Goal: Transaction & Acquisition: Book appointment/travel/reservation

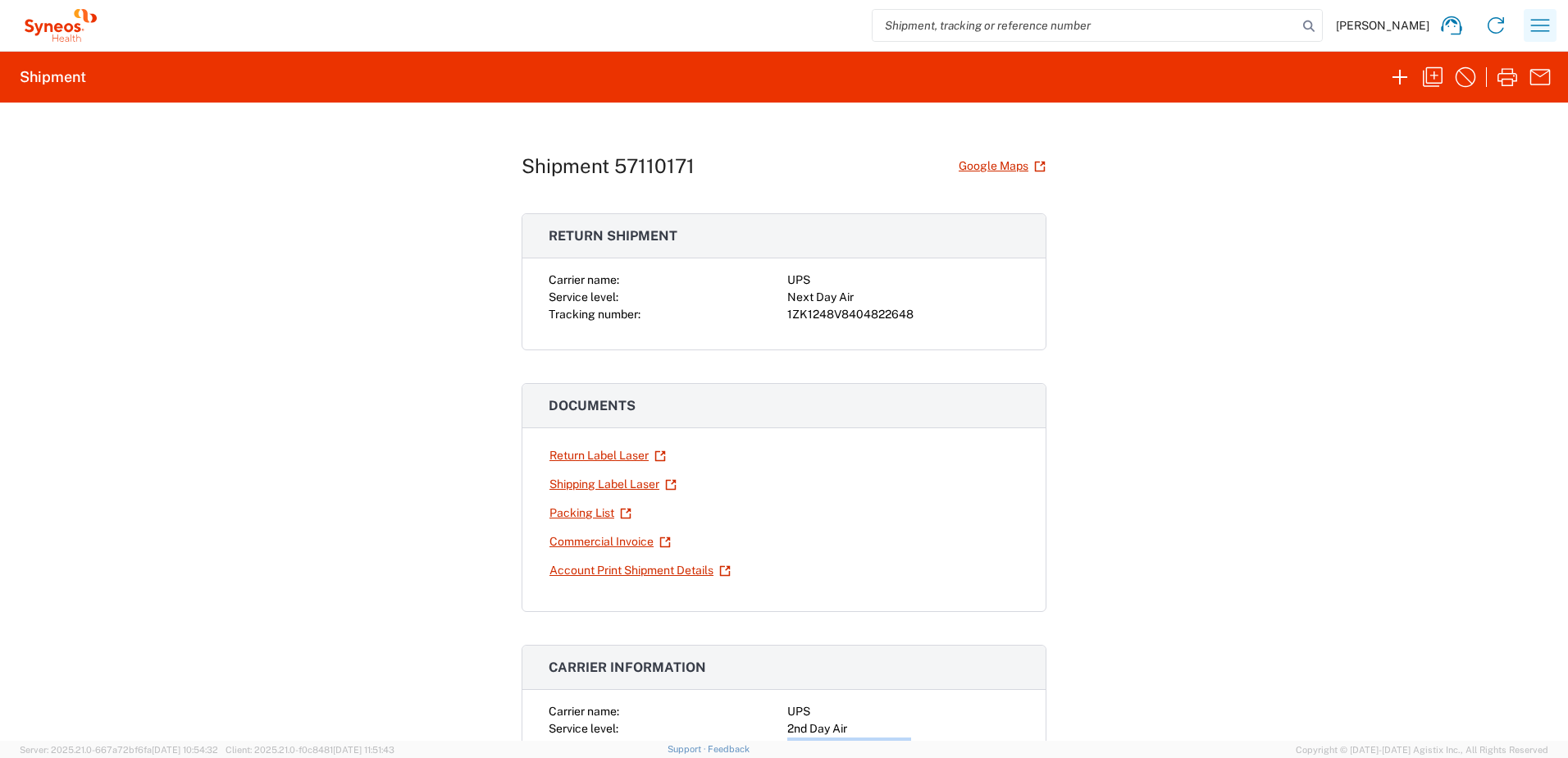
scroll to position [246, 0]
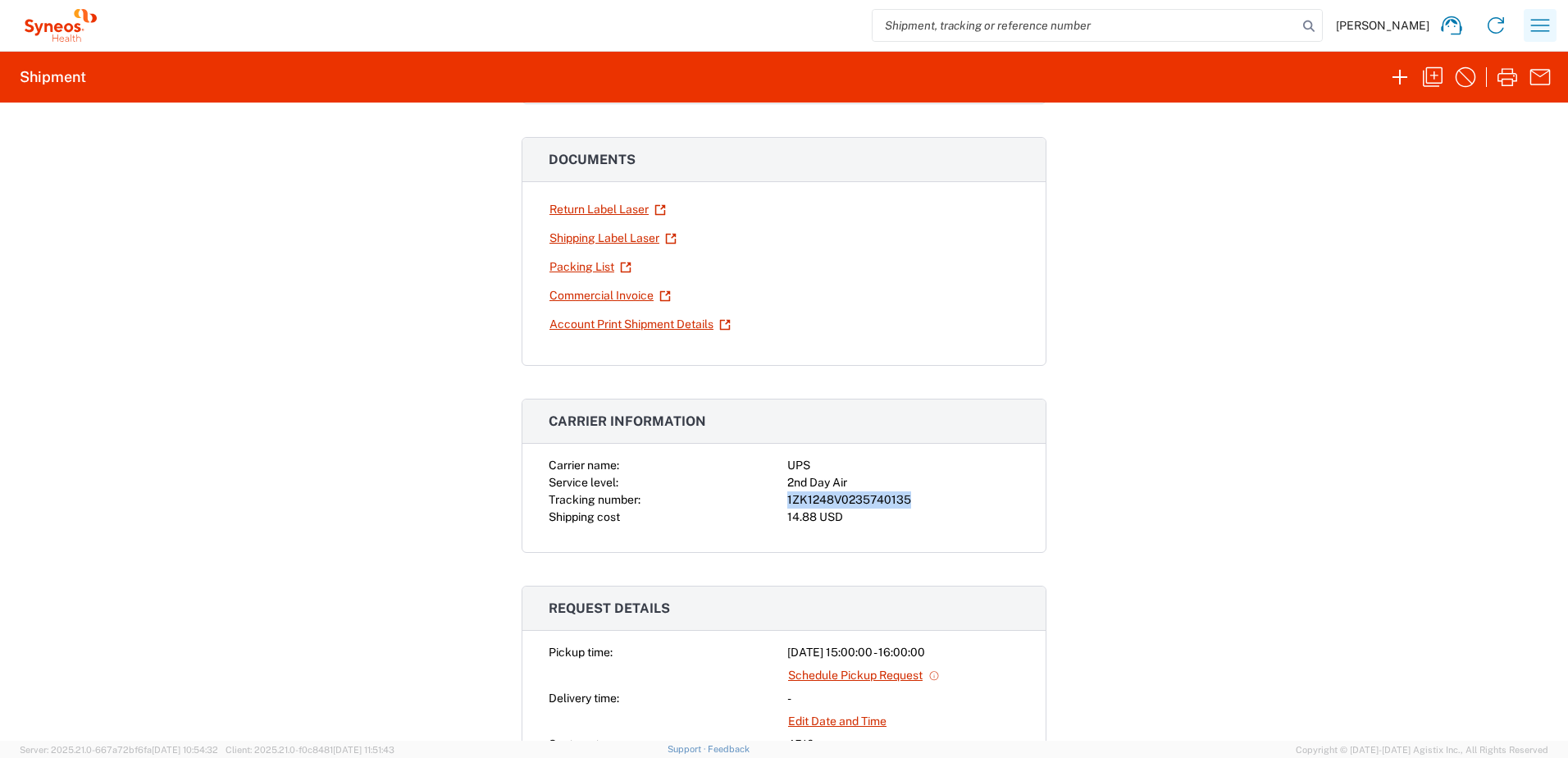
click at [1547, 24] on icon "button" at bounding box center [1540, 25] width 26 height 26
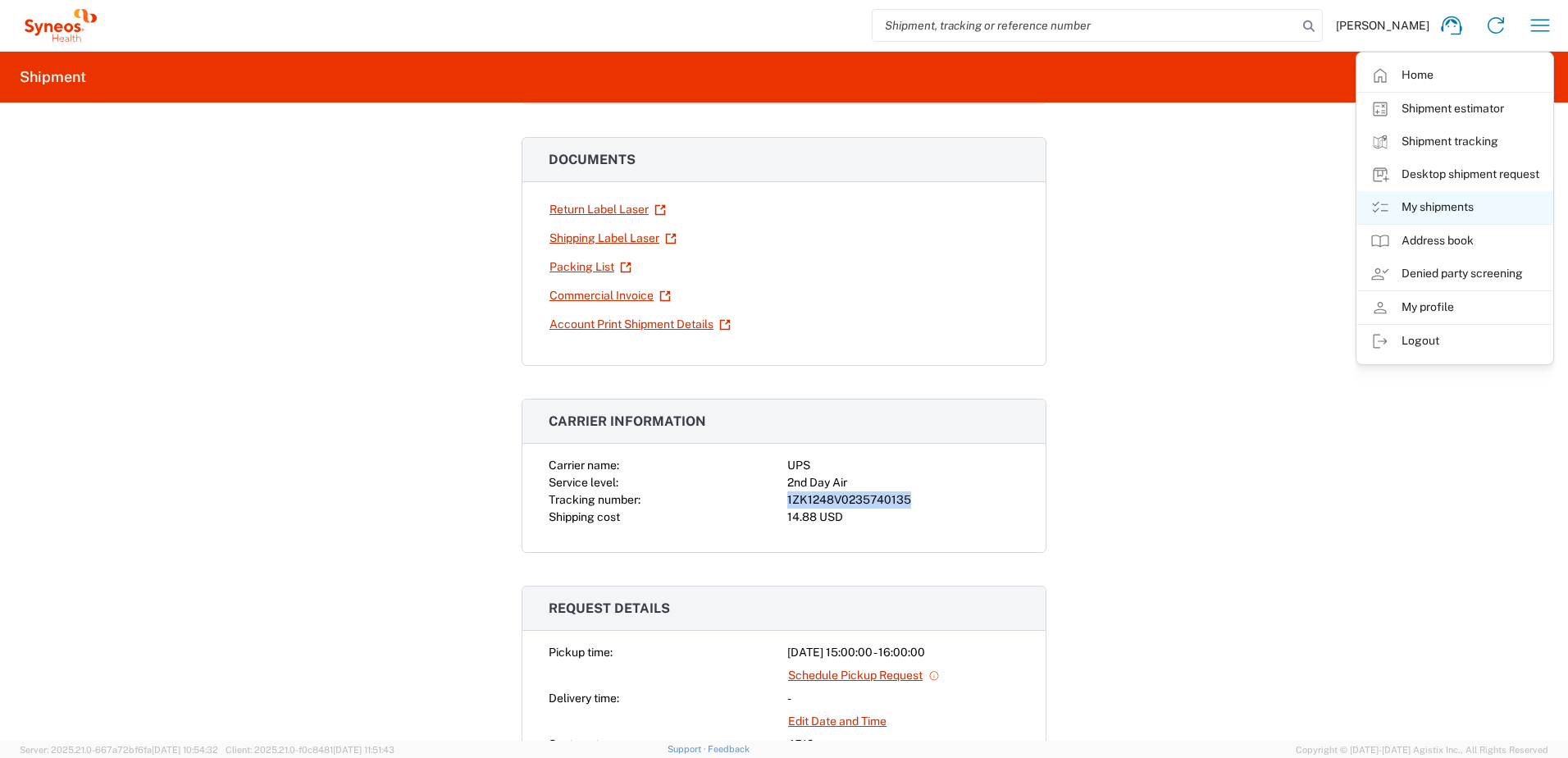
click at [1449, 198] on link "My shipments" at bounding box center [1454, 208] width 195 height 33
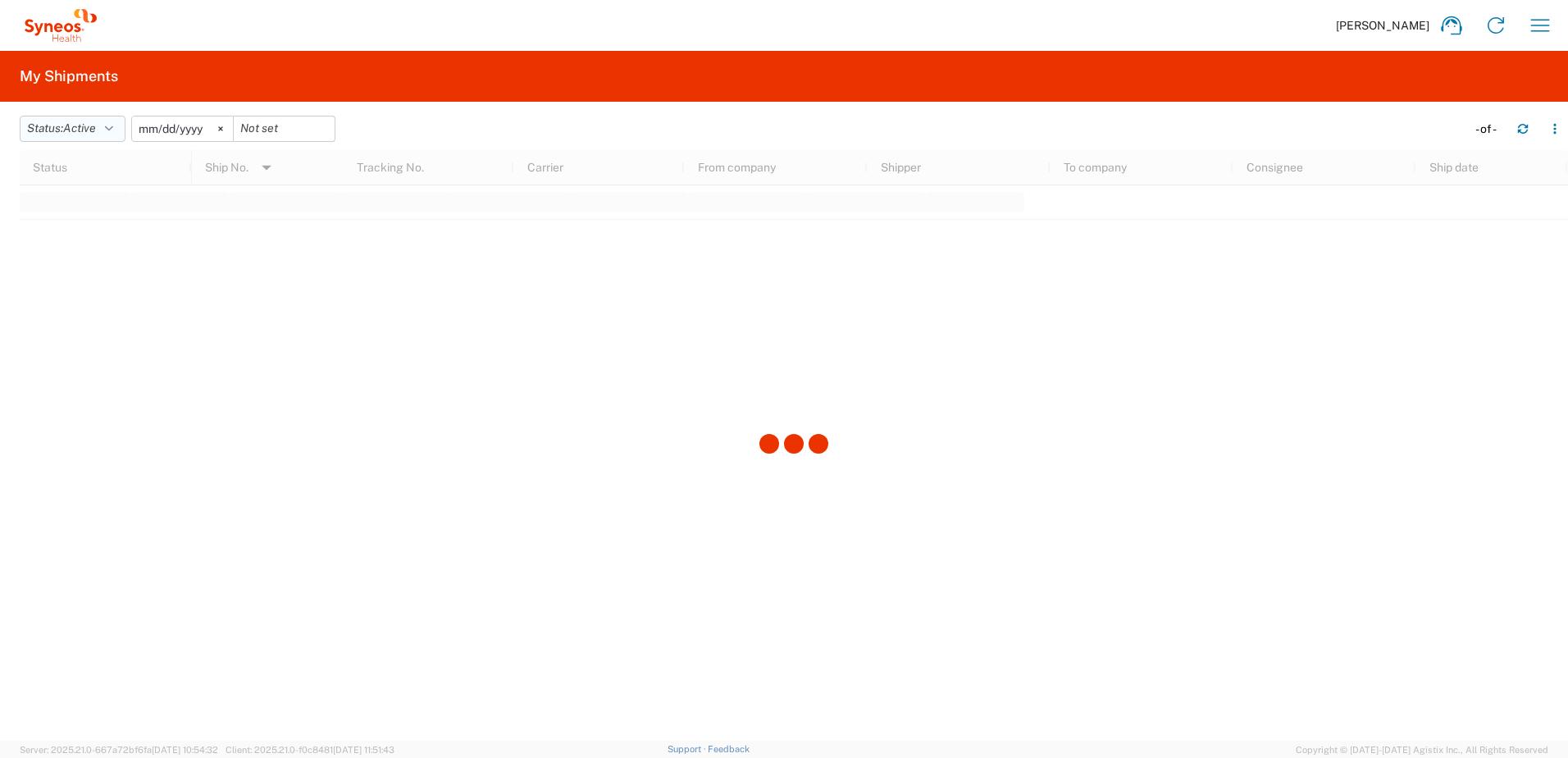
click at [64, 130] on button "Status: Active" at bounding box center [72, 128] width 106 height 26
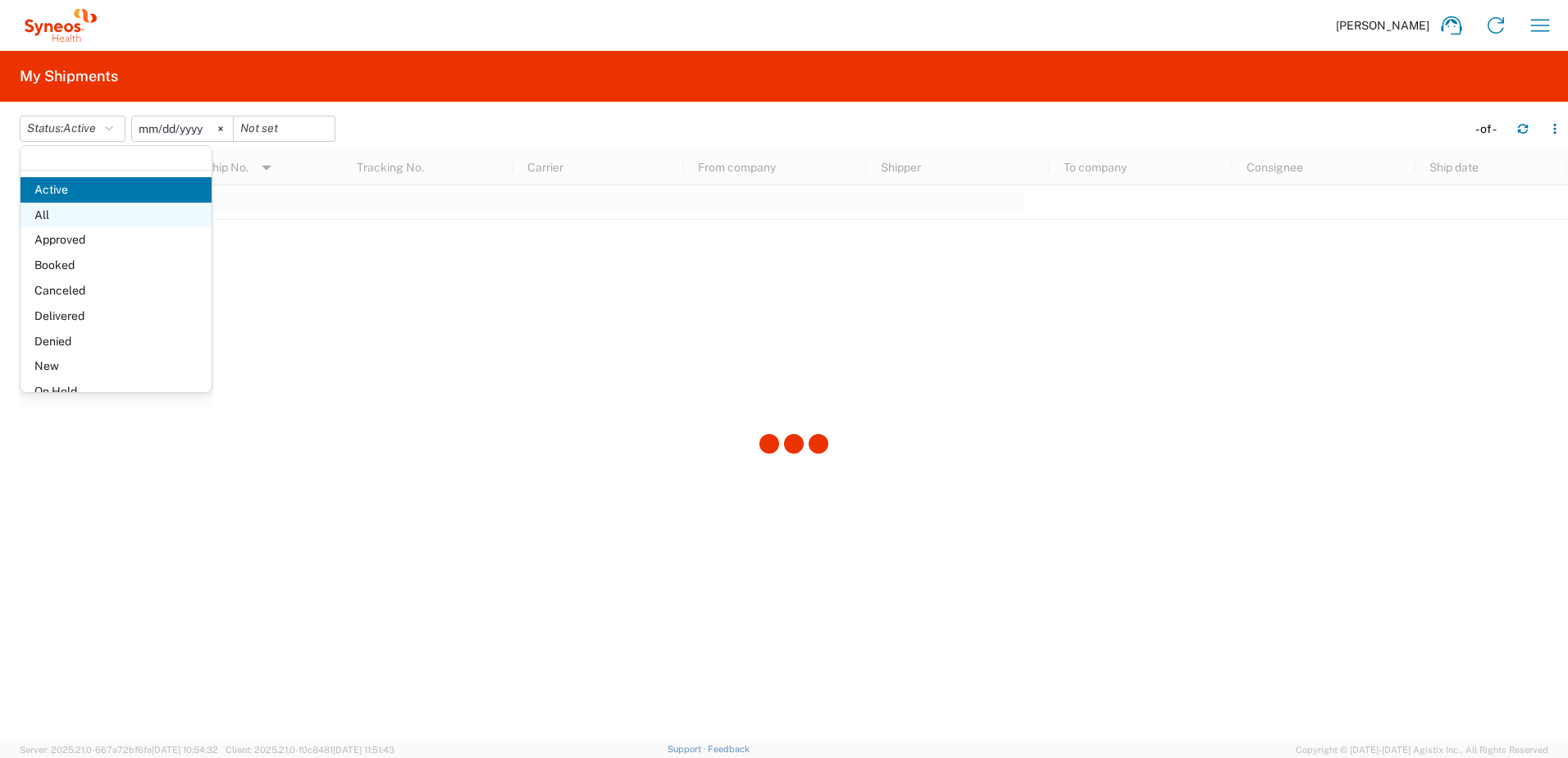
click at [72, 215] on span "All" at bounding box center [115, 215] width 191 height 25
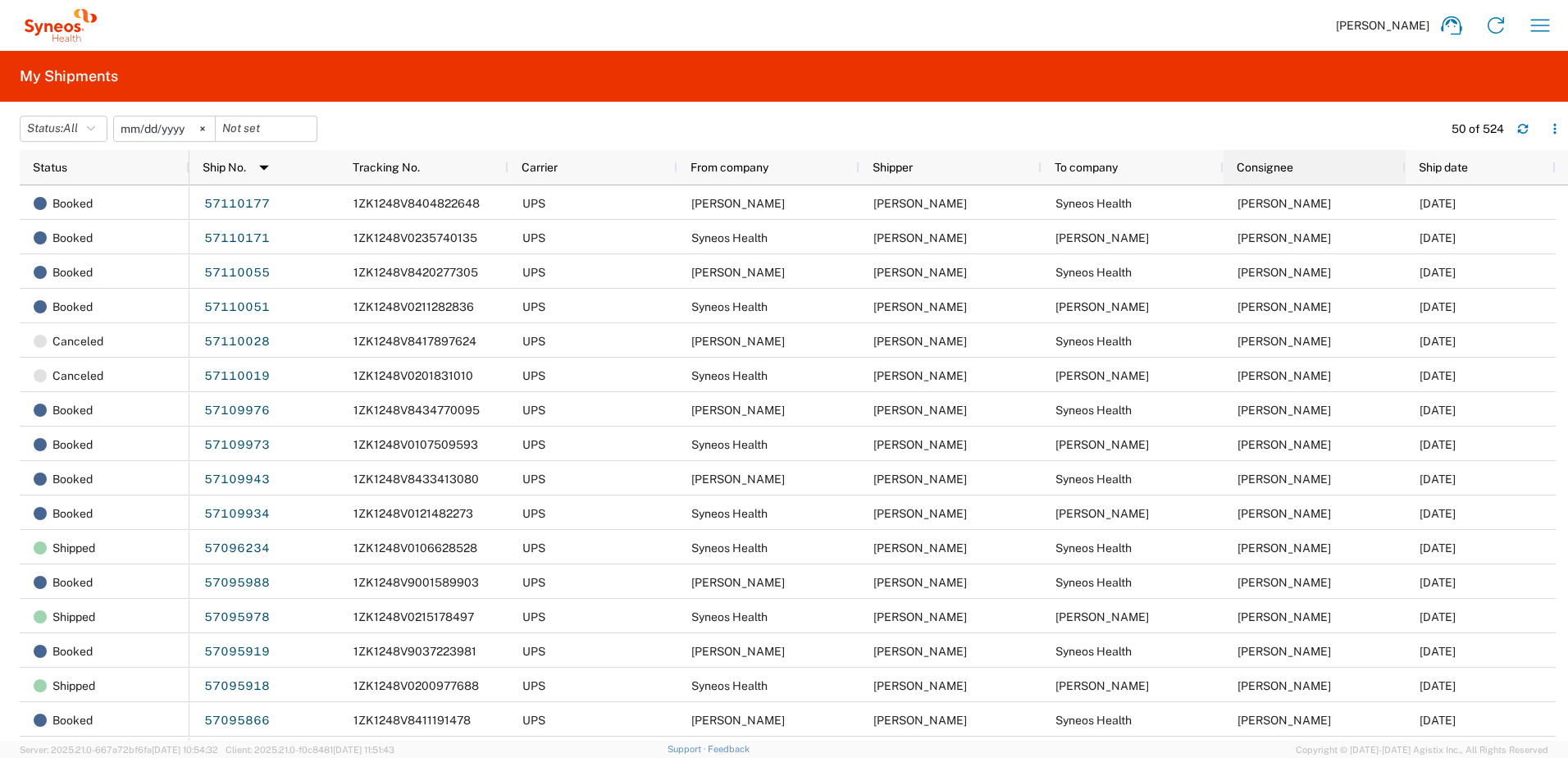
click at [1317, 164] on div "Consignee" at bounding box center [1318, 166] width 163 height 26
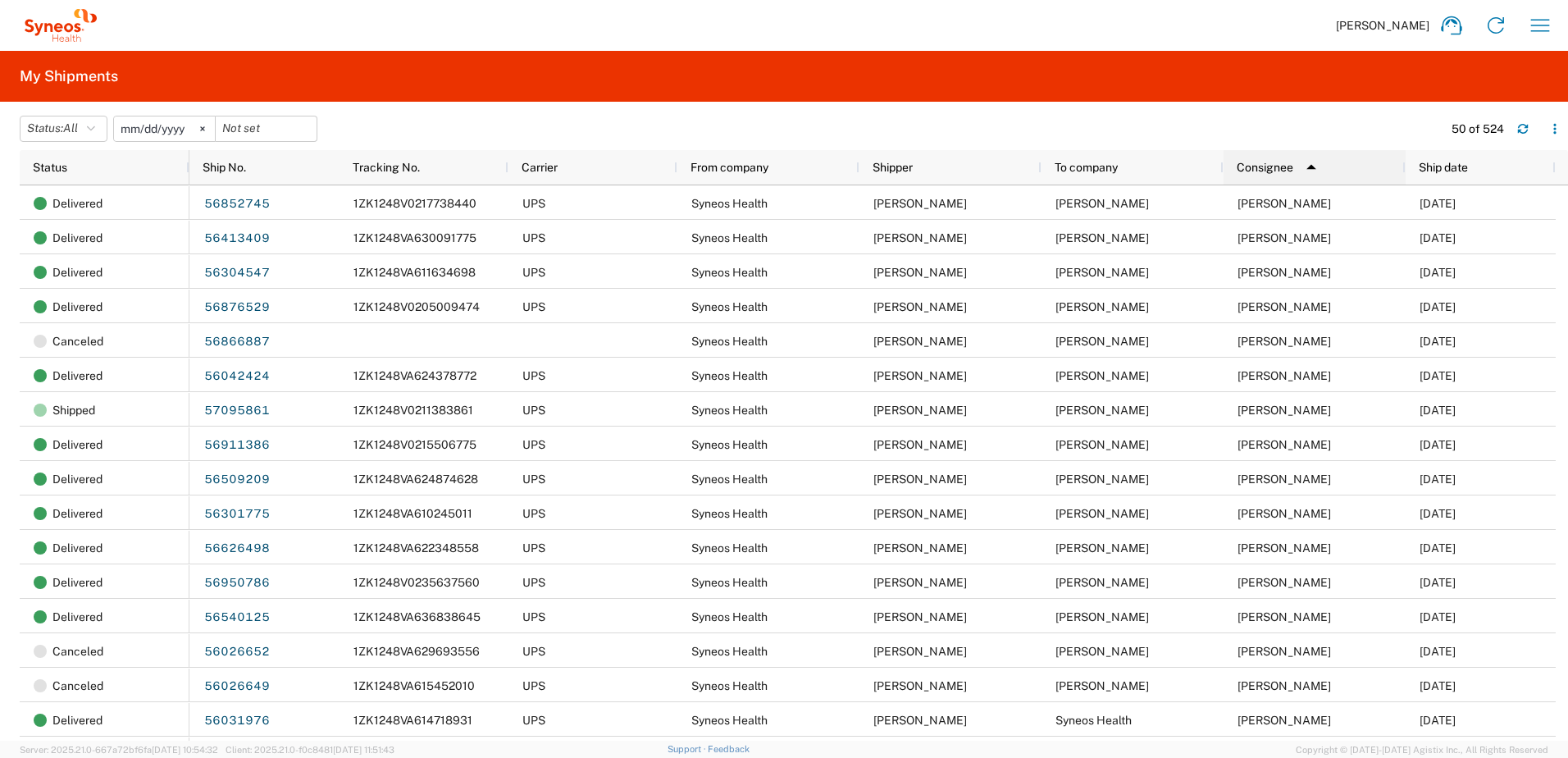
click at [1261, 170] on span "Consignee" at bounding box center [1265, 167] width 57 height 13
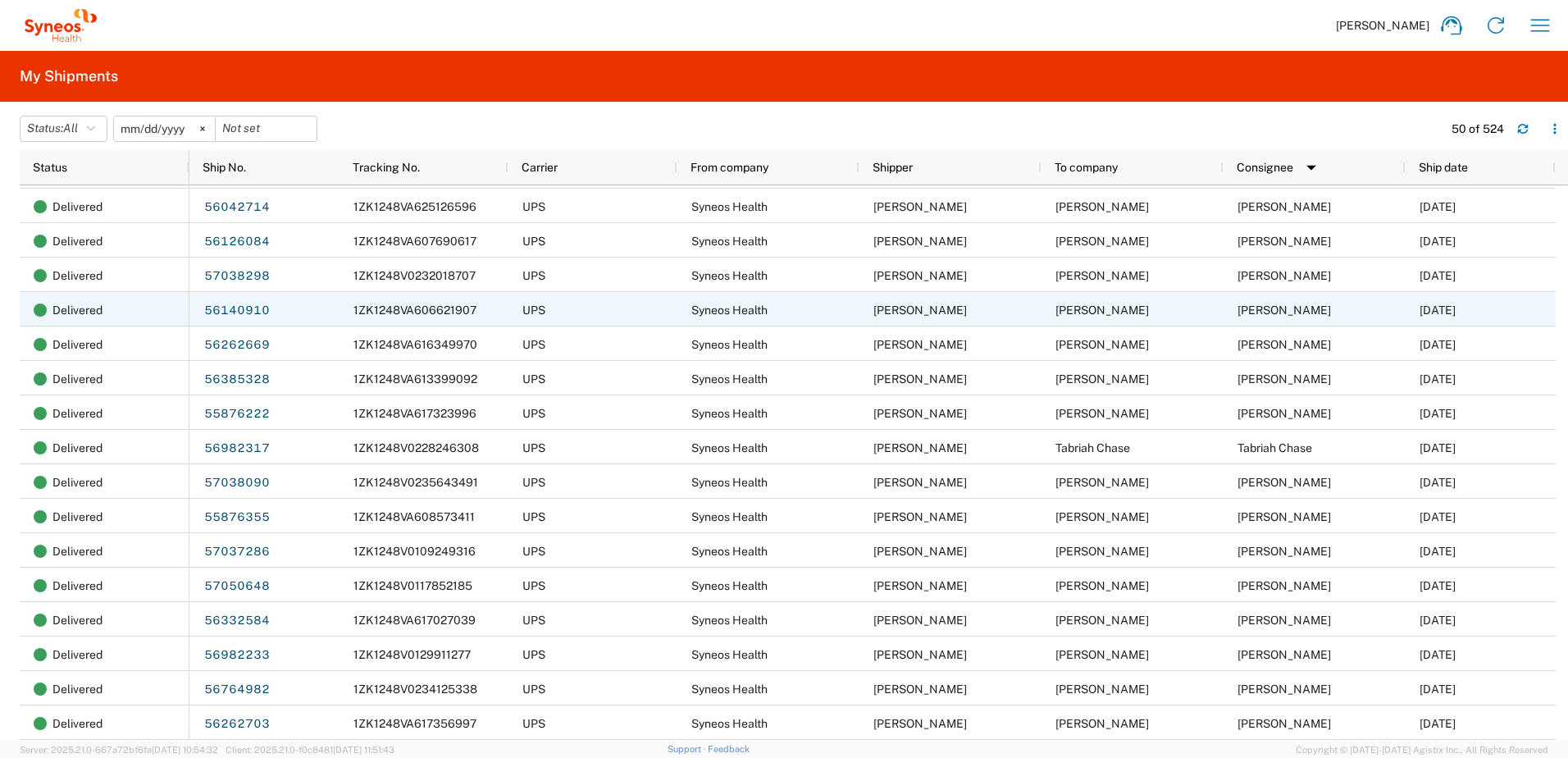
scroll to position [738, 0]
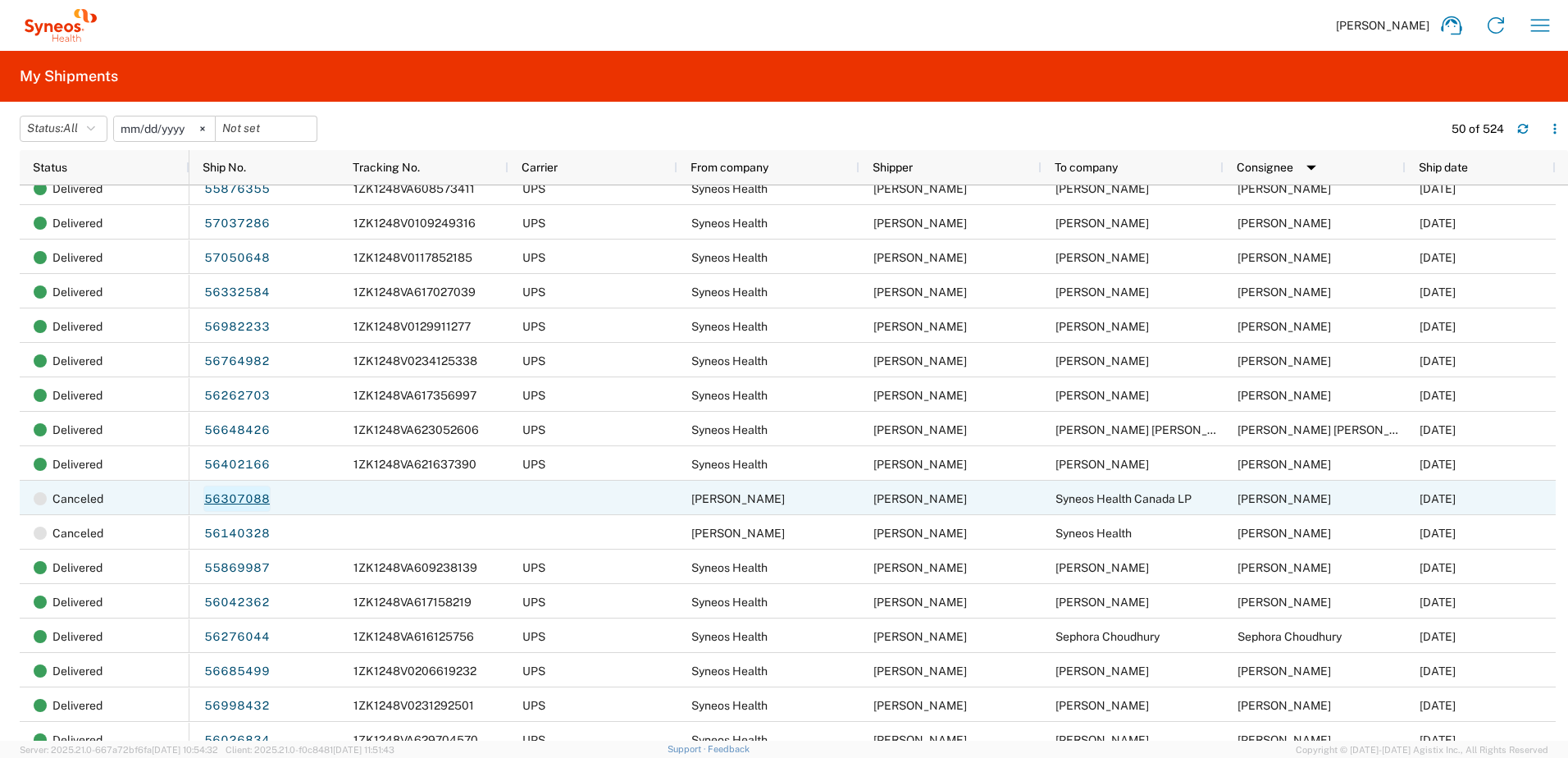
click at [236, 495] on link "56307088" at bounding box center [237, 498] width 67 height 26
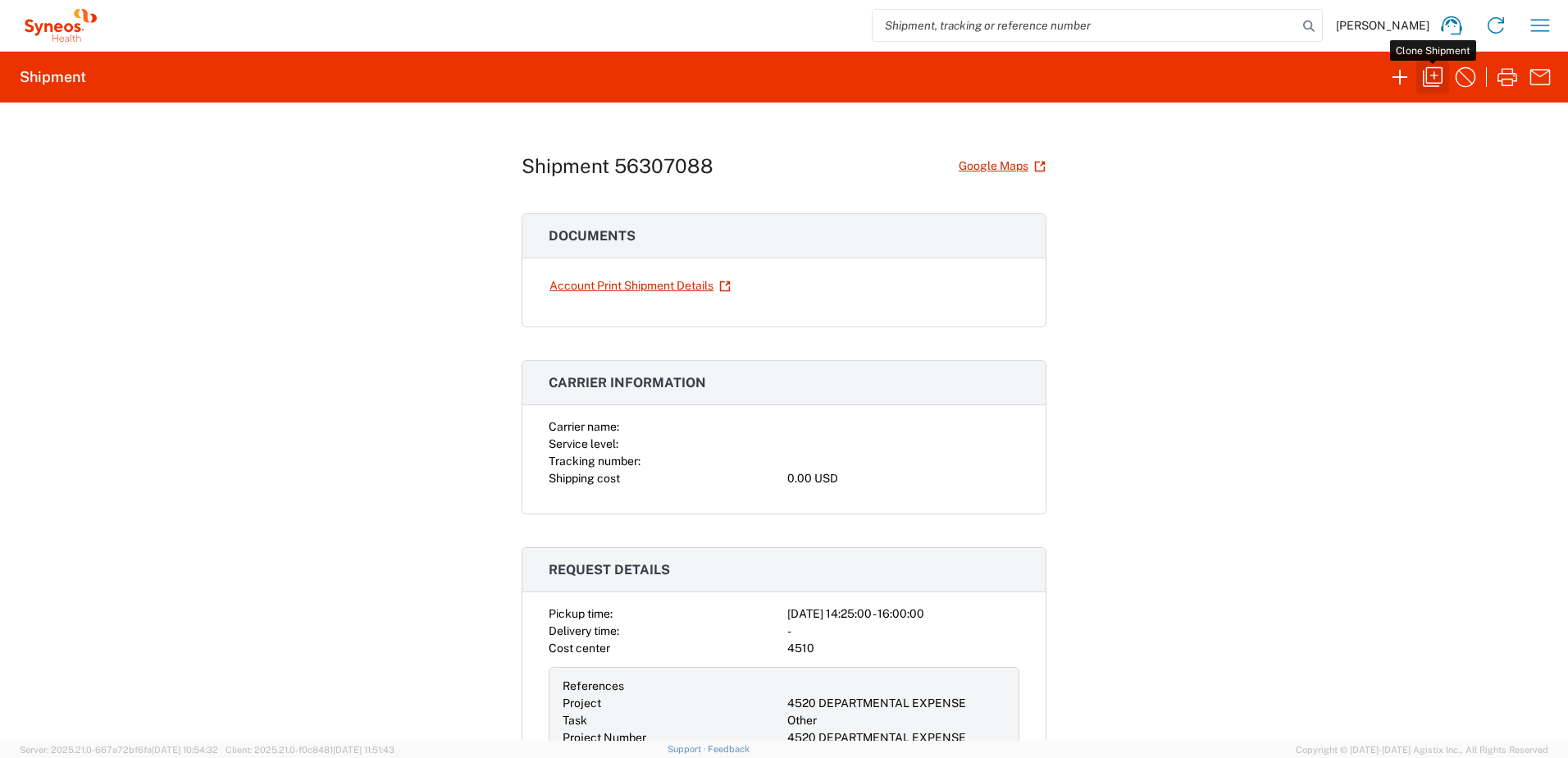
click at [1432, 71] on icon "button" at bounding box center [1432, 77] width 26 height 26
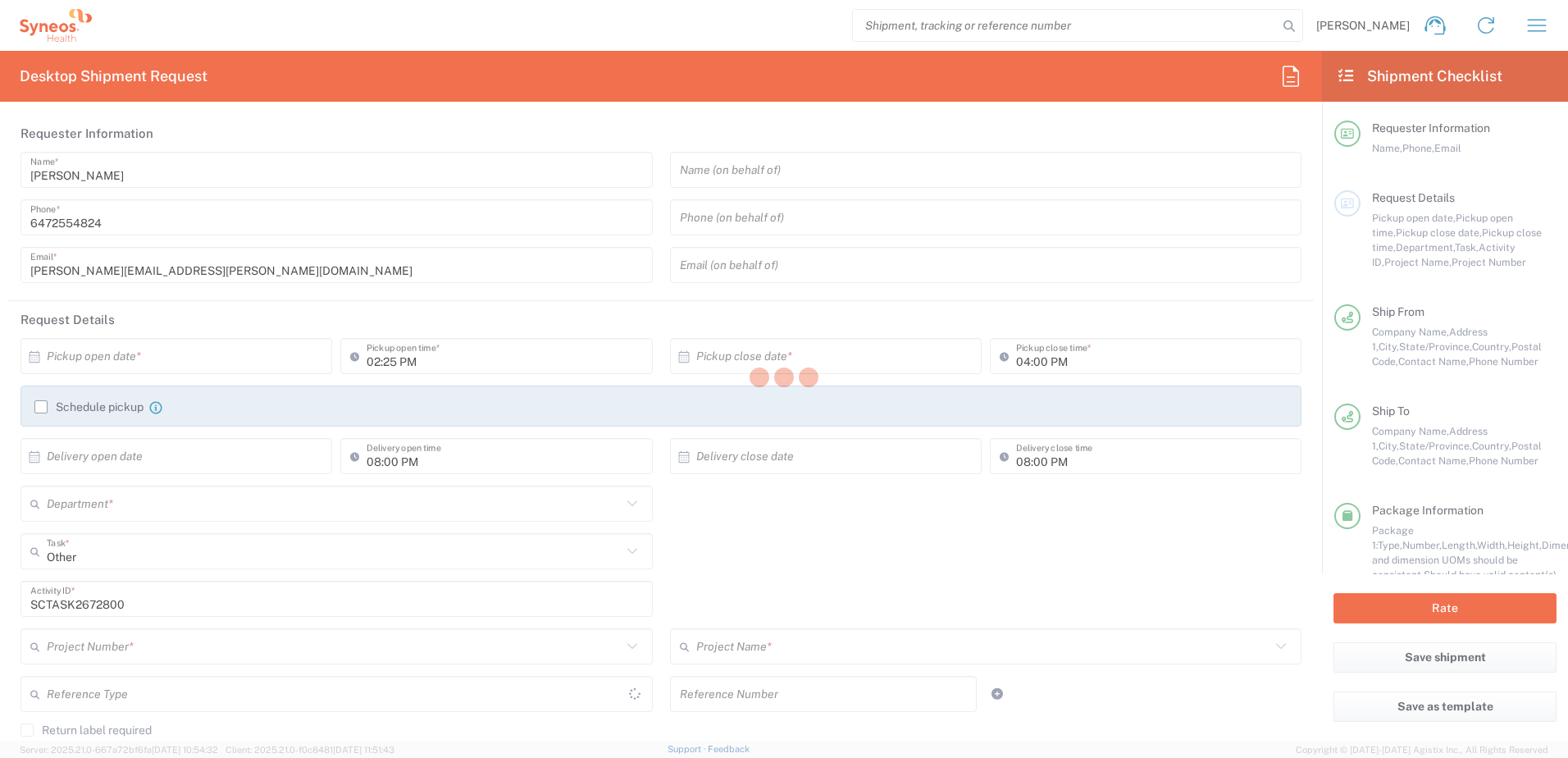
type input "[GEOGRAPHIC_DATA]"
type input "Residential/Home"
type input "[GEOGRAPHIC_DATA]"
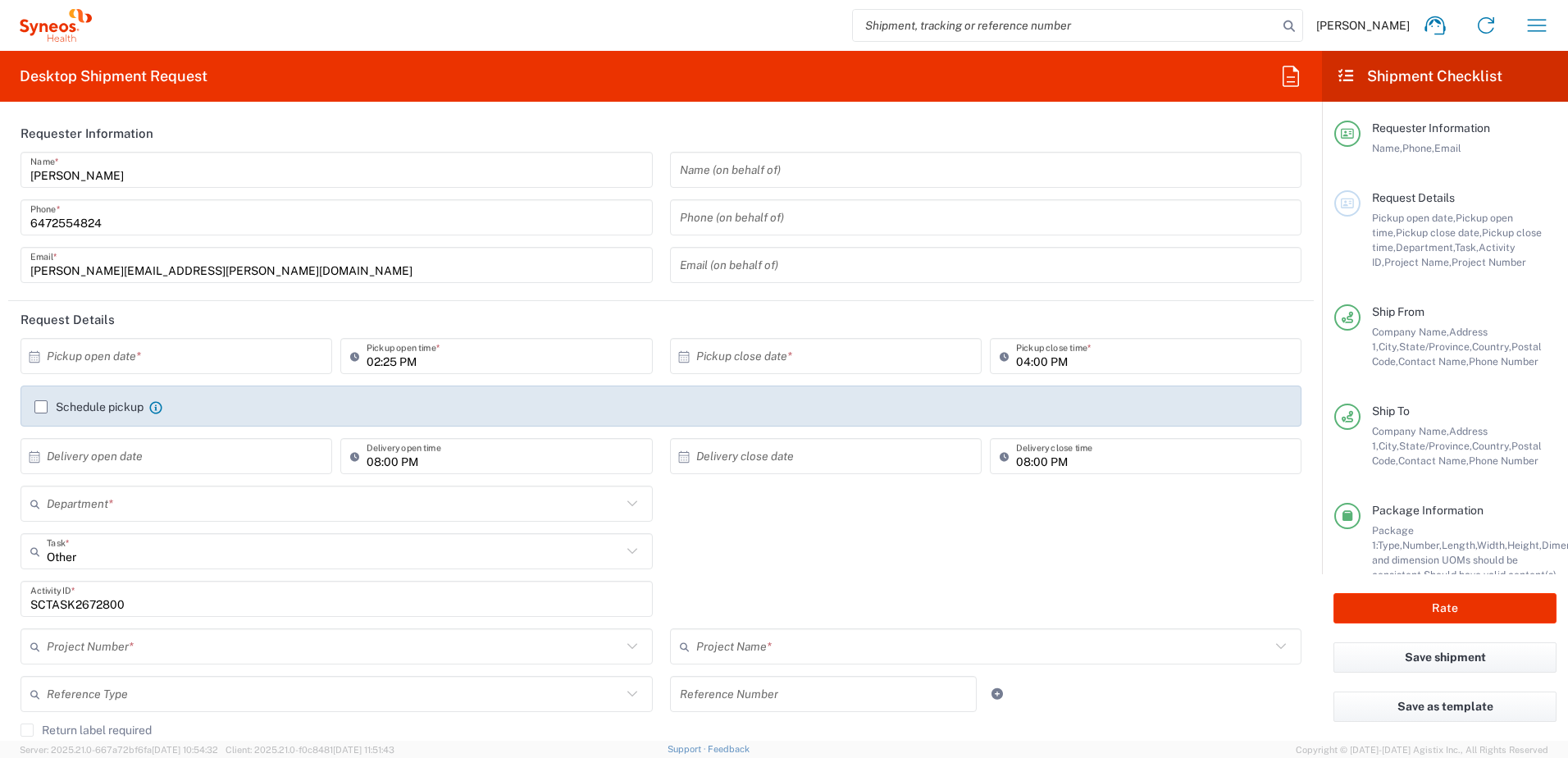
type input "[GEOGRAPHIC_DATA]"
type input "Your Packaging"
type input "USD"
type input "[GEOGRAPHIC_DATA]"
type input "4520 DEPARTMENTAL EXPENSE"
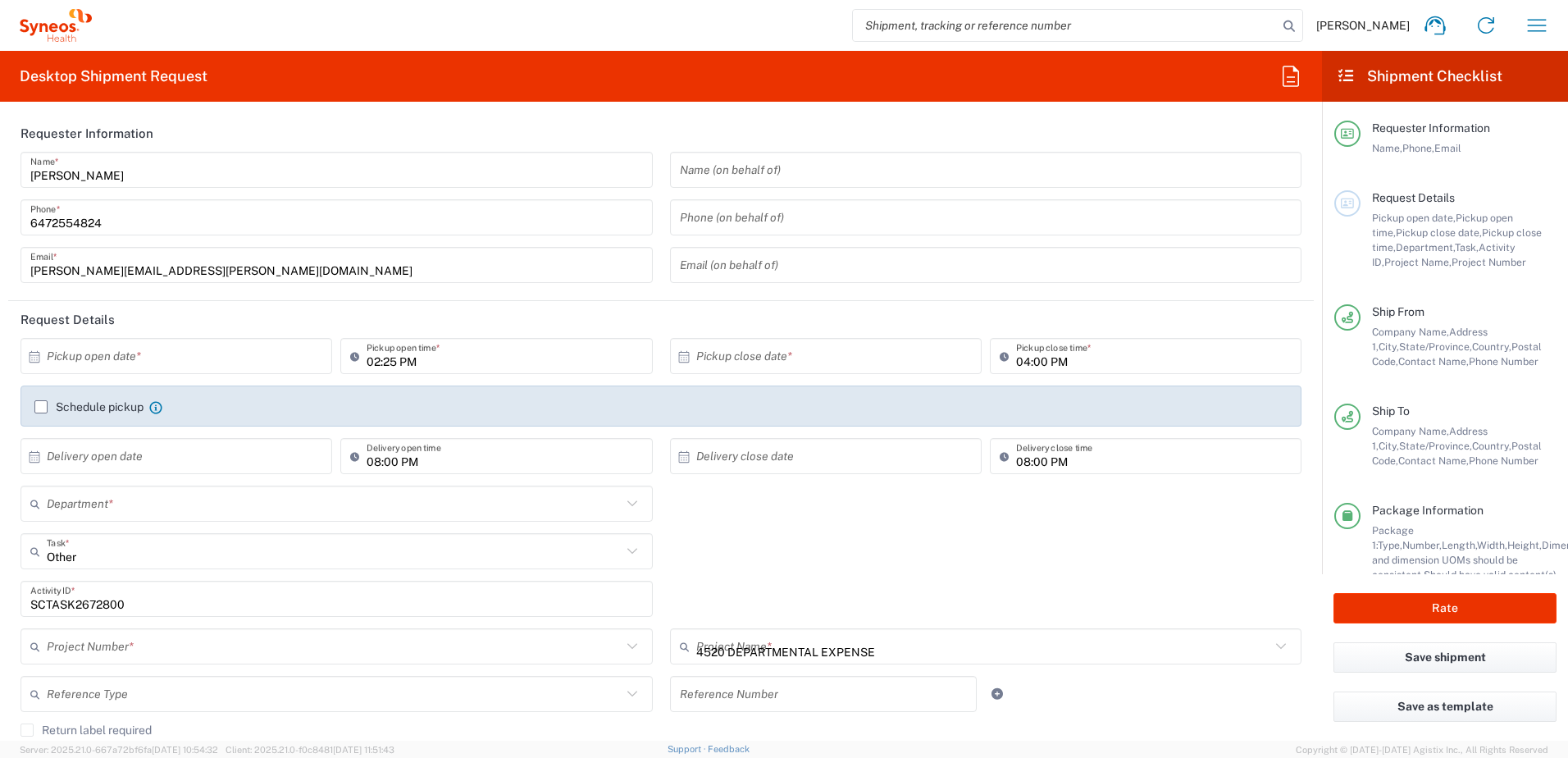
type input "4520 DEPARTMENTAL EXPENSE"
type input "4510"
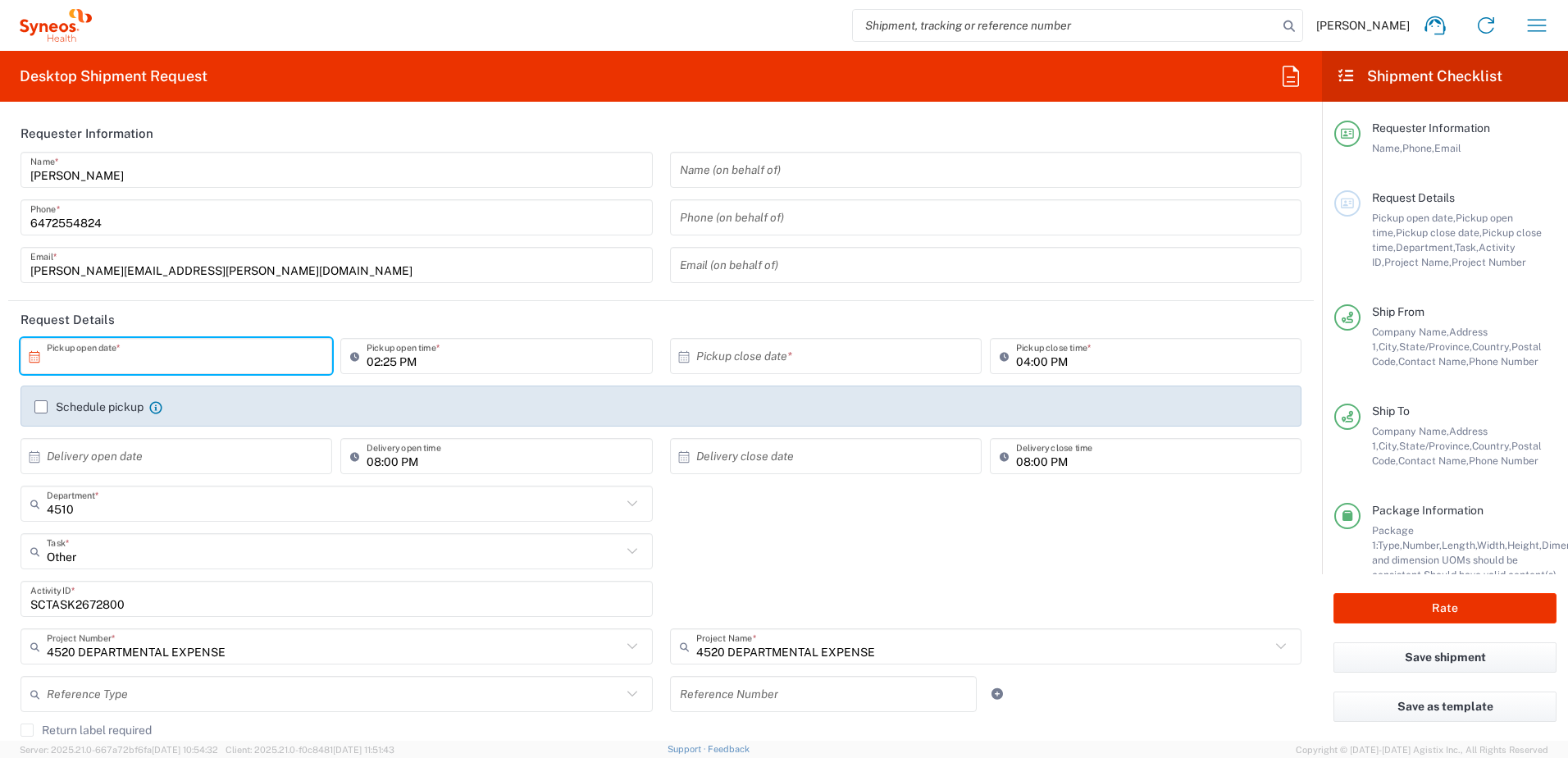
click at [109, 362] on input "text" at bounding box center [180, 357] width 266 height 29
click at [131, 478] on span "13" at bounding box center [131, 483] width 24 height 23
type input "[DATE]"
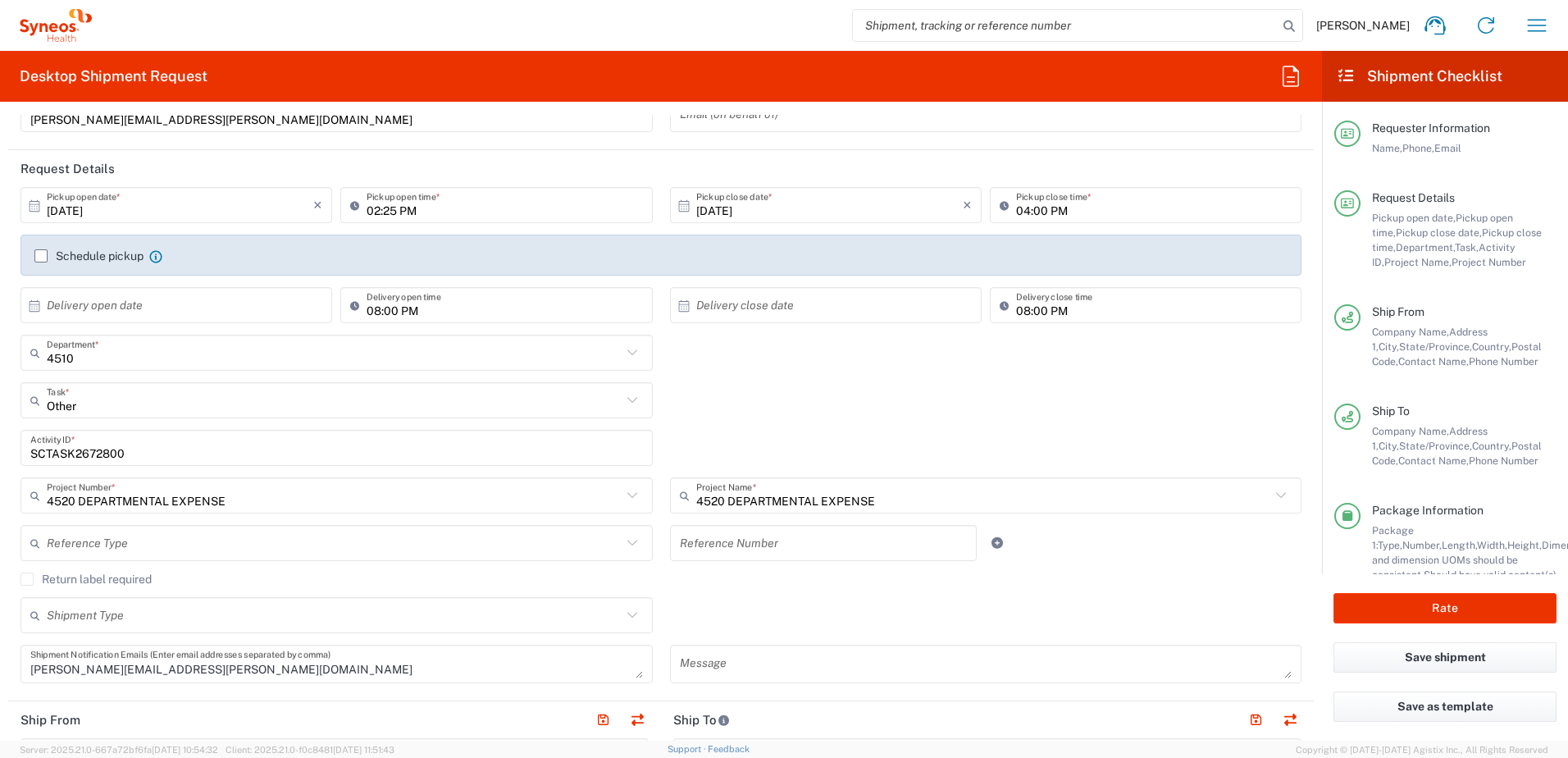
scroll to position [164, 0]
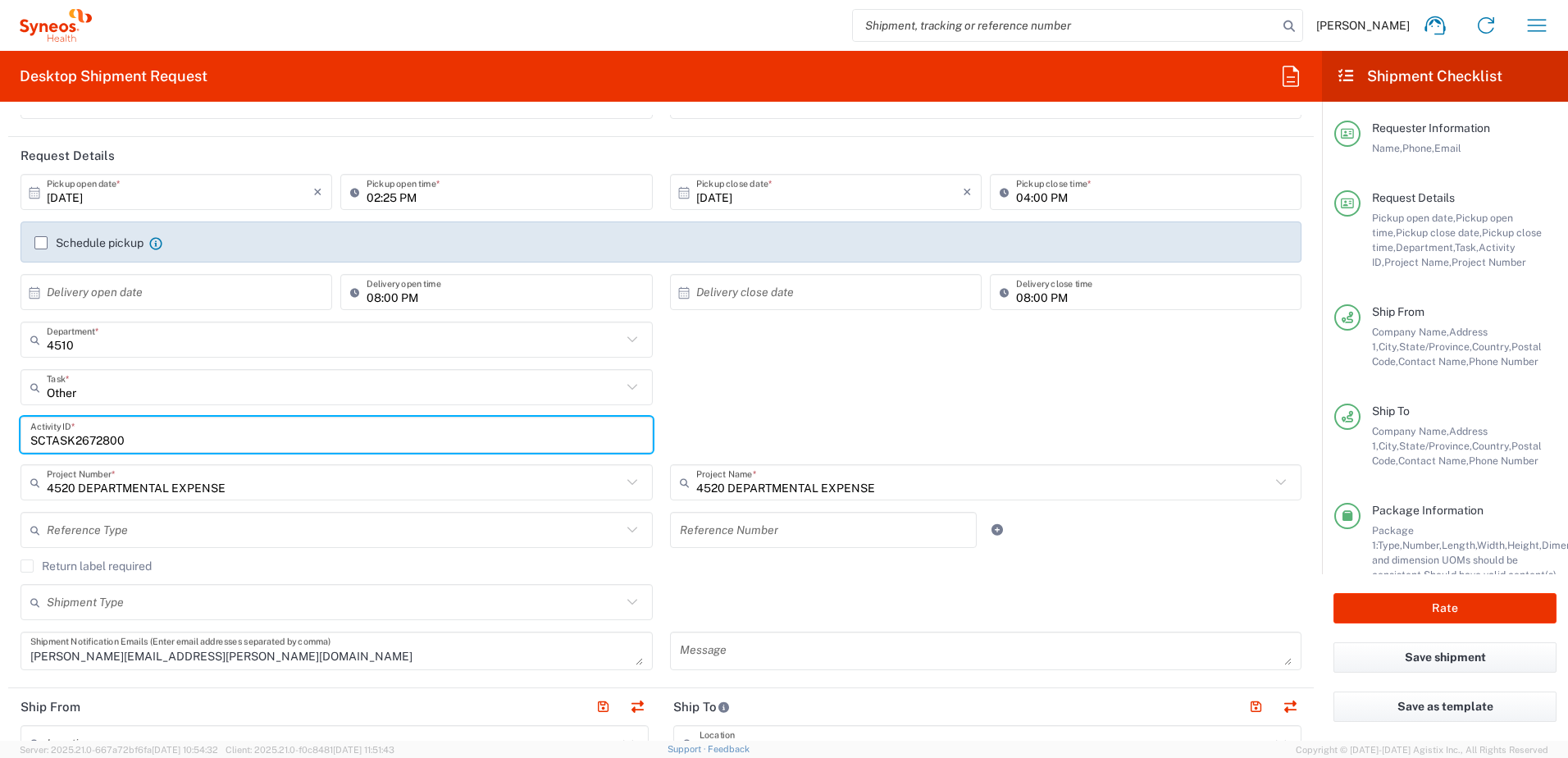
click at [81, 438] on input "SCTASK2672800" at bounding box center [337, 435] width 613 height 29
paste input "734097"
type input "SCTASK2734097"
click at [890, 361] on div "4510 Department * 4510 3000 3100 3109 3110 3111 3112 3125 3130 3135 3136 3150 3…" at bounding box center [662, 344] width 1299 height 47
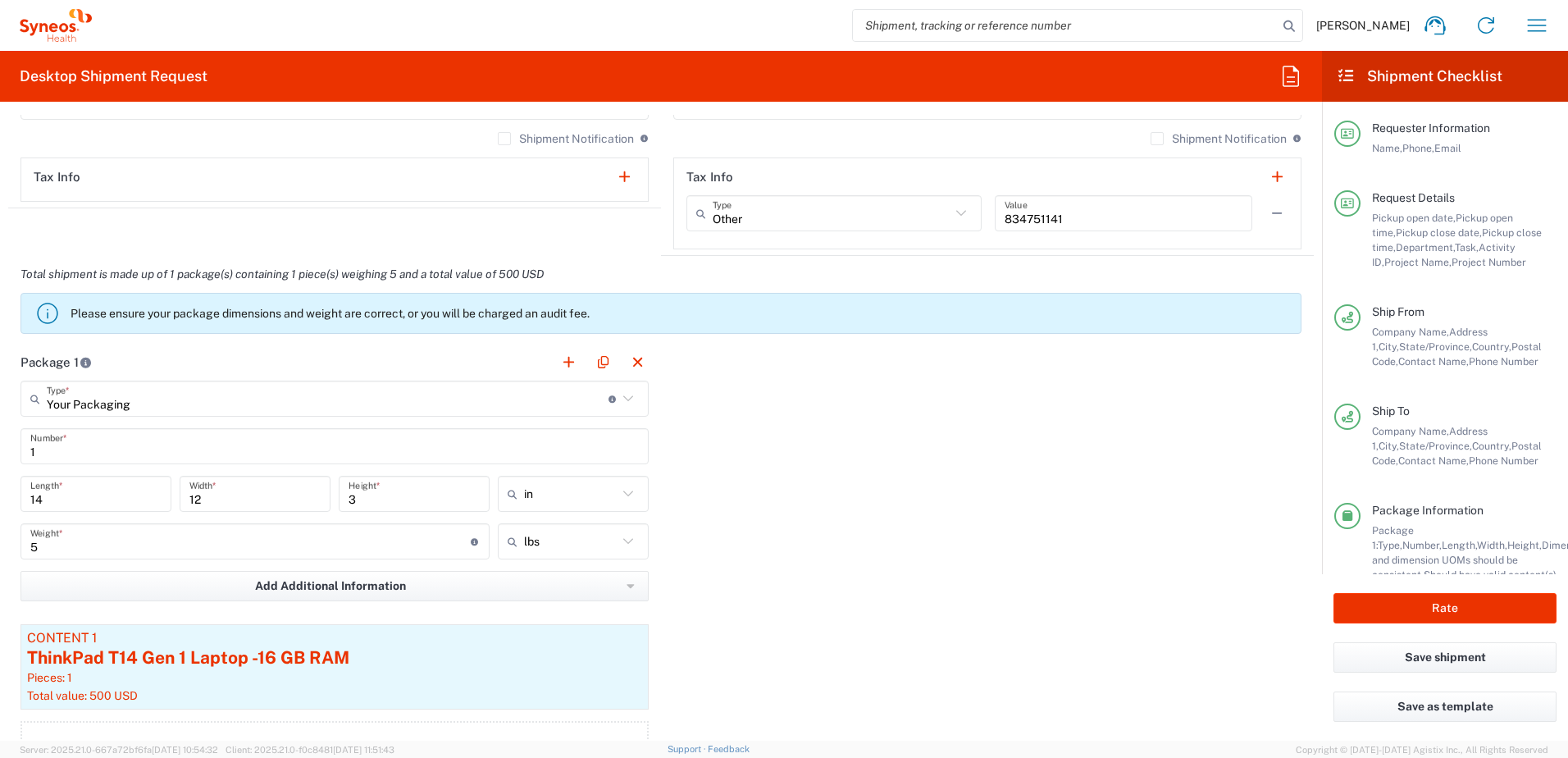
scroll to position [1477, 0]
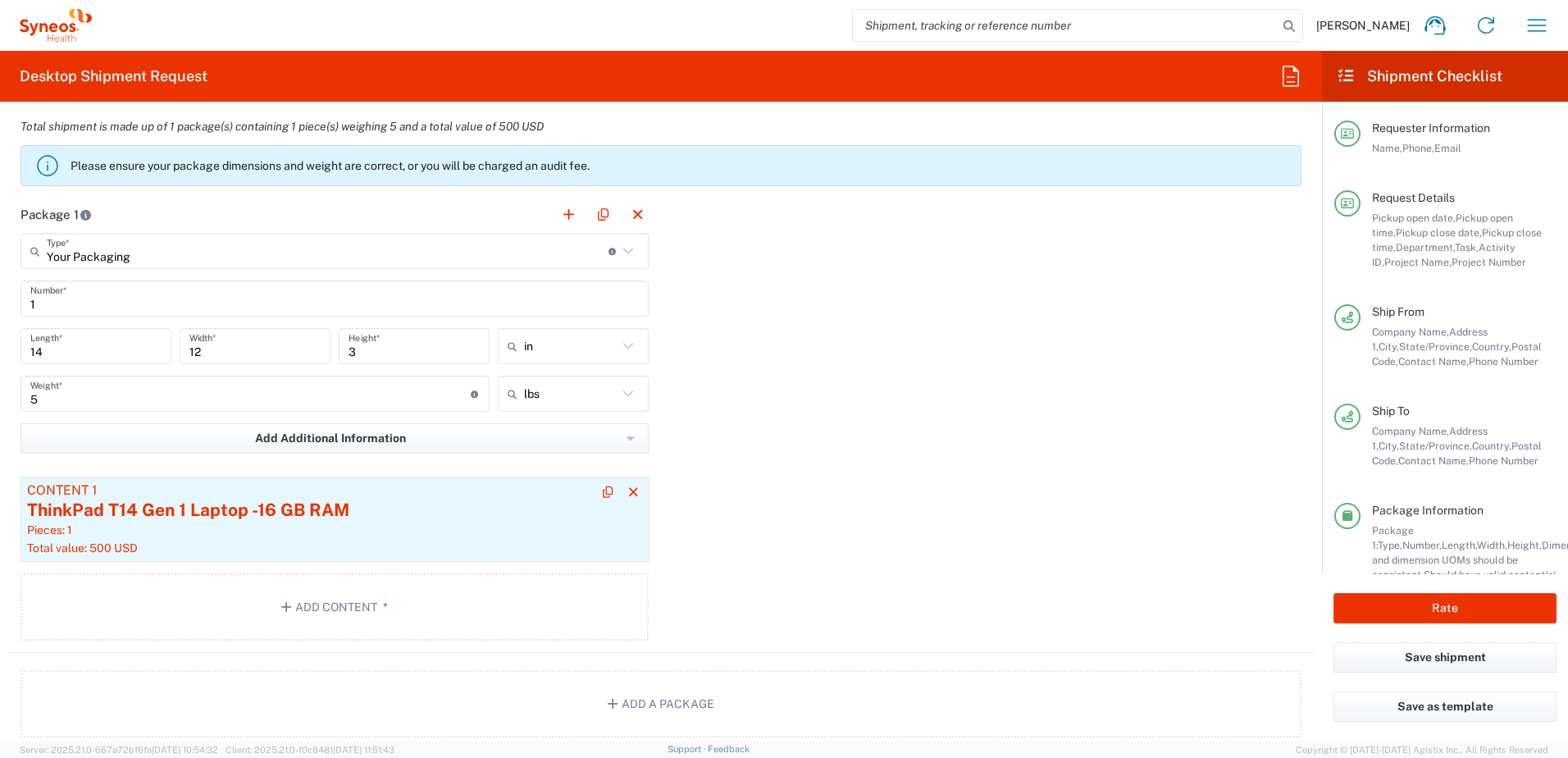
click at [311, 525] on div "Pieces: 1" at bounding box center [335, 529] width 616 height 14
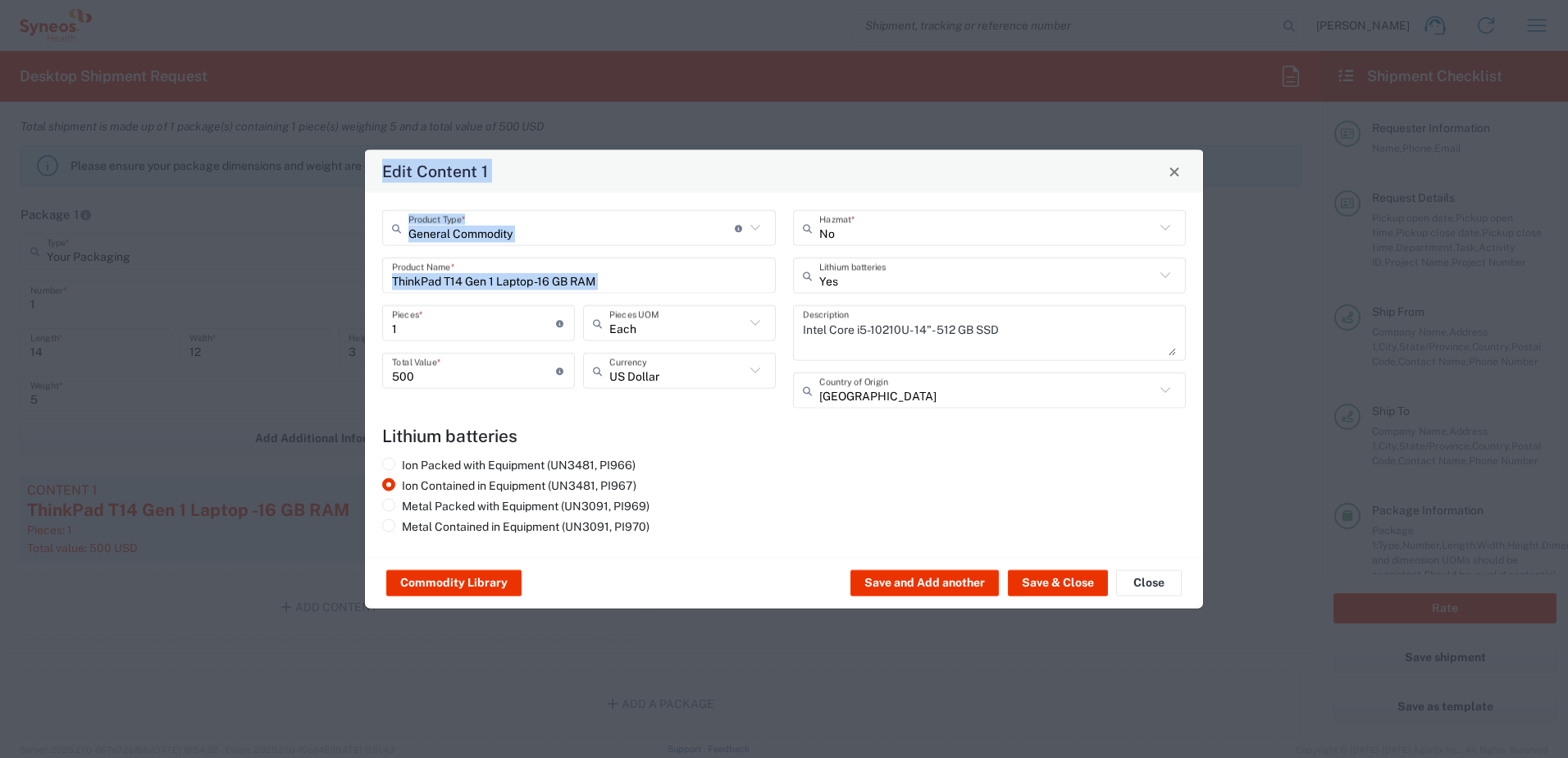
drag, startPoint x: 628, startPoint y: 292, endPoint x: 403, endPoint y: 285, distance: 225.1
click at [376, 281] on div "General Commodity Product Type * Document: Paper document generated internally …" at bounding box center [579, 315] width 411 height 210
click at [668, 286] on input "ThinkPad T14 Gen 1 Laptop -16 GB RAM" at bounding box center [579, 275] width 374 height 29
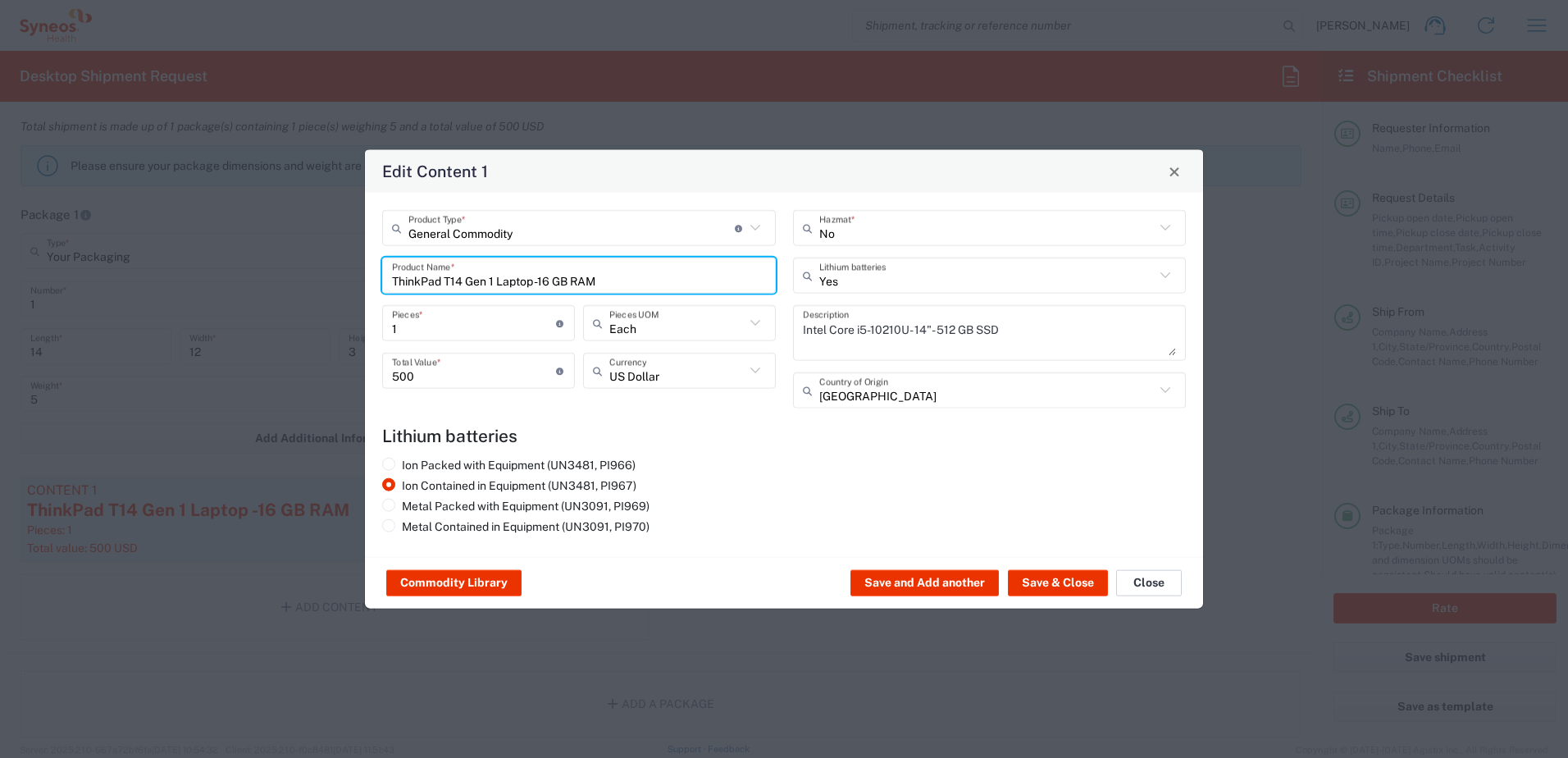
drag, startPoint x: 1132, startPoint y: 577, endPoint x: 1104, endPoint y: 568, distance: 29.4
click at [1133, 577] on button "Close" at bounding box center [1150, 583] width 65 height 26
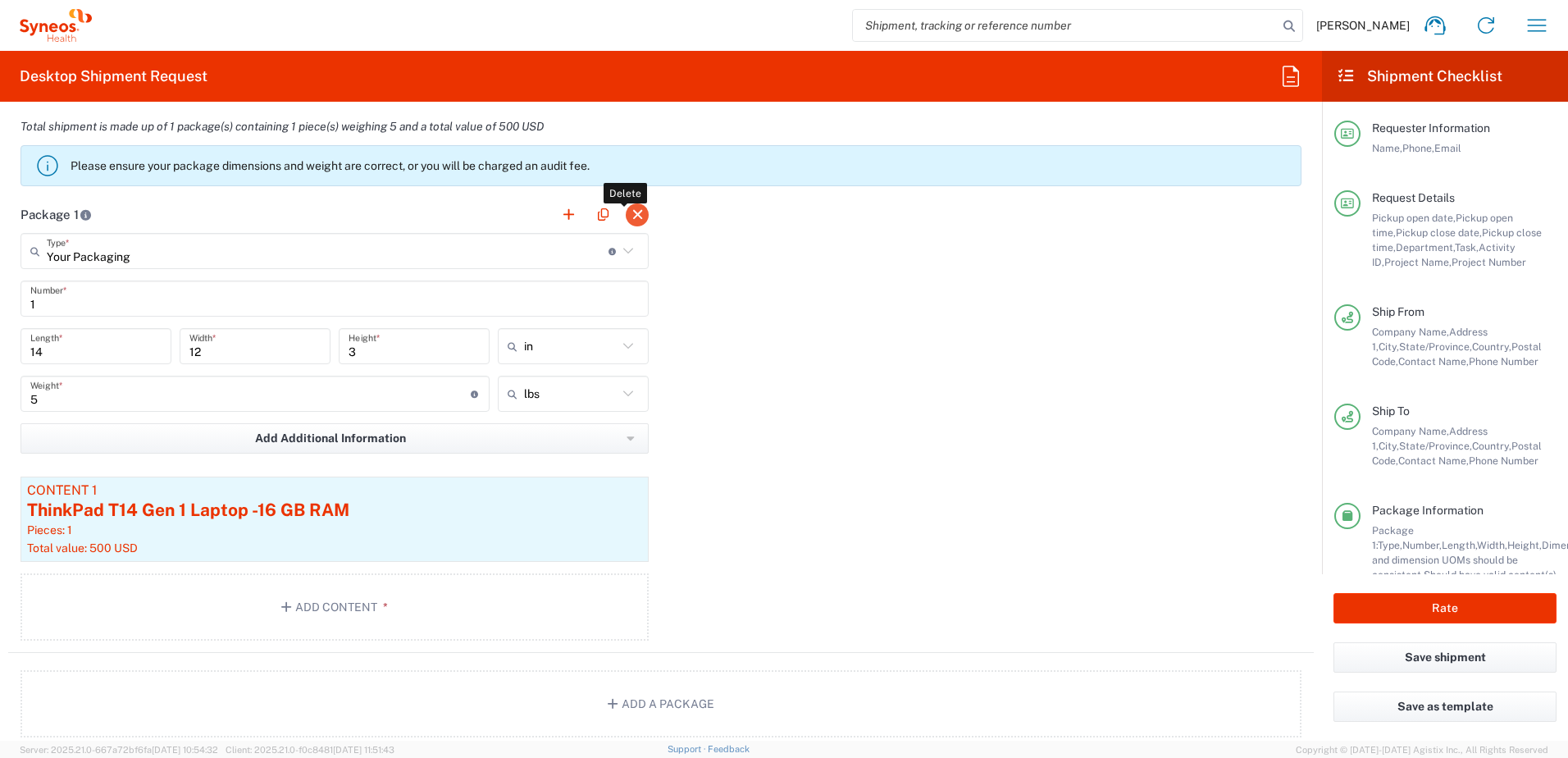
click at [629, 215] on button "button" at bounding box center [638, 215] width 23 height 23
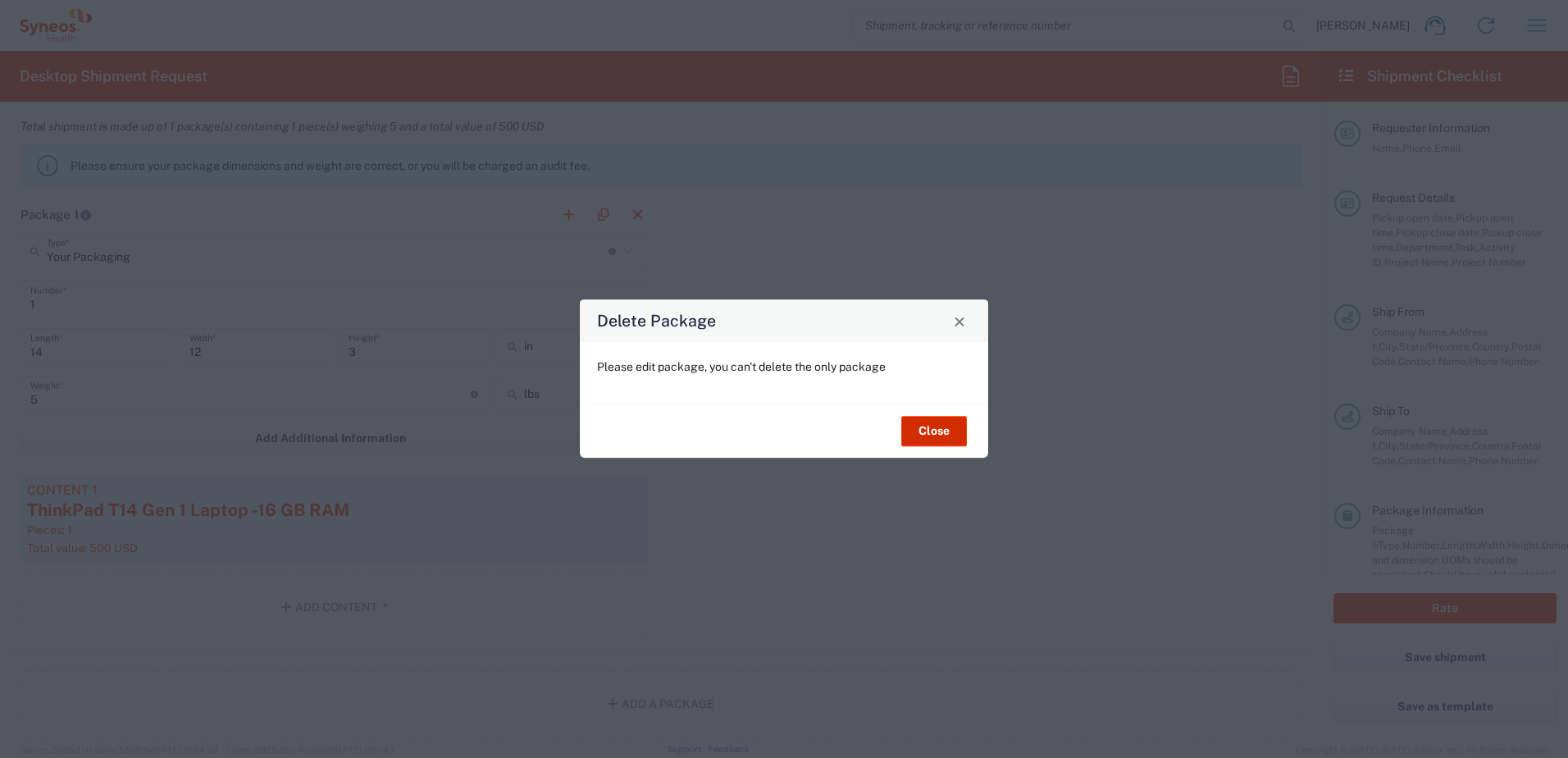
click at [940, 438] on button "Close" at bounding box center [934, 431] width 65 height 31
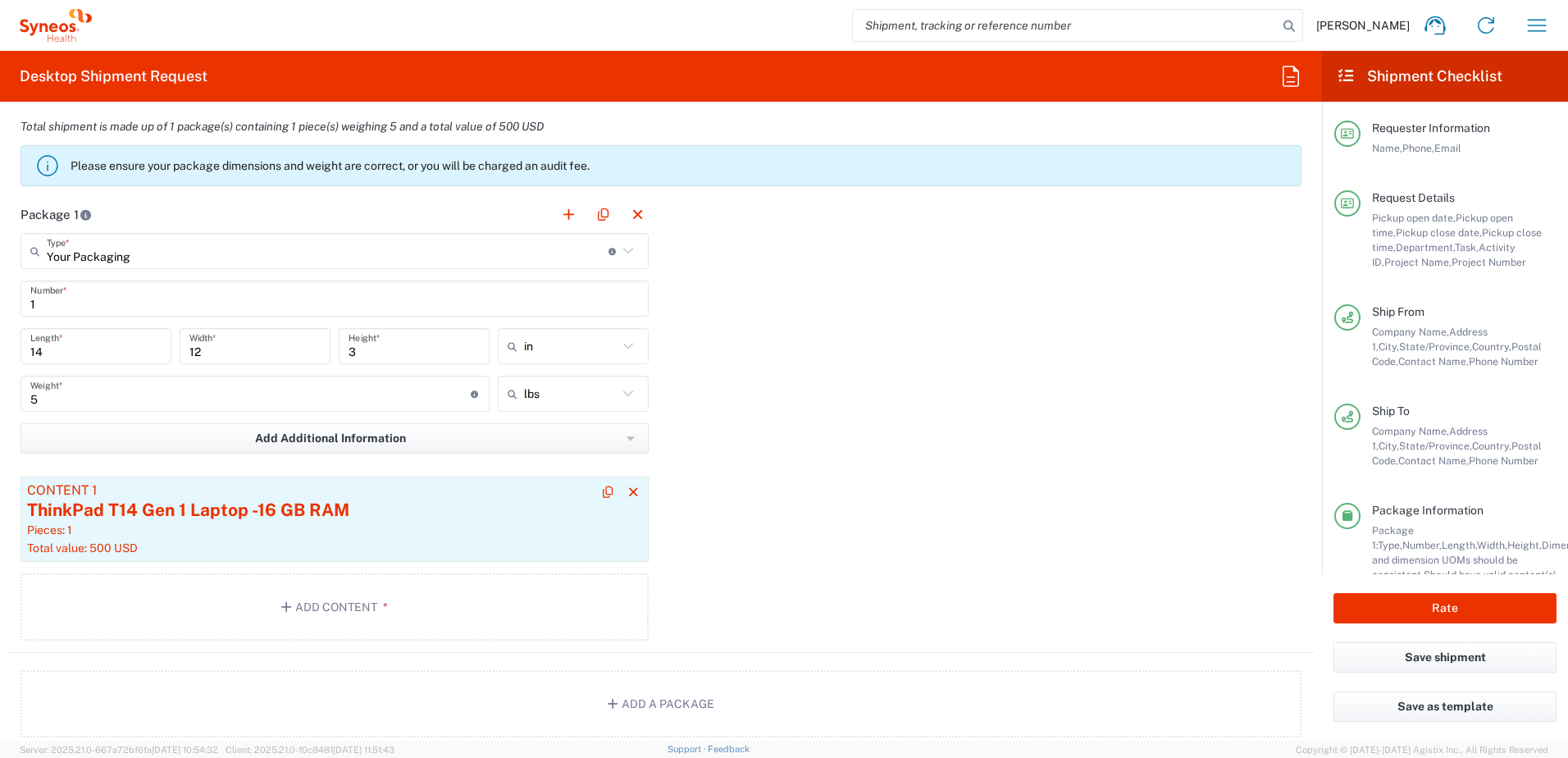
click at [299, 515] on div "ThinkPad T14 Gen 1 Laptop -16 GB RAM" at bounding box center [335, 511] width 616 height 25
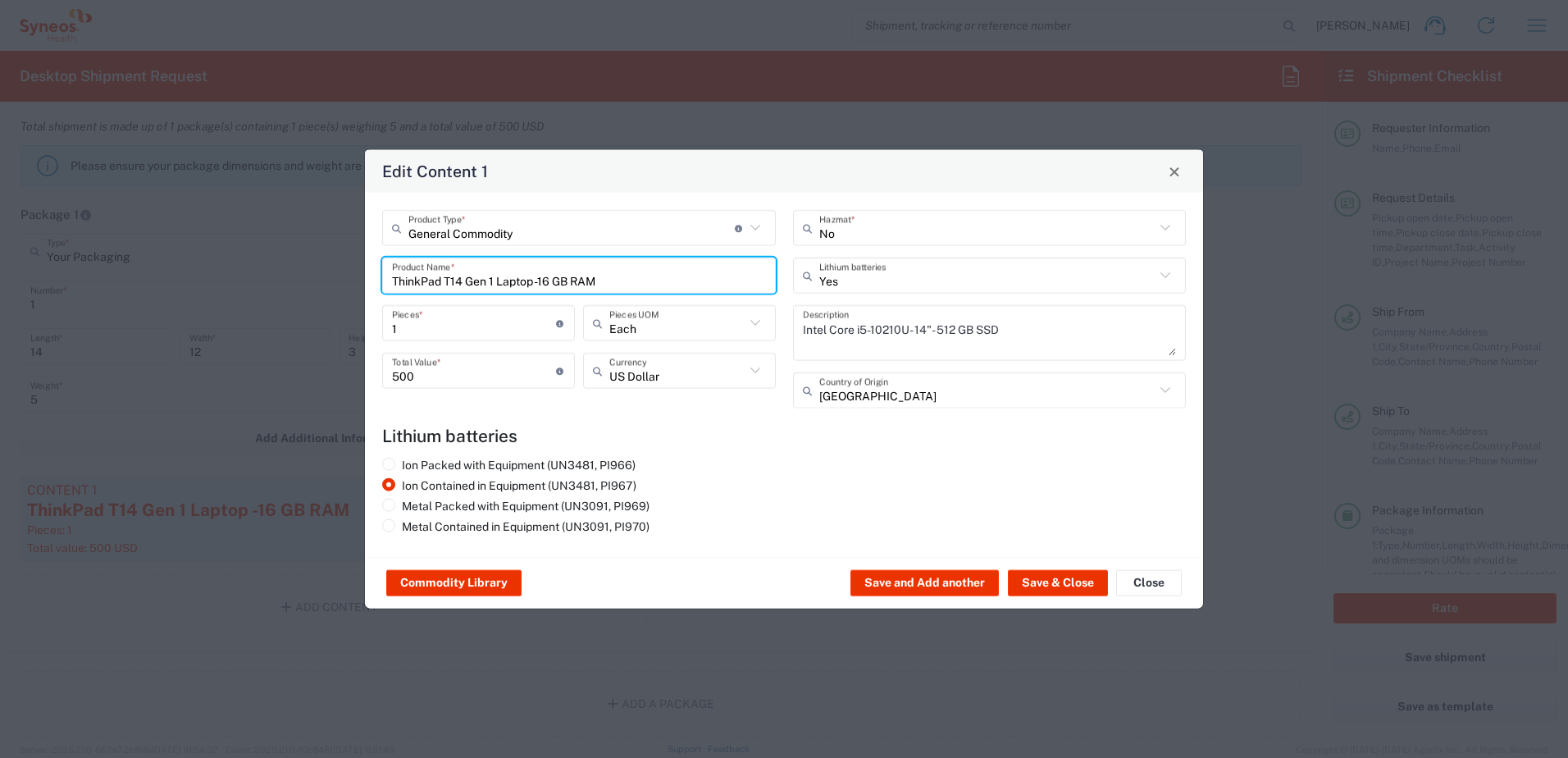
drag, startPoint x: 614, startPoint y: 266, endPoint x: 309, endPoint y: 265, distance: 305.0
click at [309, 265] on div "Edit Content 1 General Commodity Product Type * Document: Paper document genera…" at bounding box center [784, 379] width 1568 height 758
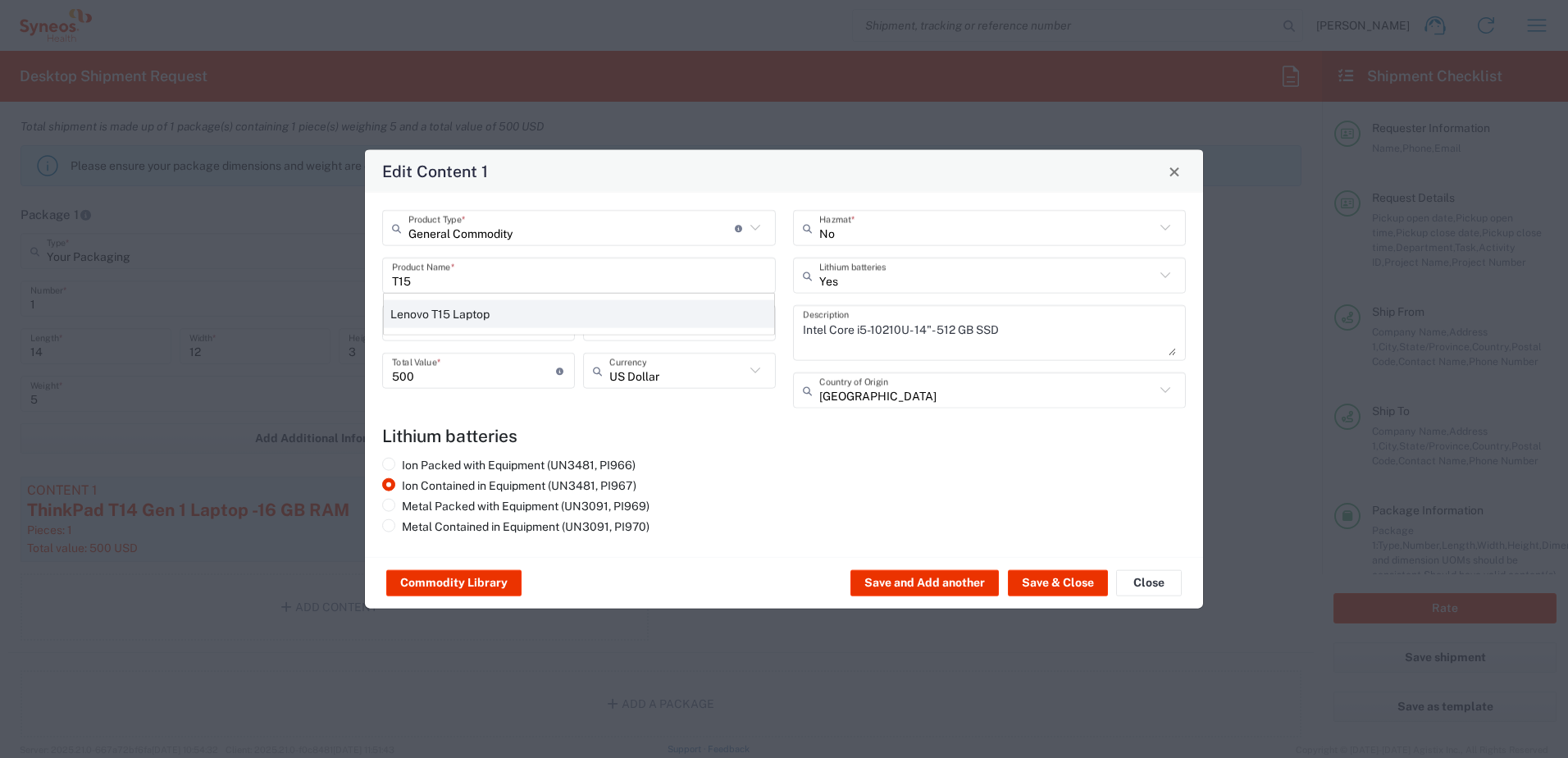
click at [485, 313] on div "Lenovo T15 Laptop" at bounding box center [579, 314] width 391 height 28
type input "Lenovo T15 Laptop"
type textarea "Lenovo T15 Laptop"
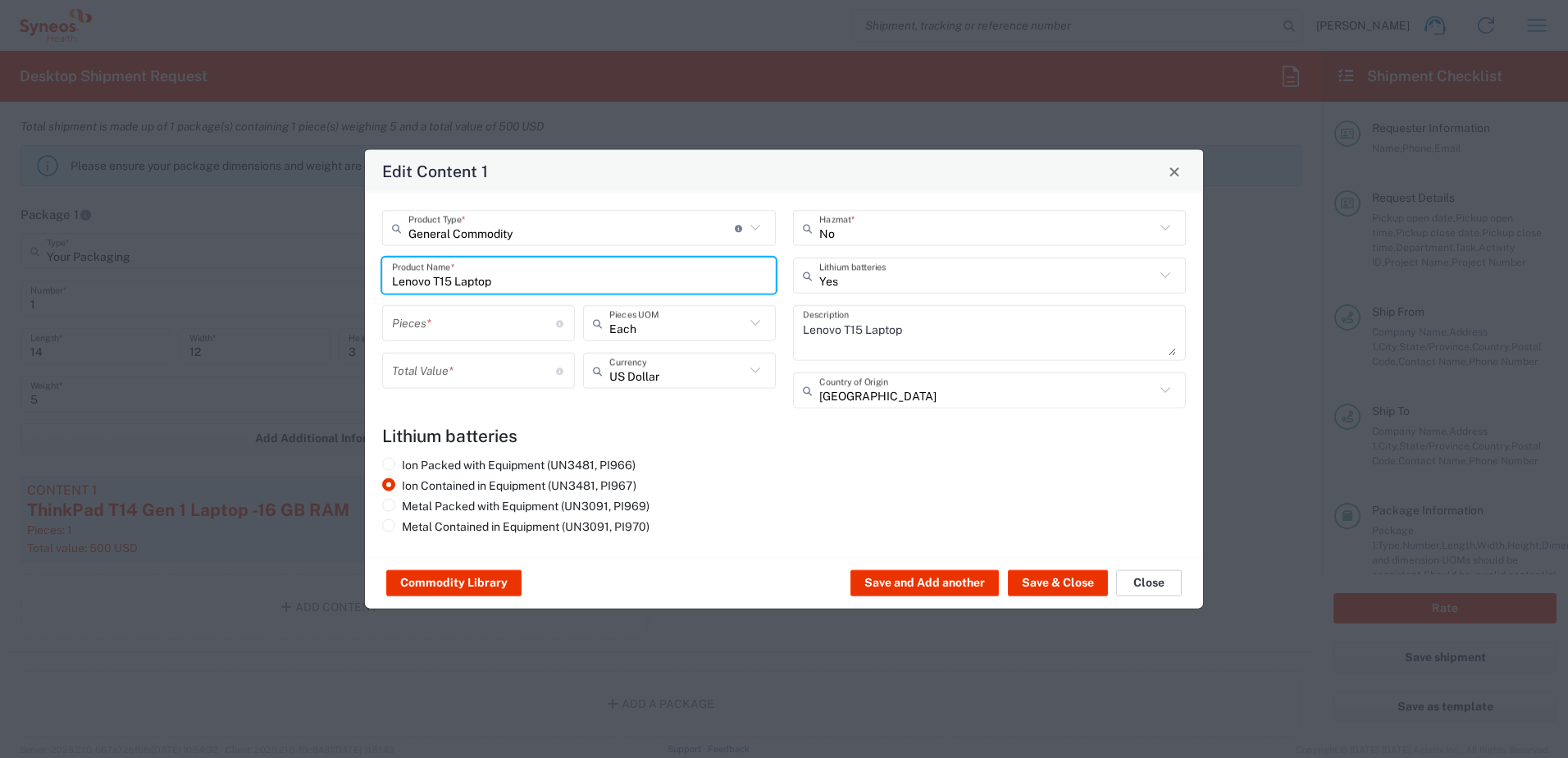
click at [1127, 578] on button "Close" at bounding box center [1150, 583] width 65 height 26
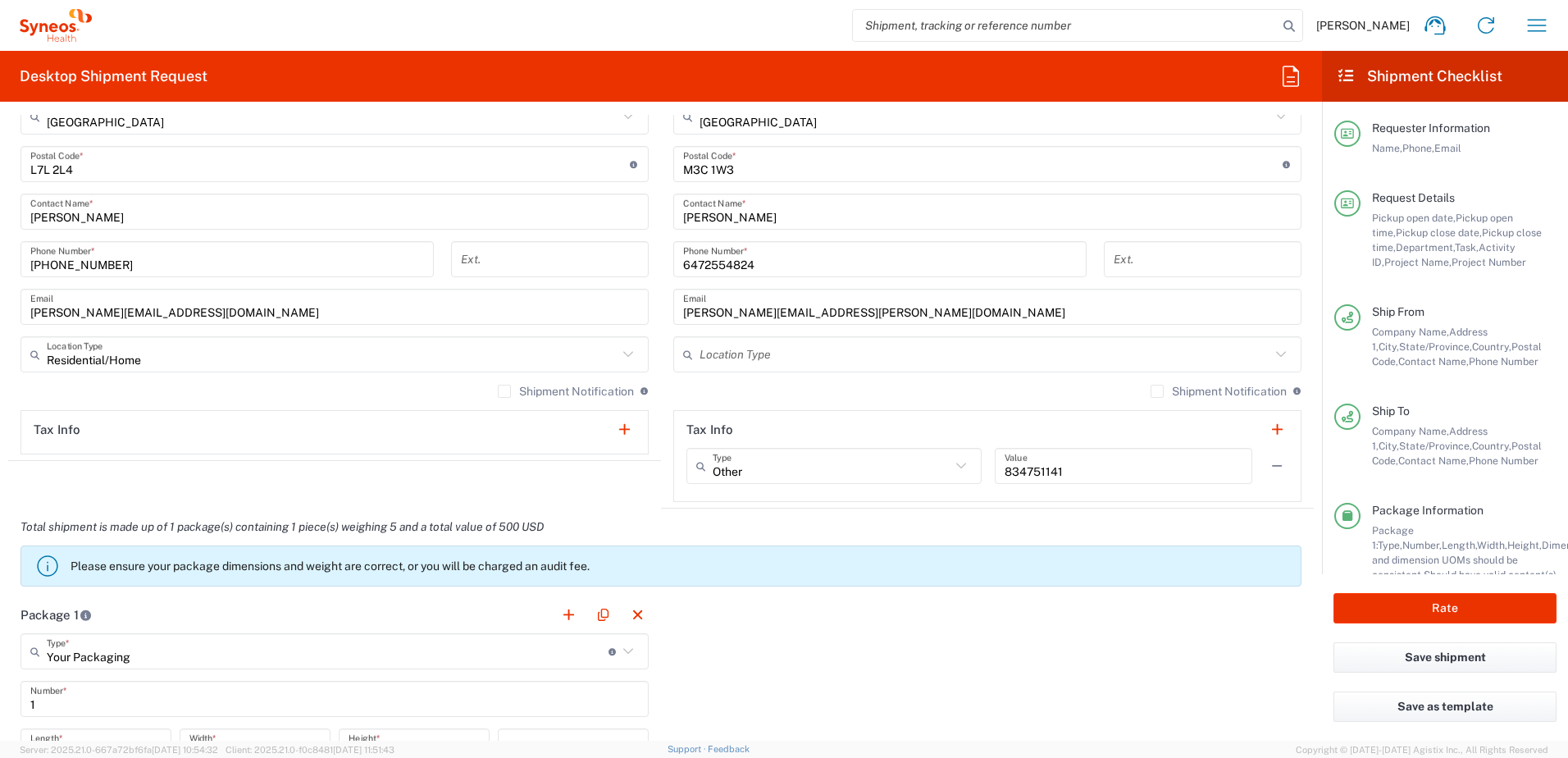
scroll to position [1067, 0]
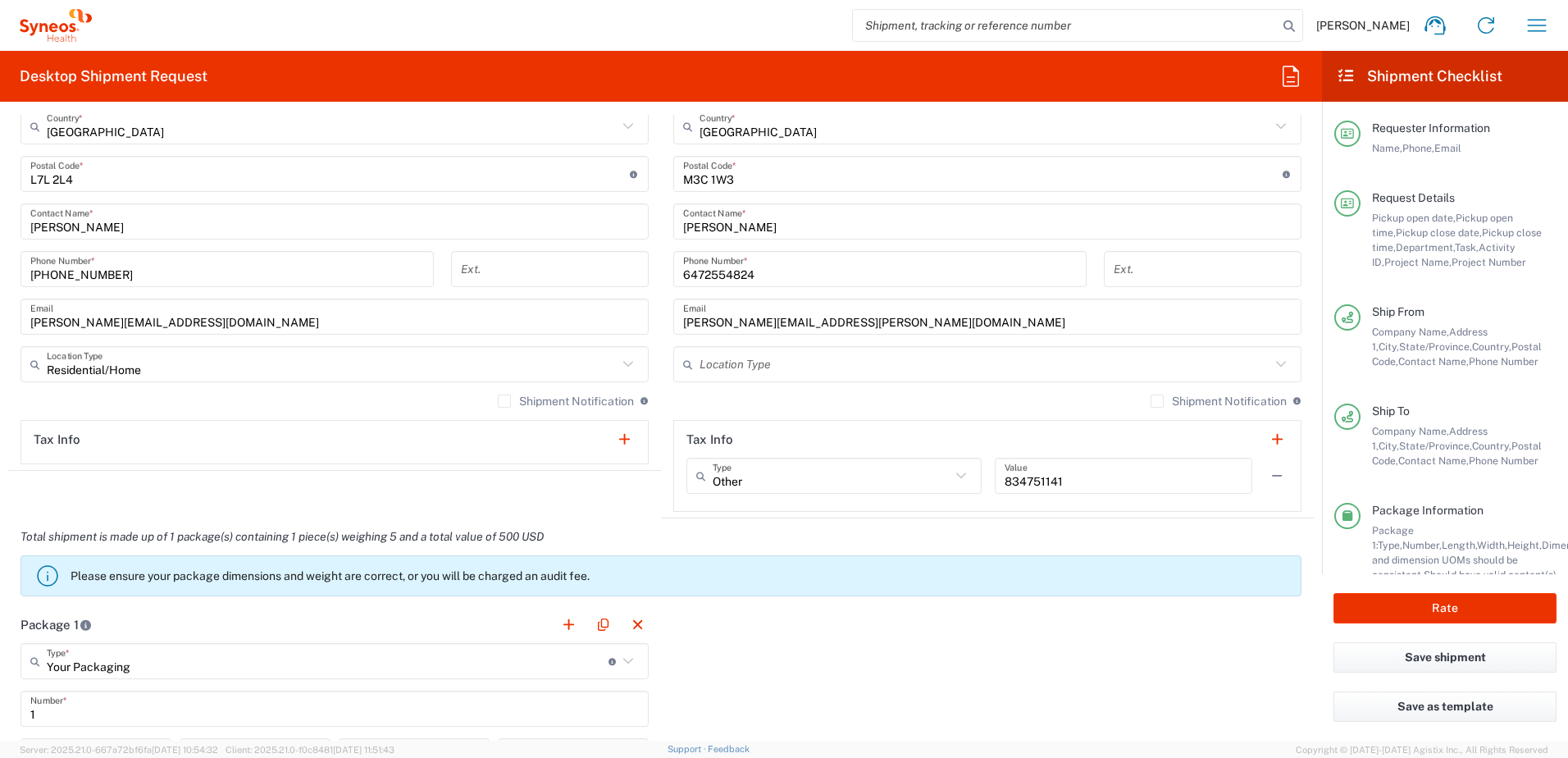
click at [746, 370] on input "text" at bounding box center [984, 365] width 570 height 29
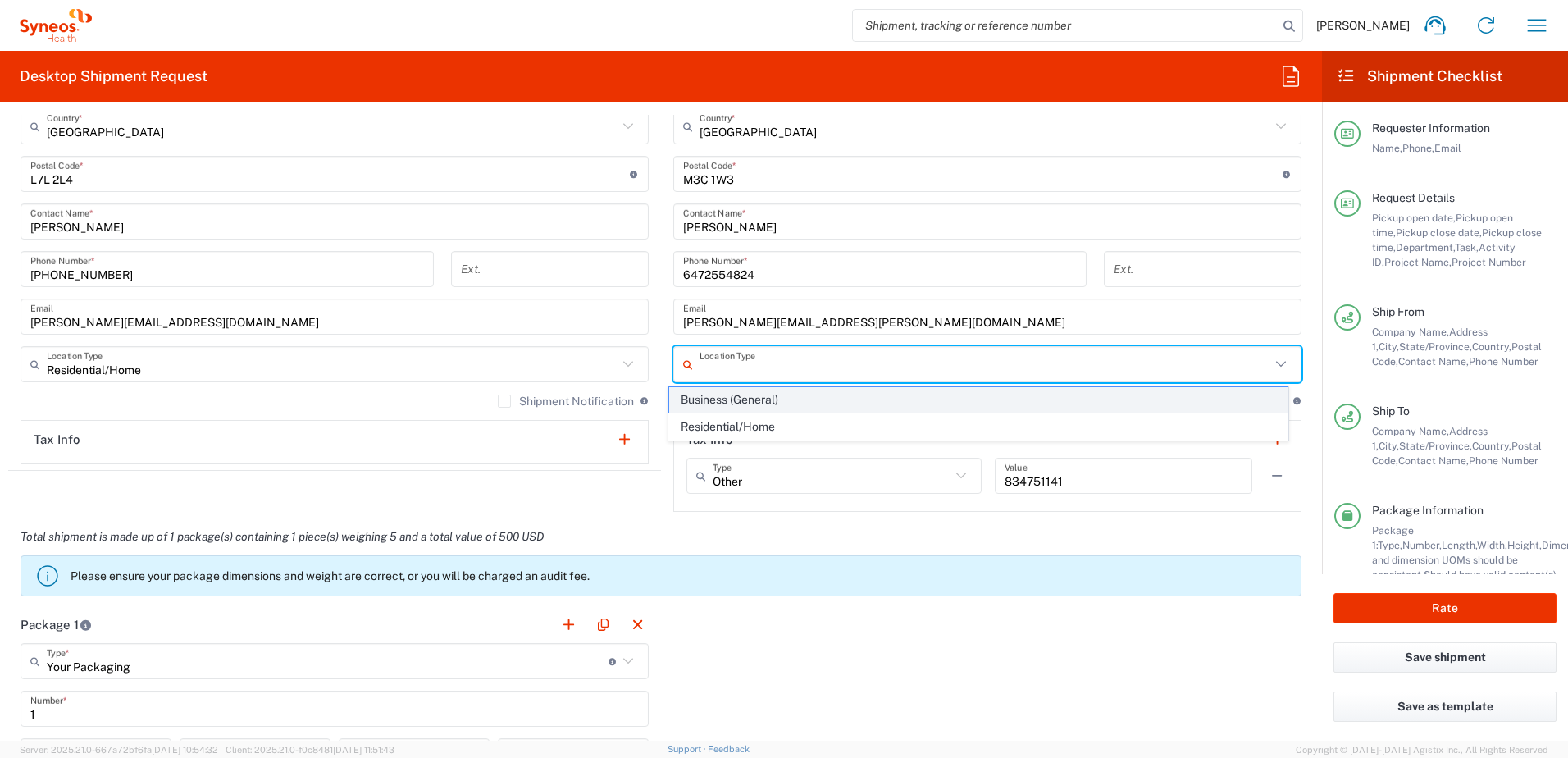
click at [743, 404] on span "Business (General)" at bounding box center [979, 399] width 620 height 25
type input "Business (General)"
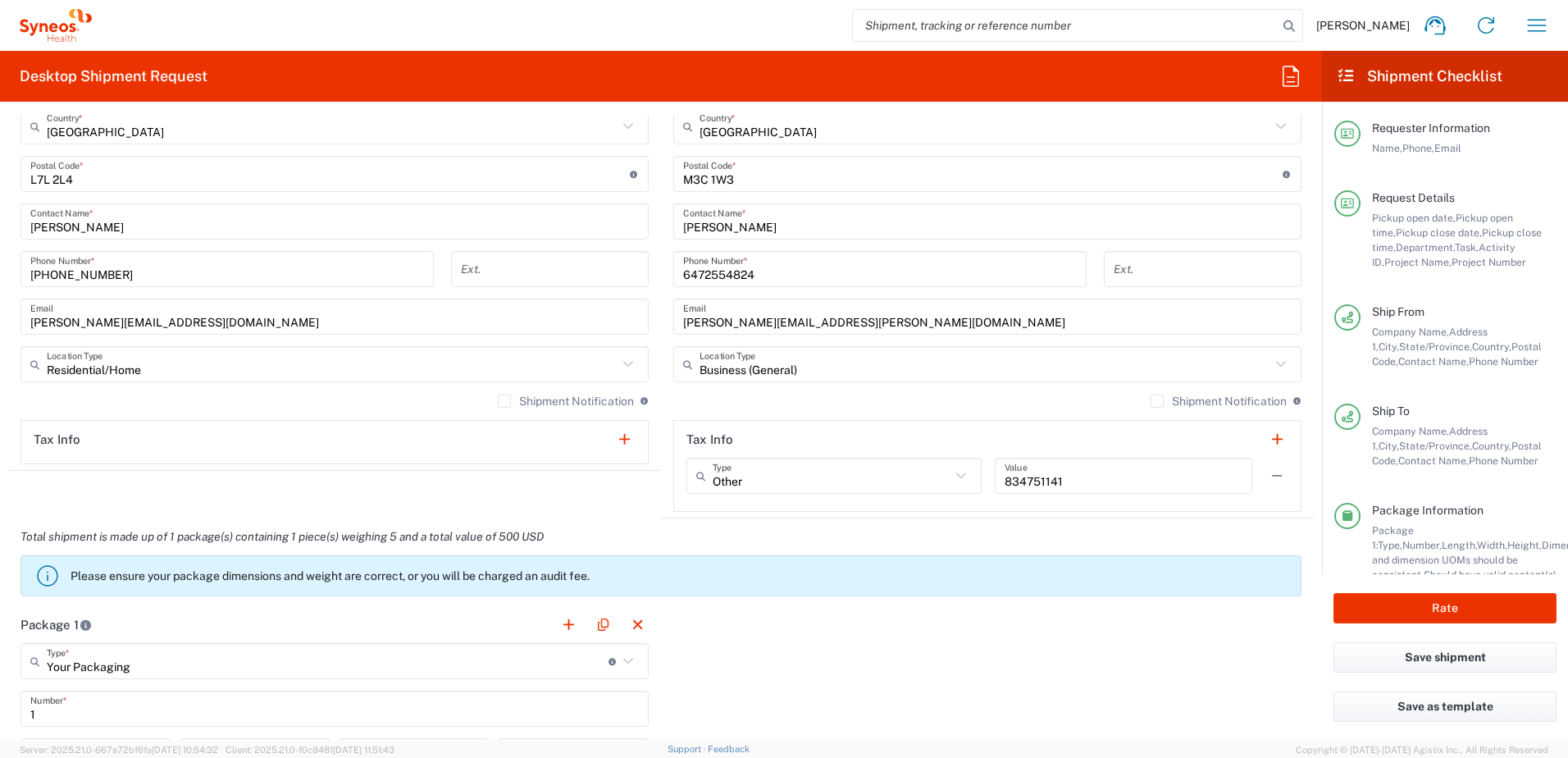
click at [731, 400] on div "Shipment Notification If checked, a shipment notification email will be sent to…" at bounding box center [987, 406] width 628 height 26
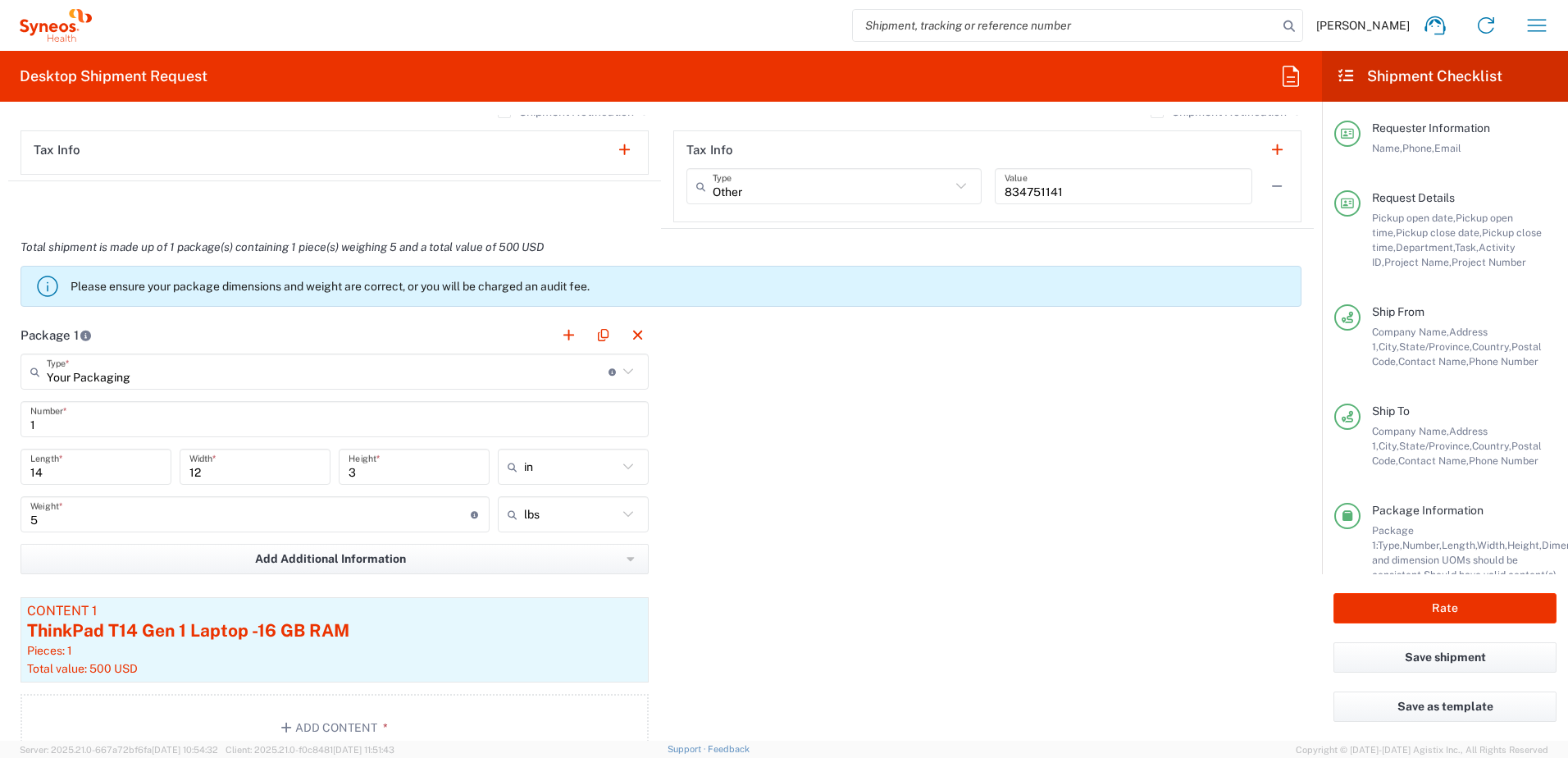
scroll to position [1395, 0]
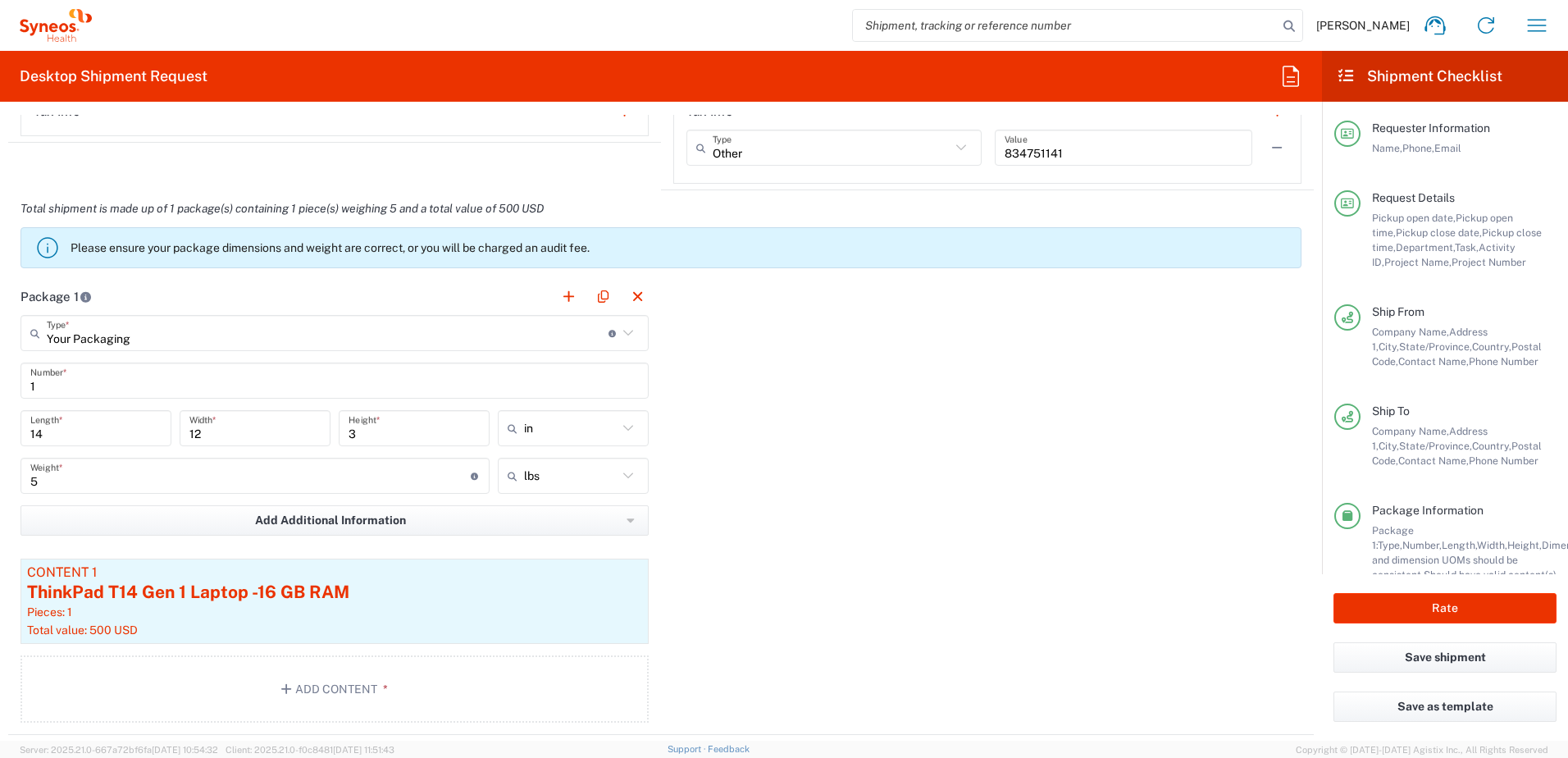
click at [55, 430] on input "14" at bounding box center [96, 429] width 131 height 29
type input "19"
click at [227, 439] on input "12" at bounding box center [255, 429] width 131 height 29
type input "13"
click at [359, 570] on div "Content 1" at bounding box center [335, 572] width 616 height 14
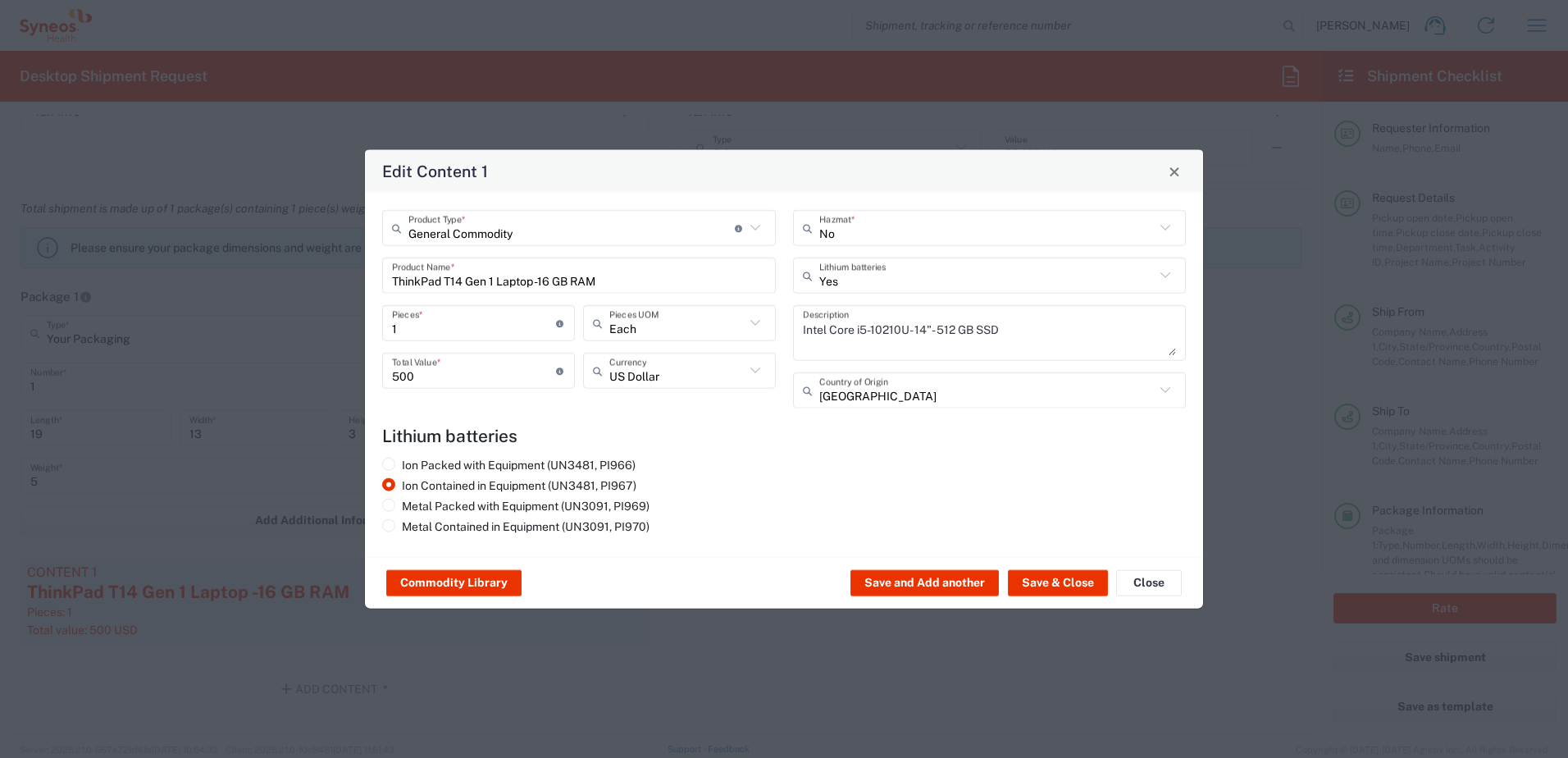
click at [761, 225] on icon at bounding box center [755, 228] width 21 height 21
click at [524, 265] on span "General Commodity" at bounding box center [579, 264] width 391 height 25
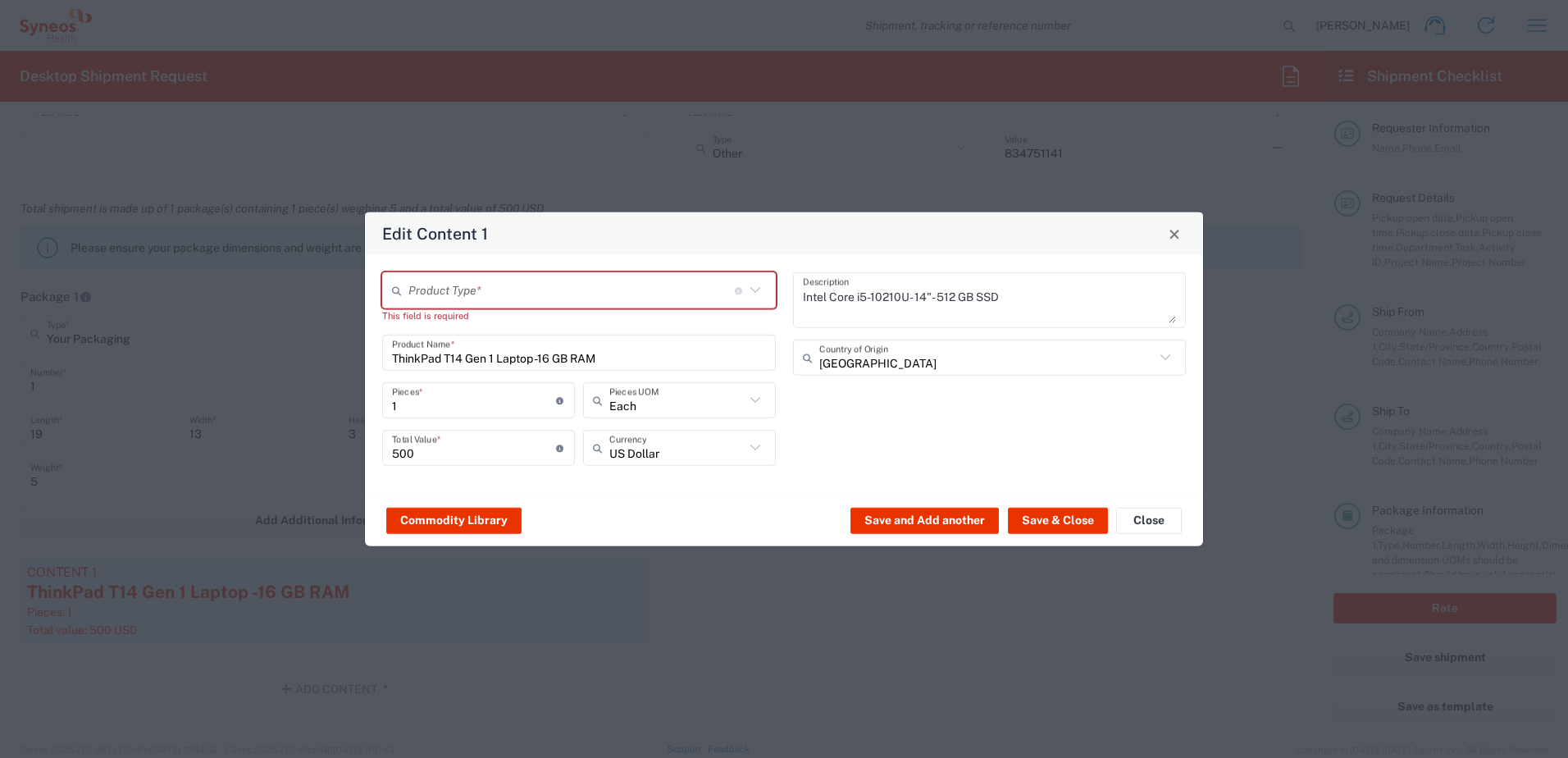
click at [759, 291] on icon at bounding box center [755, 291] width 21 height 21
click at [453, 345] on span "General Commodity" at bounding box center [579, 353] width 391 height 25
type input "General Commodity"
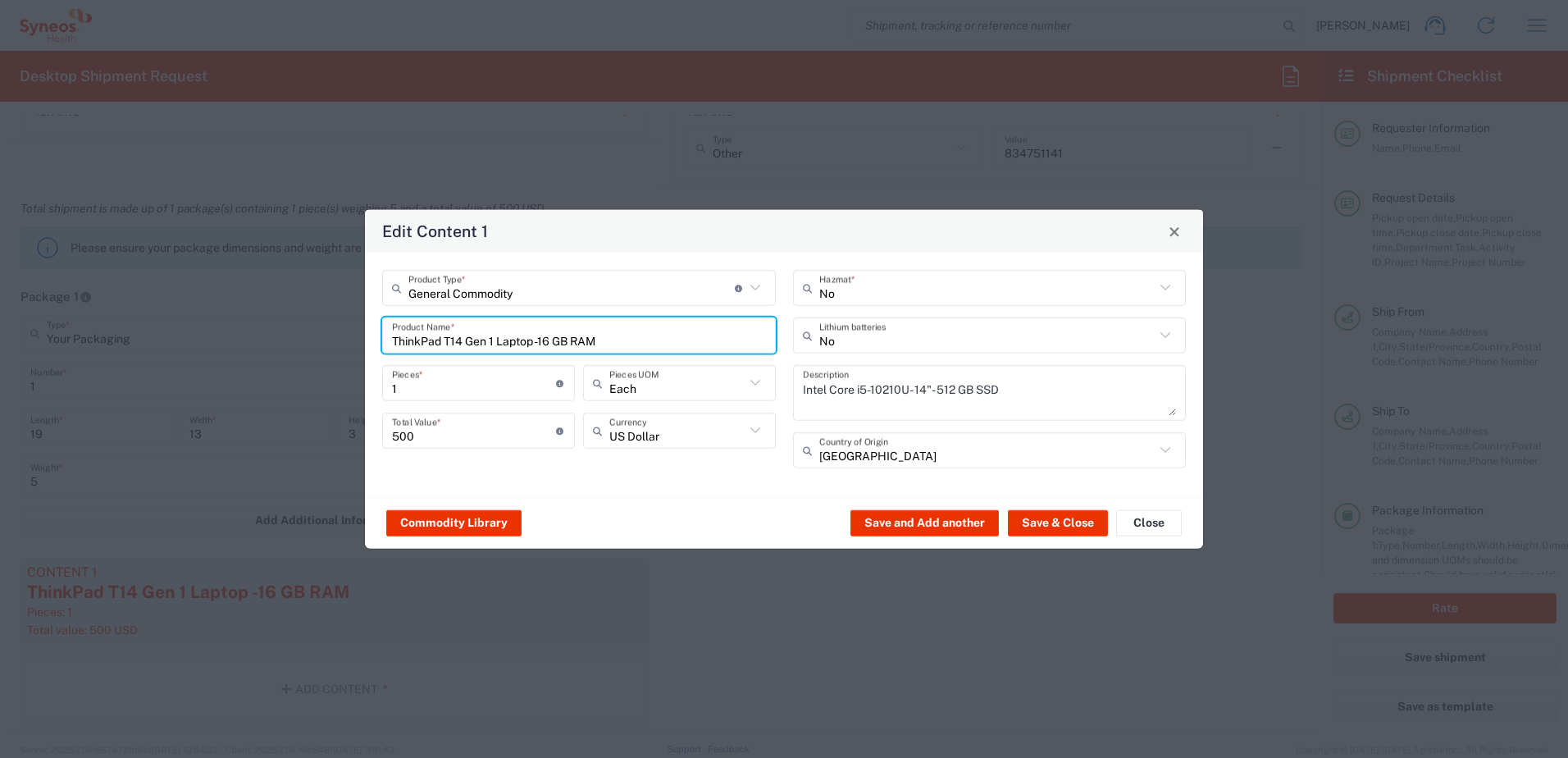
drag, startPoint x: 620, startPoint y: 335, endPoint x: 373, endPoint y: 325, distance: 247.2
click at [374, 325] on div "General Commodity Product Type * Document: Paper document generated internally …" at bounding box center [579, 375] width 411 height 210
click at [461, 376] on div "Lenovo T15 Laptop" at bounding box center [579, 373] width 391 height 28
type input "Lenovo T15 Laptop"
type textarea "Lenovo T15 Laptop"
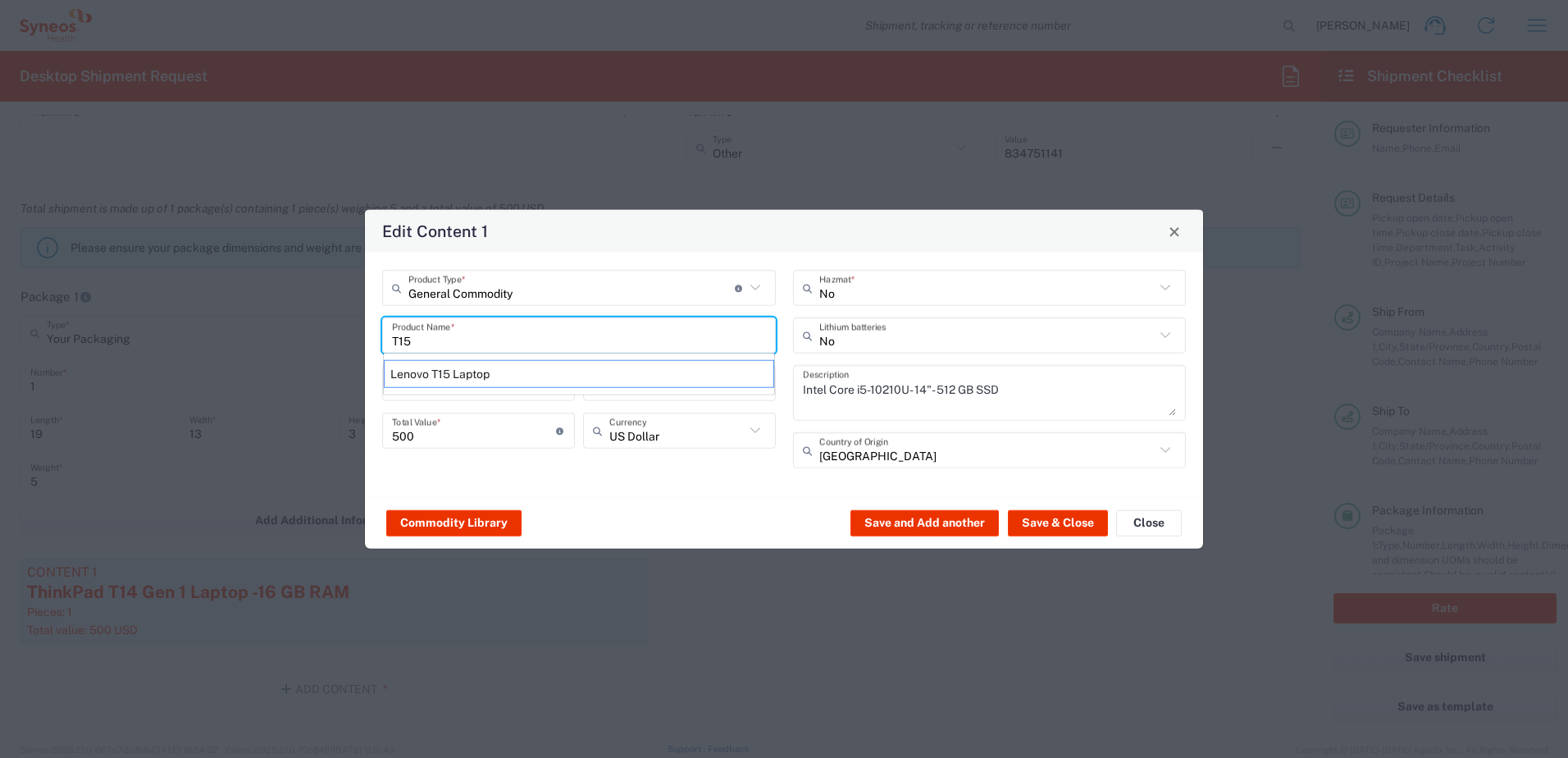
type input "Yes"
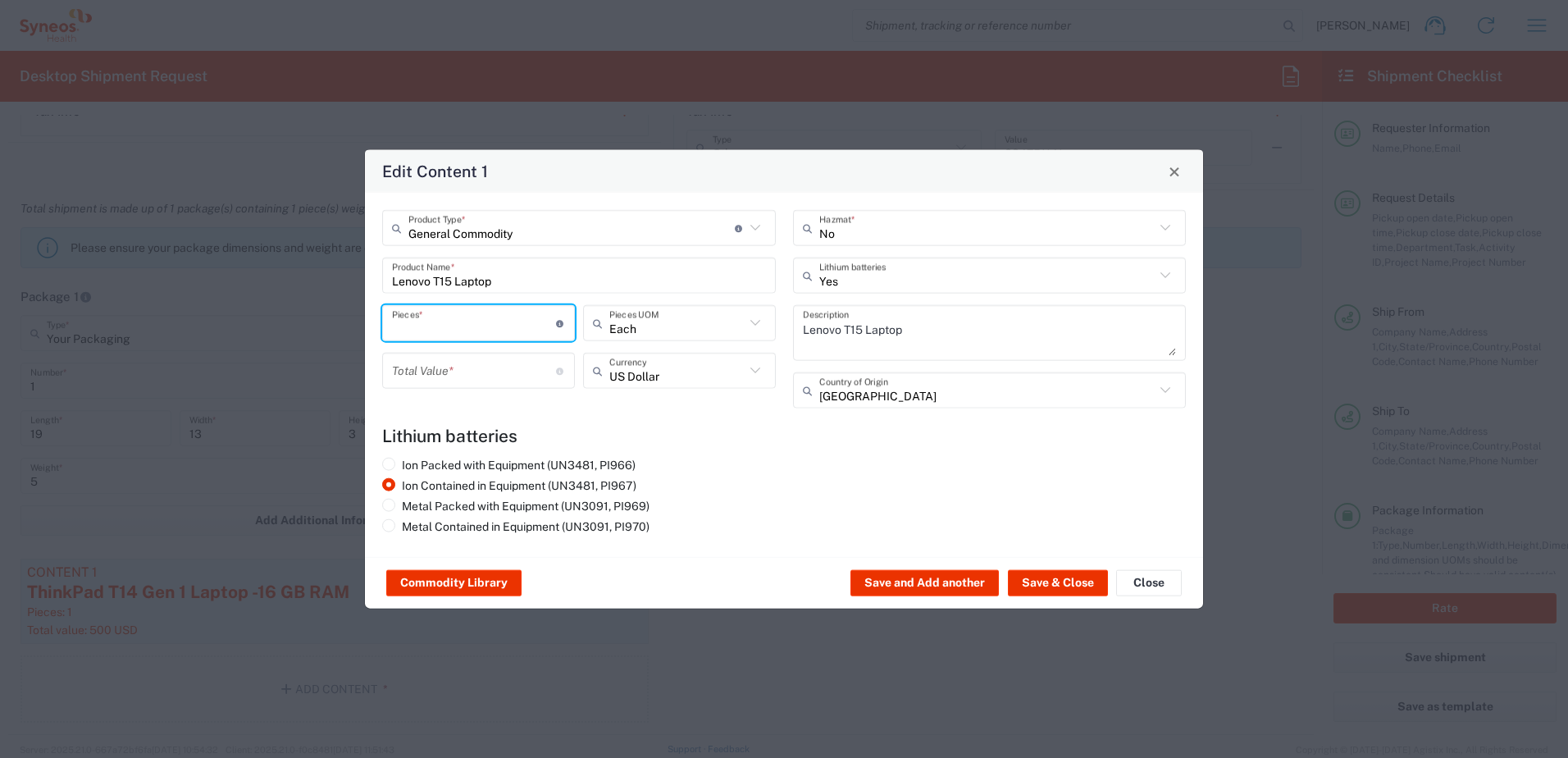
click at [477, 315] on input "number" at bounding box center [474, 323] width 164 height 29
type input "1"
click at [445, 365] on input "number" at bounding box center [474, 370] width 164 height 29
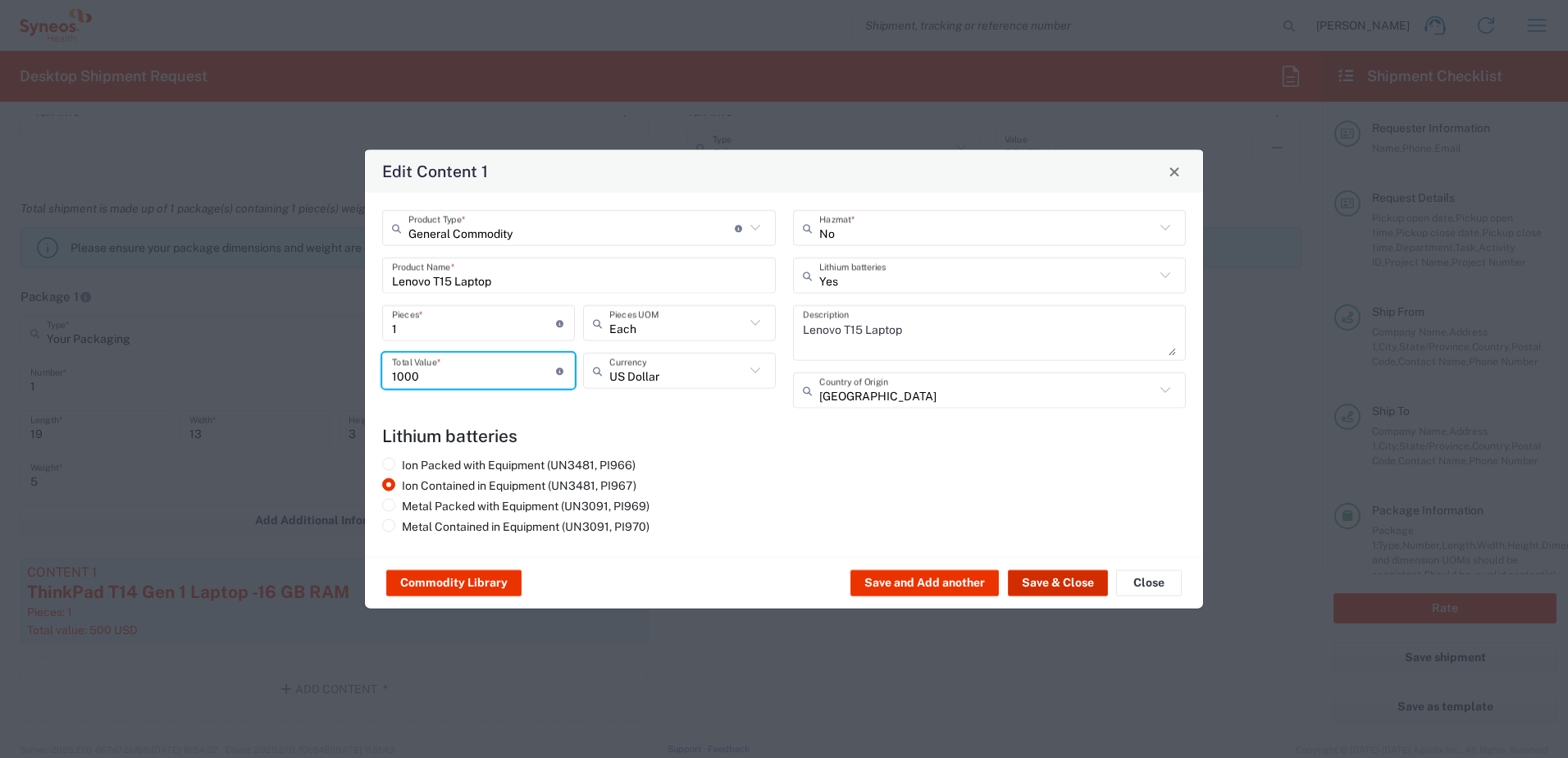
type input "1000"
click at [1052, 578] on button "Save & Close" at bounding box center [1058, 583] width 100 height 26
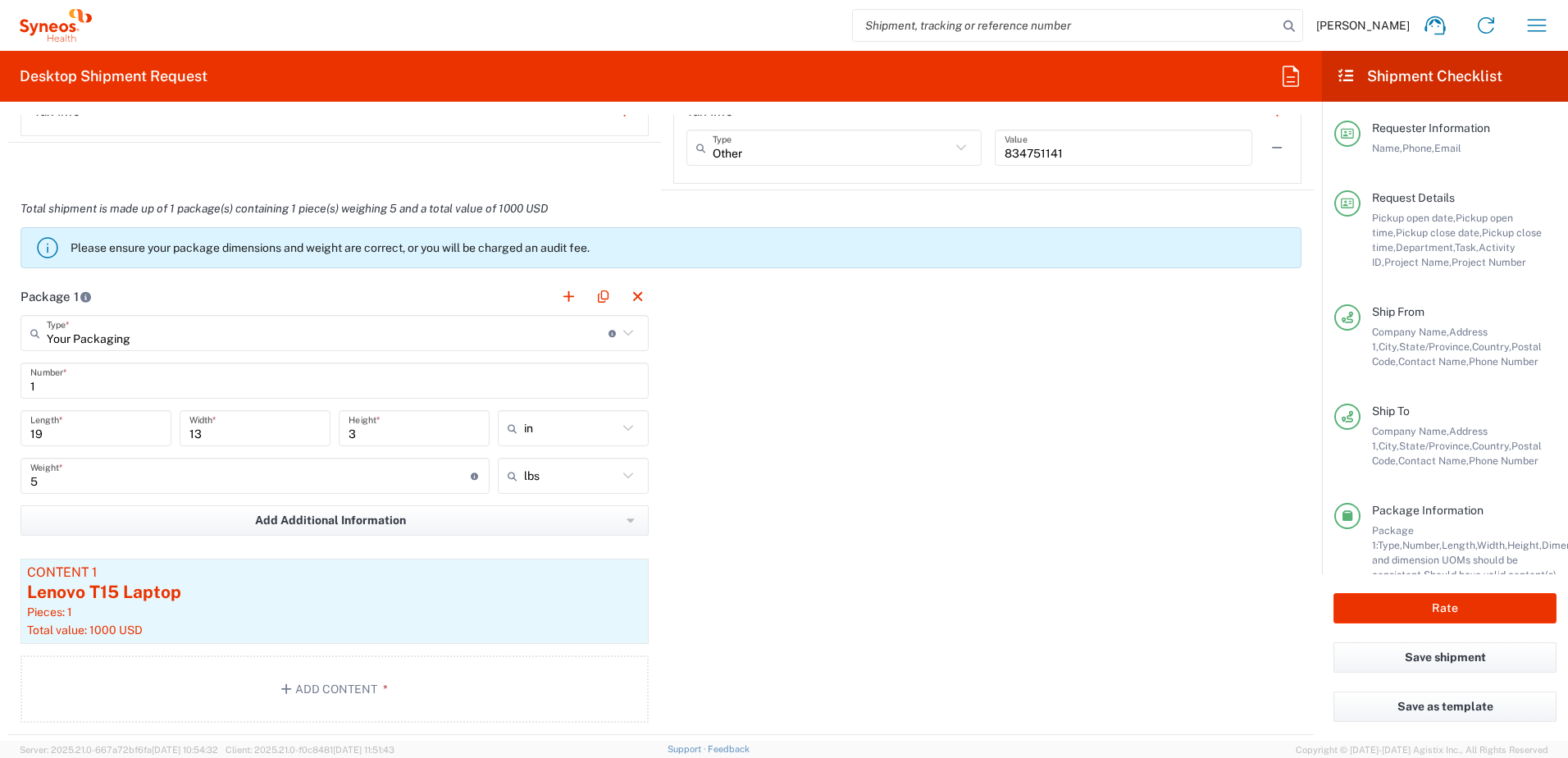
click at [769, 481] on div "Package 1 Your Packaging Type * Material used to package goods Your Packaging E…" at bounding box center [662, 506] width 1306 height 457
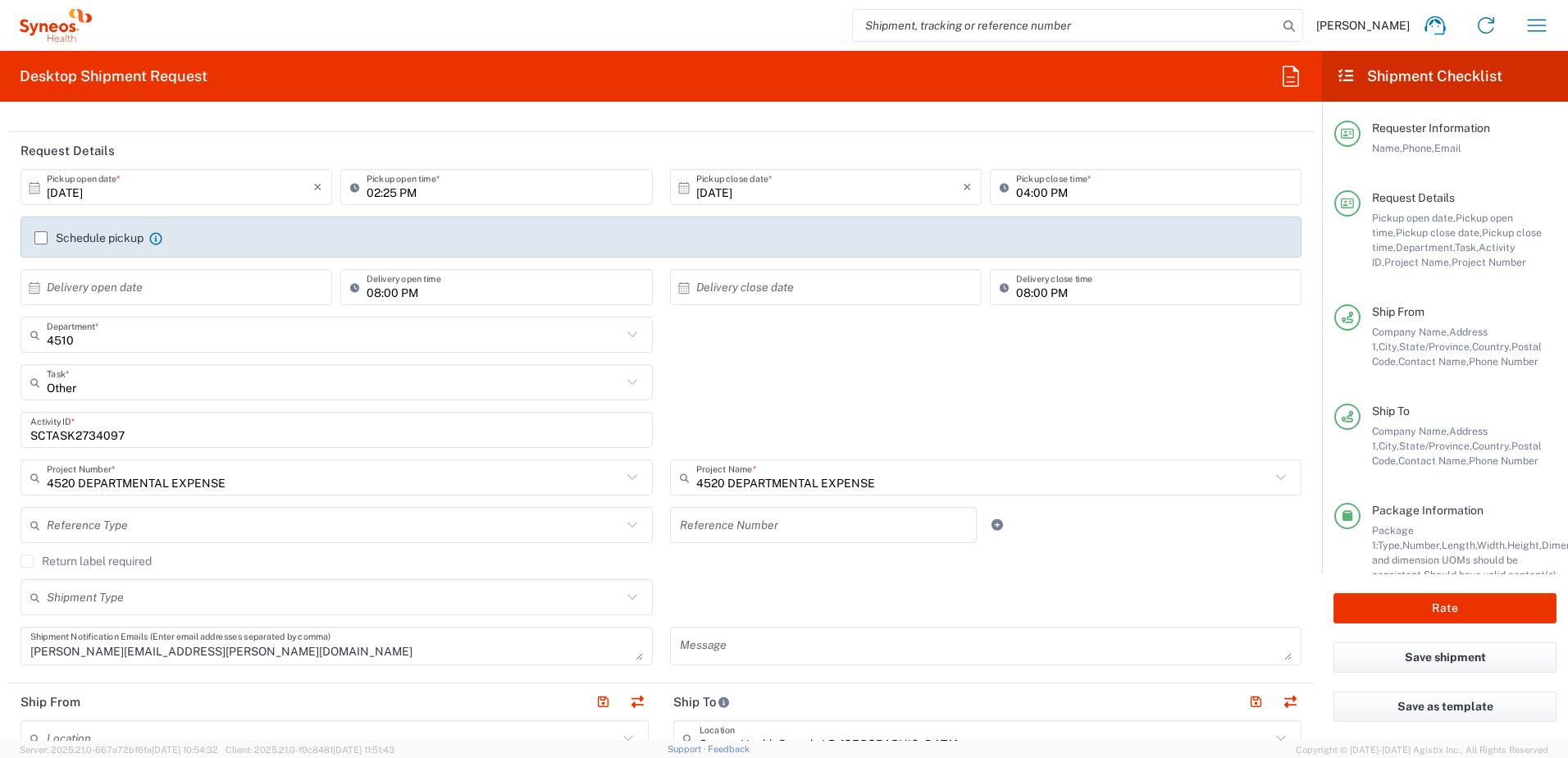
scroll to position [164, 0]
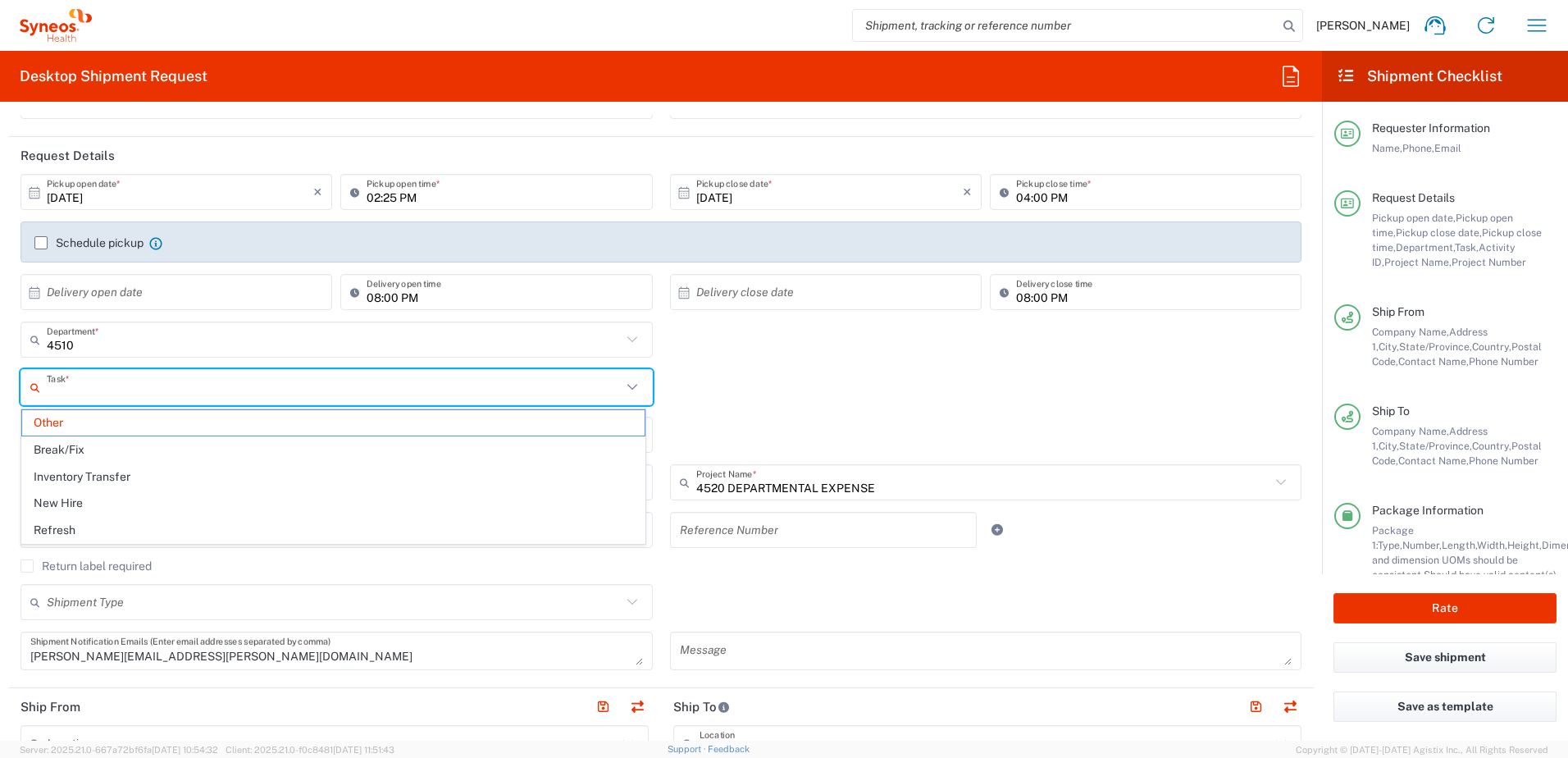
click at [309, 381] on input "text" at bounding box center [335, 388] width 575 height 29
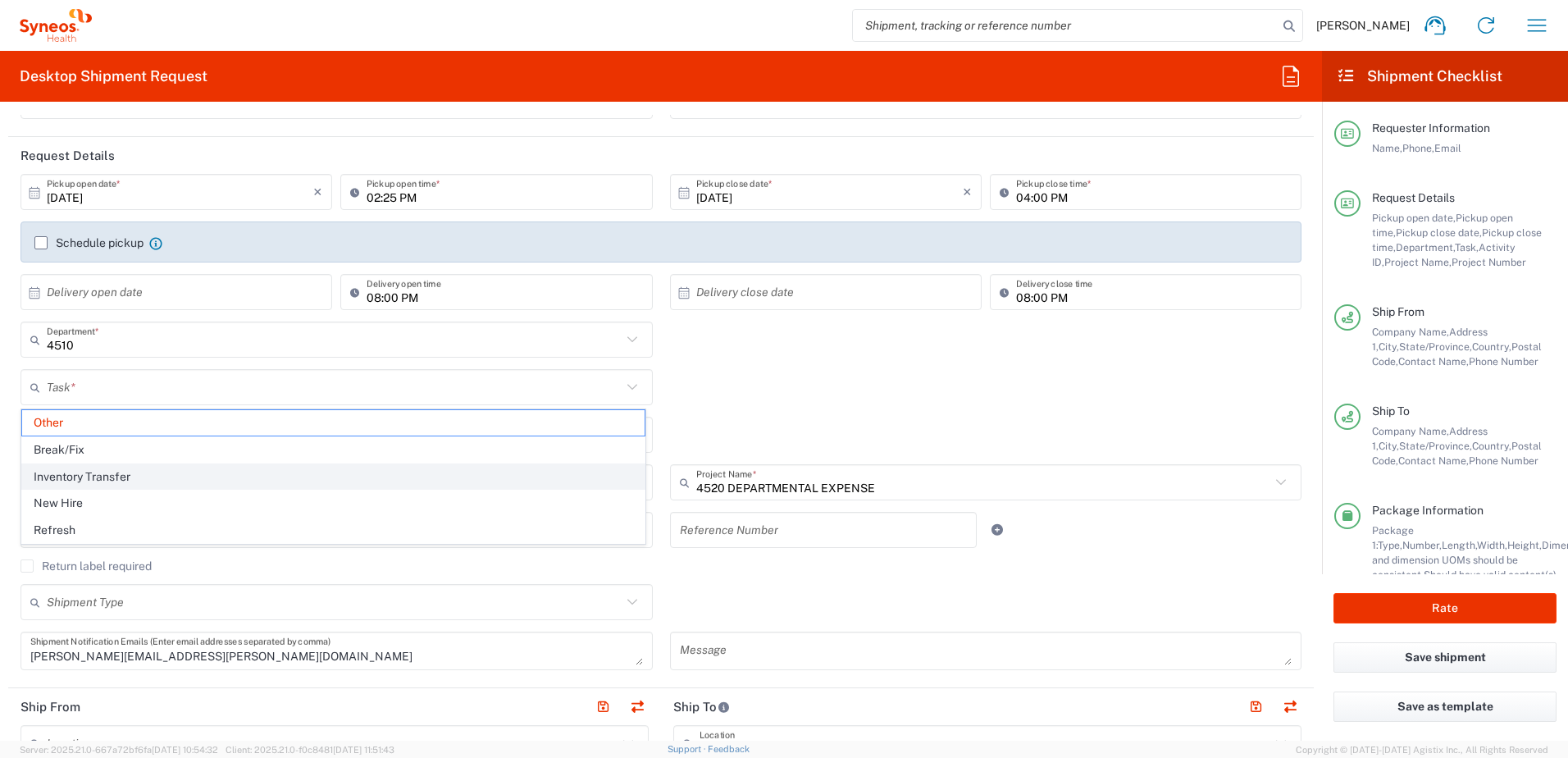
click at [147, 465] on span "Inventory Transfer" at bounding box center [333, 477] width 622 height 25
type input "Inventory Transfer"
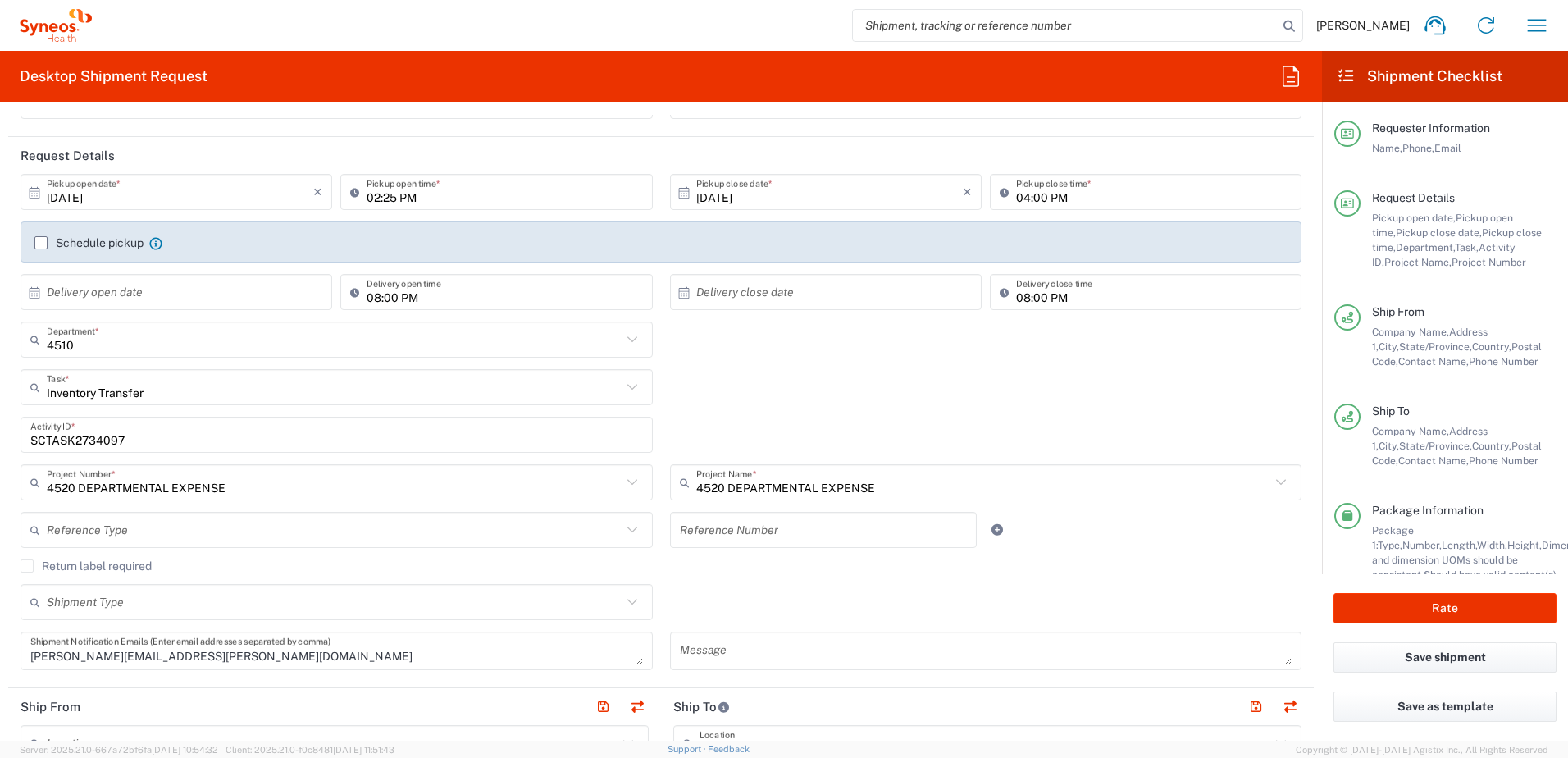
click at [793, 404] on div "Inventory Transfer Task * Other Break/Fix Inventory Transfer New Hire Refresh" at bounding box center [662, 392] width 1299 height 47
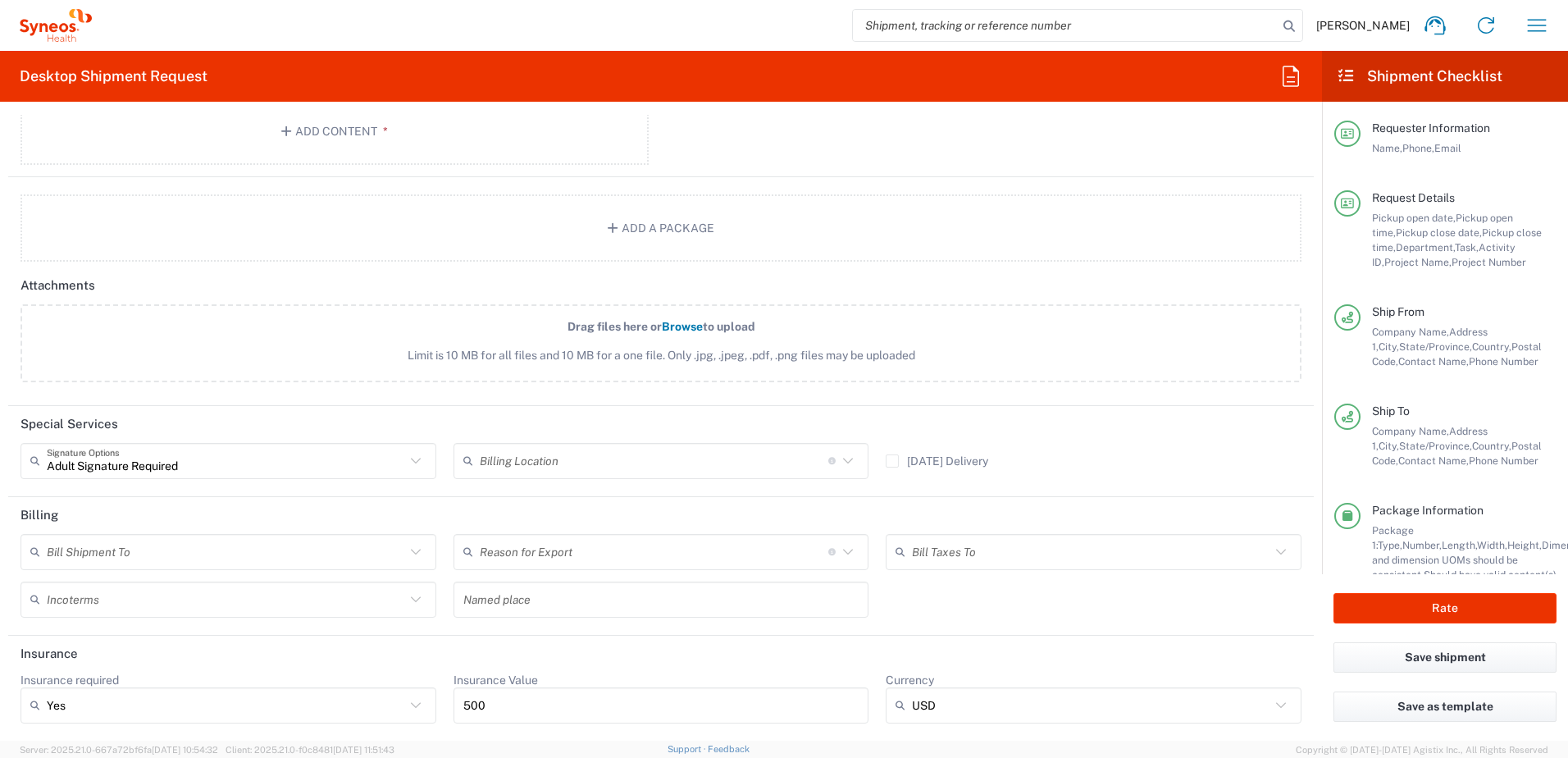
scroll to position [1953, 0]
click at [718, 550] on input "text" at bounding box center [654, 551] width 348 height 29
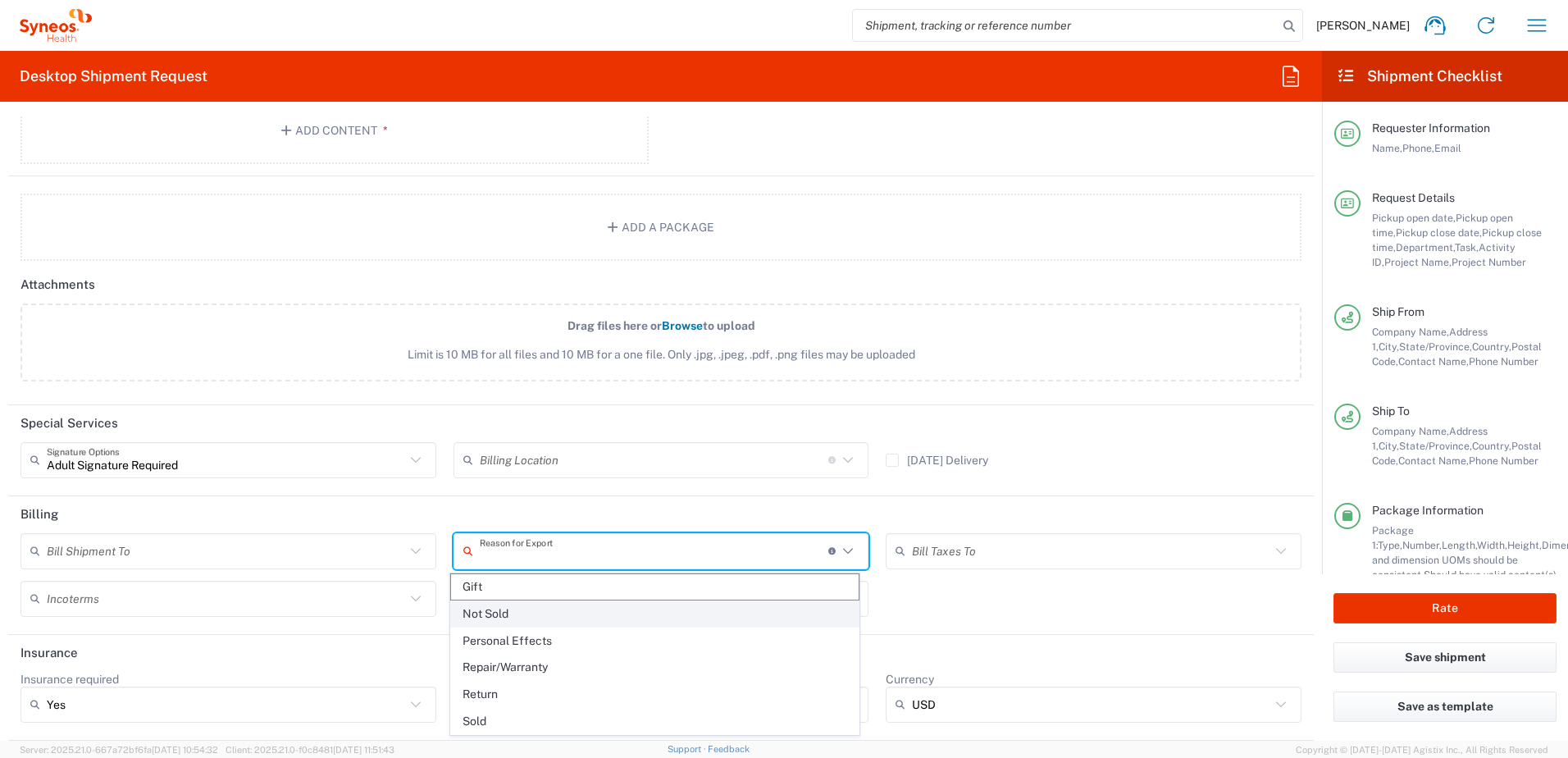
click at [518, 615] on span "Not Sold" at bounding box center [655, 614] width 409 height 25
type input "Not Sold"
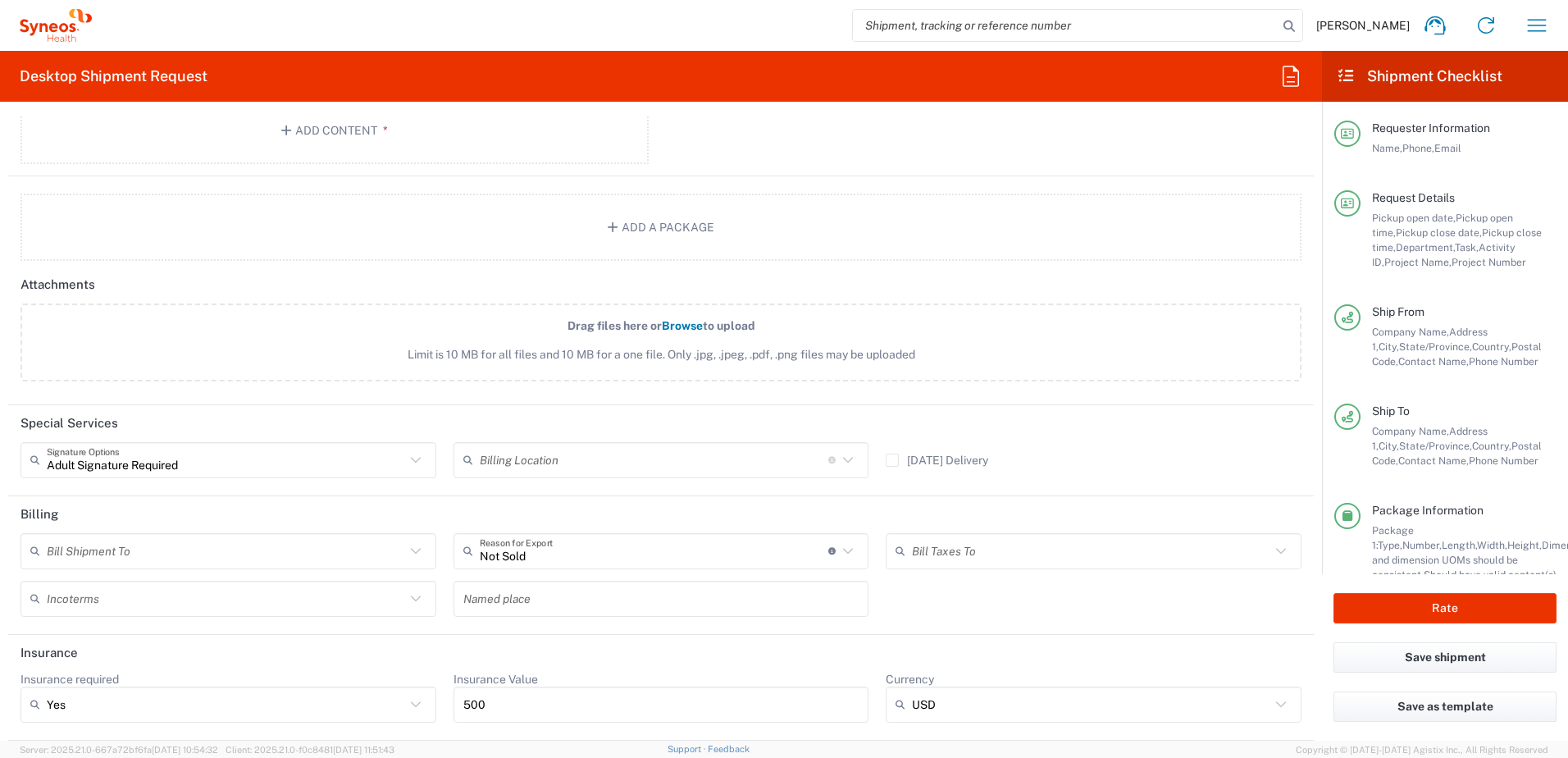
click at [1142, 463] on div "[DATE] Delivery" at bounding box center [1094, 466] width 433 height 47
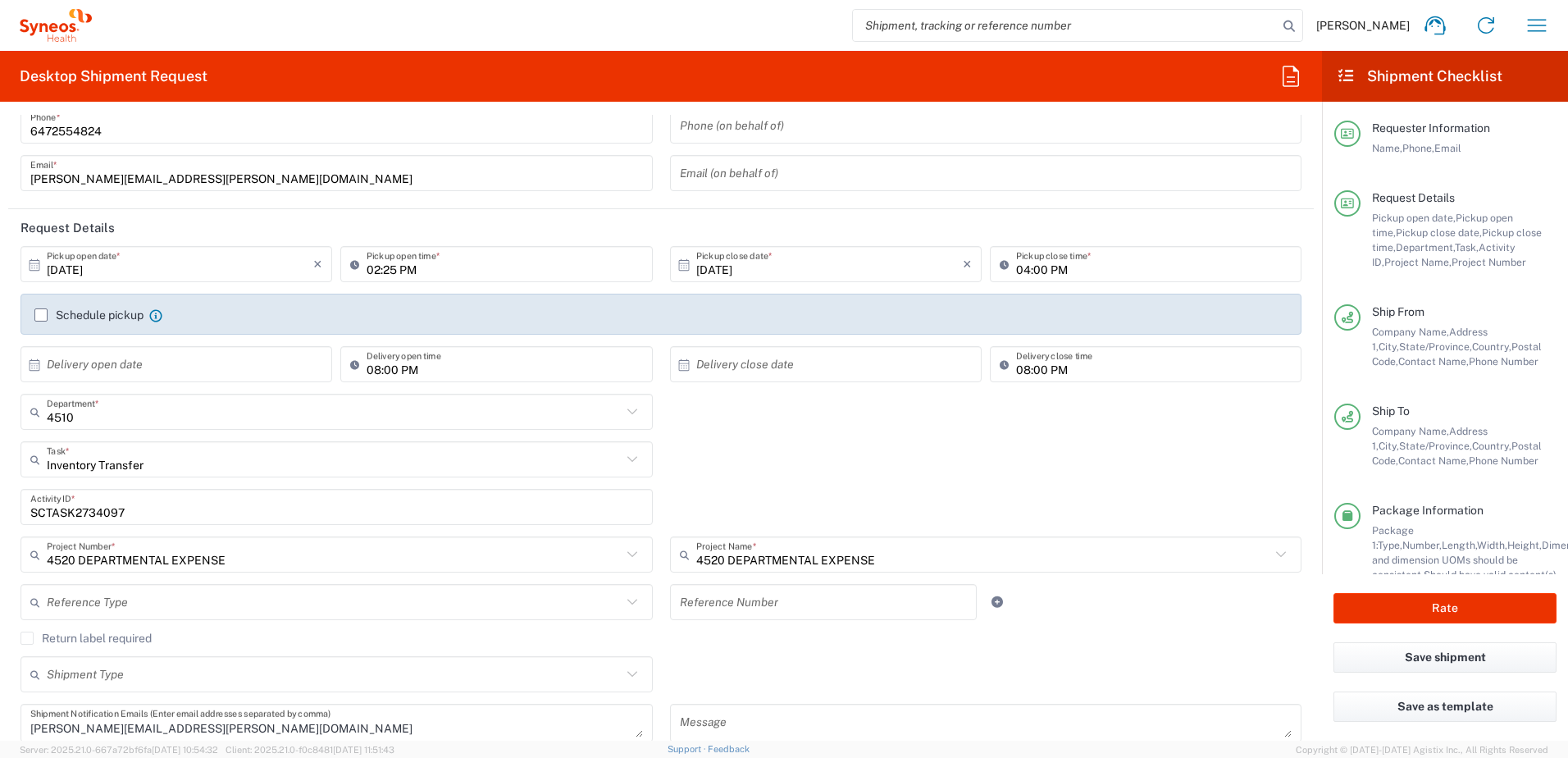
scroll to position [0, 0]
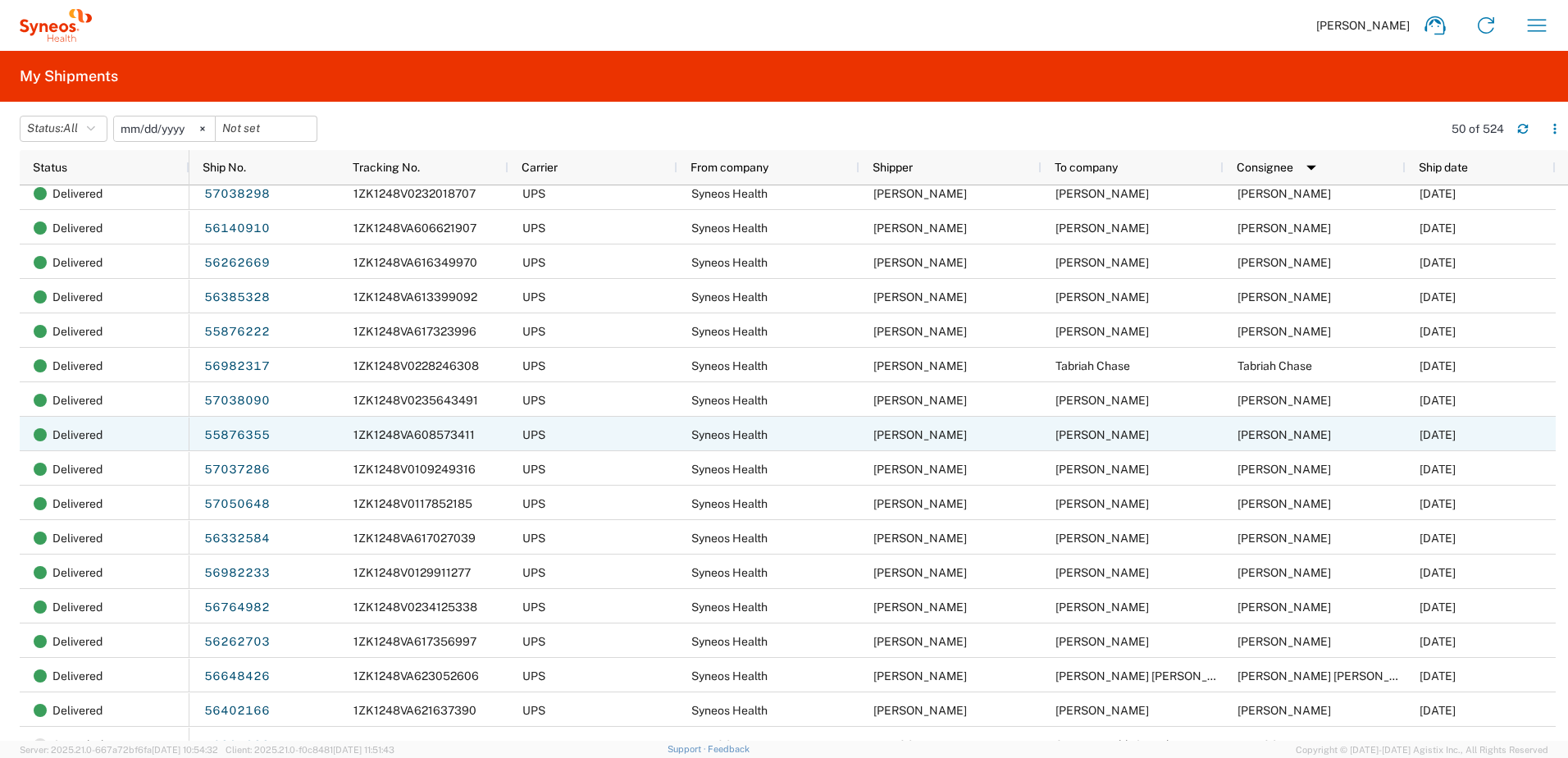
scroll to position [984, 0]
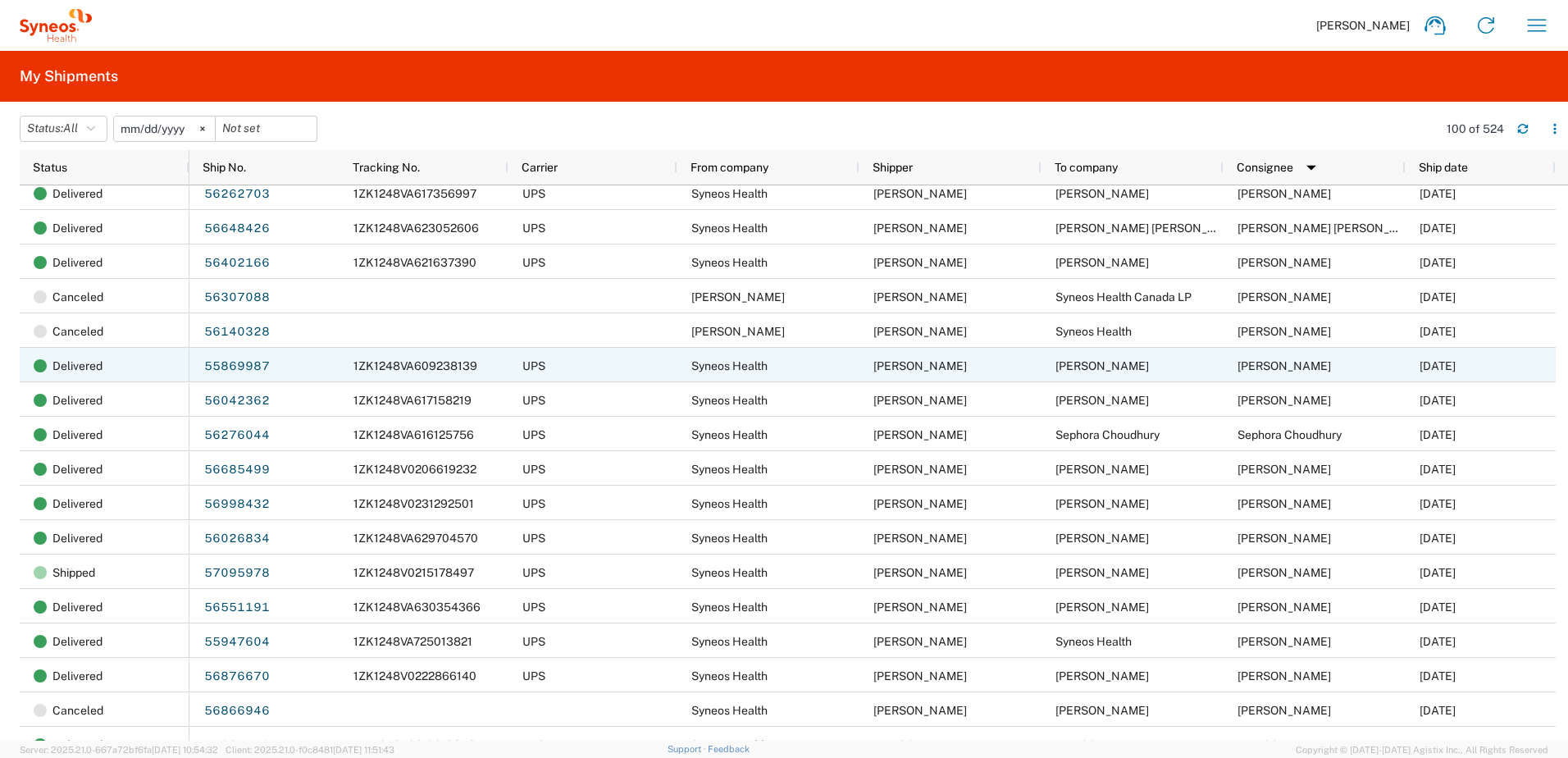
scroll to position [902, 0]
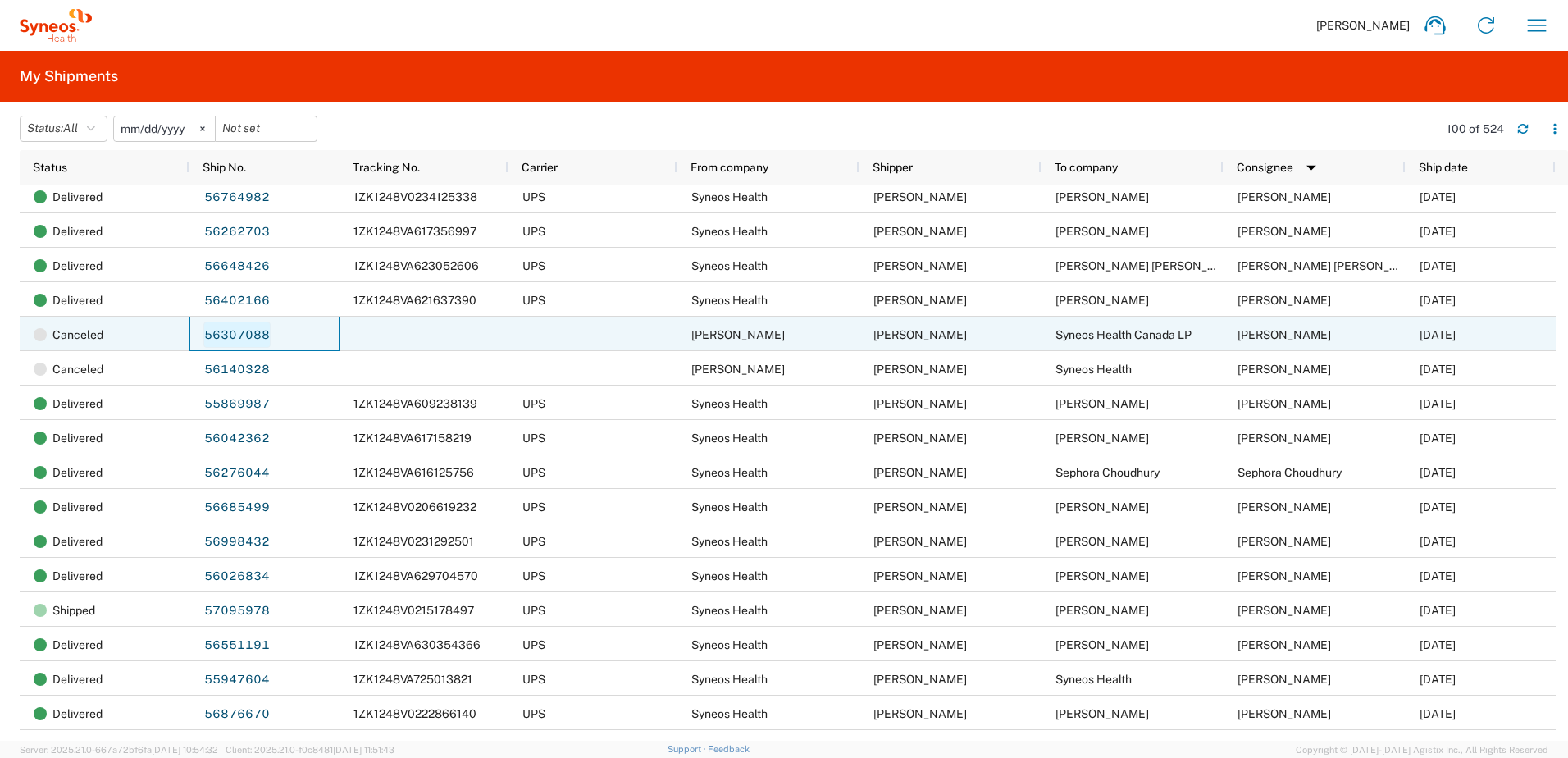
click at [237, 333] on link "56307088" at bounding box center [237, 334] width 67 height 26
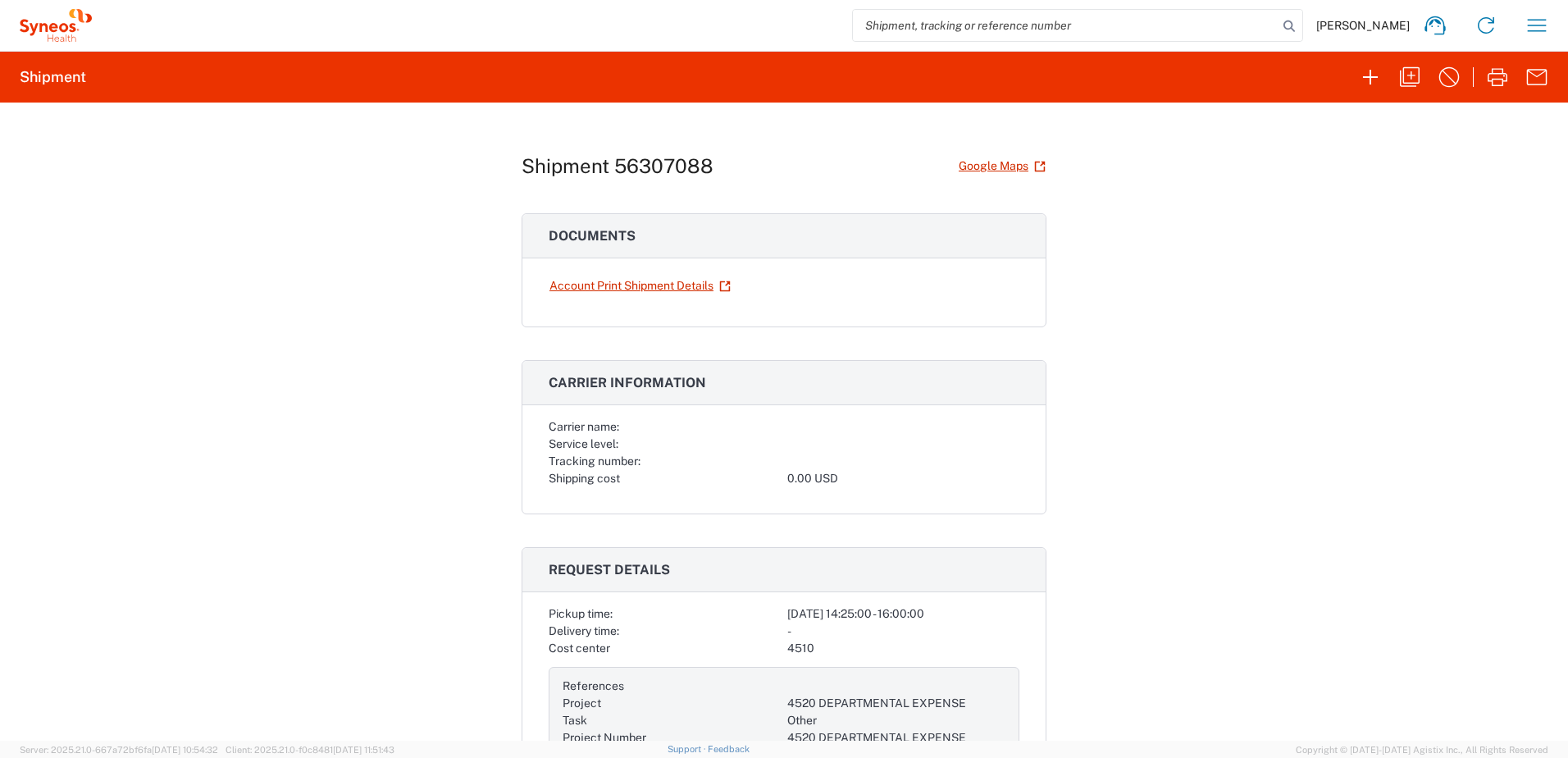
click at [1128, 305] on div "Shipment 56307088 Google Maps Documents Account Print Shipment Details Carrier …" at bounding box center [784, 421] width 1568 height 638
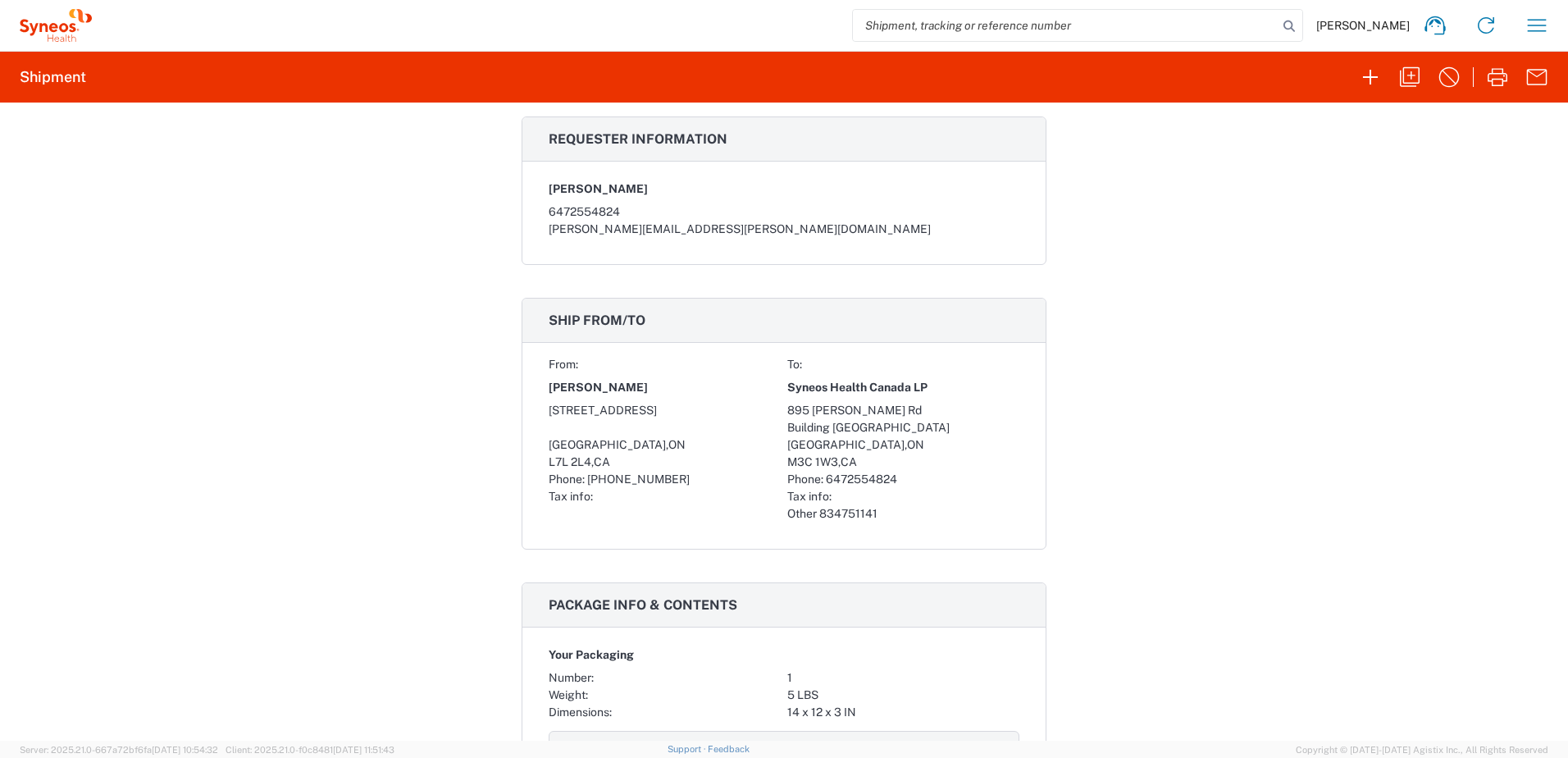
scroll to position [656, 0]
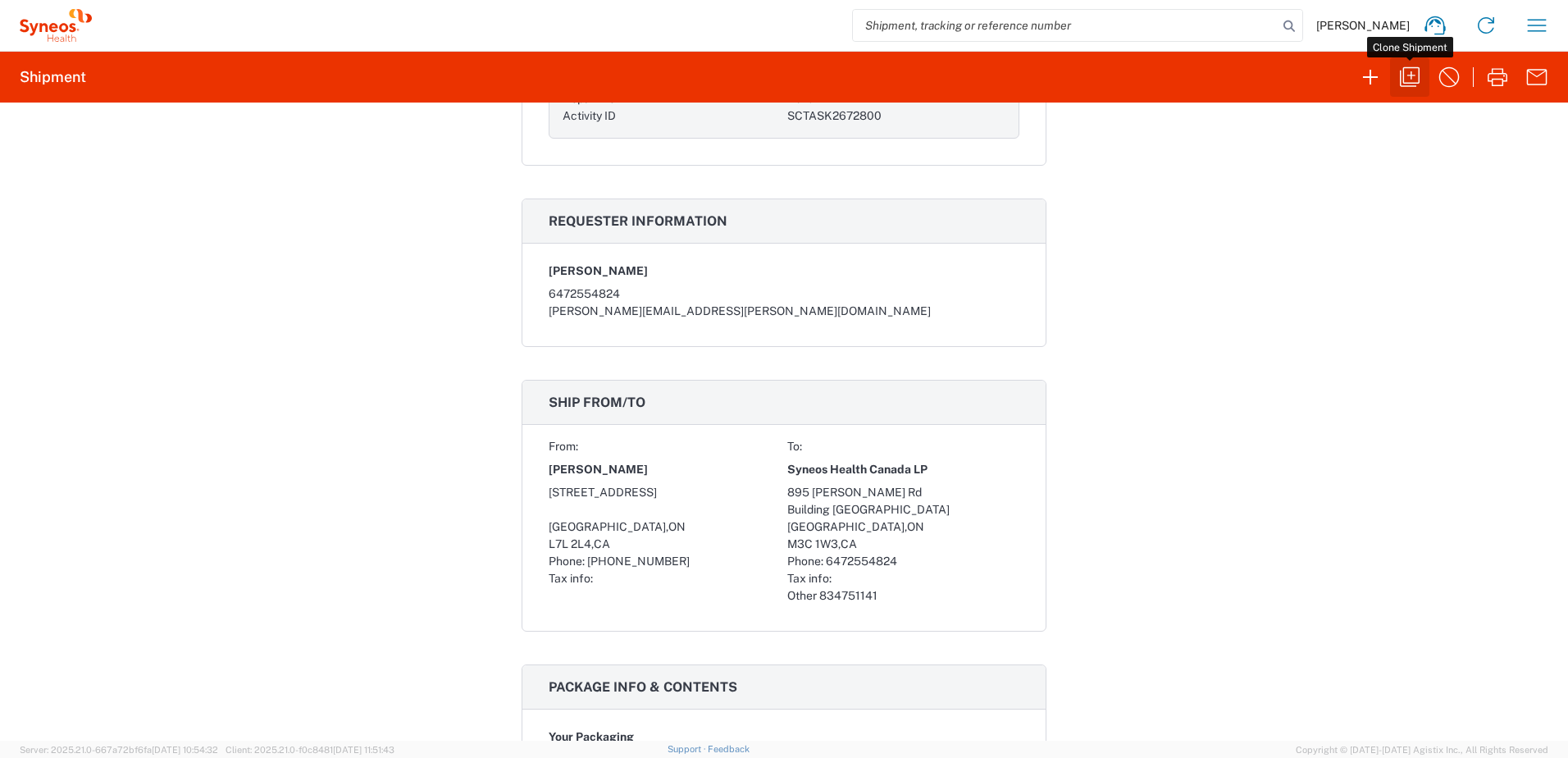
click at [1404, 69] on icon "button" at bounding box center [1410, 77] width 19 height 19
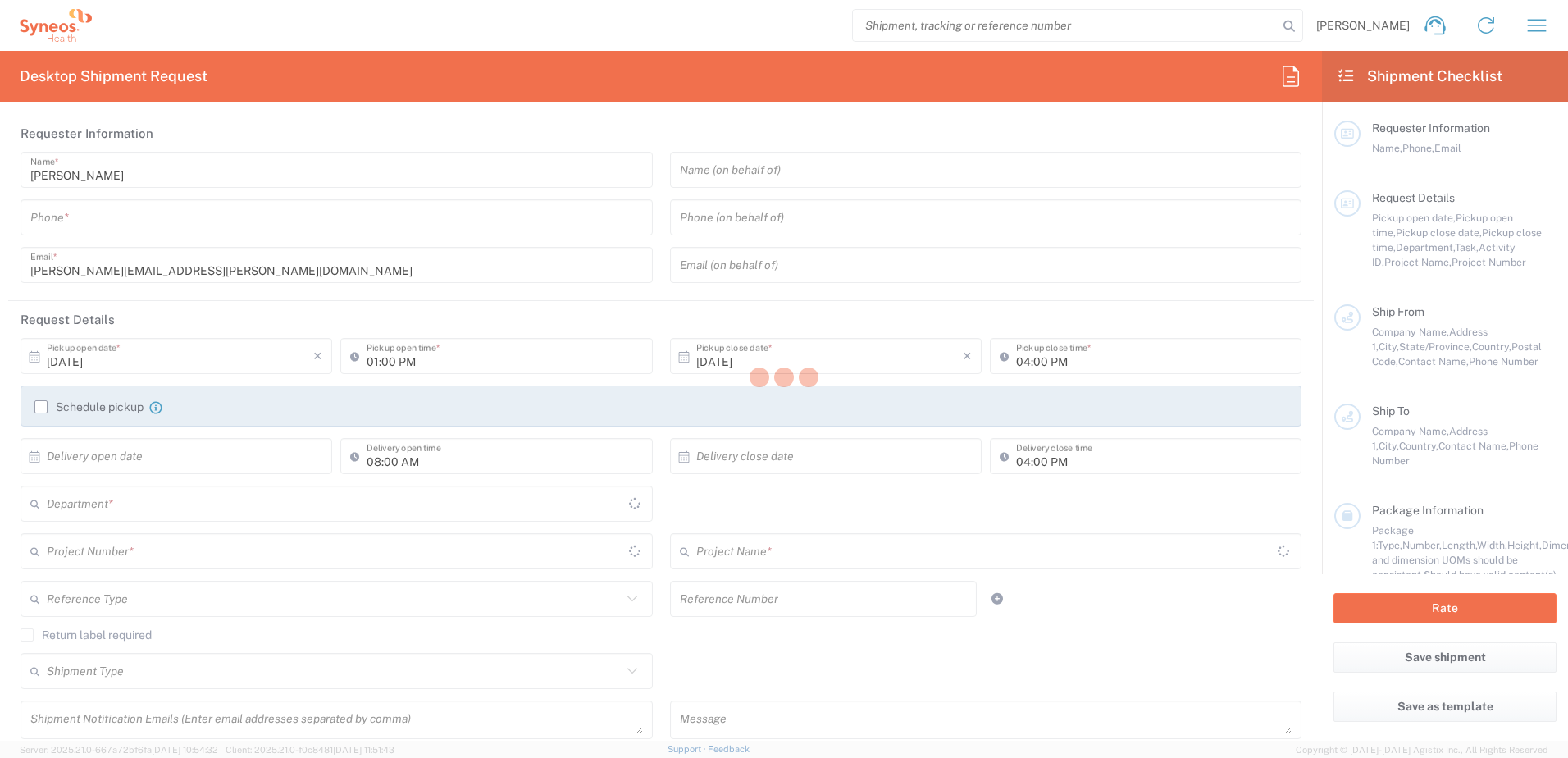
type input "[PERSON_NAME]"
type input "6472554824"
type input "[PERSON_NAME][EMAIL_ADDRESS][PERSON_NAME][DOMAIN_NAME]"
type input "02:25 PM"
type input "08:00 PM"
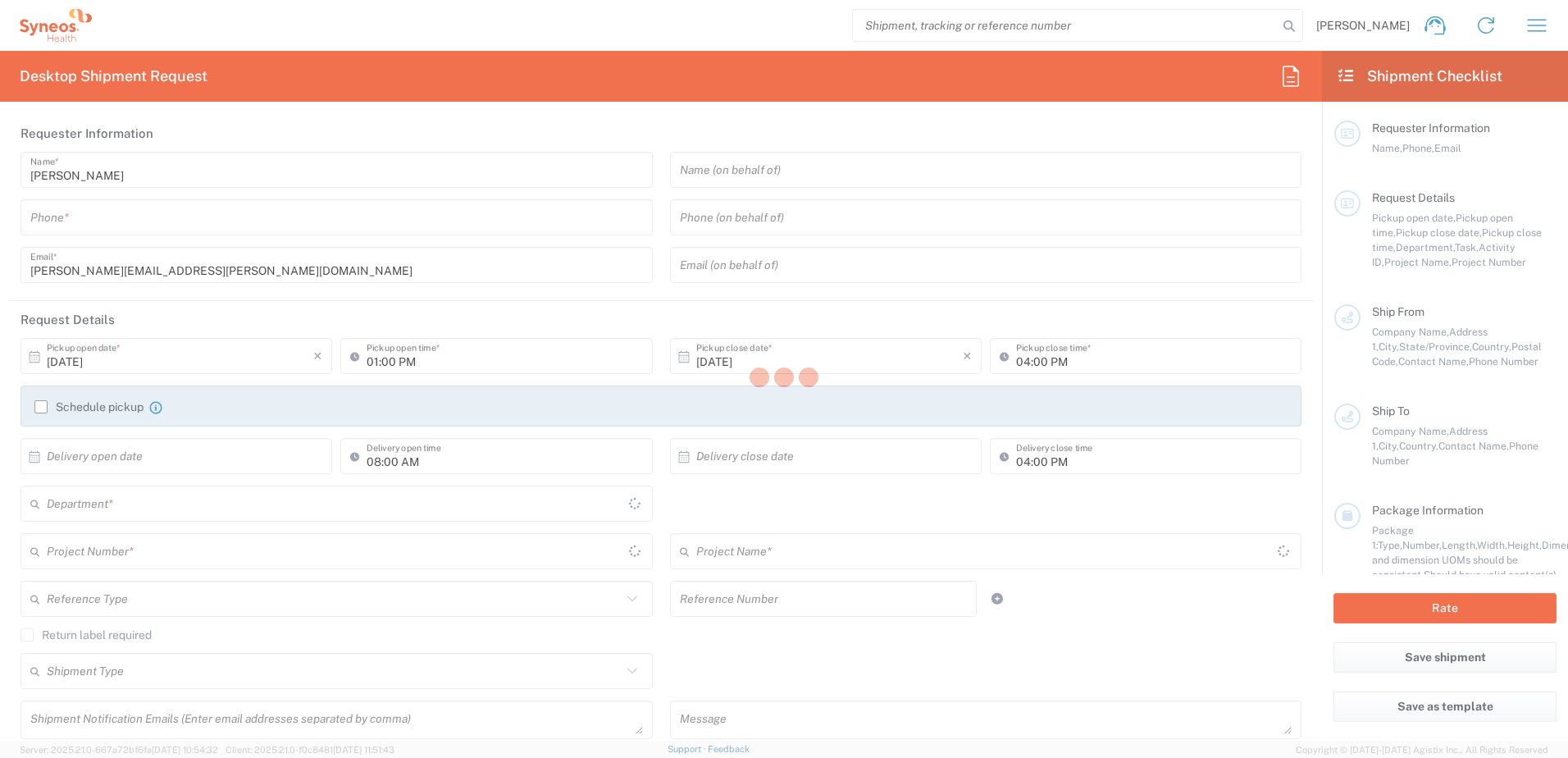
type input "08:00 PM"
type textarea "[PERSON_NAME][EMAIL_ADDRESS][PERSON_NAME][DOMAIN_NAME]"
type input "Jackie Adams"
type input "521 Tipperary Avenue"
type input "Burlington"
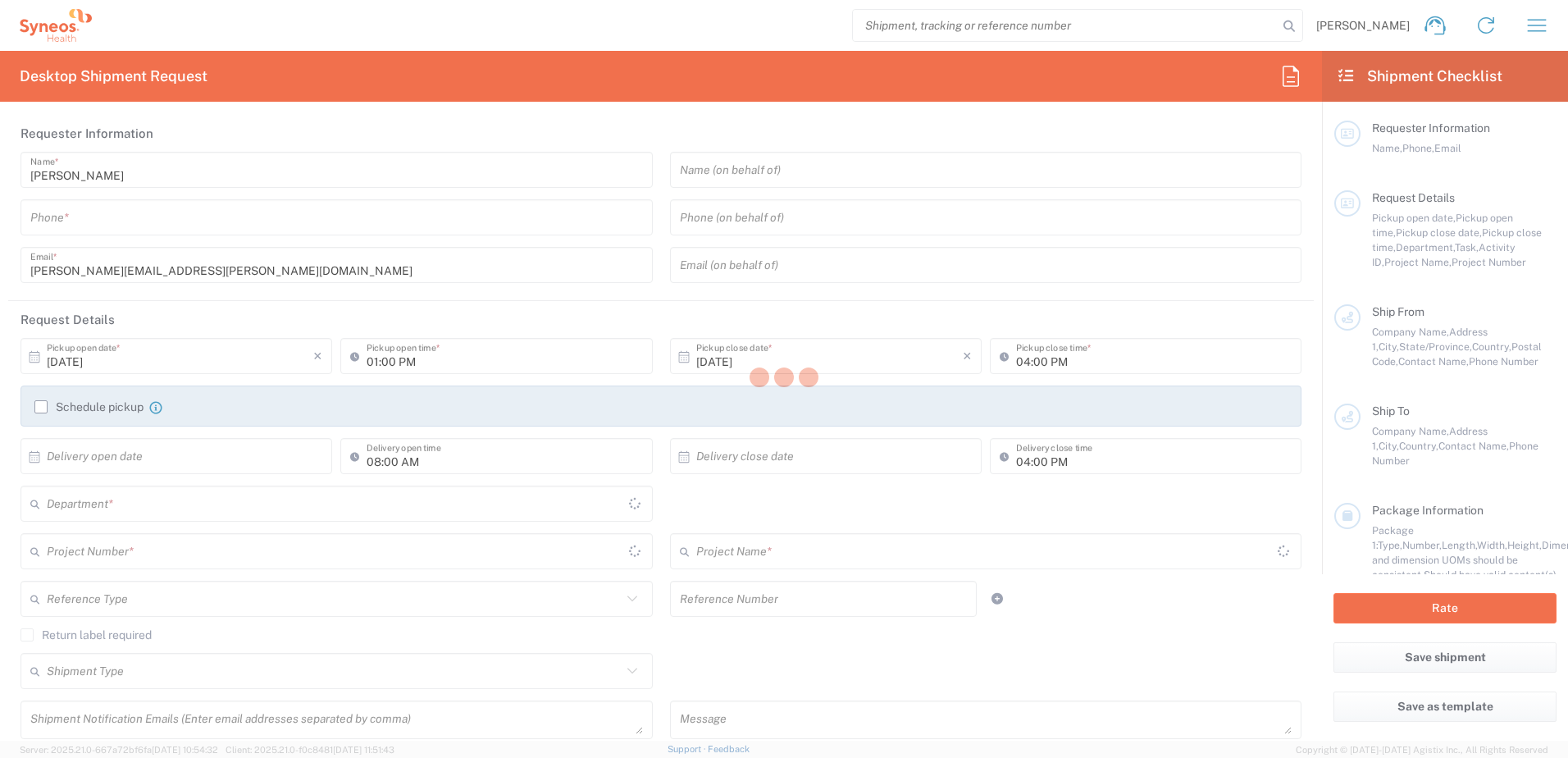
type input "[GEOGRAPHIC_DATA]"
type input "L7L 2L4"
type input "Jackie Adams"
type input "905-466-2720"
type input "jackie.adams1@gmail.com"
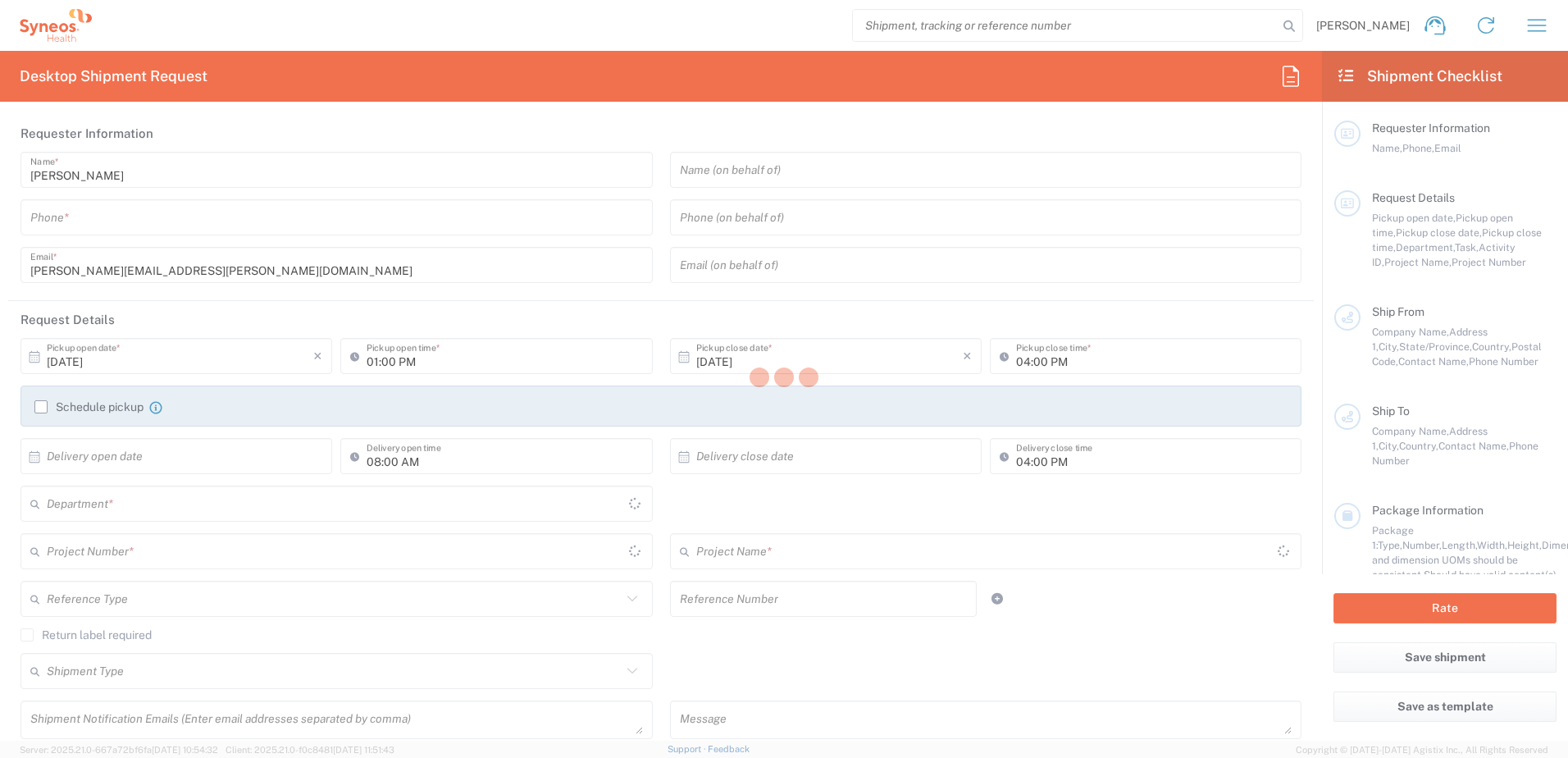
type input "Residential/Home"
type input "Syneos Health Canada LP- [GEOGRAPHIC_DATA]"
type input "Syneos Health Canada LP"
type input "895 [PERSON_NAME] Rd"
type input "Building [GEOGRAPHIC_DATA]"
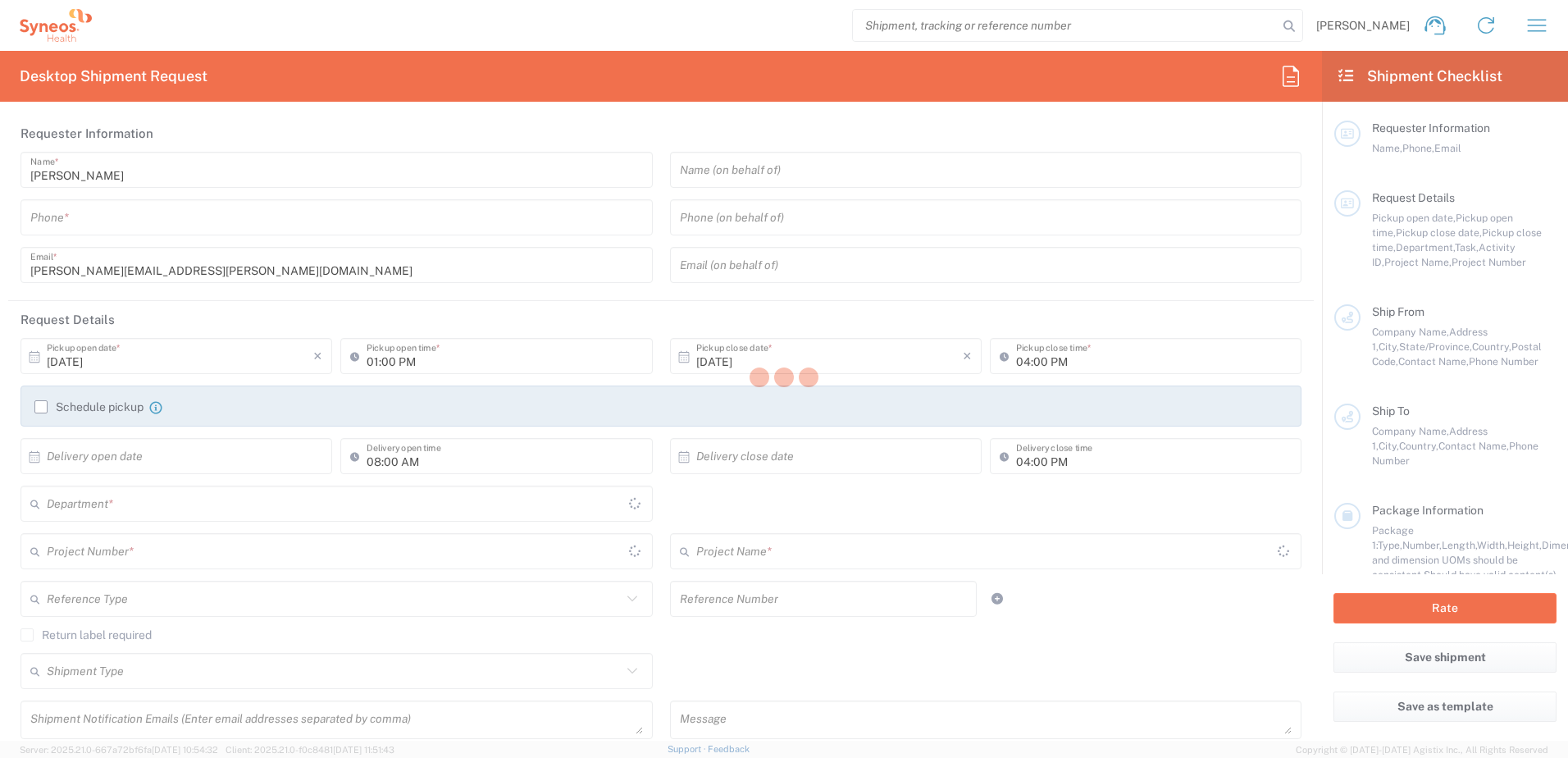
type input "[GEOGRAPHIC_DATA]"
type input "M3C 1W3"
type input "[PERSON_NAME]"
type input "6472554824"
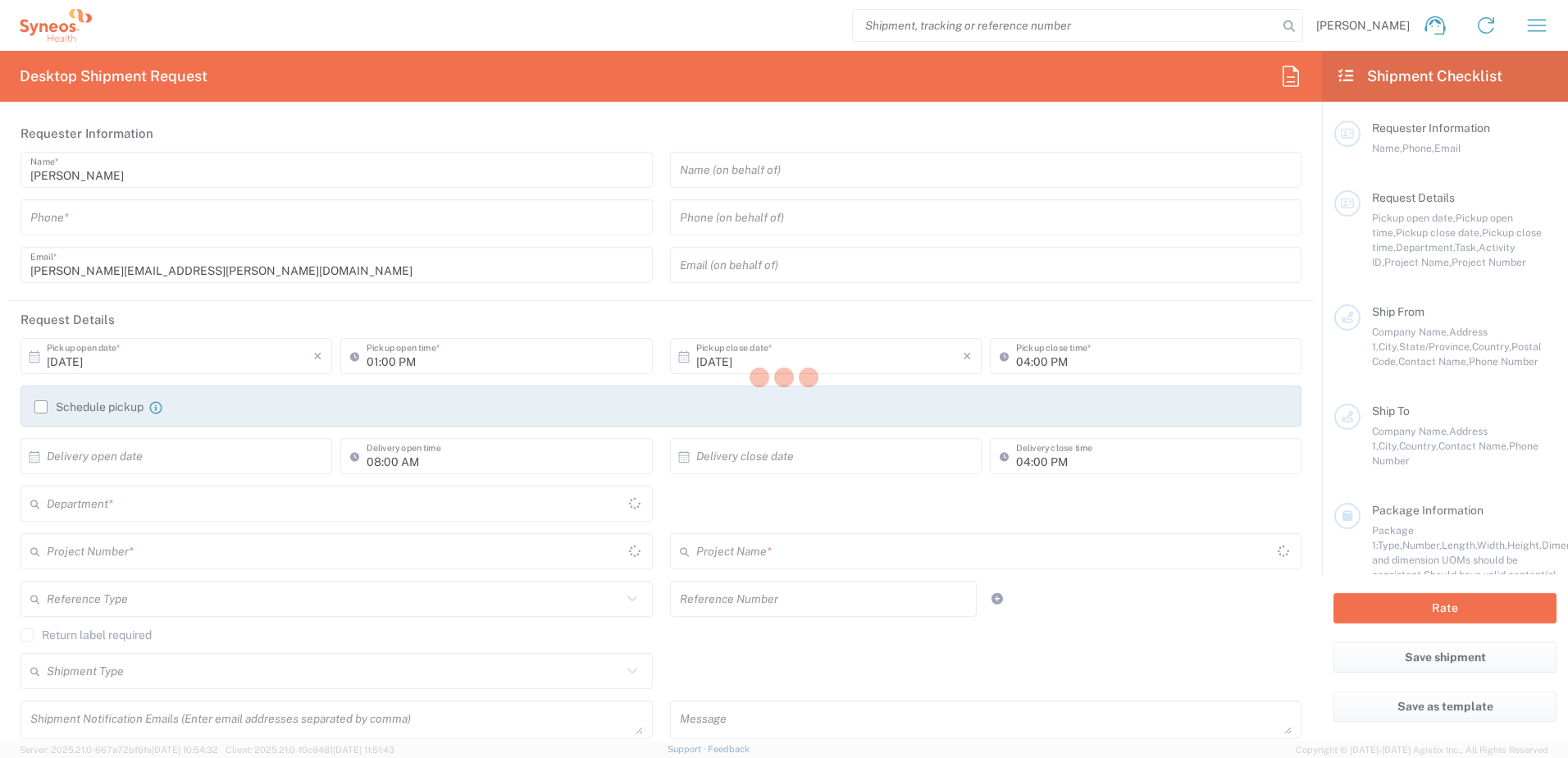
type input "[PERSON_NAME][EMAIL_ADDRESS][PERSON_NAME][DOMAIN_NAME]"
type input "Adult Signature Required"
type input "Yes"
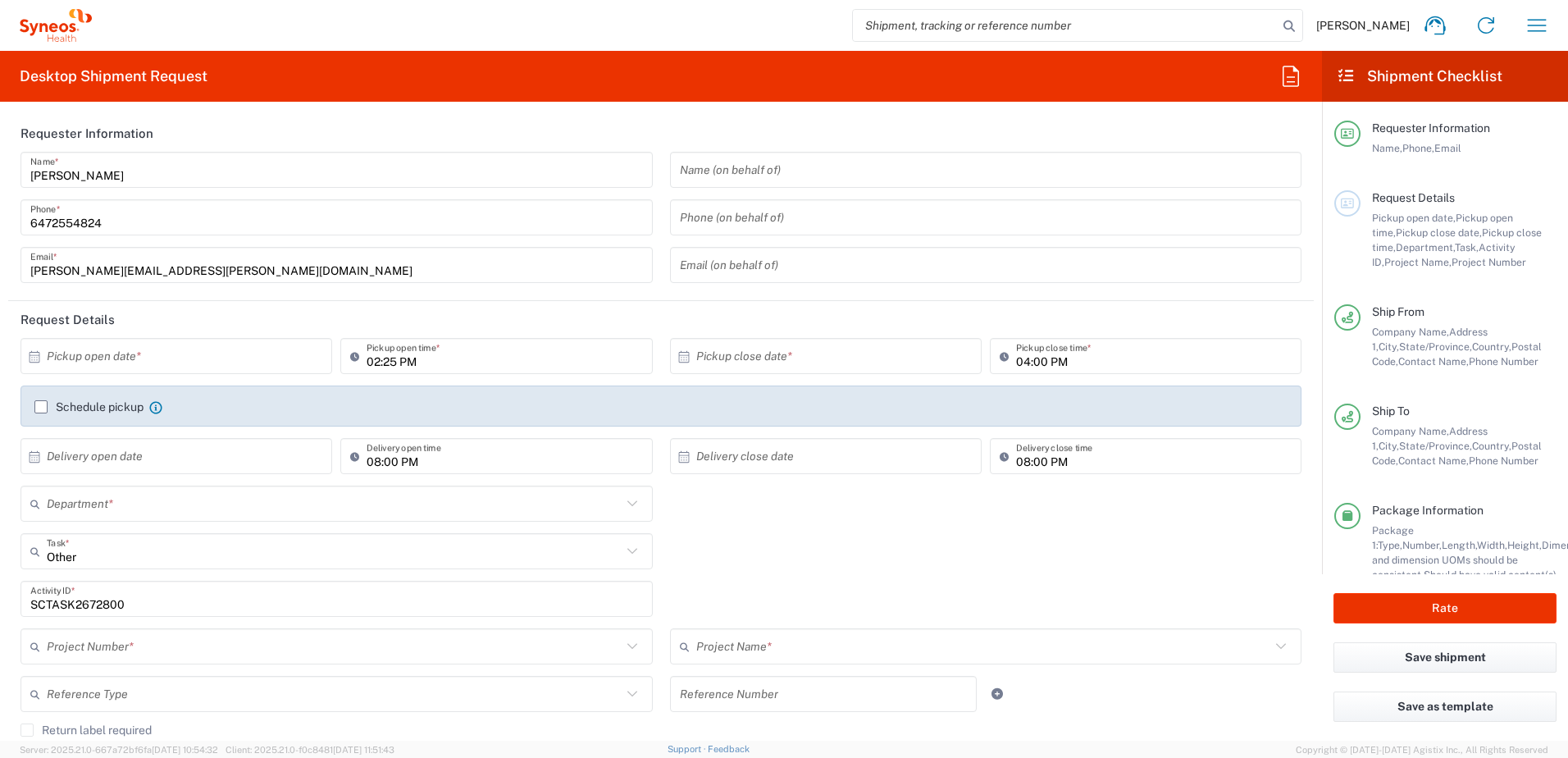
type input "[GEOGRAPHIC_DATA]"
type input "Your Packaging"
type input "[GEOGRAPHIC_DATA]"
type input "4520 DEPARTMENTAL EXPENSE"
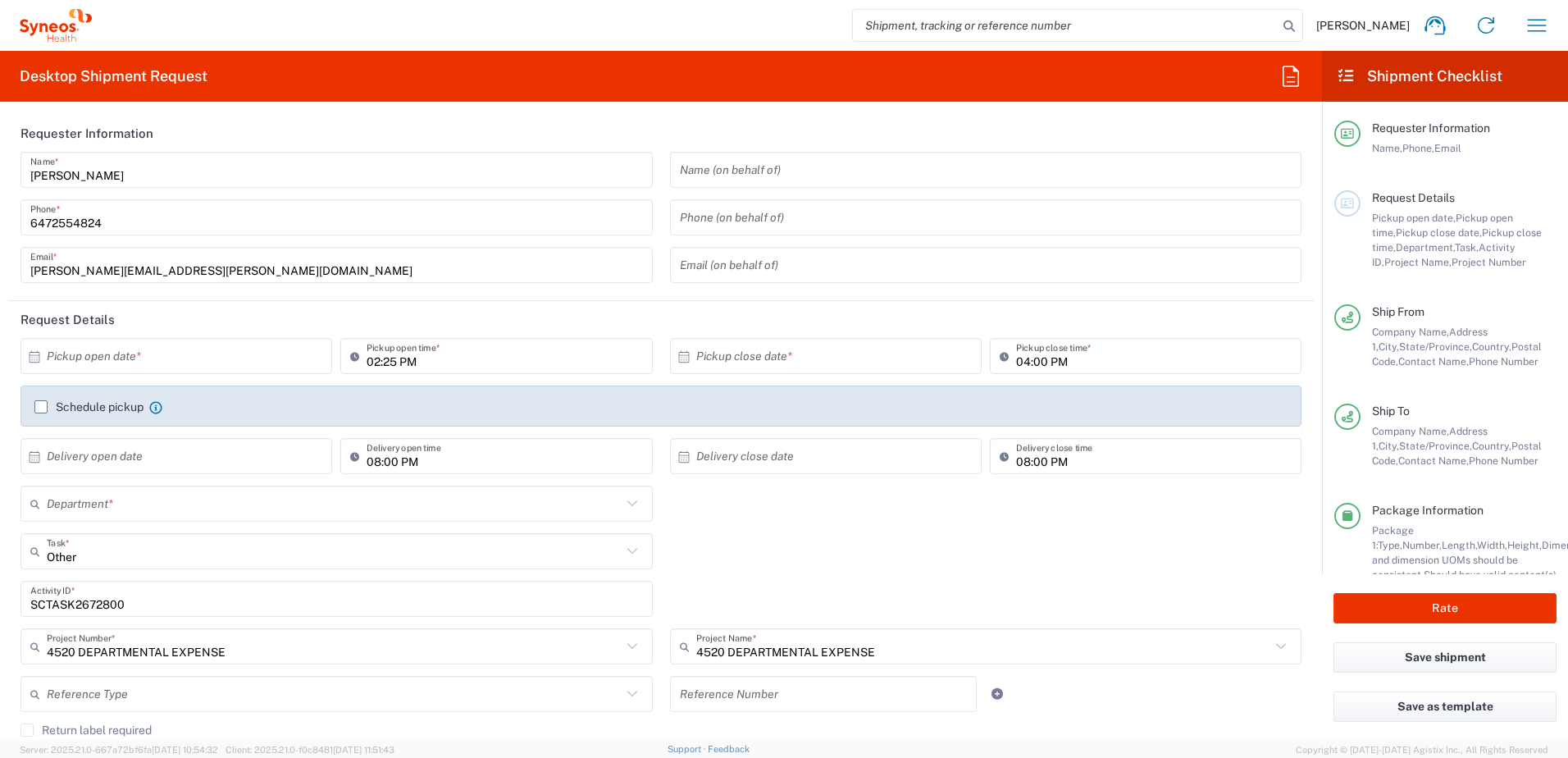
type input "4510"
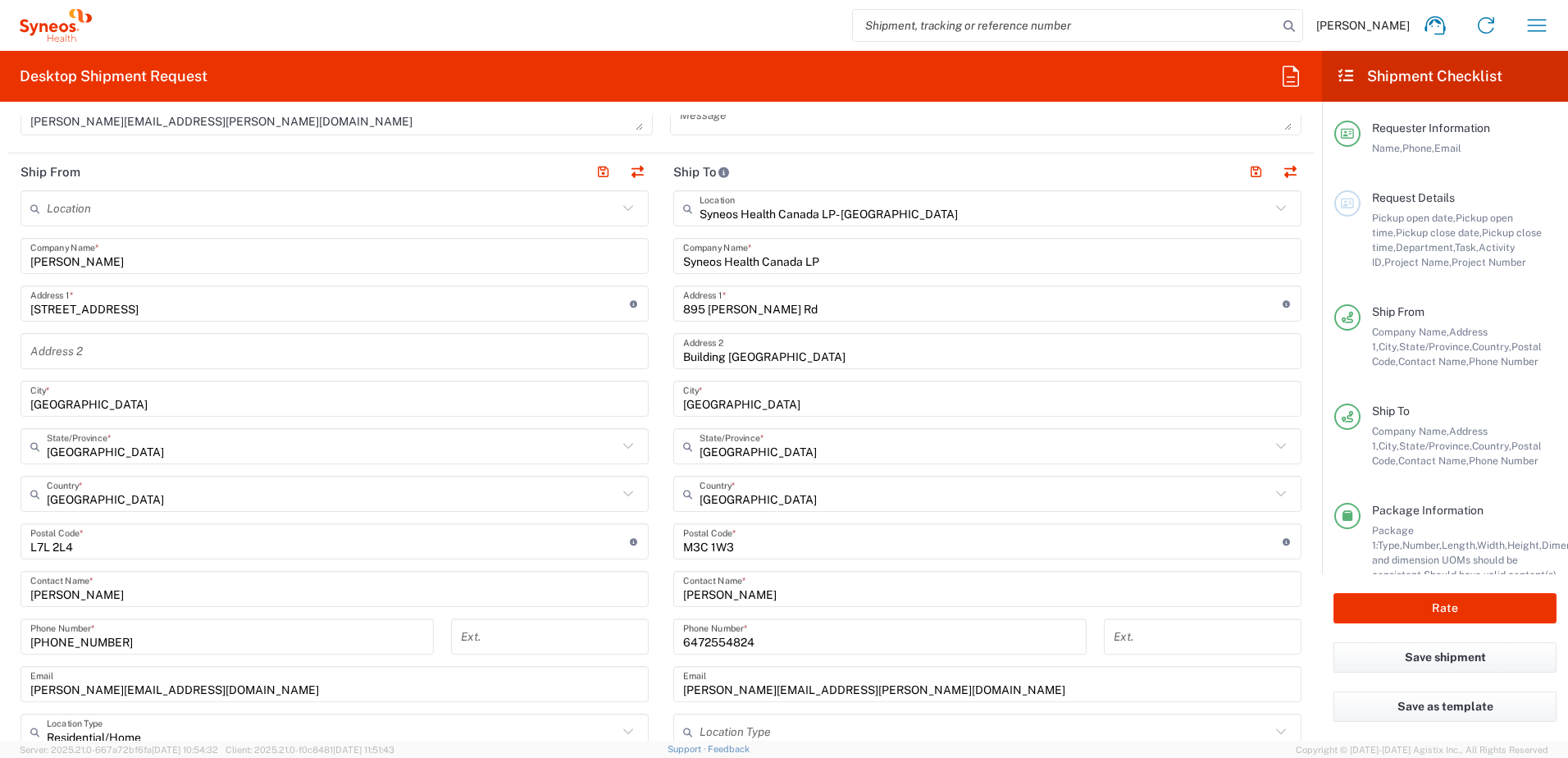
scroll to position [738, 0]
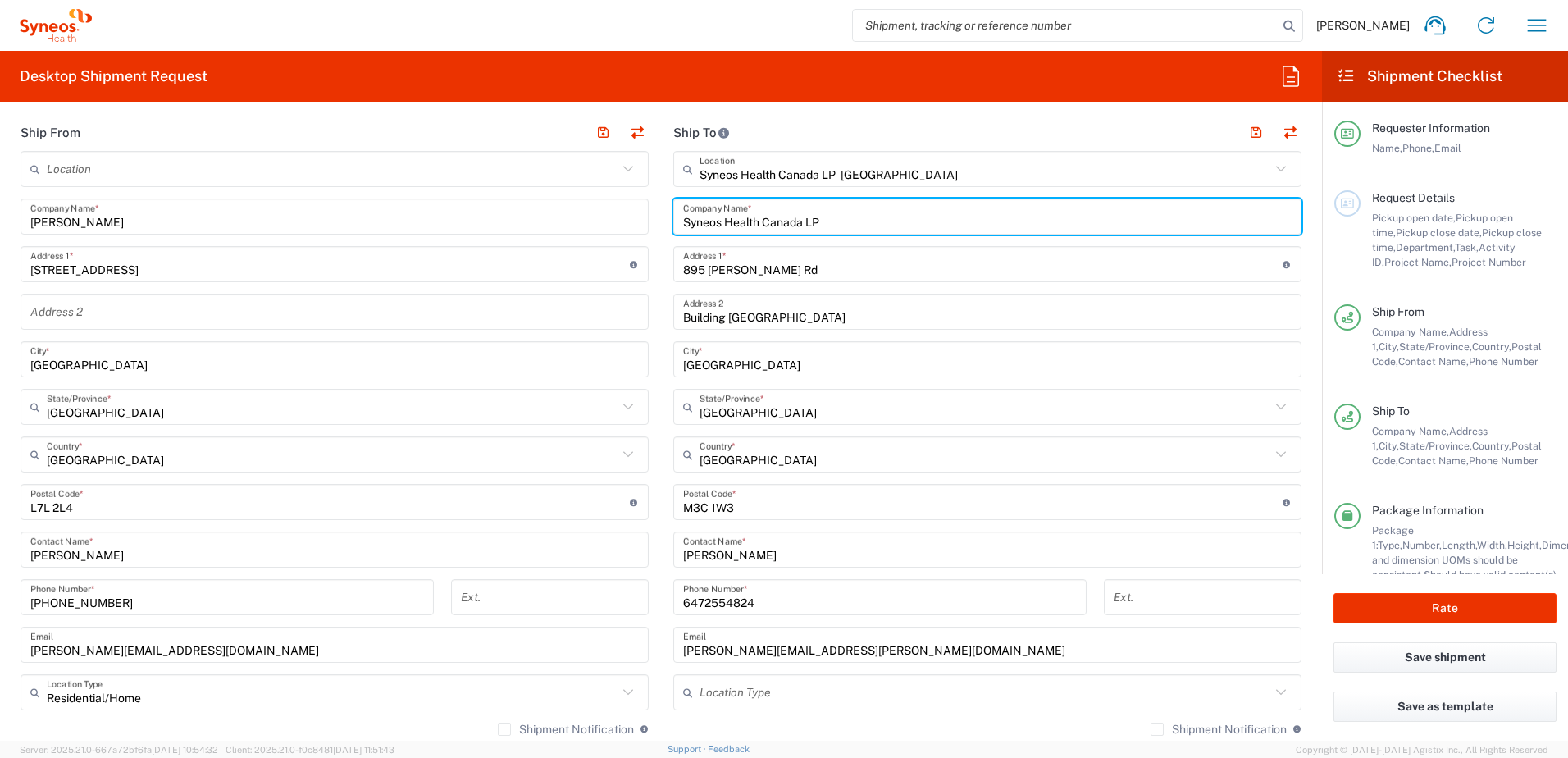
drag, startPoint x: 844, startPoint y: 219, endPoint x: 677, endPoint y: 232, distance: 167.5
click at [677, 232] on div "Syneos Health Canada LP Company Name *" at bounding box center [987, 216] width 628 height 37
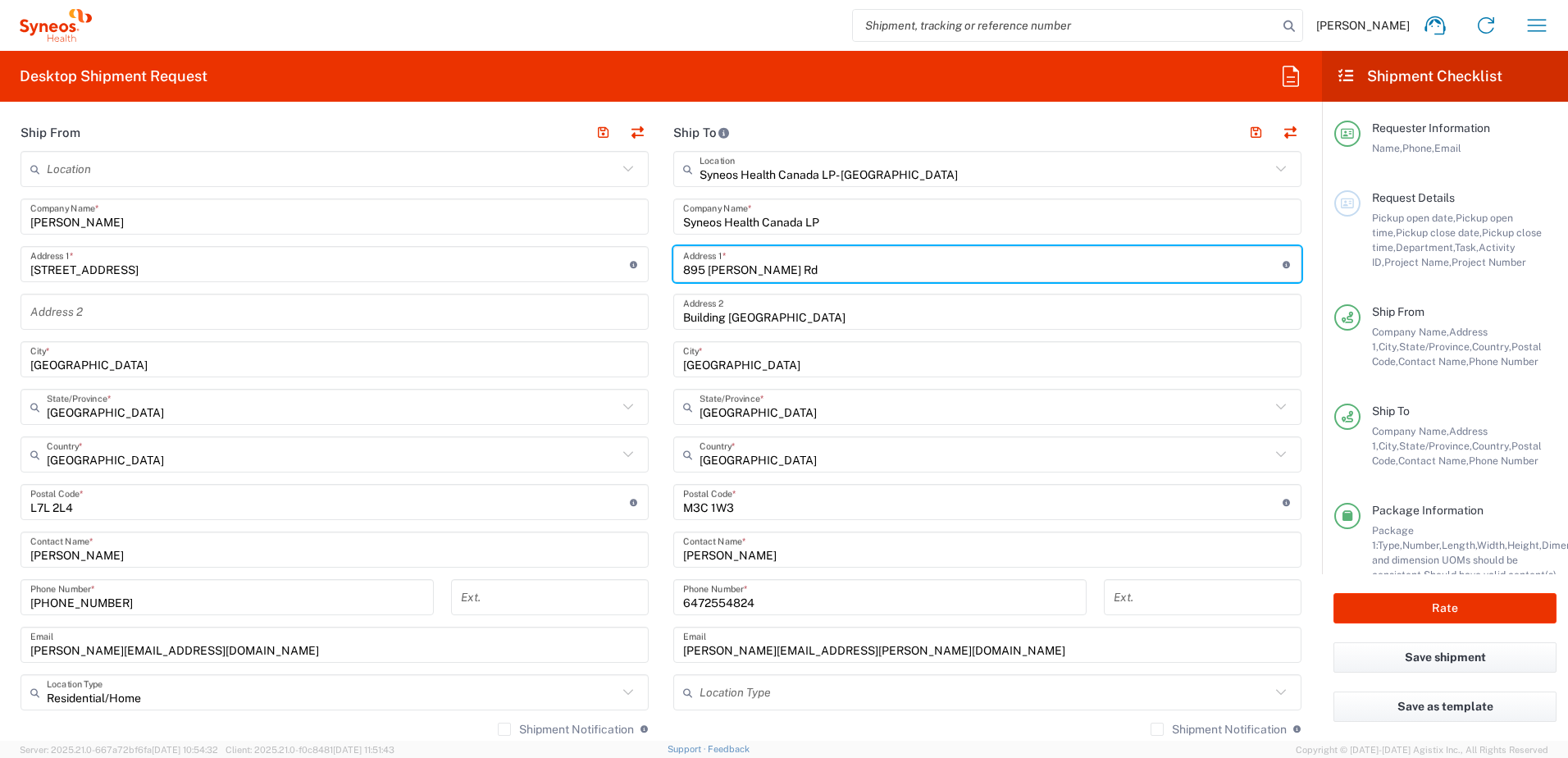
drag, startPoint x: 800, startPoint y: 266, endPoint x: 673, endPoint y: 272, distance: 127.1
click at [673, 272] on div "895 Don Mills Rd Address 1 * For cross streets use street names with '&' or 'an…" at bounding box center [987, 265] width 628 height 37
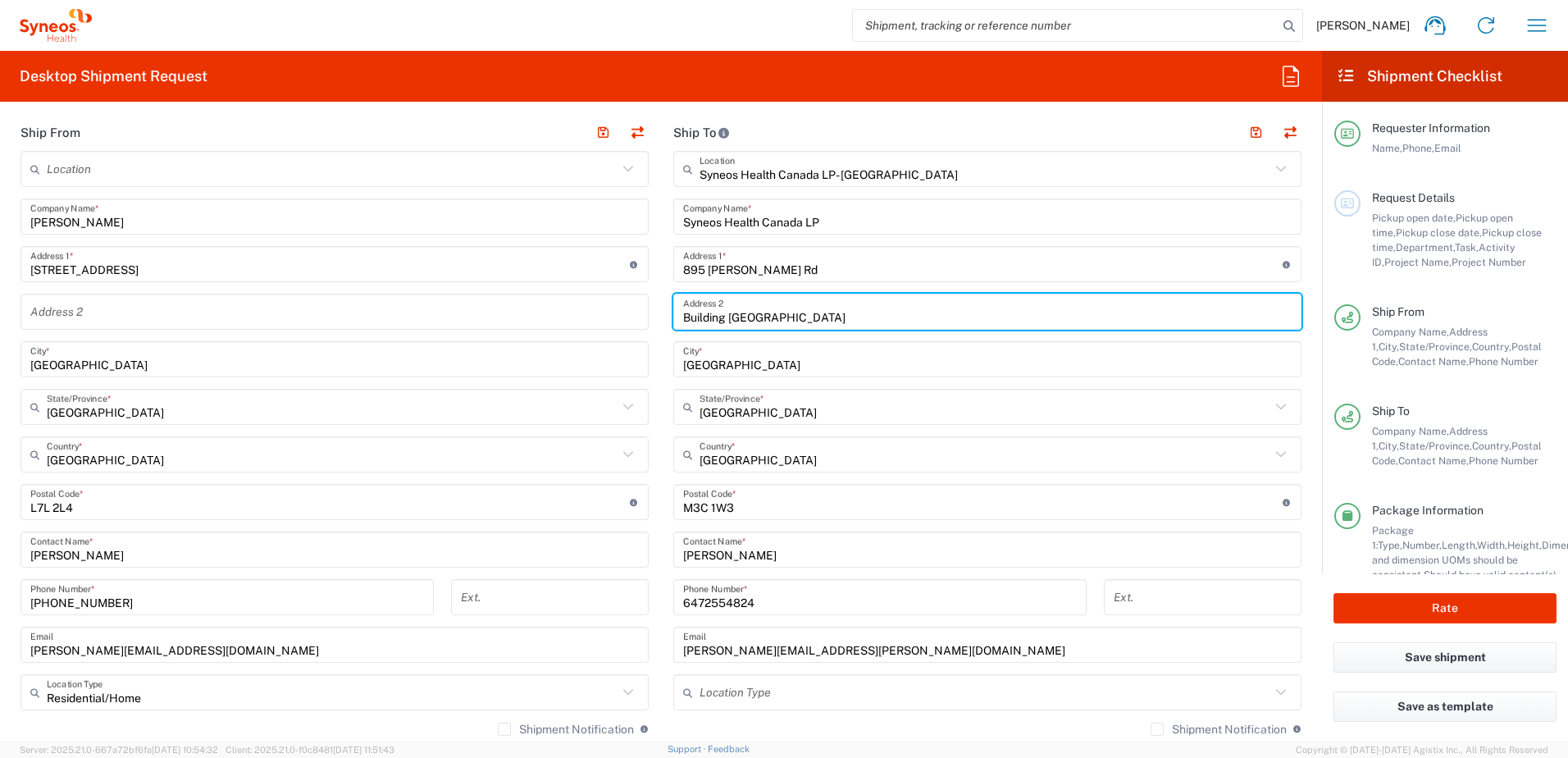
drag, startPoint x: 811, startPoint y: 316, endPoint x: 670, endPoint y: 320, distance: 141.1
click at [673, 320] on div "Building 2, Suite 800 Address 2" at bounding box center [987, 312] width 628 height 37
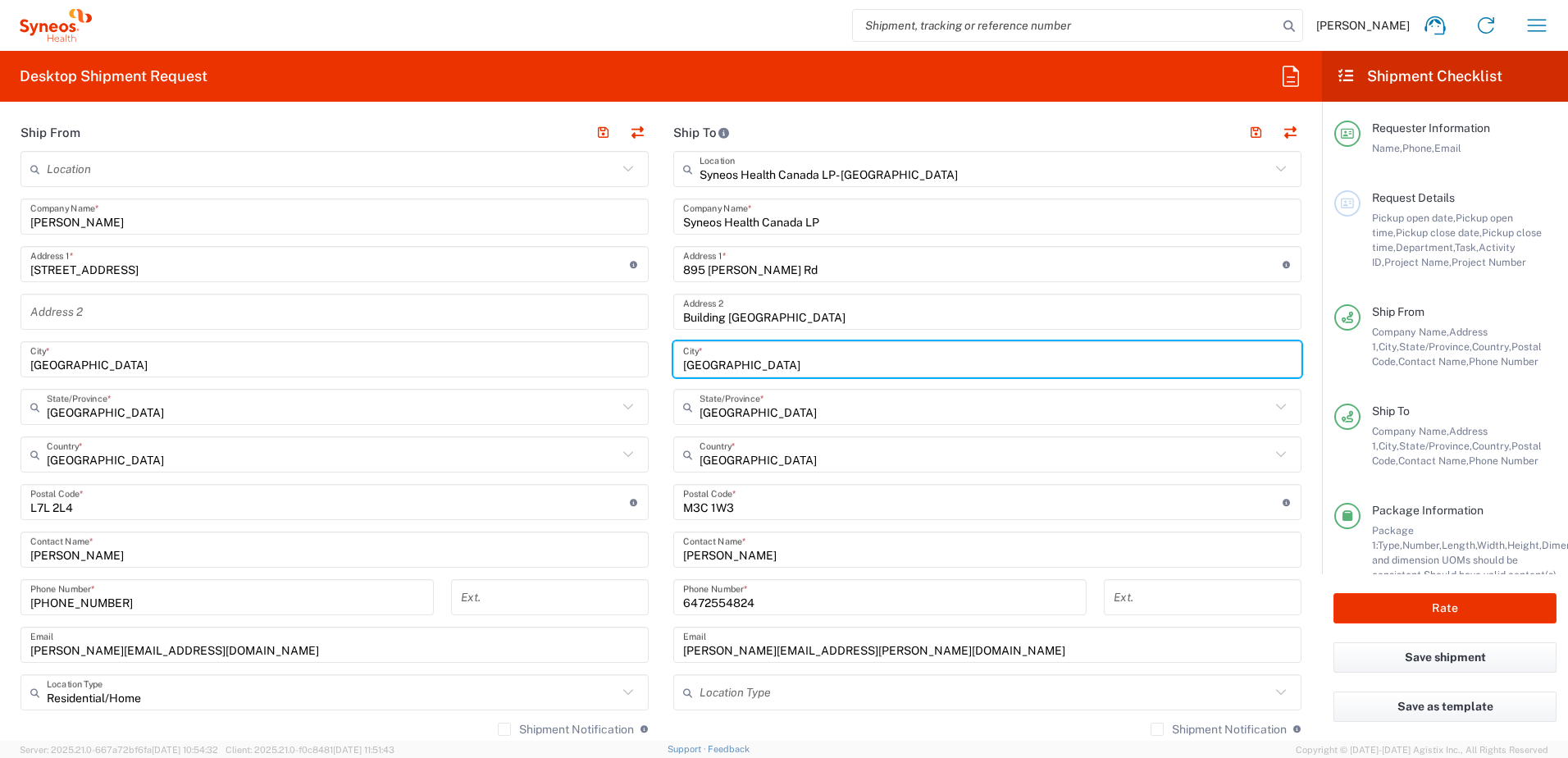
drag, startPoint x: 749, startPoint y: 366, endPoint x: 654, endPoint y: 359, distance: 95.3
click at [661, 359] on main "Syneos Health Canada LP- Toronto Location Syneos Health Canada LP- Toronto Addi…" at bounding box center [987, 495] width 653 height 689
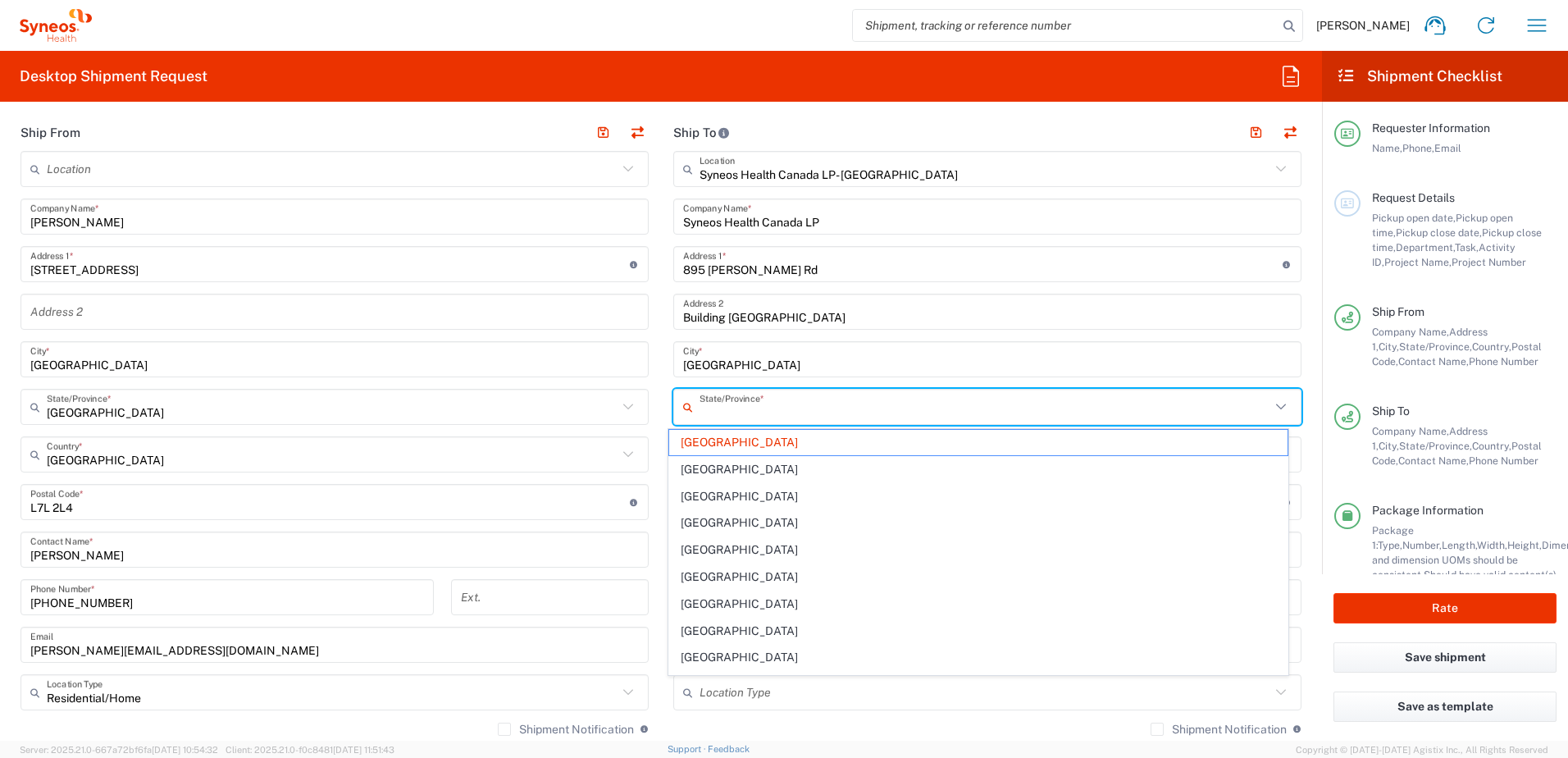
drag, startPoint x: 783, startPoint y: 416, endPoint x: 701, endPoint y: 406, distance: 82.6
click at [682, 409] on div "State/Province *" at bounding box center [987, 407] width 628 height 37
click at [731, 404] on input "text" at bounding box center [984, 407] width 570 height 29
click at [704, 437] on span "[GEOGRAPHIC_DATA]" at bounding box center [979, 442] width 620 height 25
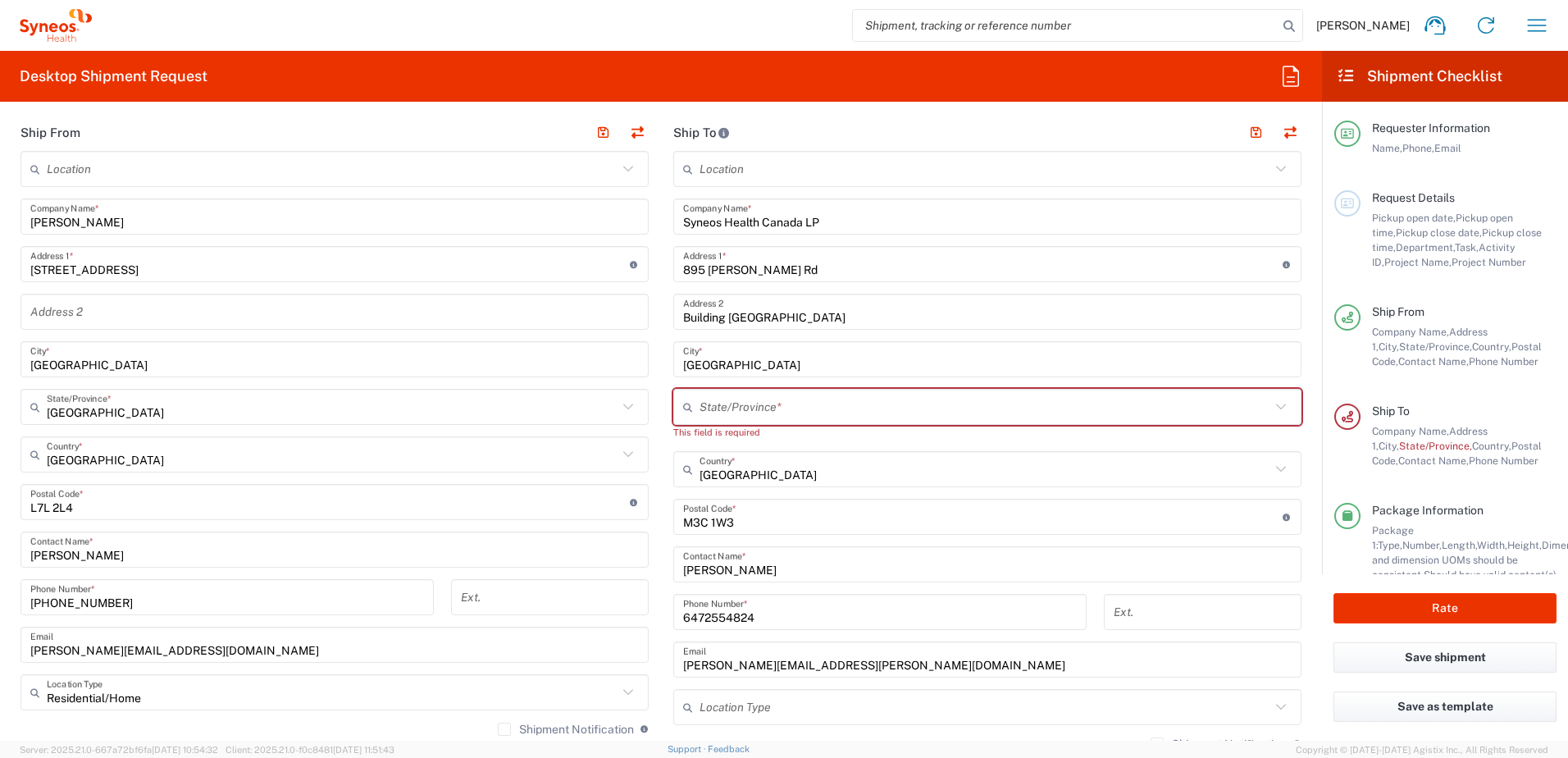
click at [763, 413] on input "text" at bounding box center [984, 407] width 570 height 29
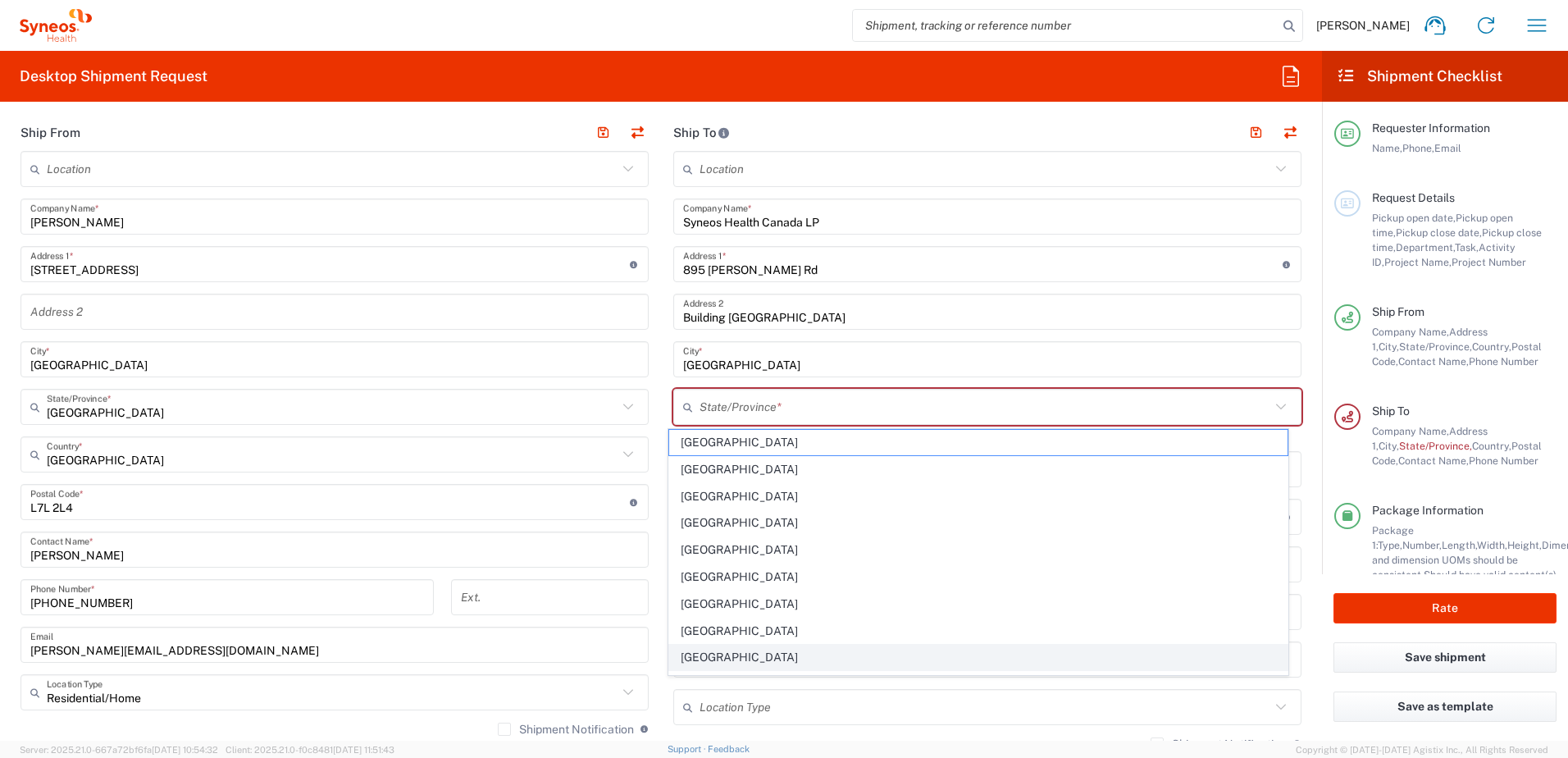
click at [714, 660] on span "[GEOGRAPHIC_DATA]" at bounding box center [979, 657] width 620 height 25
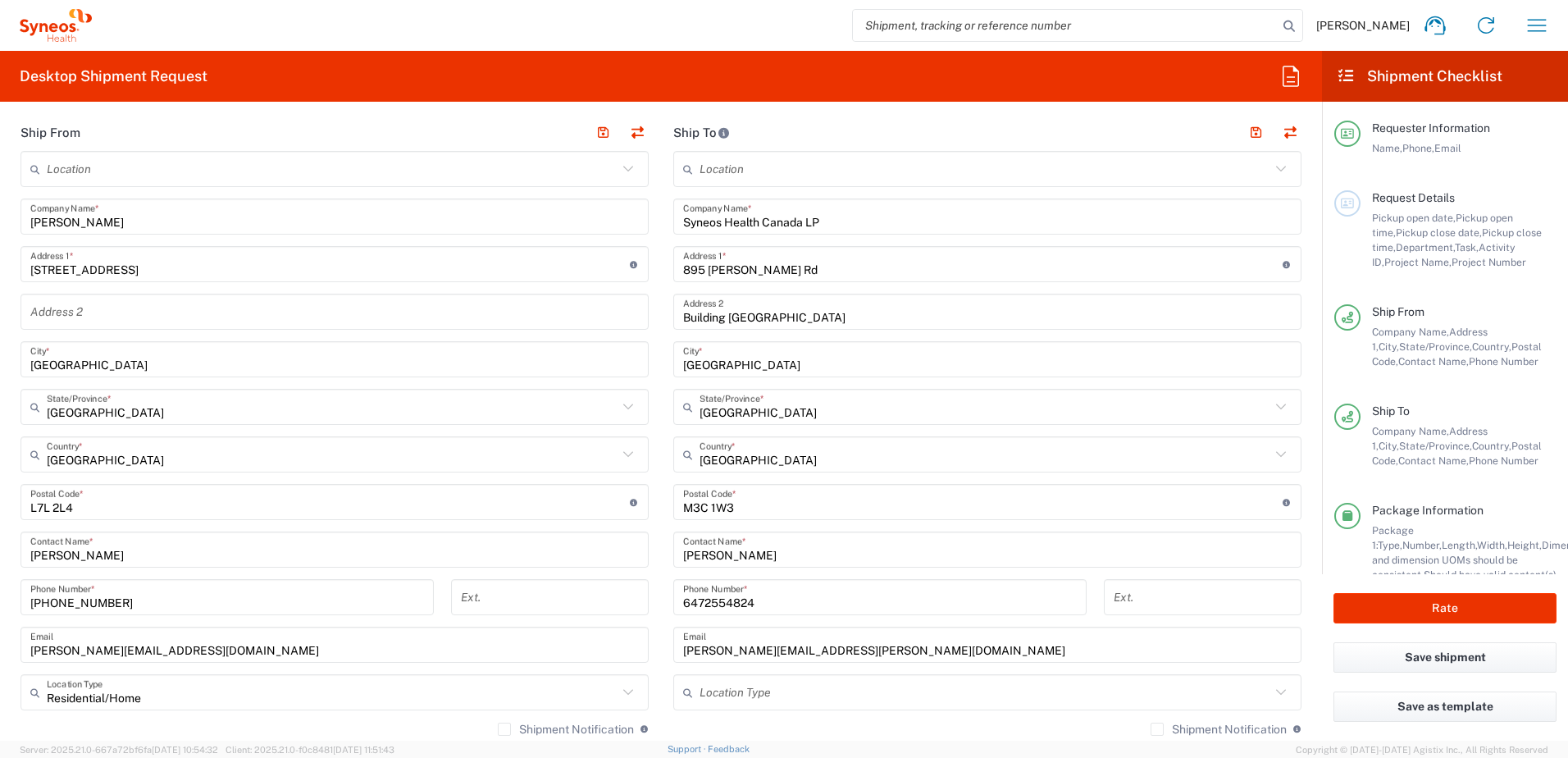
type input "[GEOGRAPHIC_DATA]"
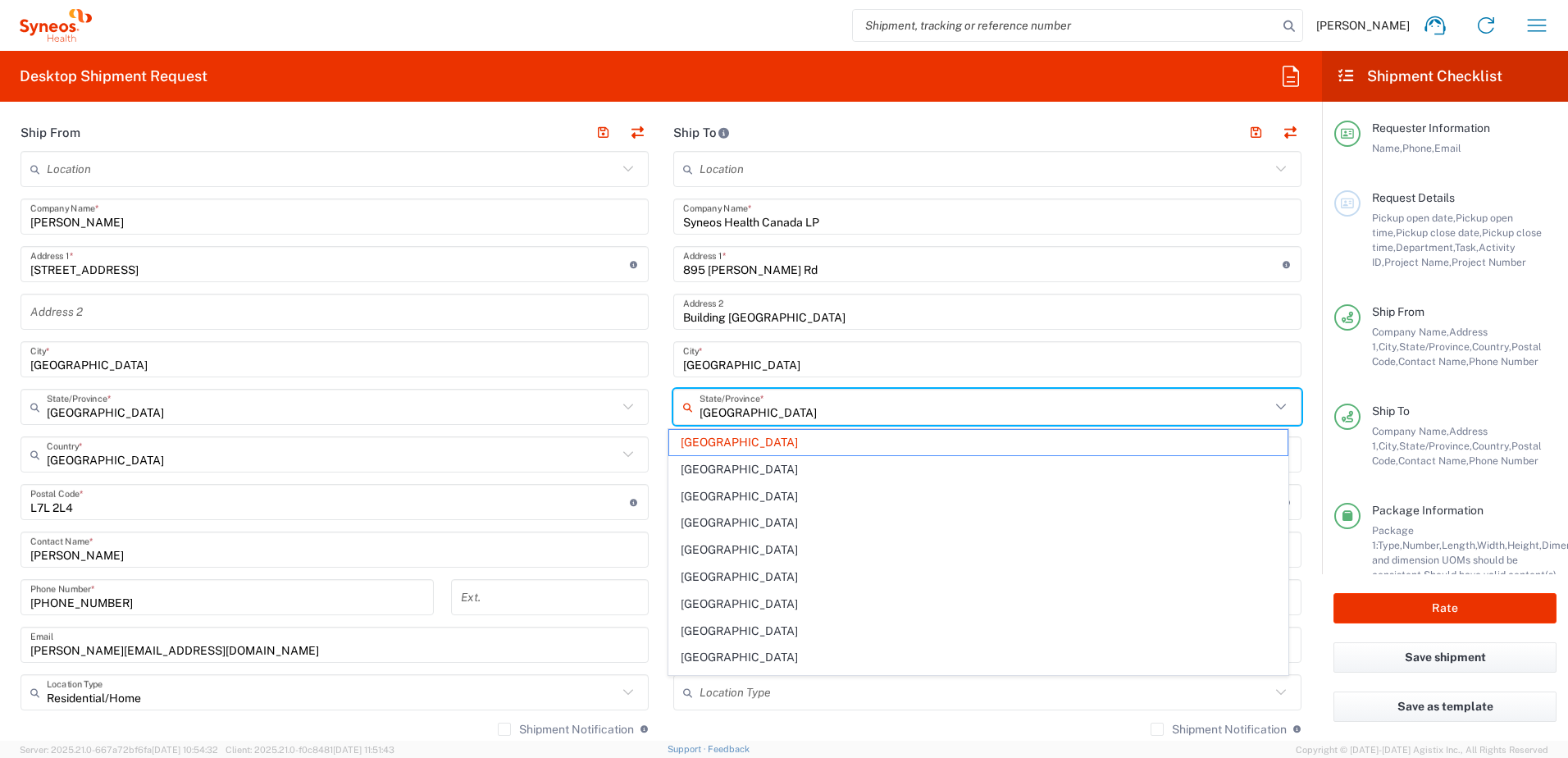
drag, startPoint x: 760, startPoint y: 411, endPoint x: 684, endPoint y: 410, distance: 76.0
click at [684, 410] on div "Ontario State/Province *" at bounding box center [987, 407] width 628 height 37
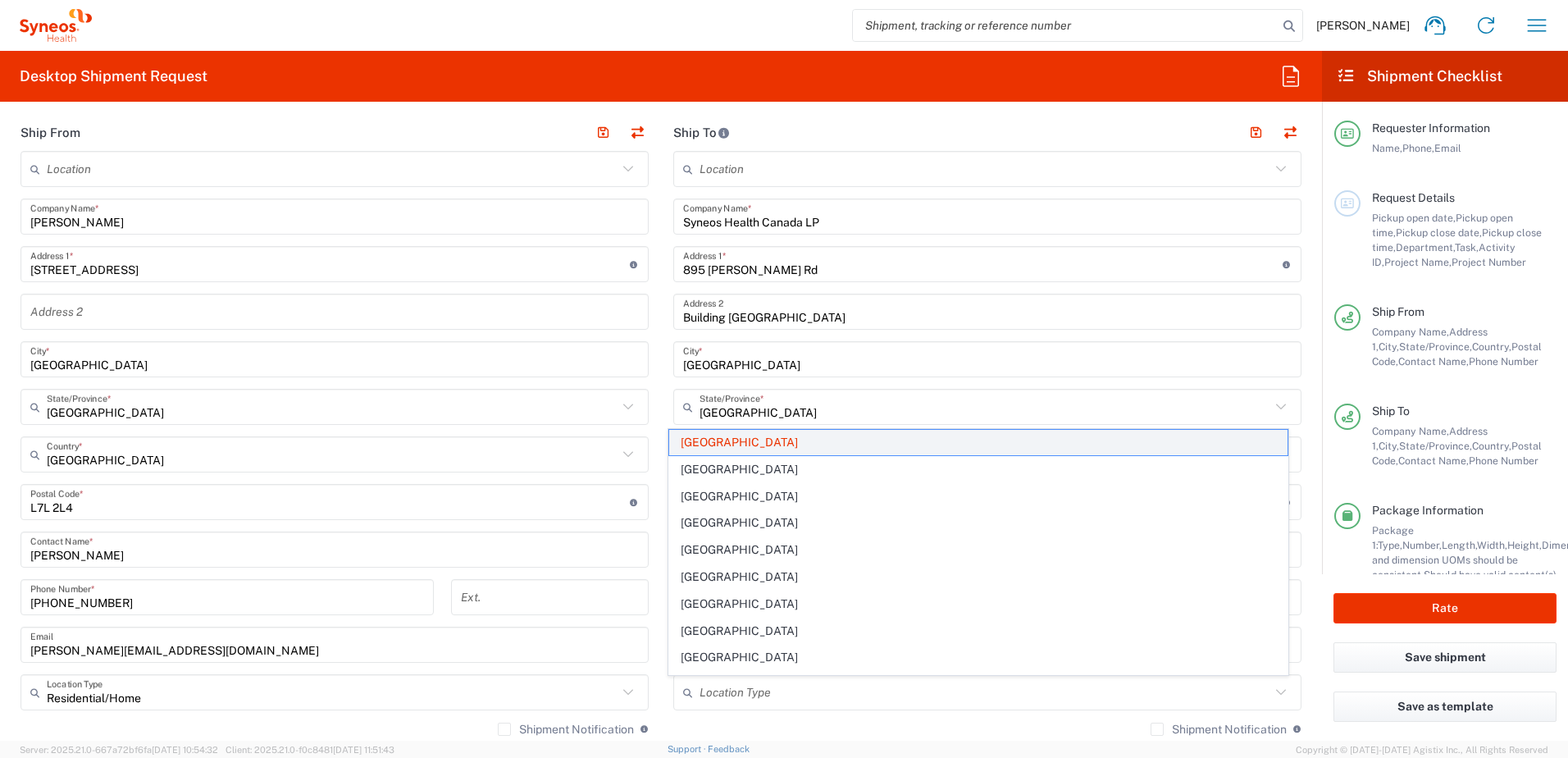
click at [744, 437] on span "[GEOGRAPHIC_DATA]" at bounding box center [979, 442] width 620 height 25
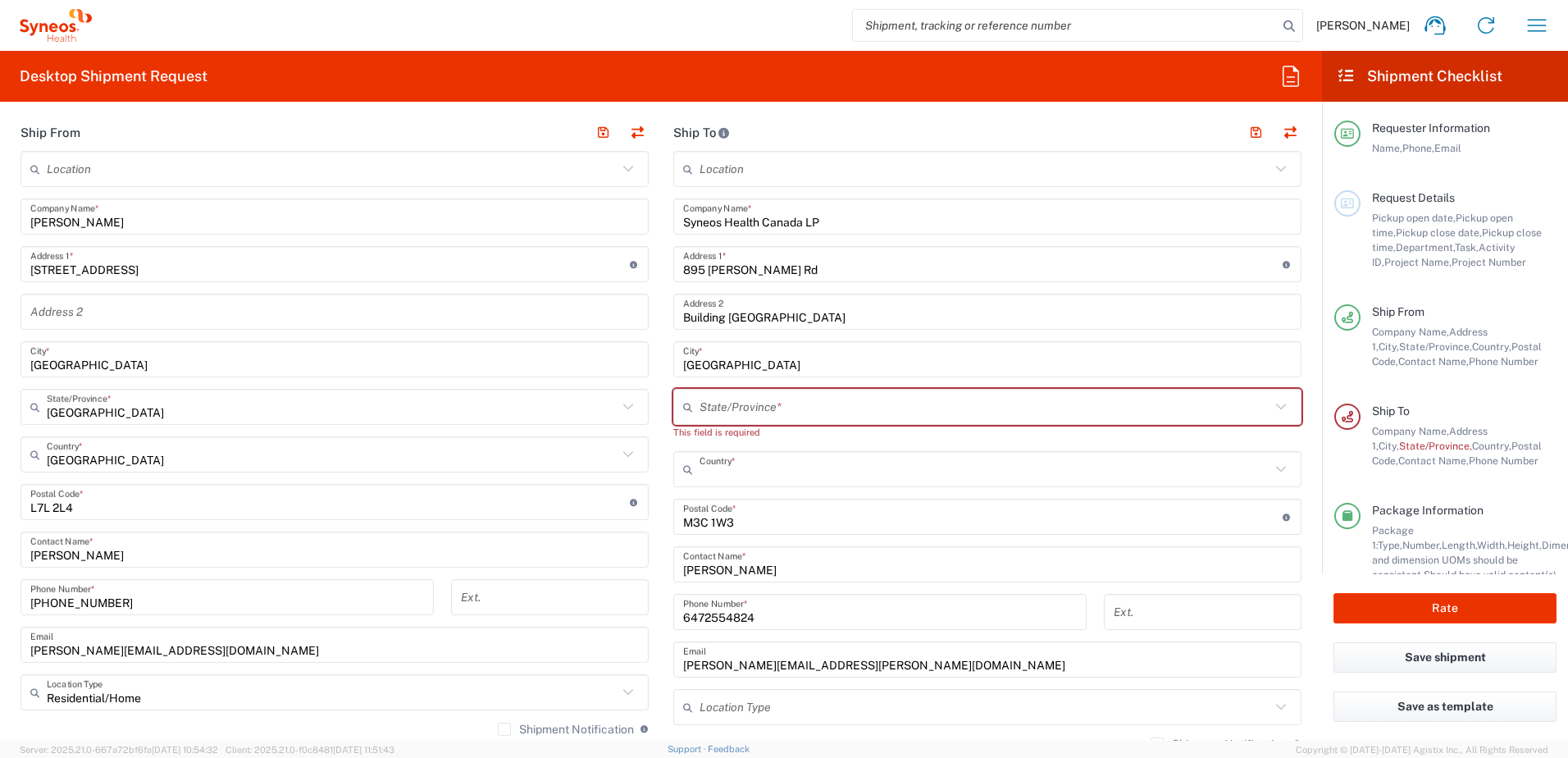
click at [774, 474] on input "text" at bounding box center [984, 469] width 570 height 29
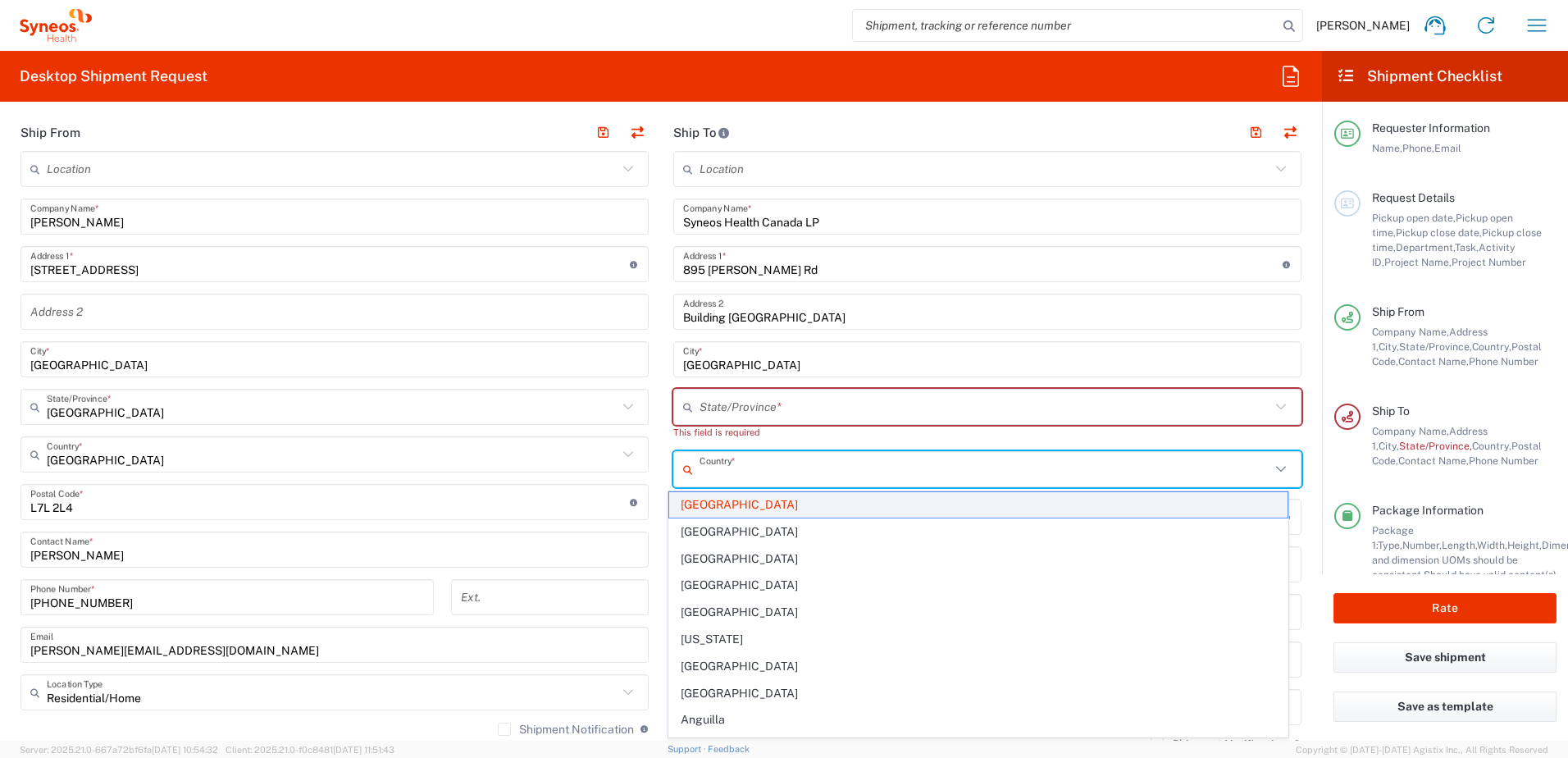
click at [712, 498] on span "[GEOGRAPHIC_DATA]" at bounding box center [979, 505] width 620 height 25
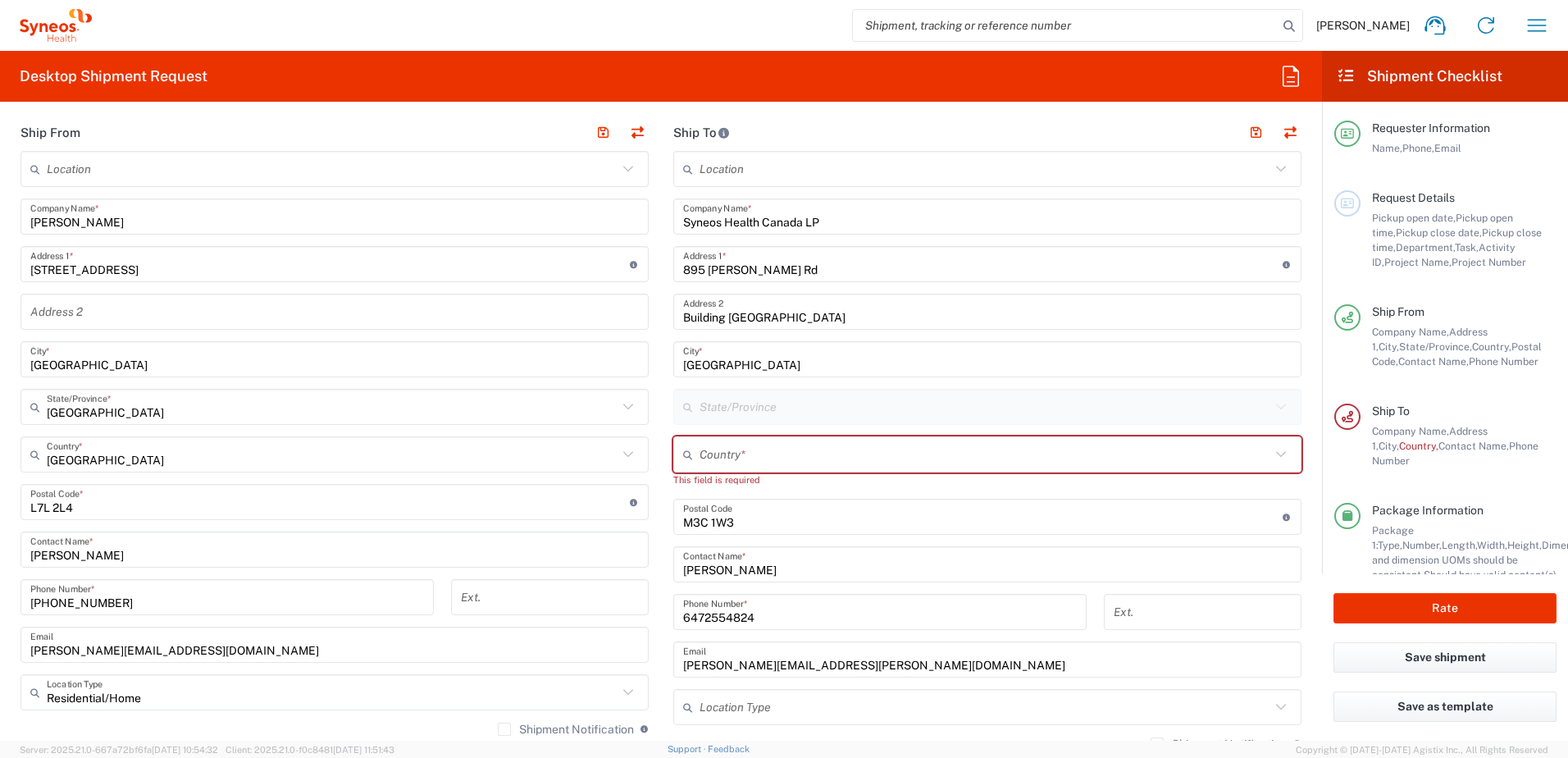
click at [782, 521] on input "undefined" at bounding box center [982, 518] width 599 height 29
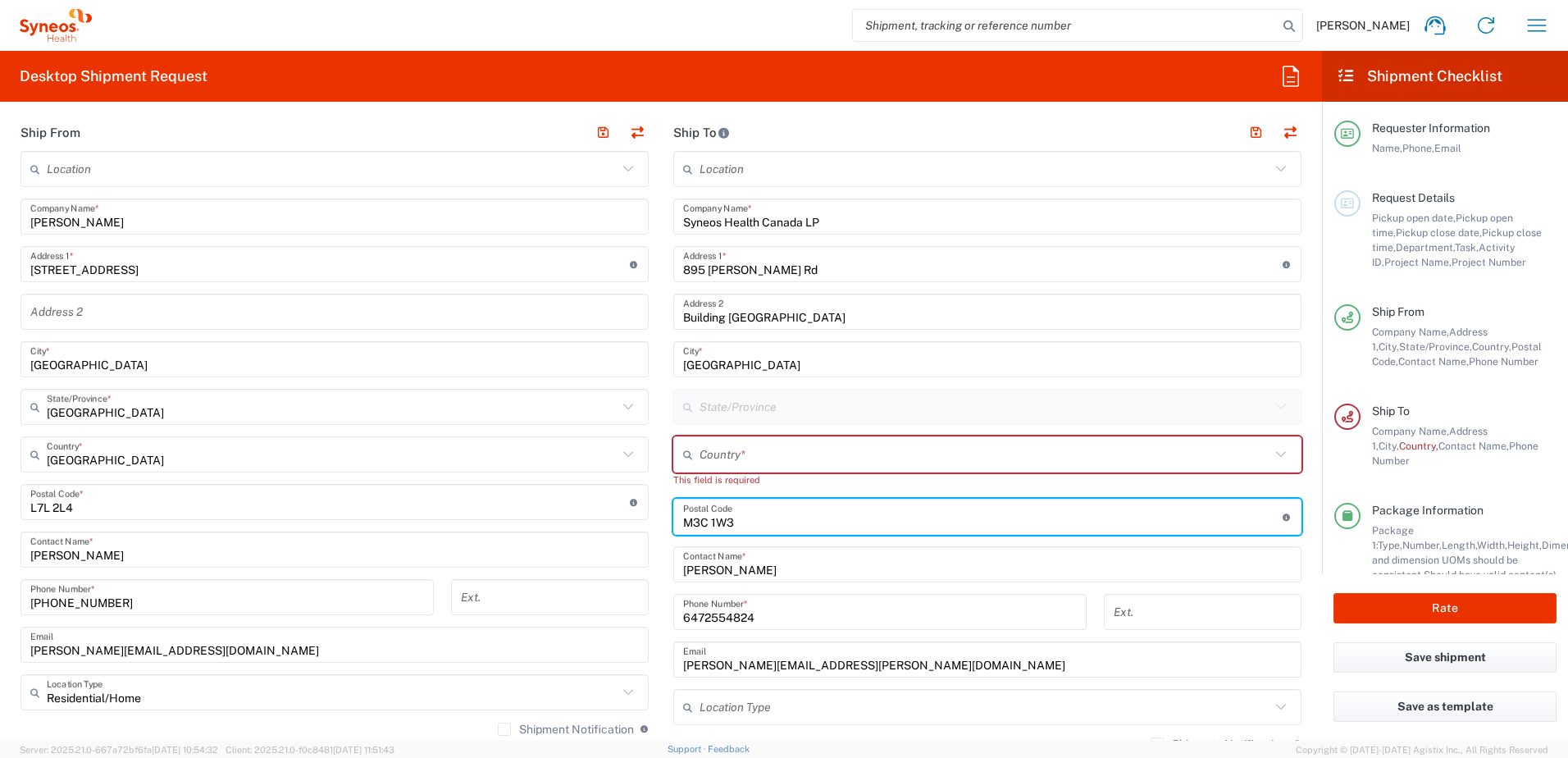
drag, startPoint x: 775, startPoint y: 522, endPoint x: 603, endPoint y: 516, distance: 172.1
click at [603, 516] on div "Ship From Location Addison Whitney LLC-Morrisvile NC US Barcelona-Syneos Health…" at bounding box center [662, 488] width 1306 height 747
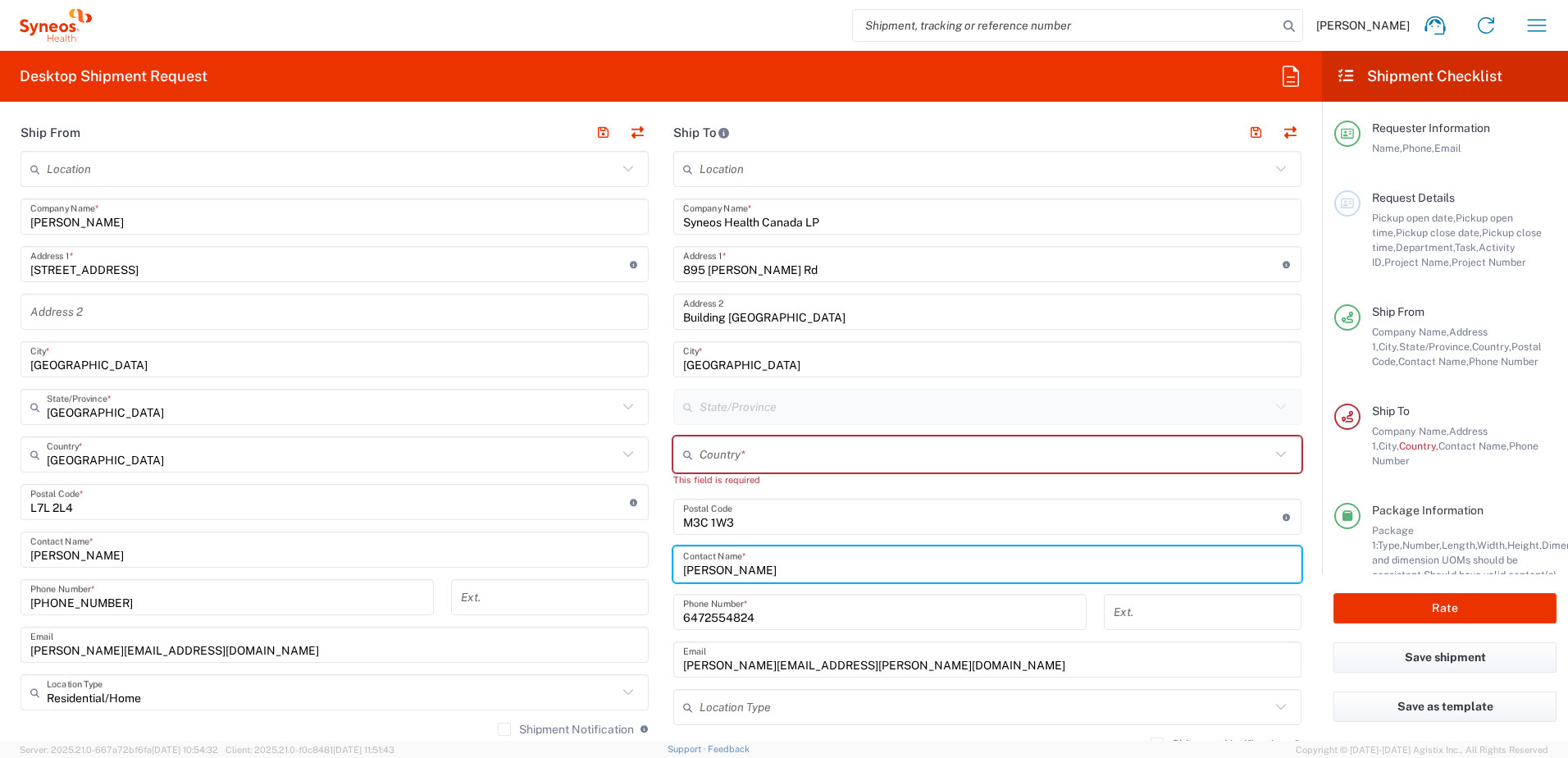
drag, startPoint x: 781, startPoint y: 568, endPoint x: 792, endPoint y: 574, distance: 12.5
click at [782, 568] on input "[PERSON_NAME]" at bounding box center [987, 565] width 609 height 29
drag, startPoint x: 694, startPoint y: 563, endPoint x: 651, endPoint y: 560, distance: 43.1
click at [651, 560] on div "Ship From Location Addison Whitney LLC-Morrisvile NC US Barcelona-Syneos Health…" at bounding box center [662, 488] width 1306 height 747
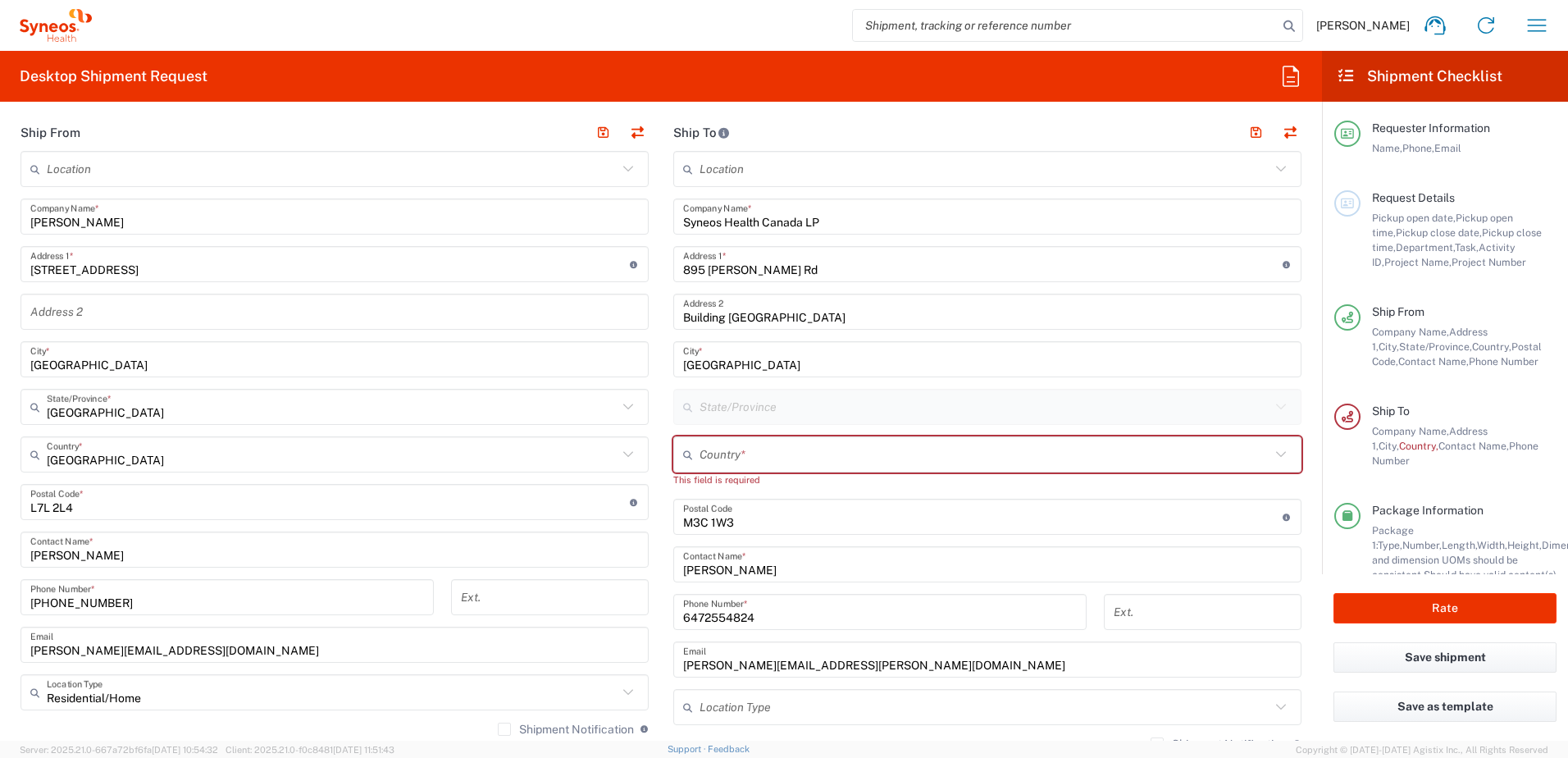
click at [768, 610] on input "6472554824" at bounding box center [879, 613] width 393 height 29
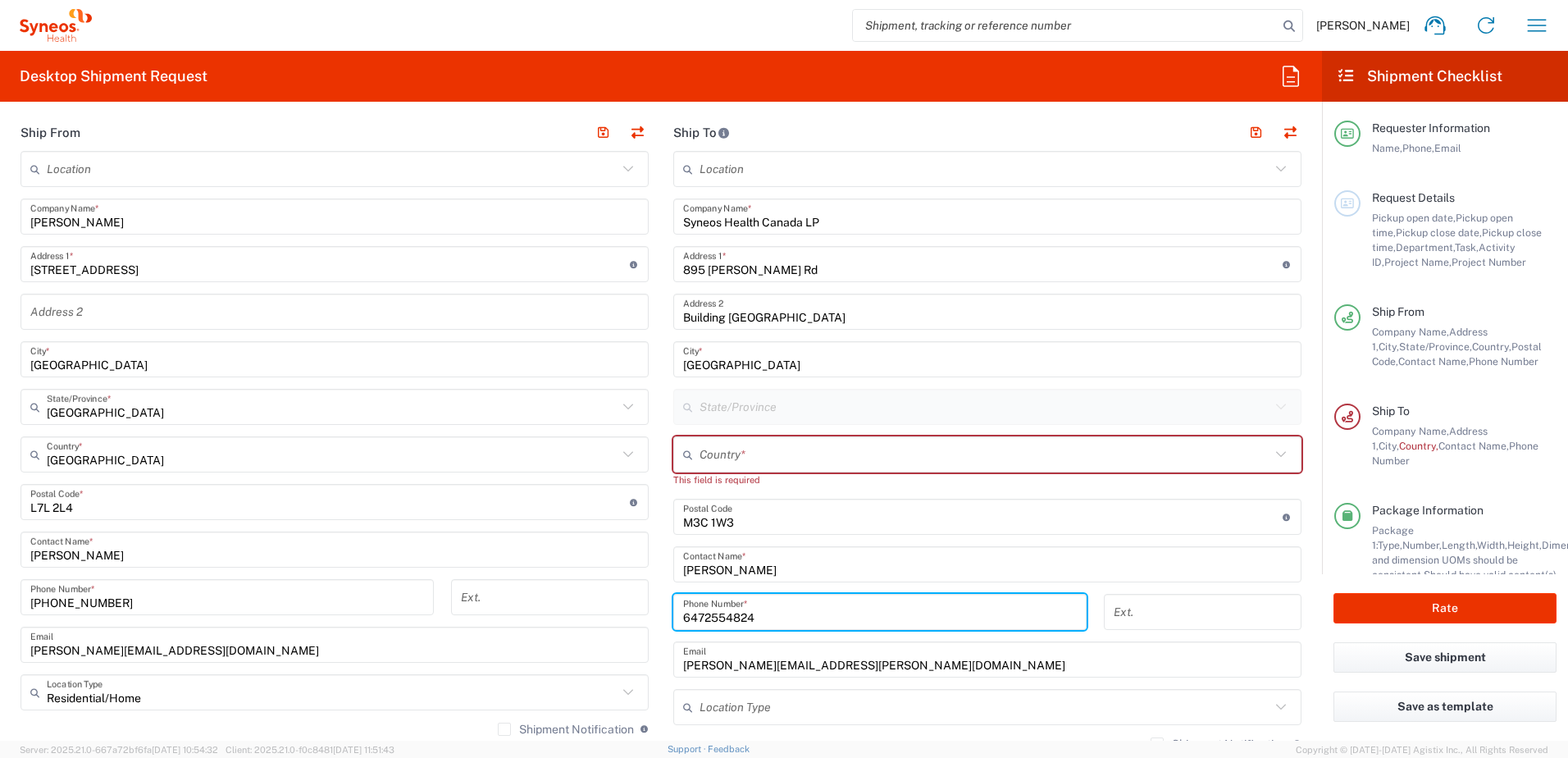
drag, startPoint x: 769, startPoint y: 616, endPoint x: 623, endPoint y: 601, distance: 146.8
click at [623, 601] on div "Ship From Location Addison Whitney LLC-Morrisvile NC US Barcelona-Syneos Health…" at bounding box center [662, 488] width 1306 height 747
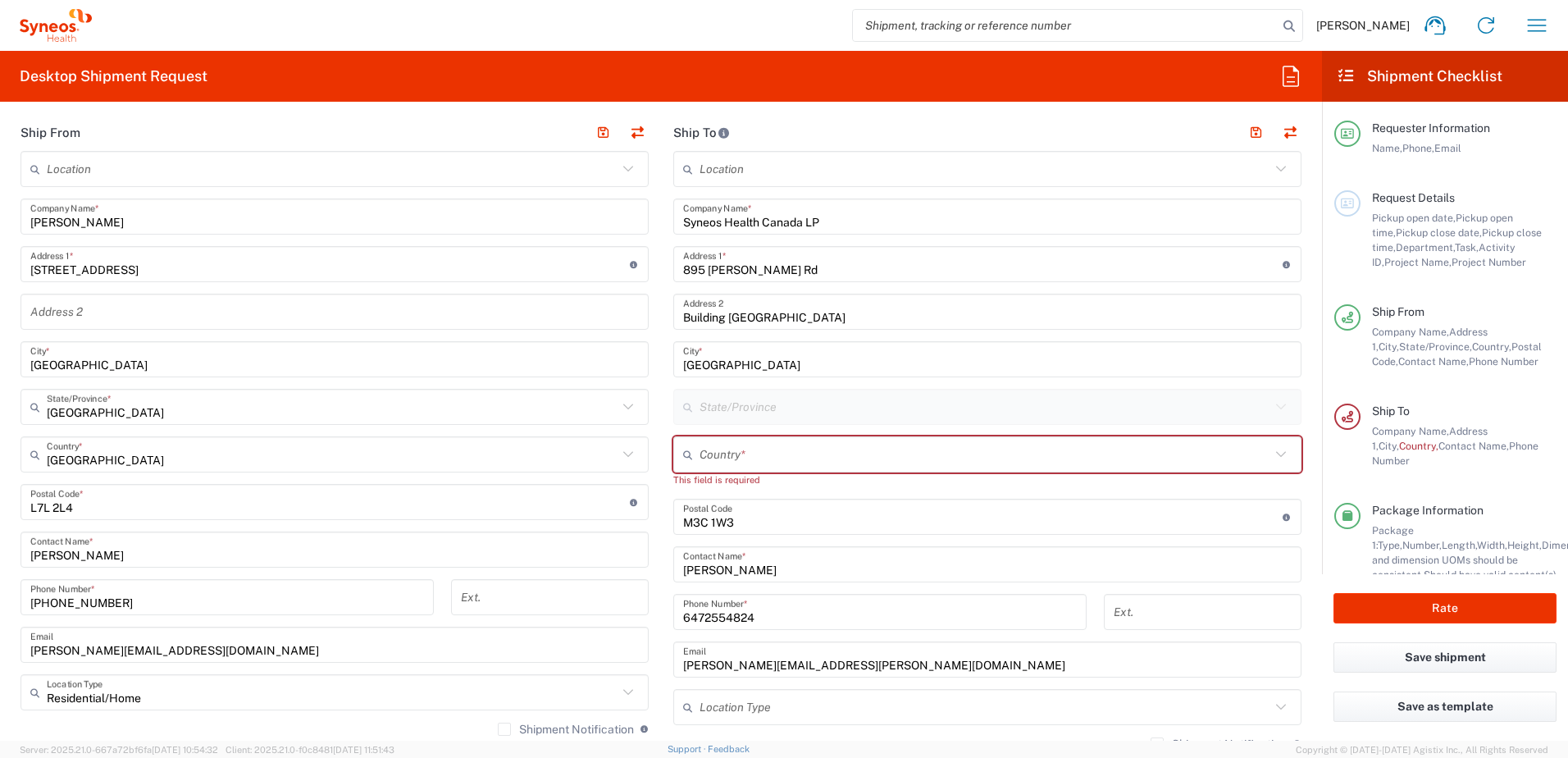
click at [867, 667] on input "[PERSON_NAME][EMAIL_ADDRESS][PERSON_NAME][DOMAIN_NAME]" at bounding box center [987, 660] width 609 height 29
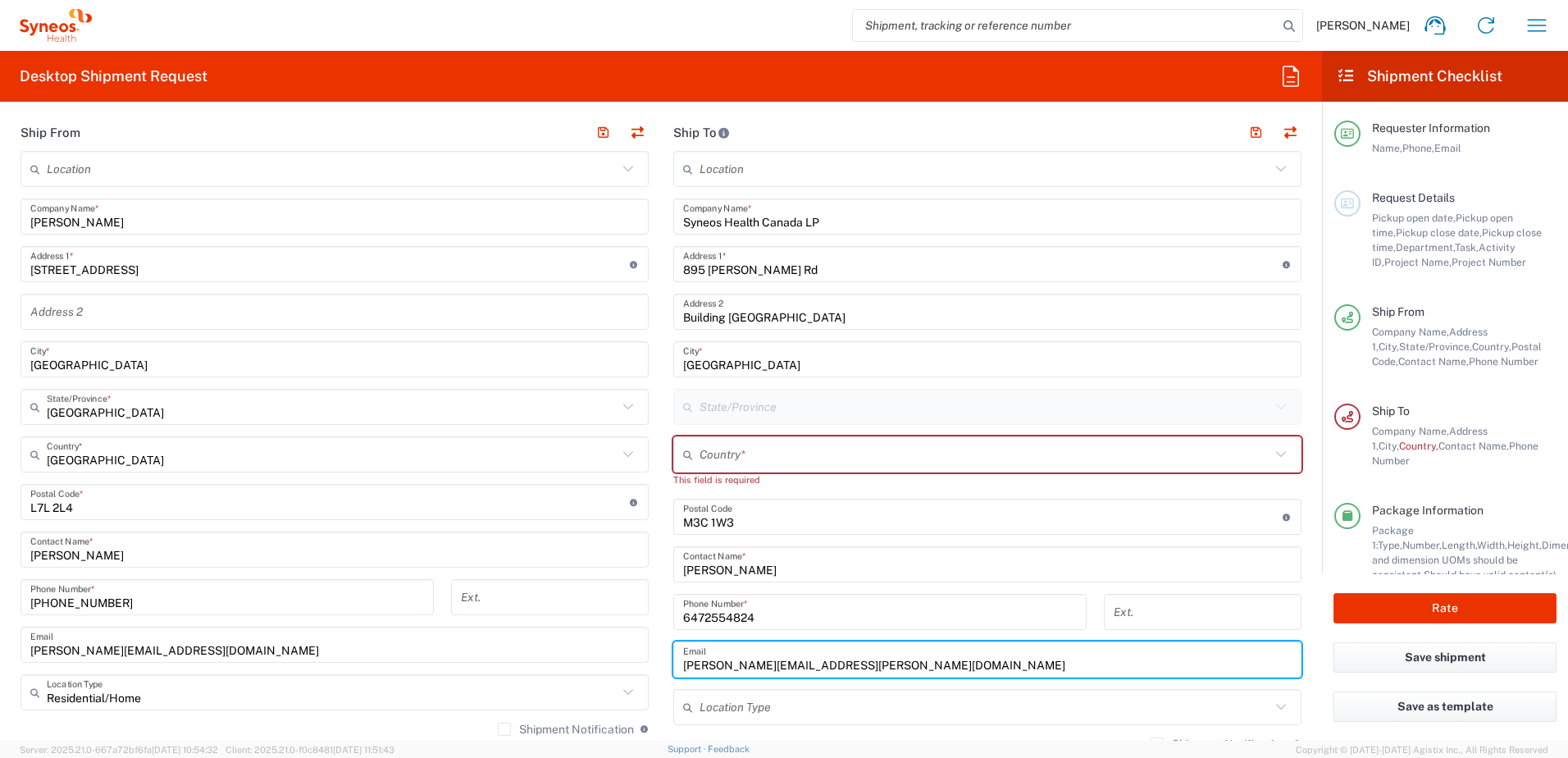
drag, startPoint x: 857, startPoint y: 667, endPoint x: 660, endPoint y: 661, distance: 197.1
click at [661, 661] on main "Location Addison Whitney LLC-Morrisvile NC US Barcelona-Syneos Health BioSector…" at bounding box center [987, 503] width 653 height 704
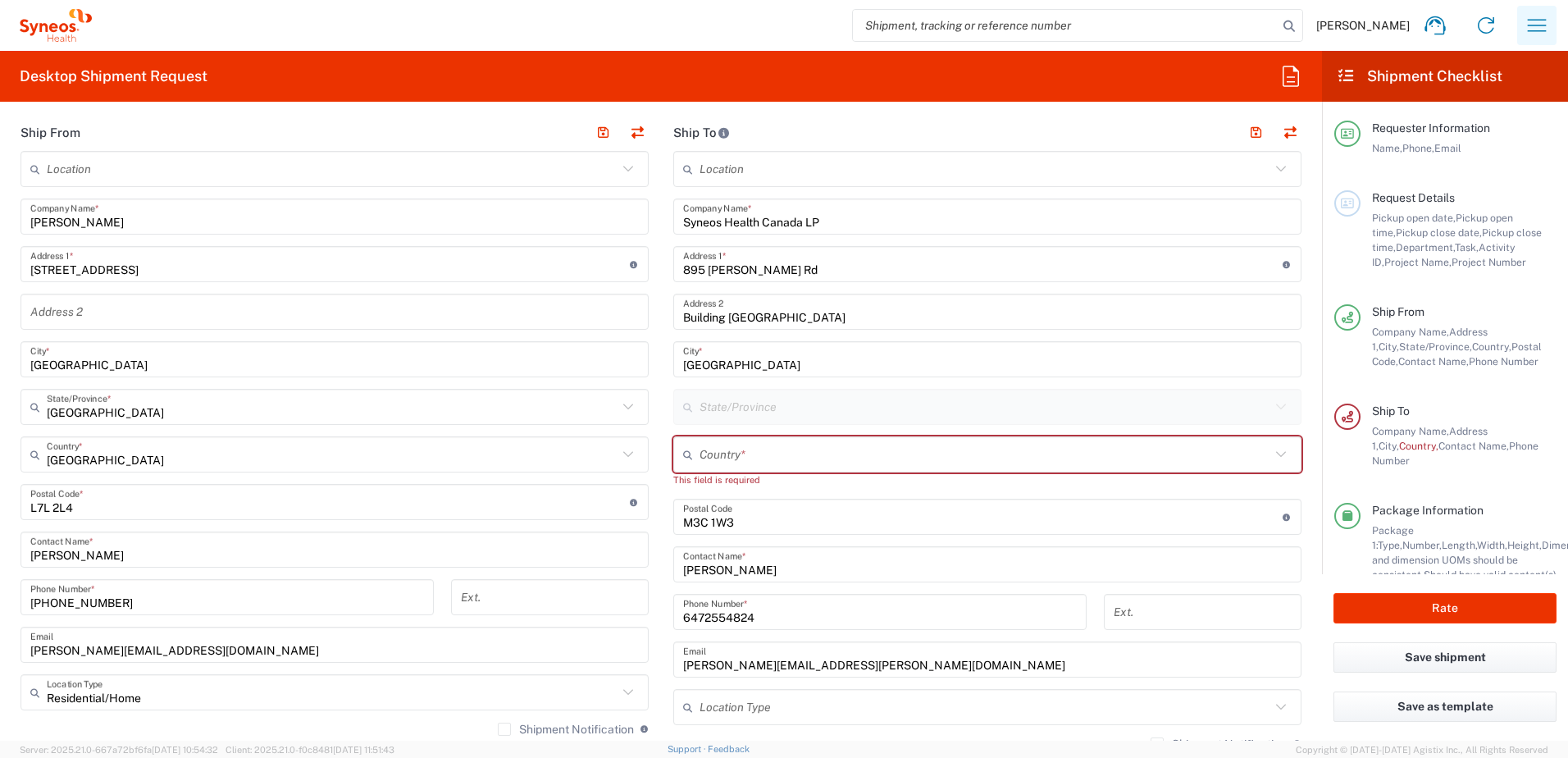
click at [1549, 27] on icon "button" at bounding box center [1536, 25] width 26 height 26
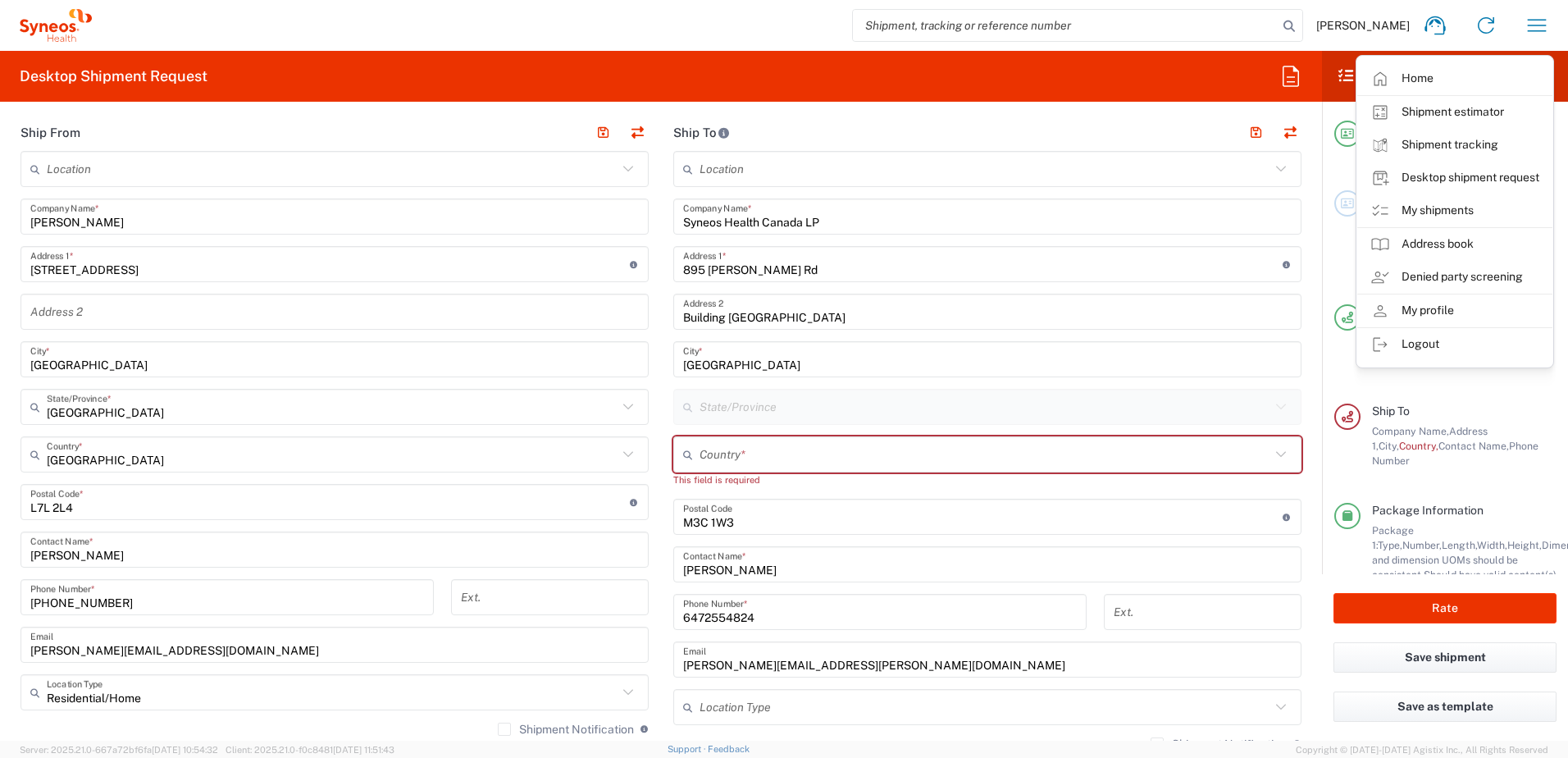
click at [1464, 181] on link "Desktop shipment request" at bounding box center [1454, 178] width 195 height 33
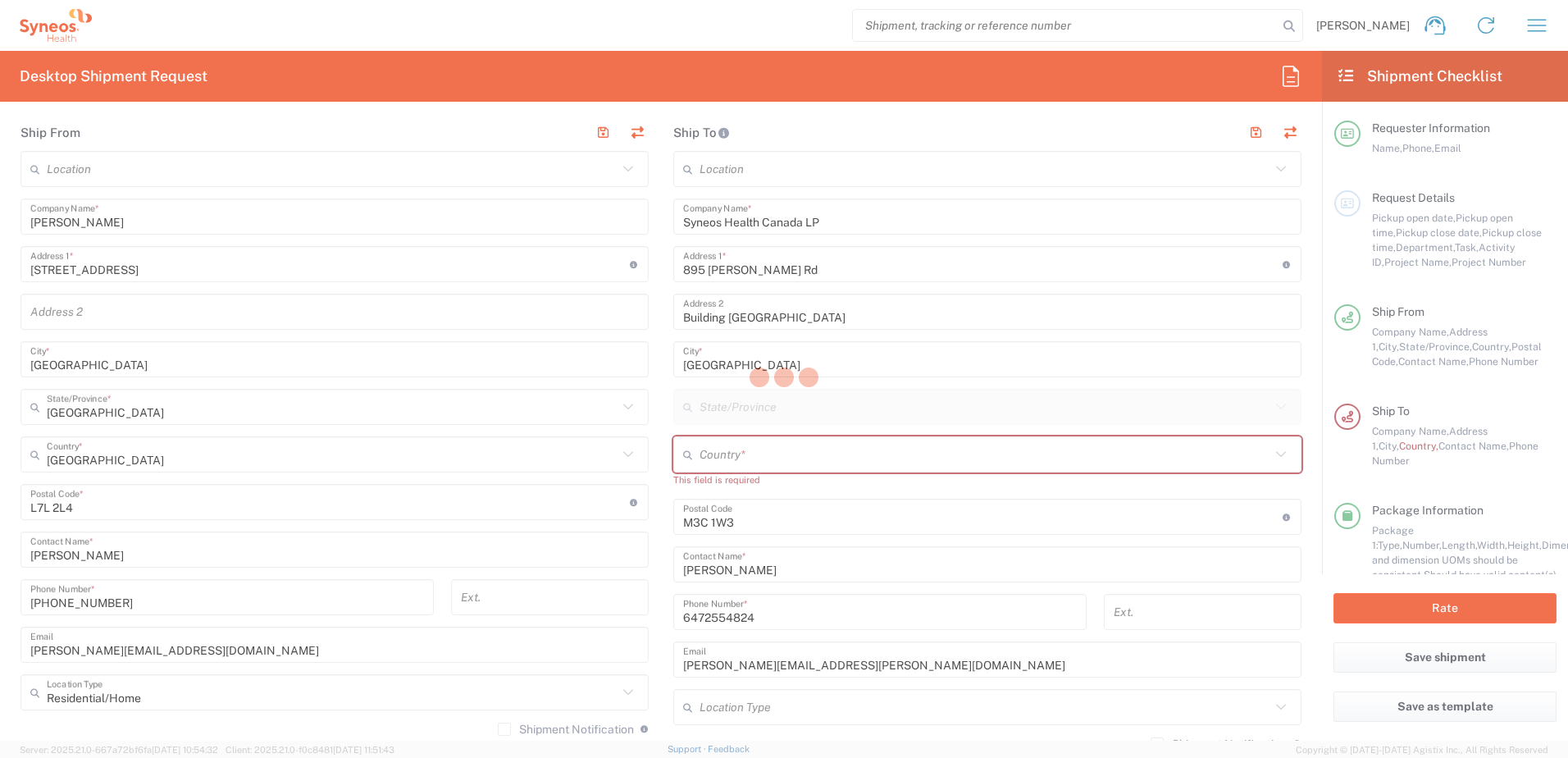
type input "Syneos Health, LLC-[GEOGRAPHIC_DATA] [GEOGRAPHIC_DATA] [GEOGRAPHIC_DATA]"
type input "Syneos Health"
type input "[GEOGRAPHIC_DATA]"
type input "Morrisville"
type input "[GEOGRAPHIC_DATA]"
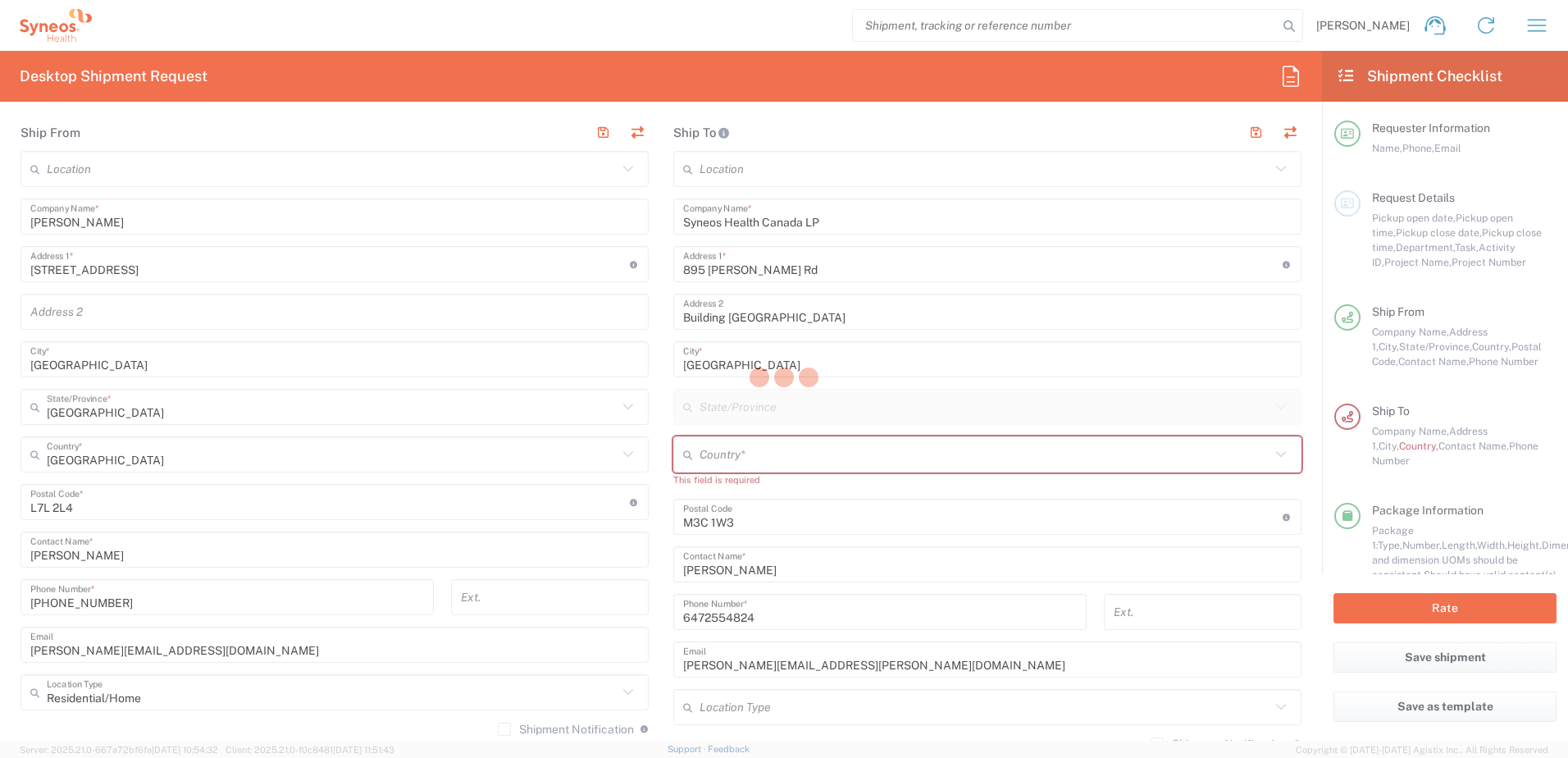
type input "27560"
type input "[US_STATE]"
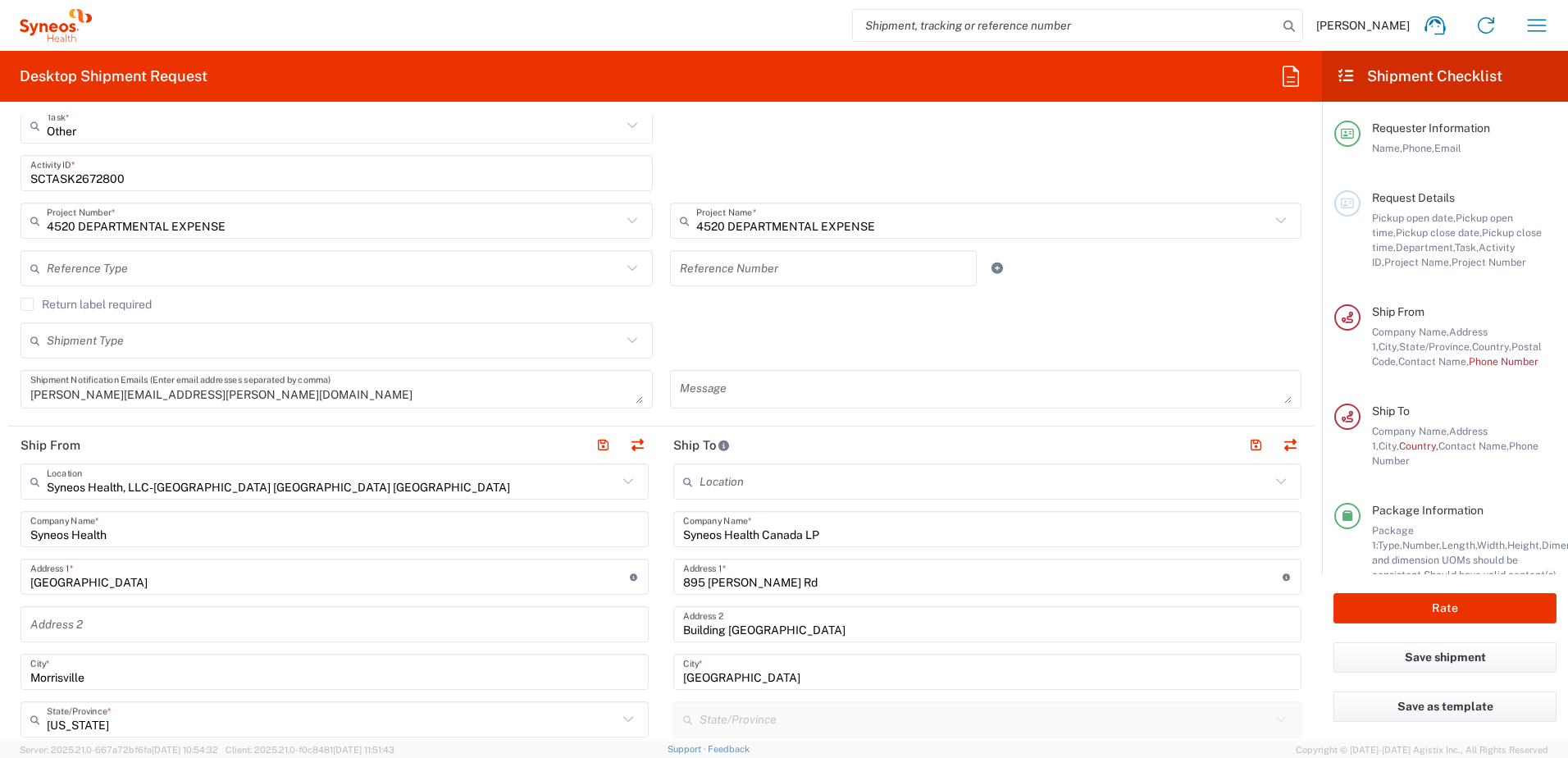
scroll to position [410, 0]
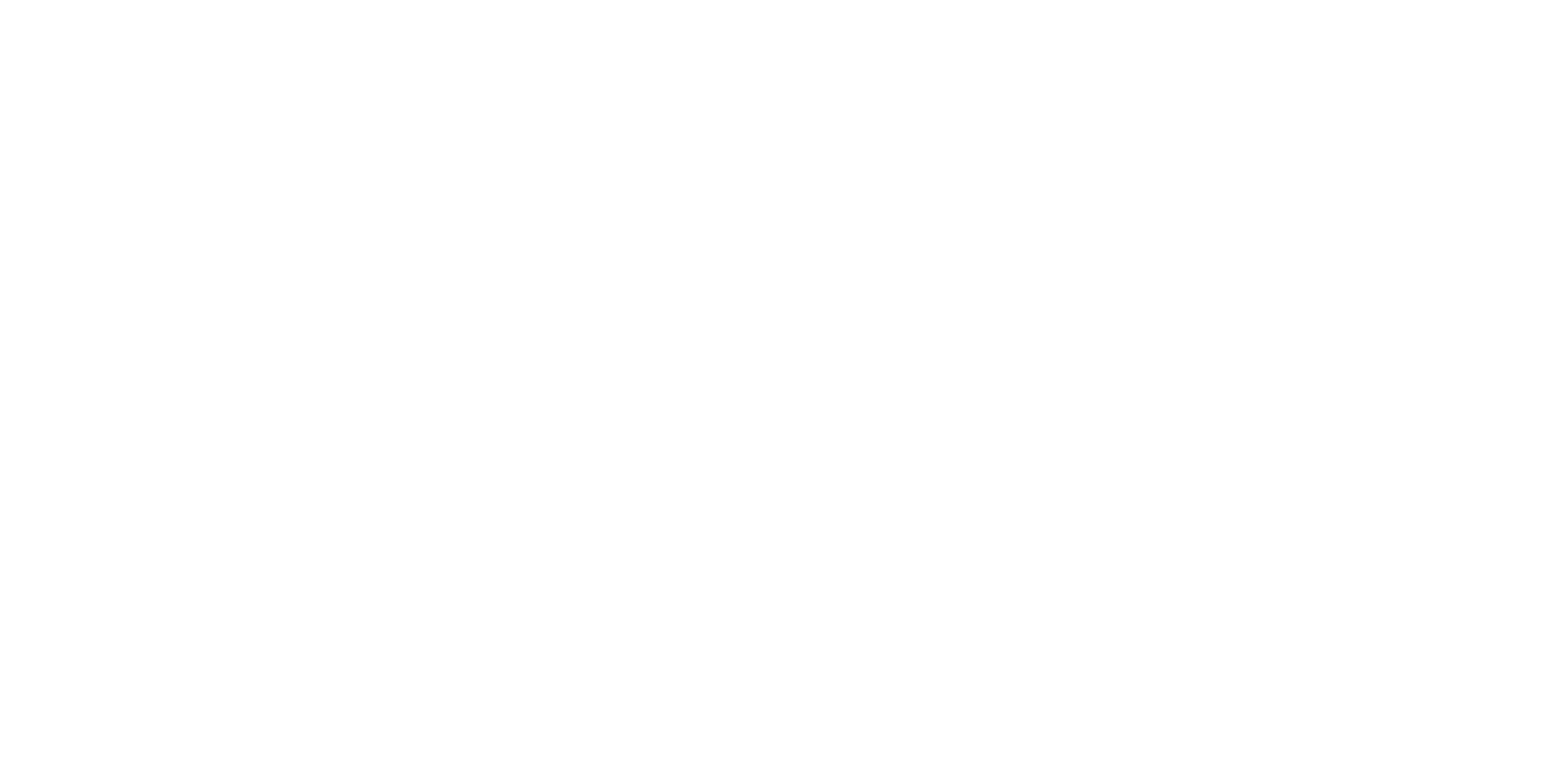
click at [398, 130] on body at bounding box center [784, 379] width 1568 height 758
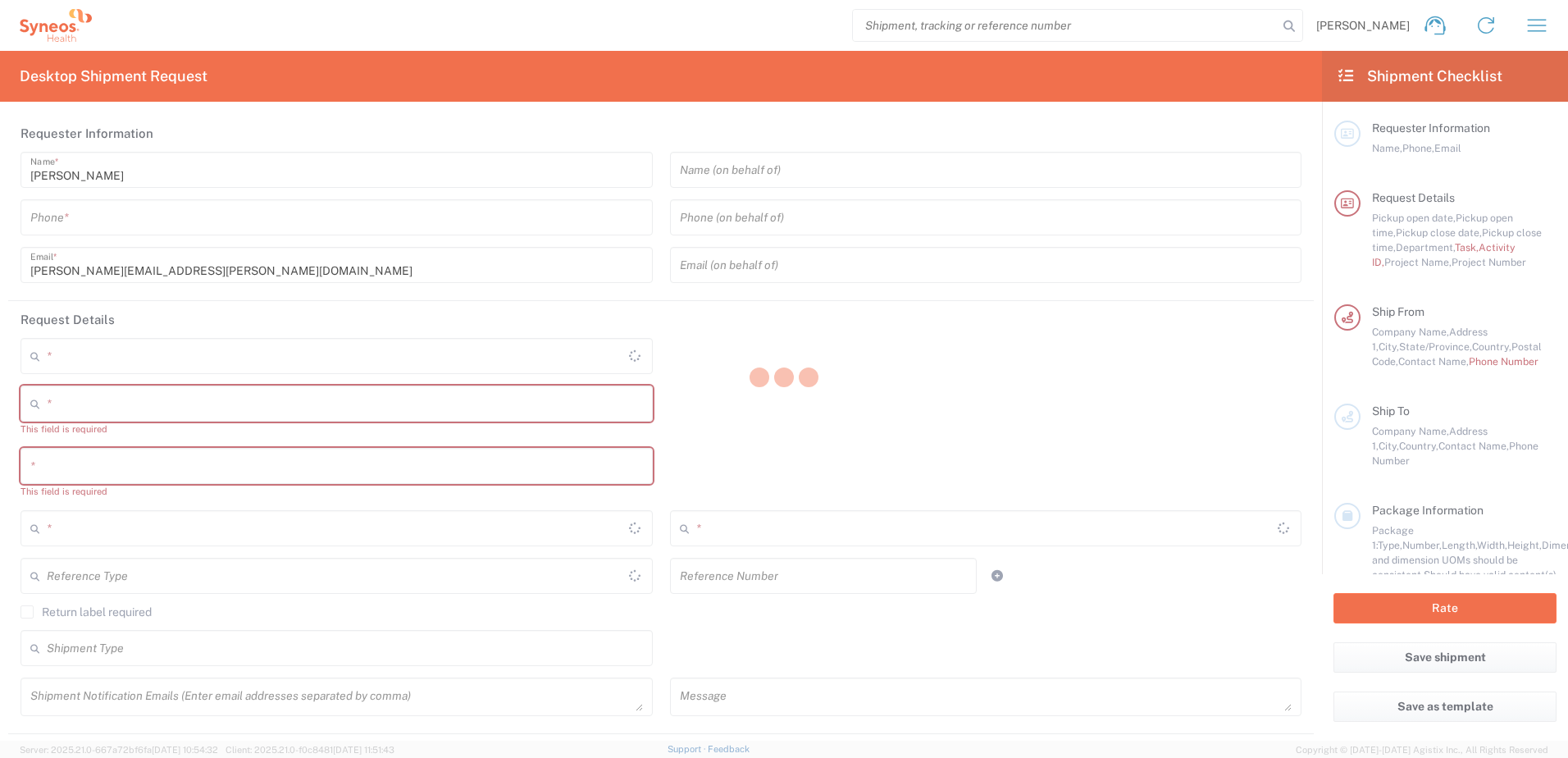
type input "4510"
type input "[US_STATE]"
type input "[GEOGRAPHIC_DATA]"
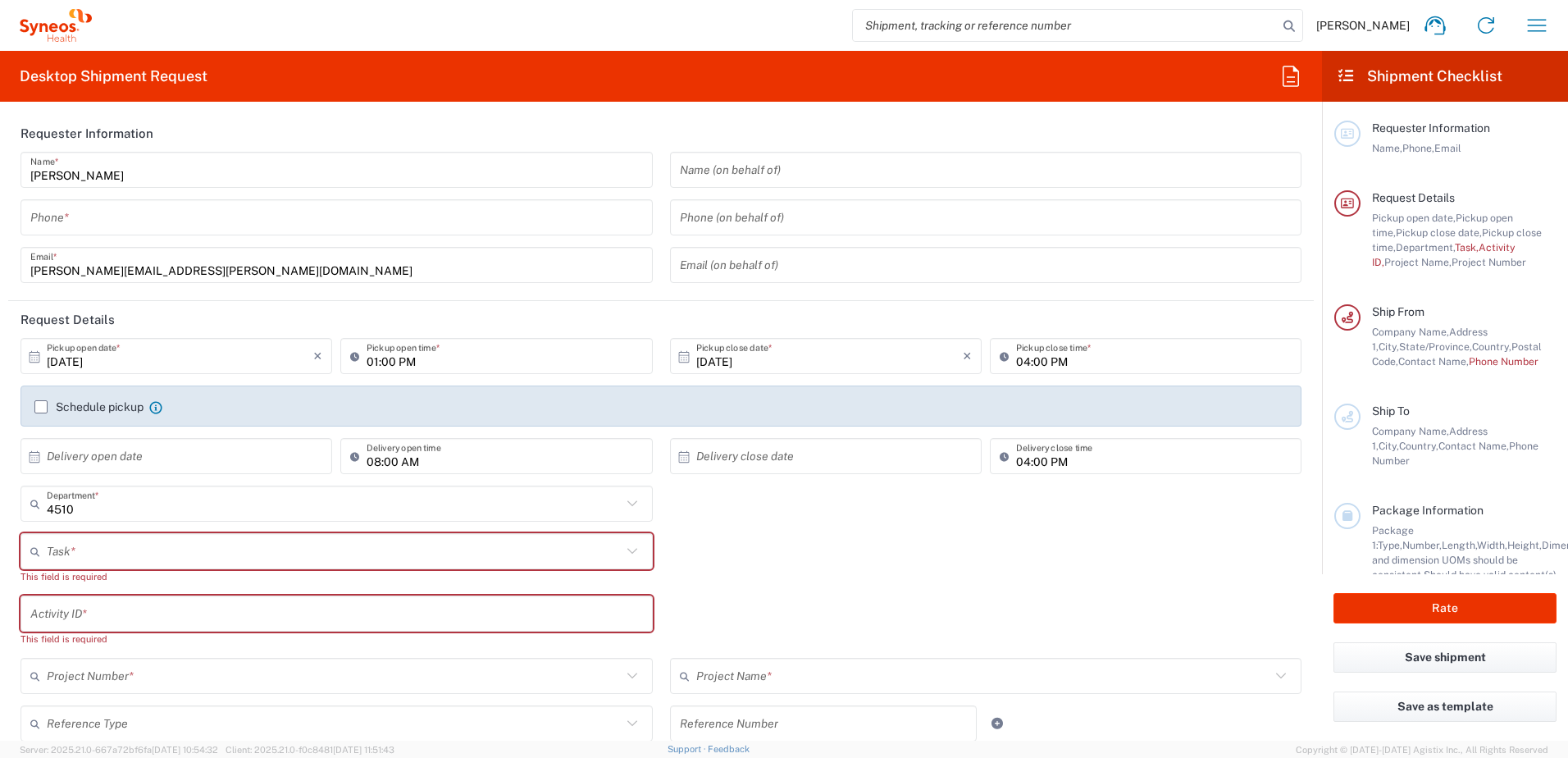
type input "Syneos Health, LLC-[GEOGRAPHIC_DATA] [GEOGRAPHIC_DATA] [GEOGRAPHIC_DATA]"
click at [157, 229] on input "tel" at bounding box center [337, 217] width 613 height 29
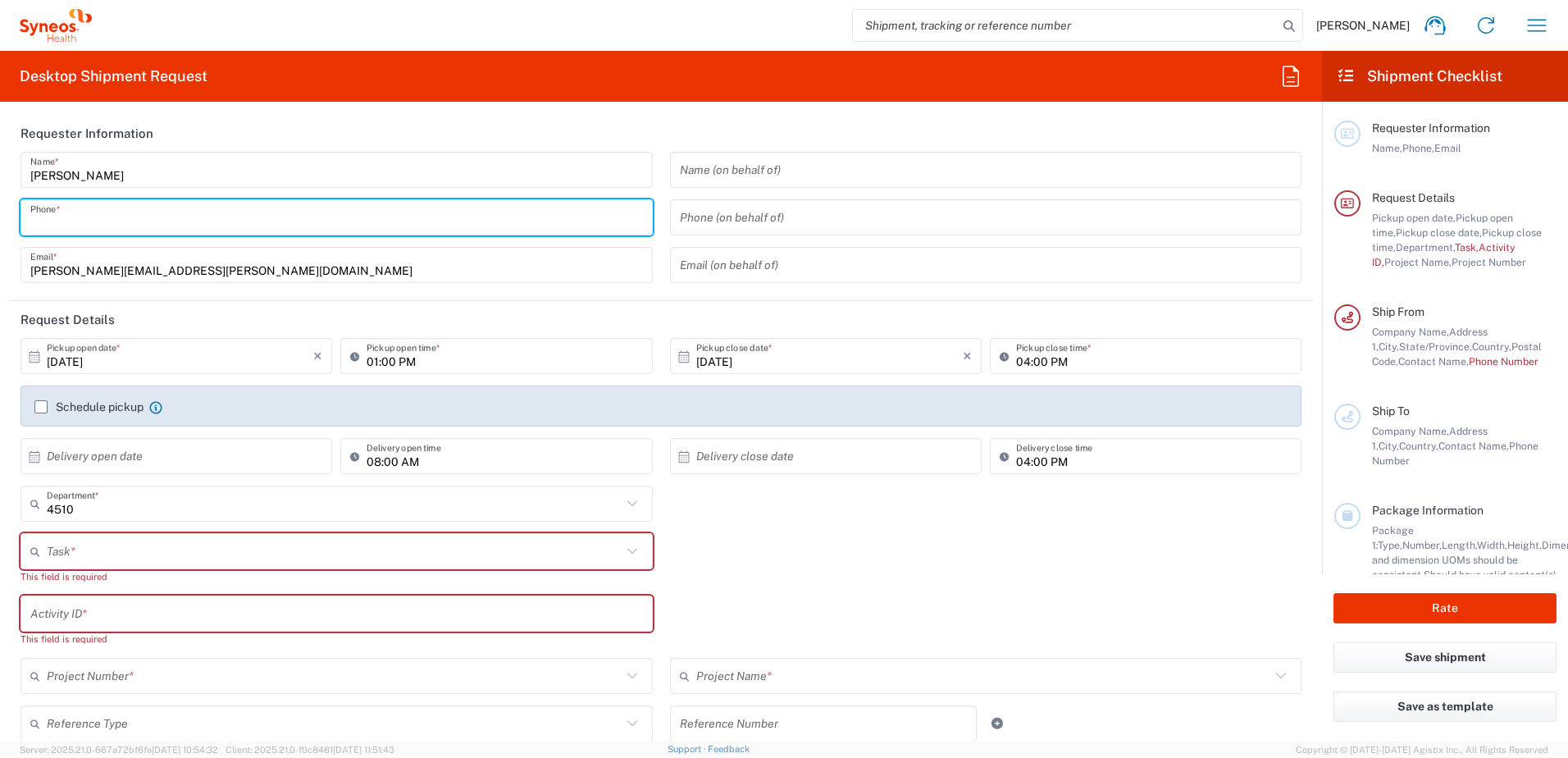
type input "9199867424"
drag, startPoint x: 382, startPoint y: 303, endPoint x: 387, endPoint y: 294, distance: 10.3
click at [381, 303] on header "Request Details" at bounding box center [662, 319] width 1306 height 37
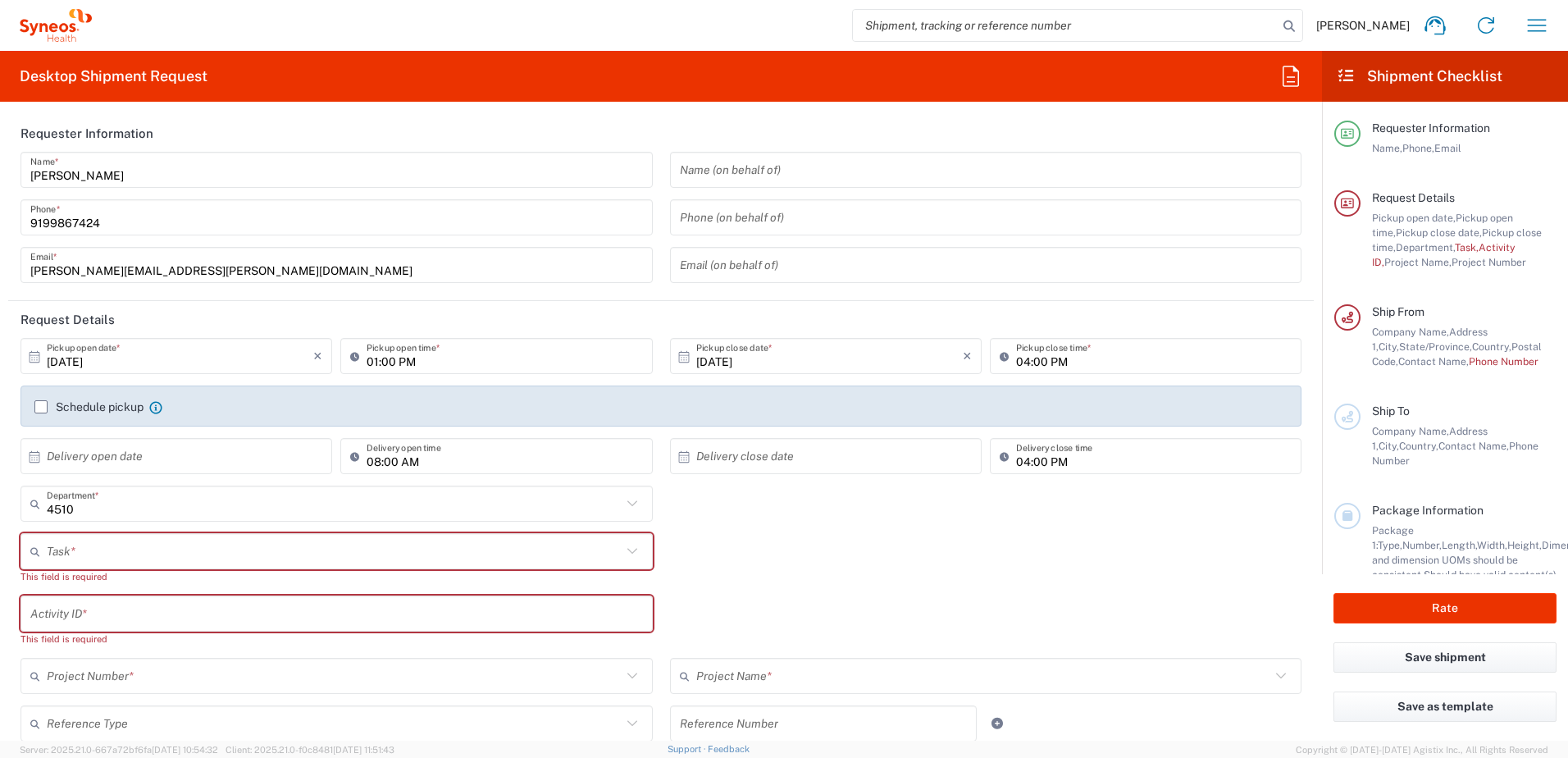
click at [238, 189] on div "[PERSON_NAME] Name * [PHONE_NUMBER] Phone * [PERSON_NAME][EMAIL_ADDRESS][PERSON…" at bounding box center [337, 223] width 649 height 142
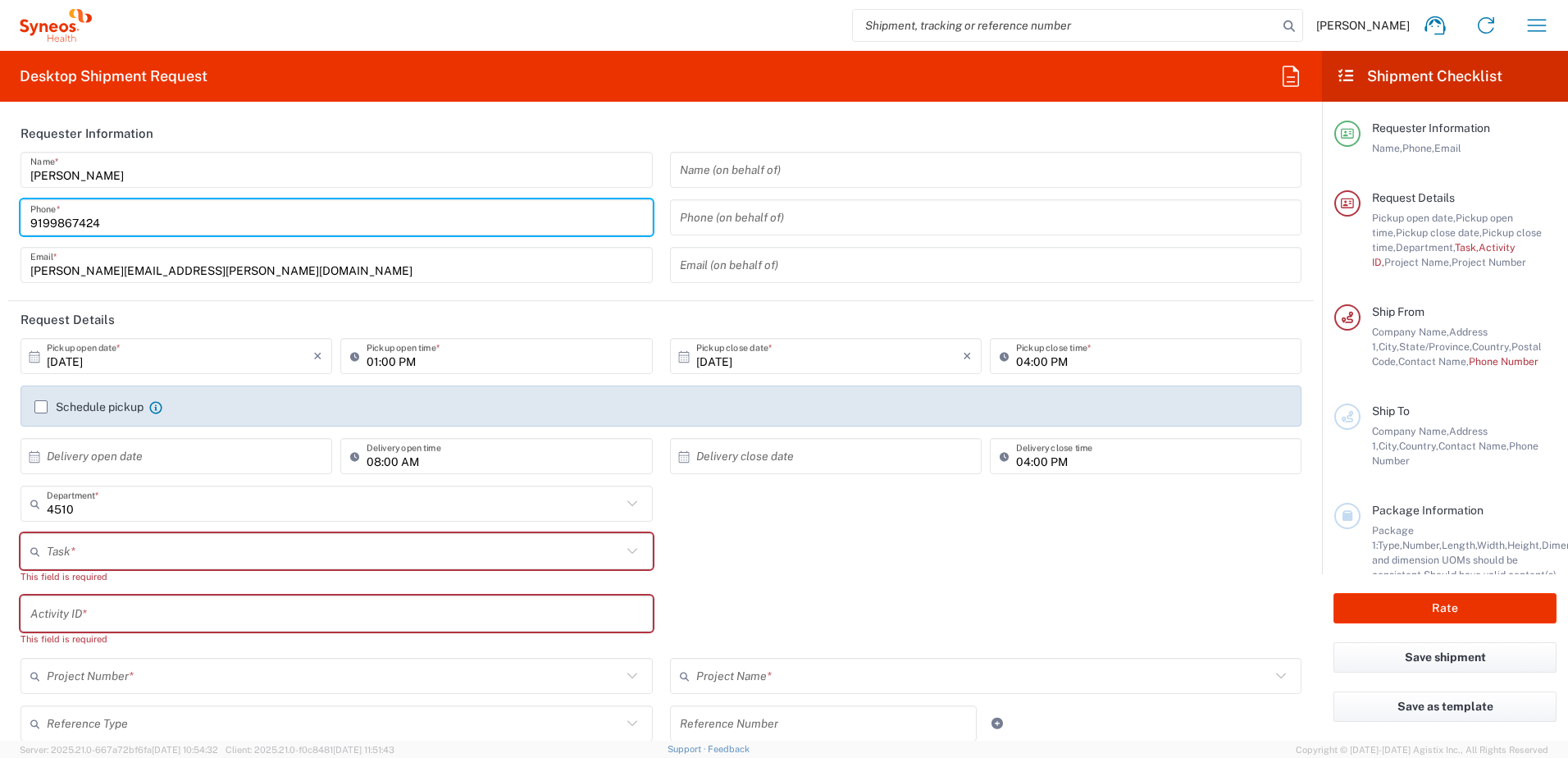
click at [72, 225] on input "9199867424" at bounding box center [337, 217] width 613 height 29
click at [314, 218] on input "9199867424" at bounding box center [337, 217] width 613 height 29
click at [456, 253] on input "[PERSON_NAME][EMAIL_ADDRESS][PERSON_NAME][DOMAIN_NAME]" at bounding box center [337, 265] width 613 height 29
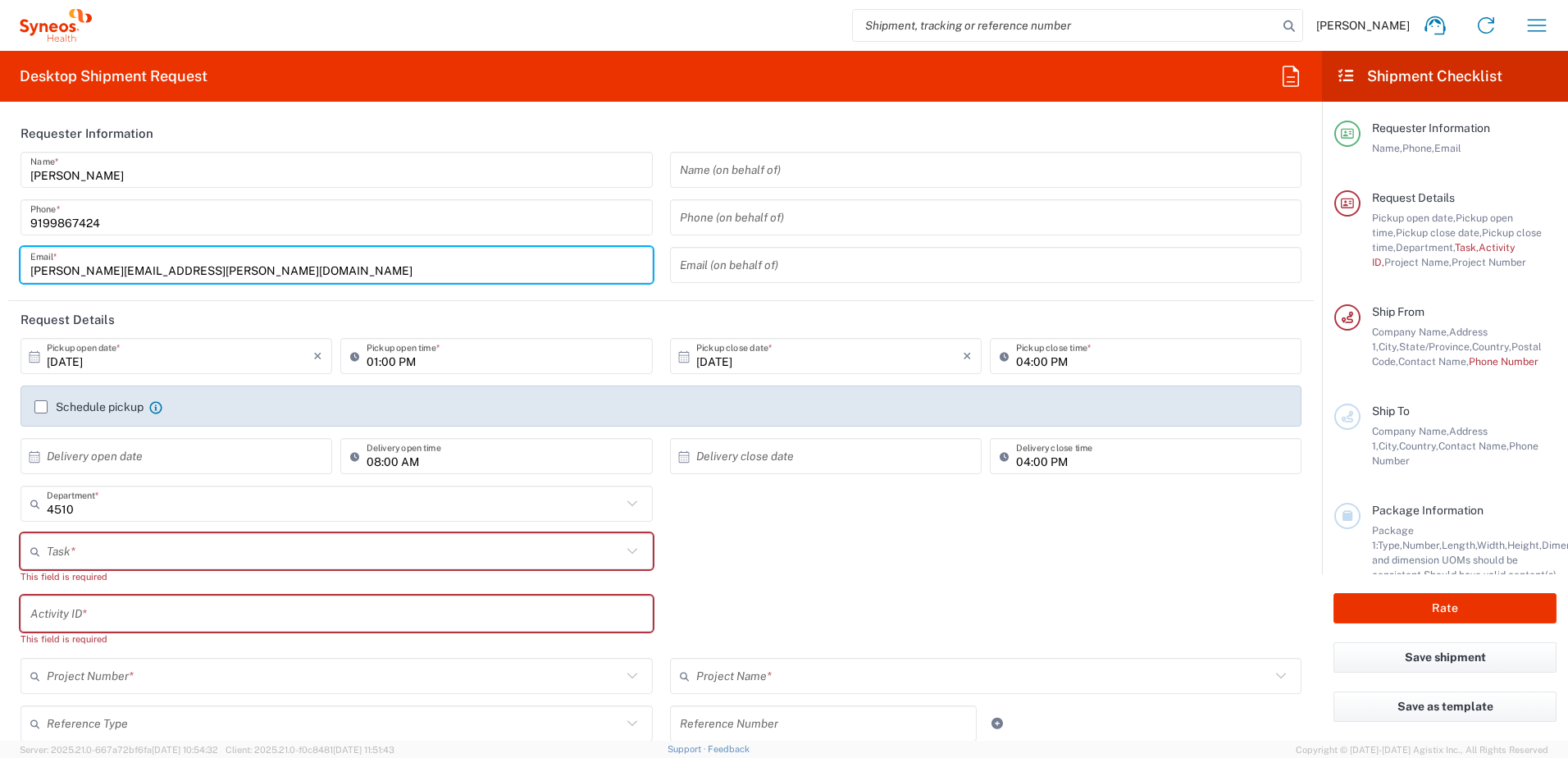
click at [314, 228] on input "9199867424" at bounding box center [337, 217] width 613 height 29
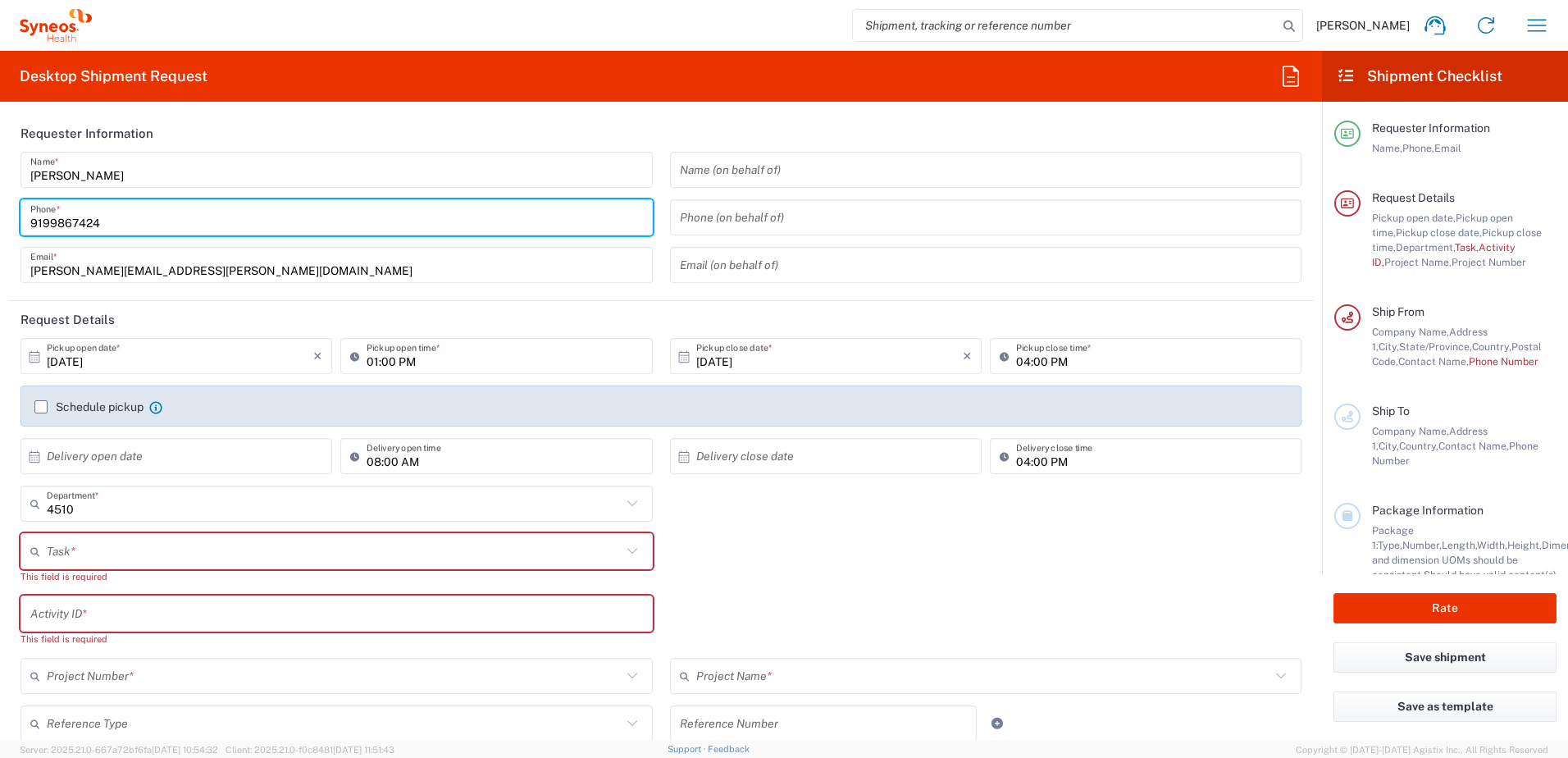
click at [299, 215] on input "9199867424" at bounding box center [337, 217] width 613 height 29
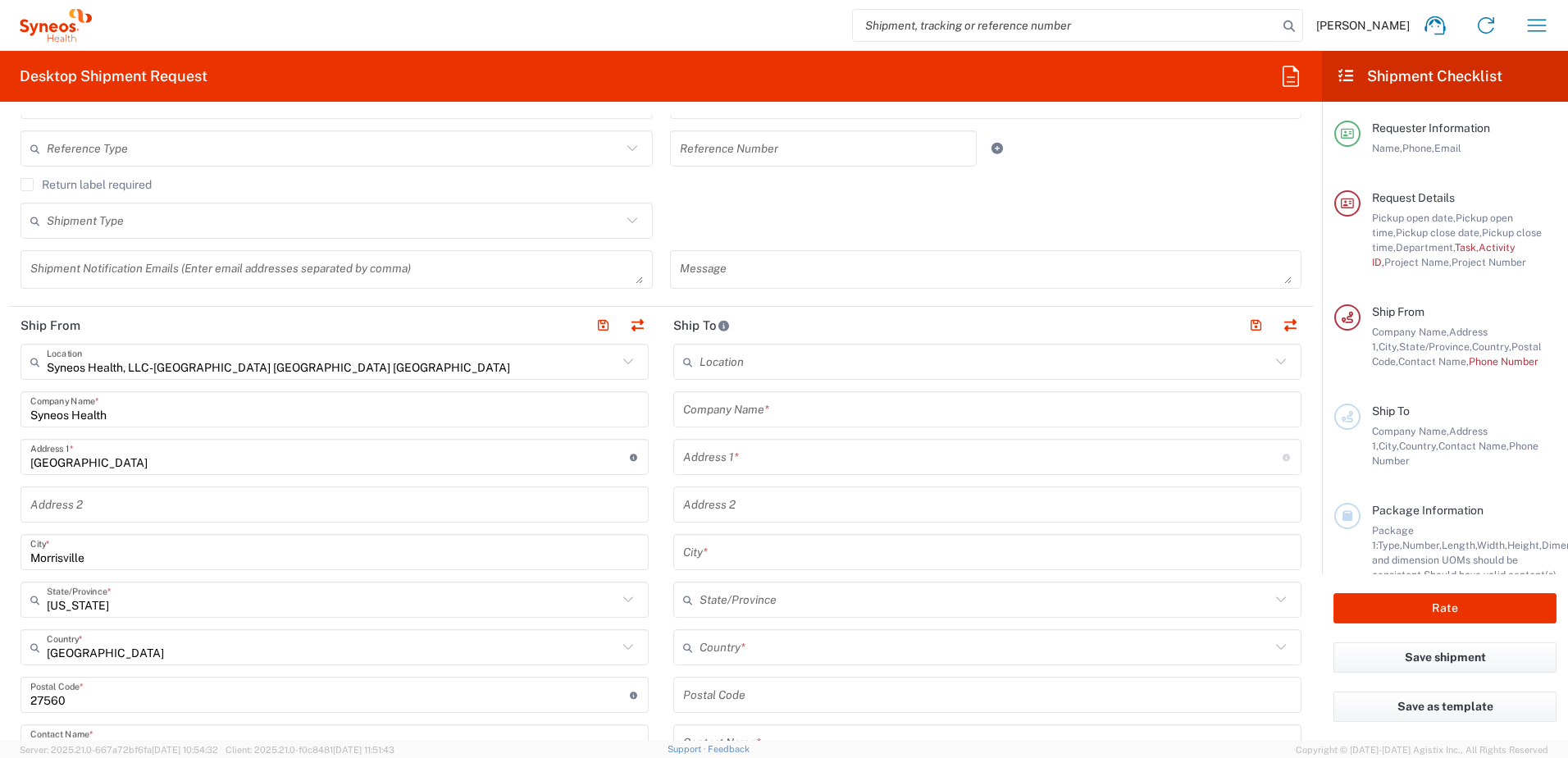
scroll to position [821, 0]
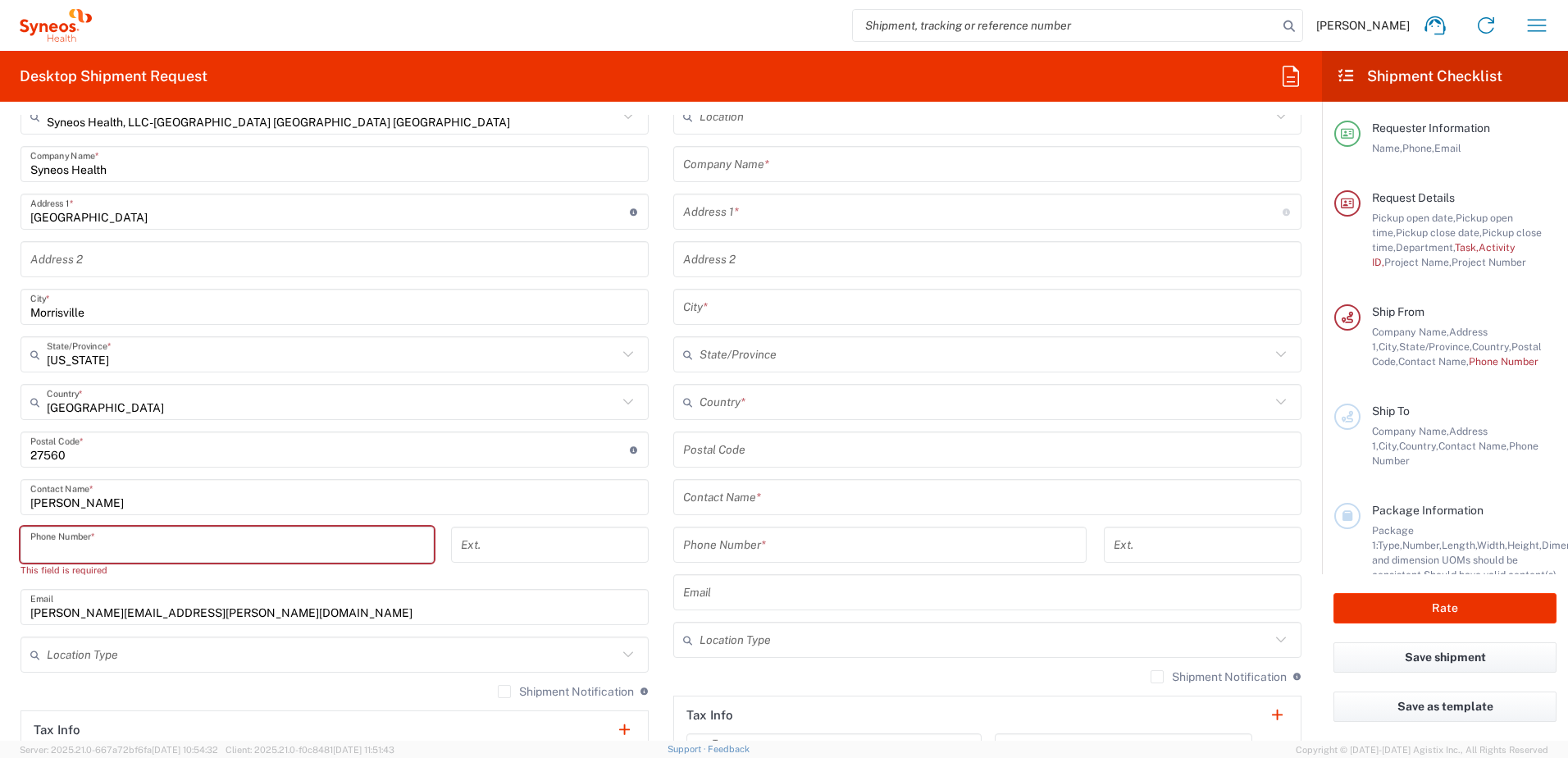
click at [101, 538] on input "tel" at bounding box center [227, 545] width 393 height 29
paste input "9199867424"
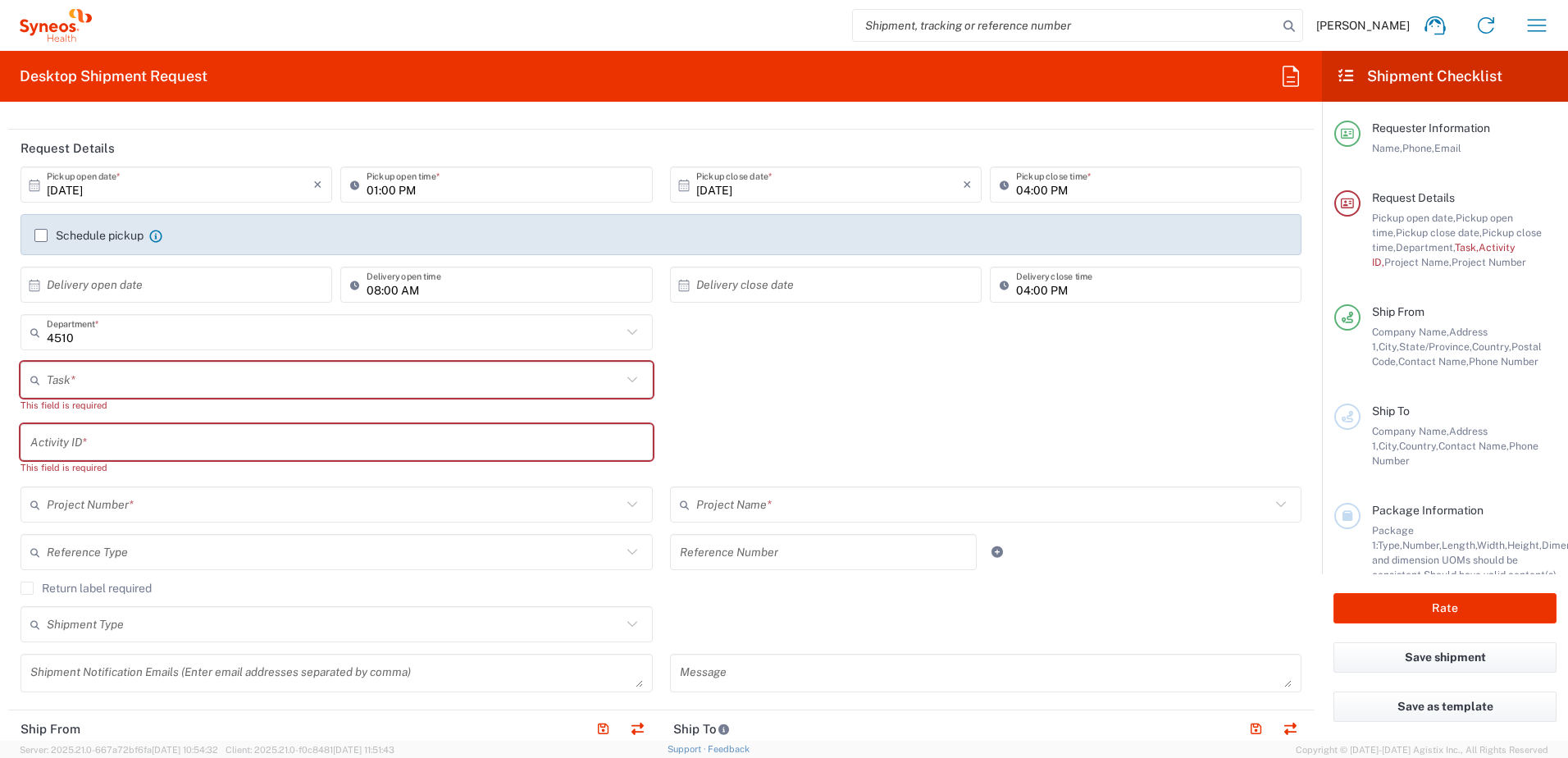
scroll to position [0, 0]
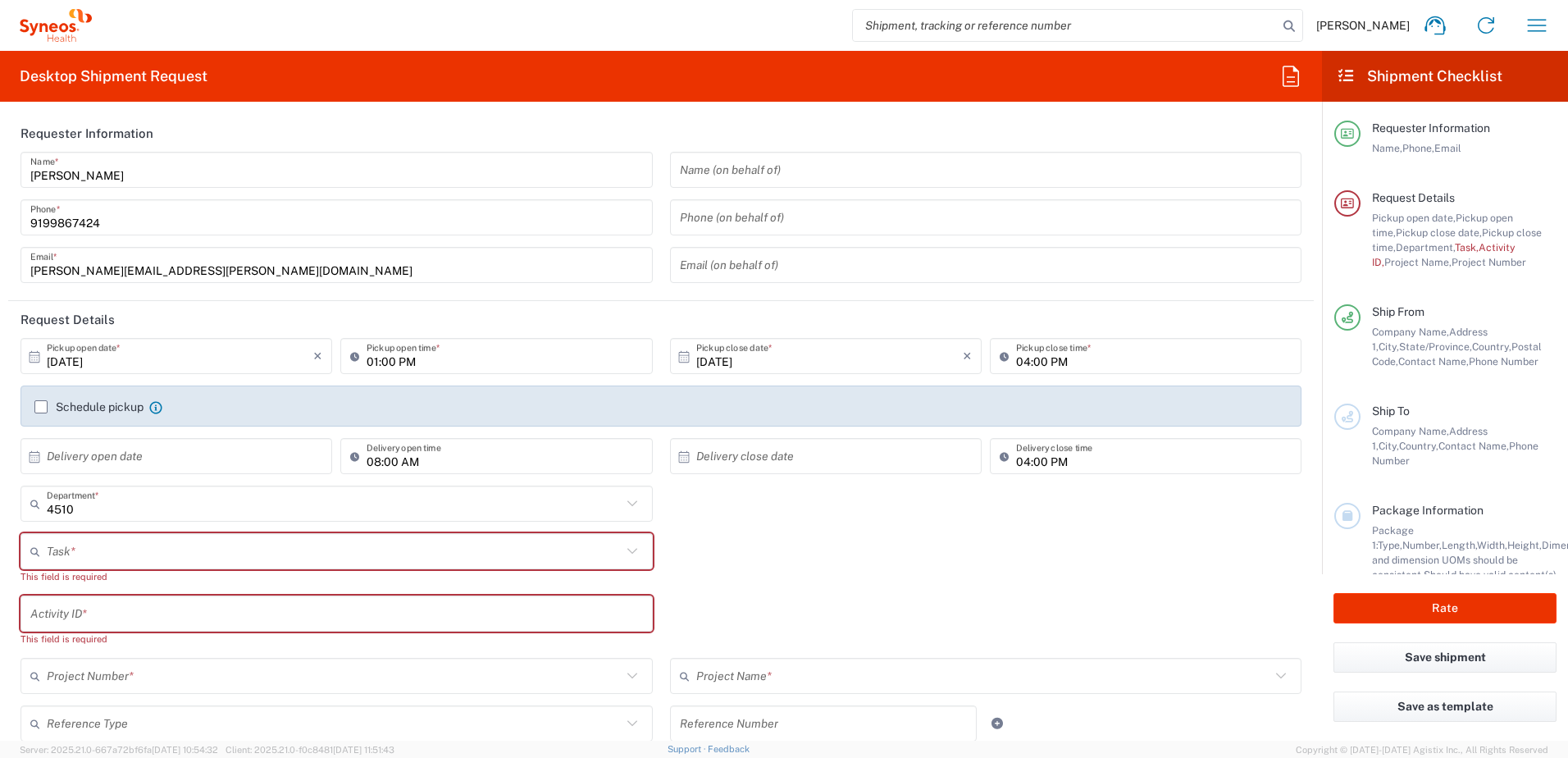
type input "9199867424"
click at [138, 223] on input "9199867424" at bounding box center [337, 217] width 613 height 29
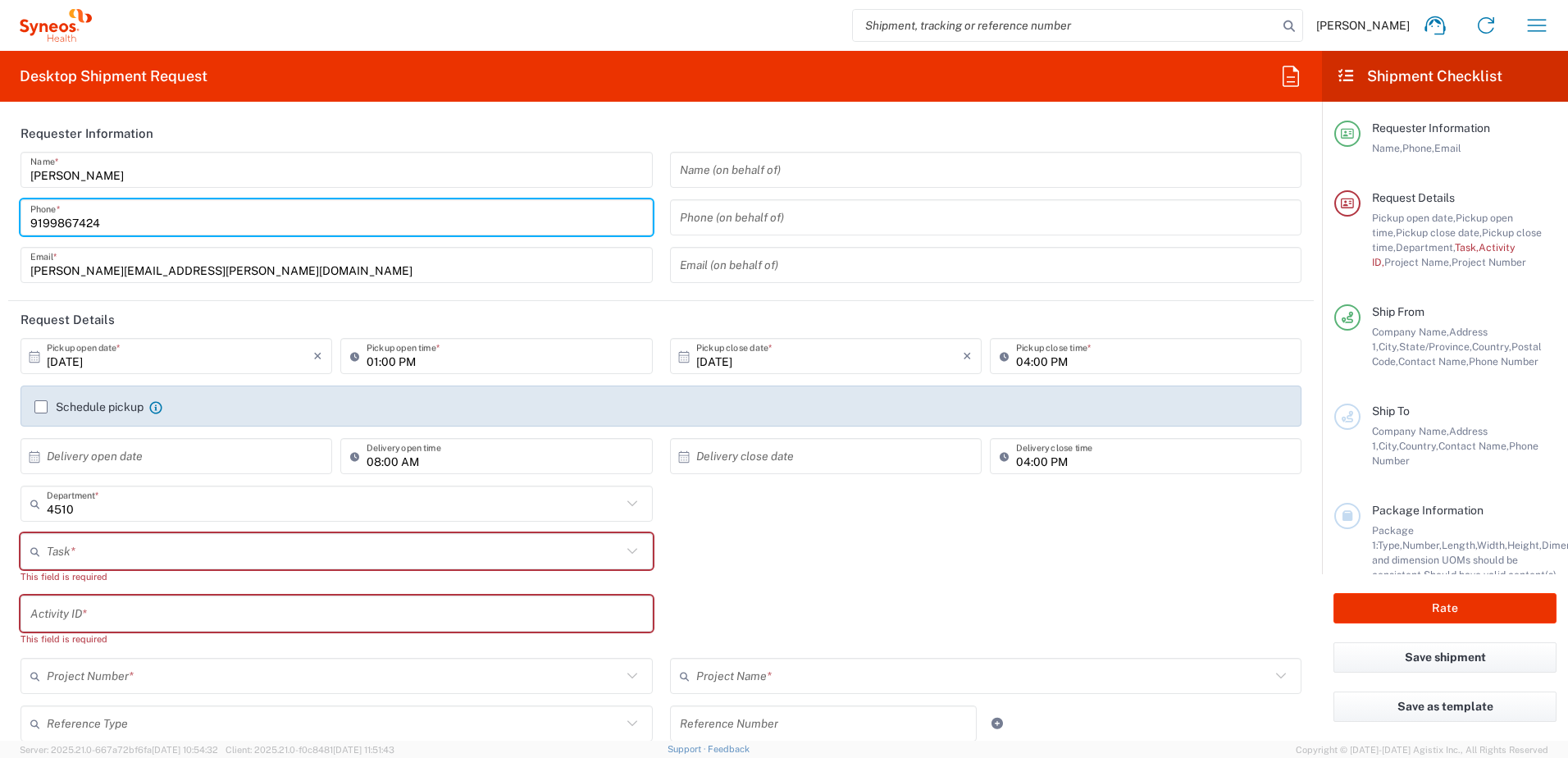
drag, startPoint x: 155, startPoint y: 226, endPoint x: 9, endPoint y: 217, distance: 146.3
click at [9, 217] on main "[PERSON_NAME] Name * [PHONE_NUMBER] Phone * [PERSON_NAME][EMAIL_ADDRESS][PERSON…" at bounding box center [662, 223] width 1306 height 142
click at [481, 245] on div "[PERSON_NAME] Name * [PHONE_NUMBER] Phone * [PERSON_NAME][EMAIL_ADDRESS][PERSON…" at bounding box center [337, 223] width 649 height 142
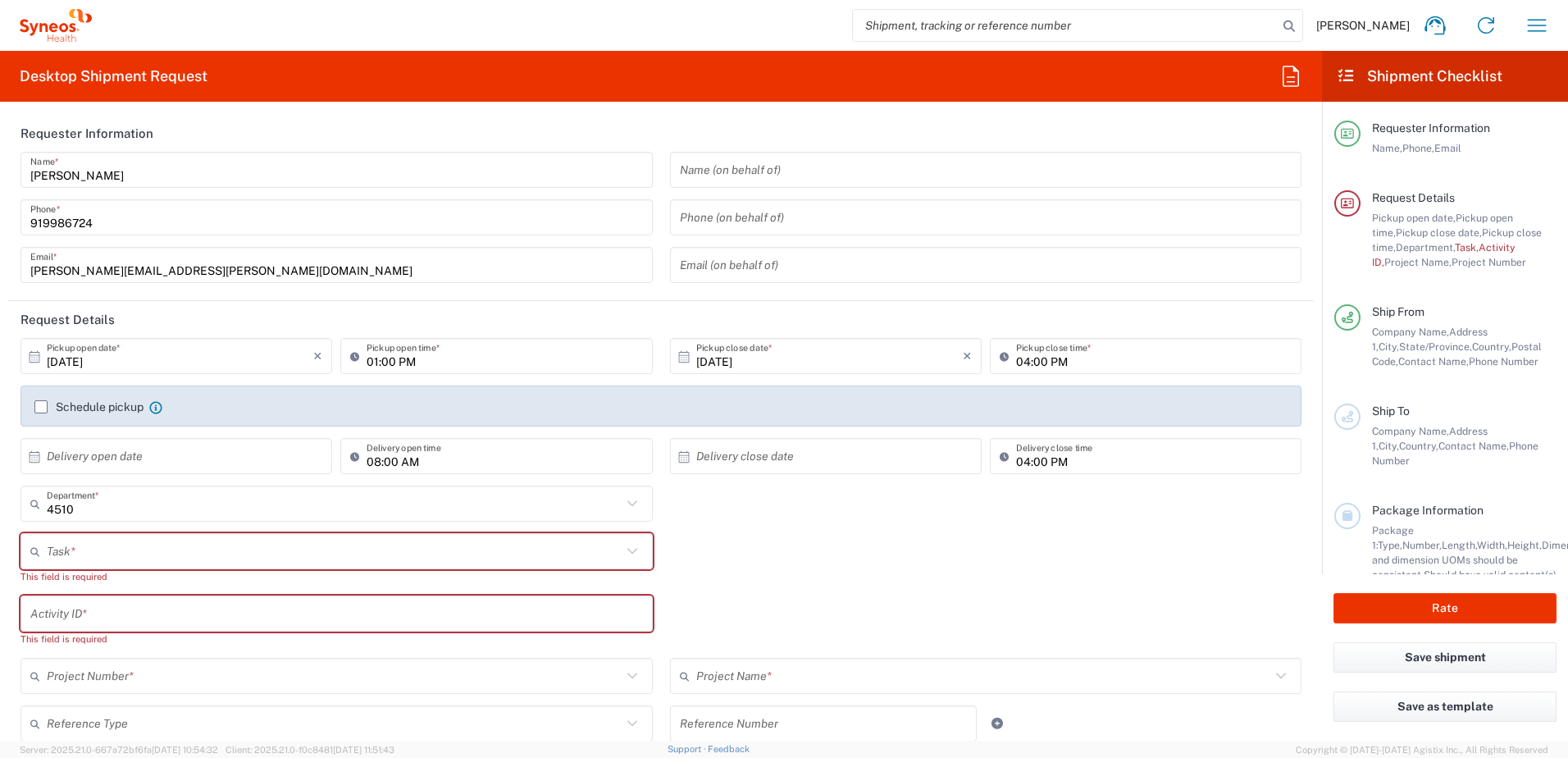
click at [79, 219] on input "919986724" at bounding box center [337, 217] width 613 height 29
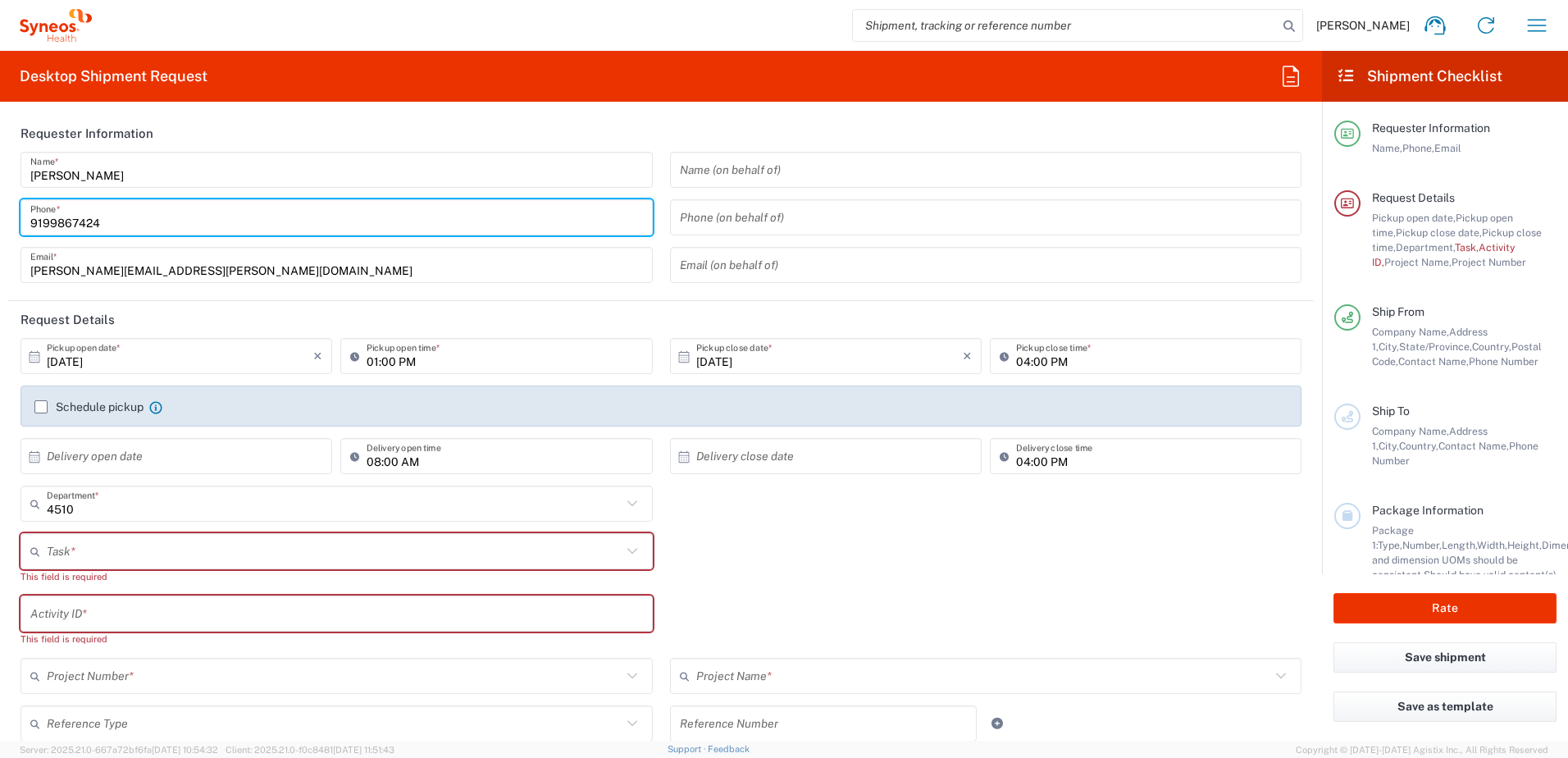
type input "9199867424"
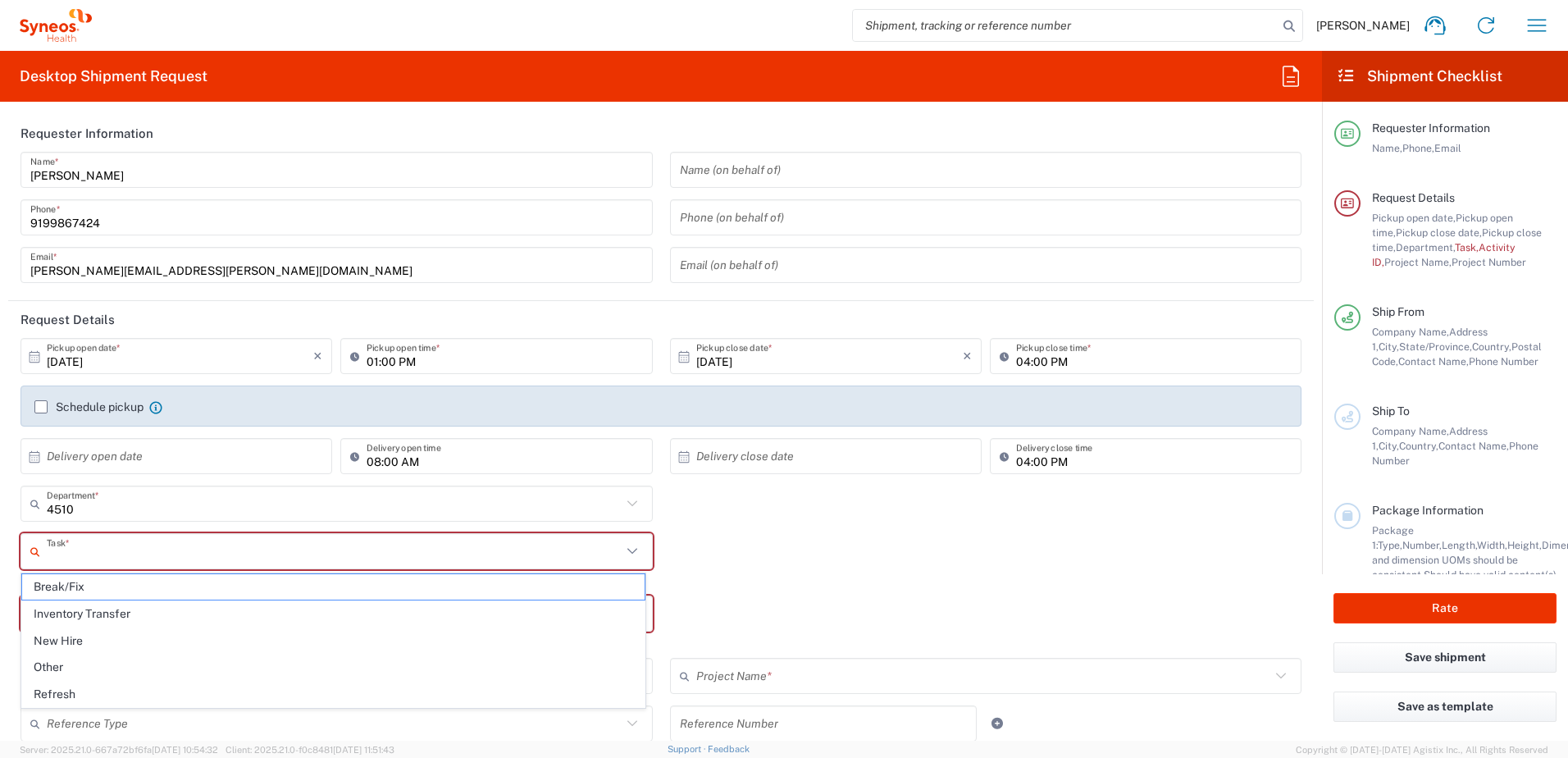
click at [160, 545] on input "text" at bounding box center [335, 552] width 575 height 29
click at [136, 605] on span "Inventory Transfer" at bounding box center [333, 614] width 622 height 25
type input "Inventory Transfer"
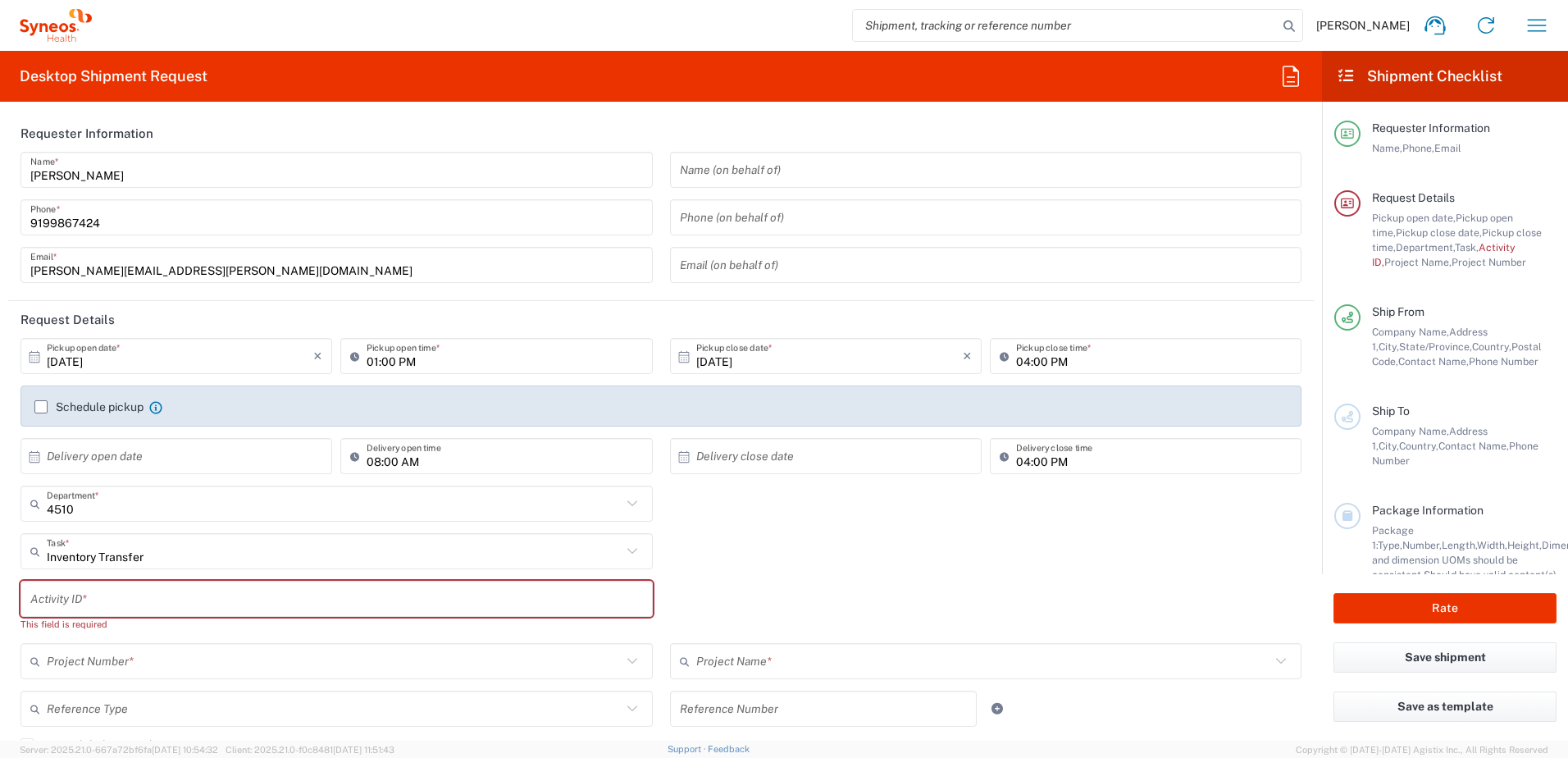
click at [109, 601] on input "text" at bounding box center [337, 599] width 613 height 29
paste input "SCTASK2734097"
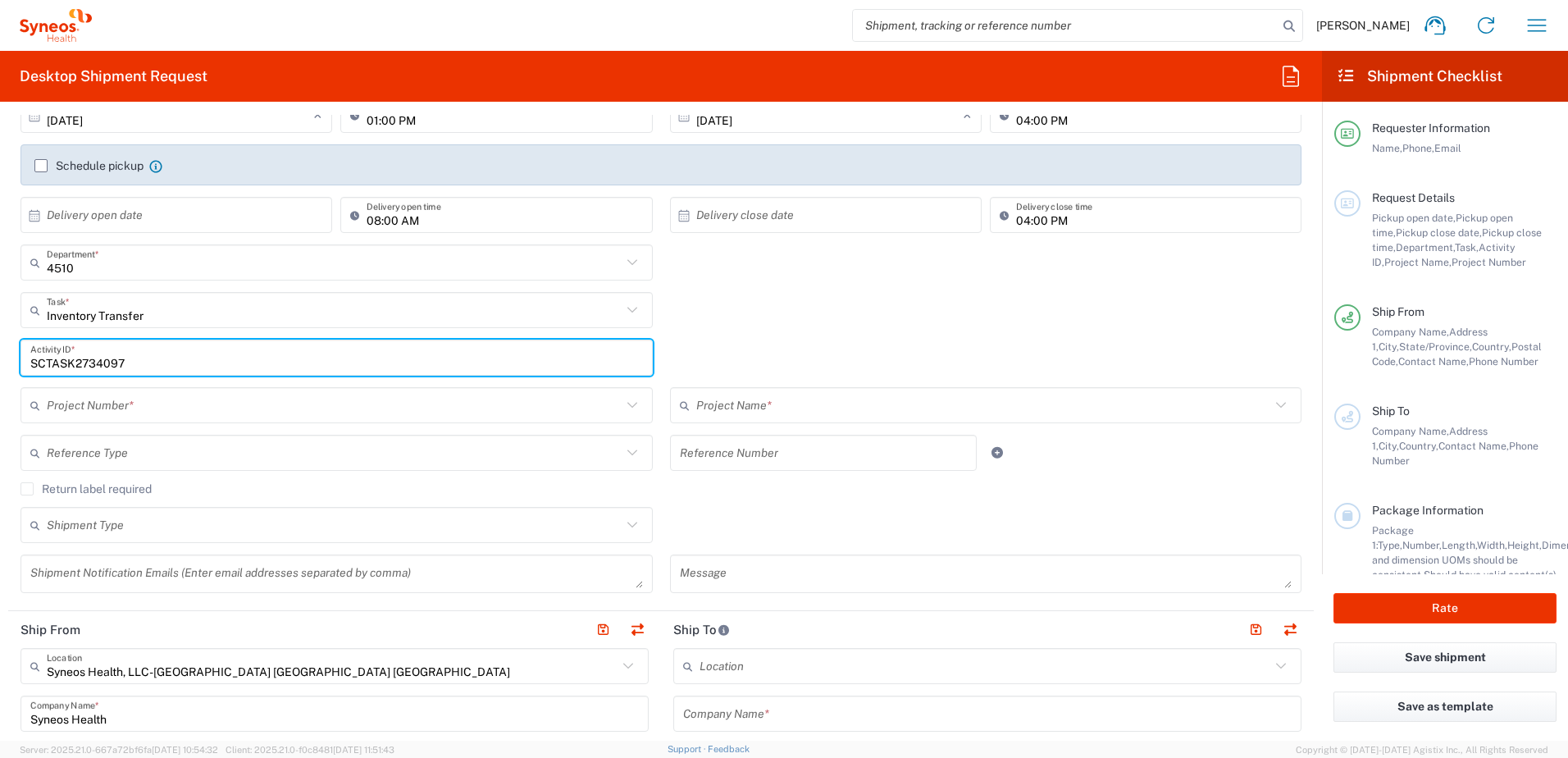
scroll to position [246, 0]
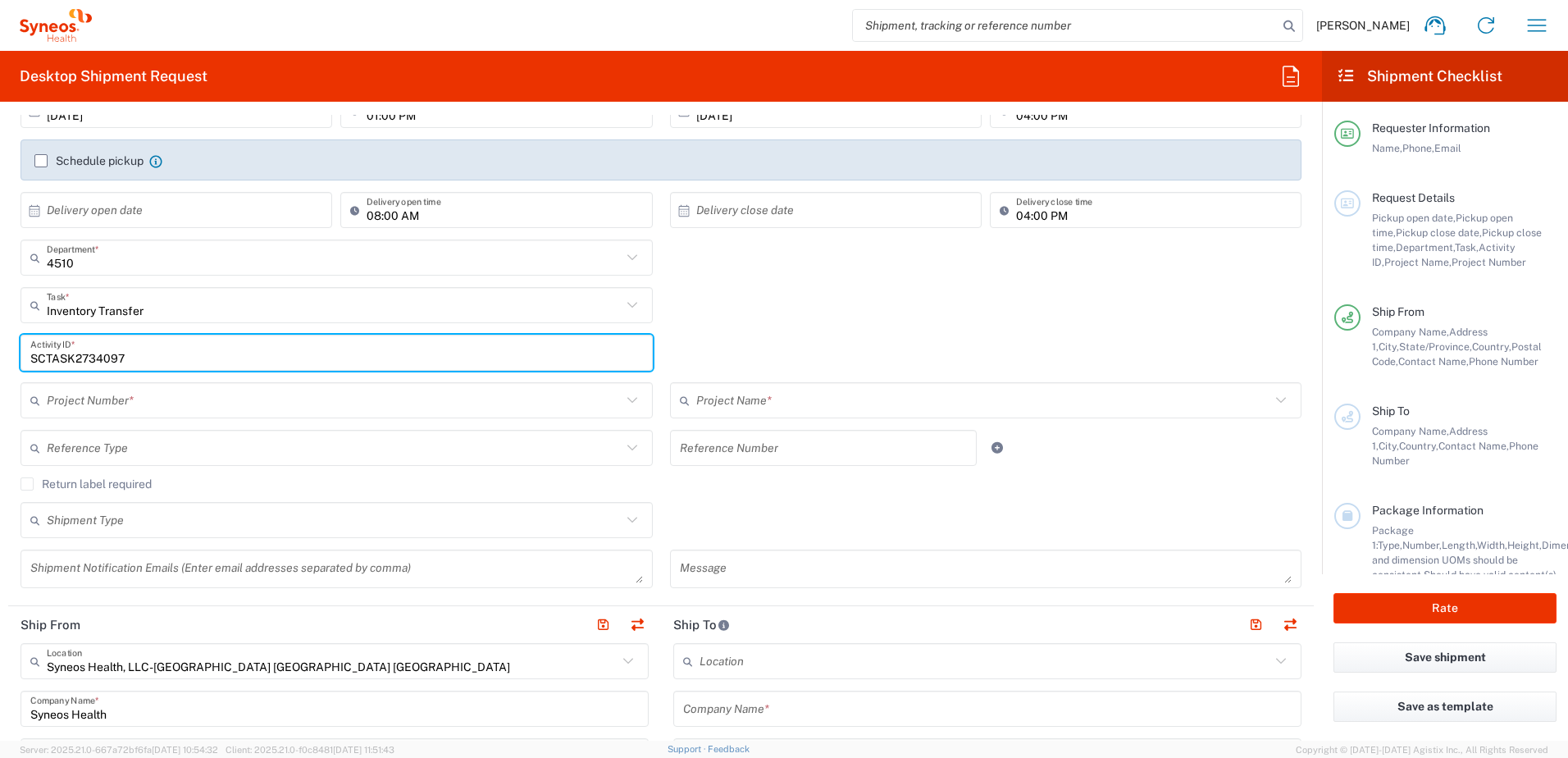
type input "SCTASK2734097"
click at [174, 404] on input "text" at bounding box center [335, 401] width 575 height 29
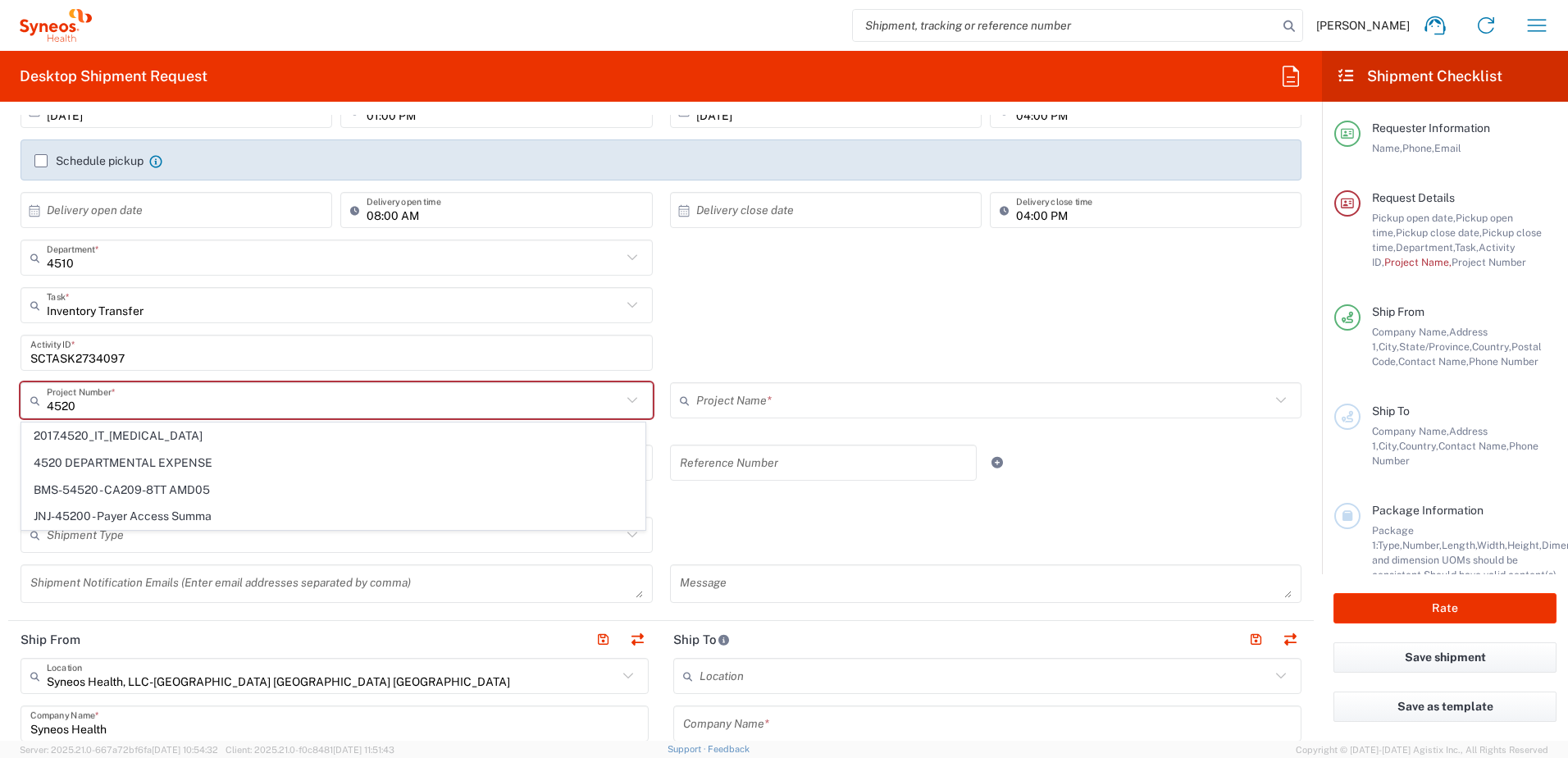
click at [150, 456] on span "4520 DEPARTMENTAL EXPENSE" at bounding box center [333, 463] width 622 height 25
type input "4520 DEPARTMENTAL EXPENSE"
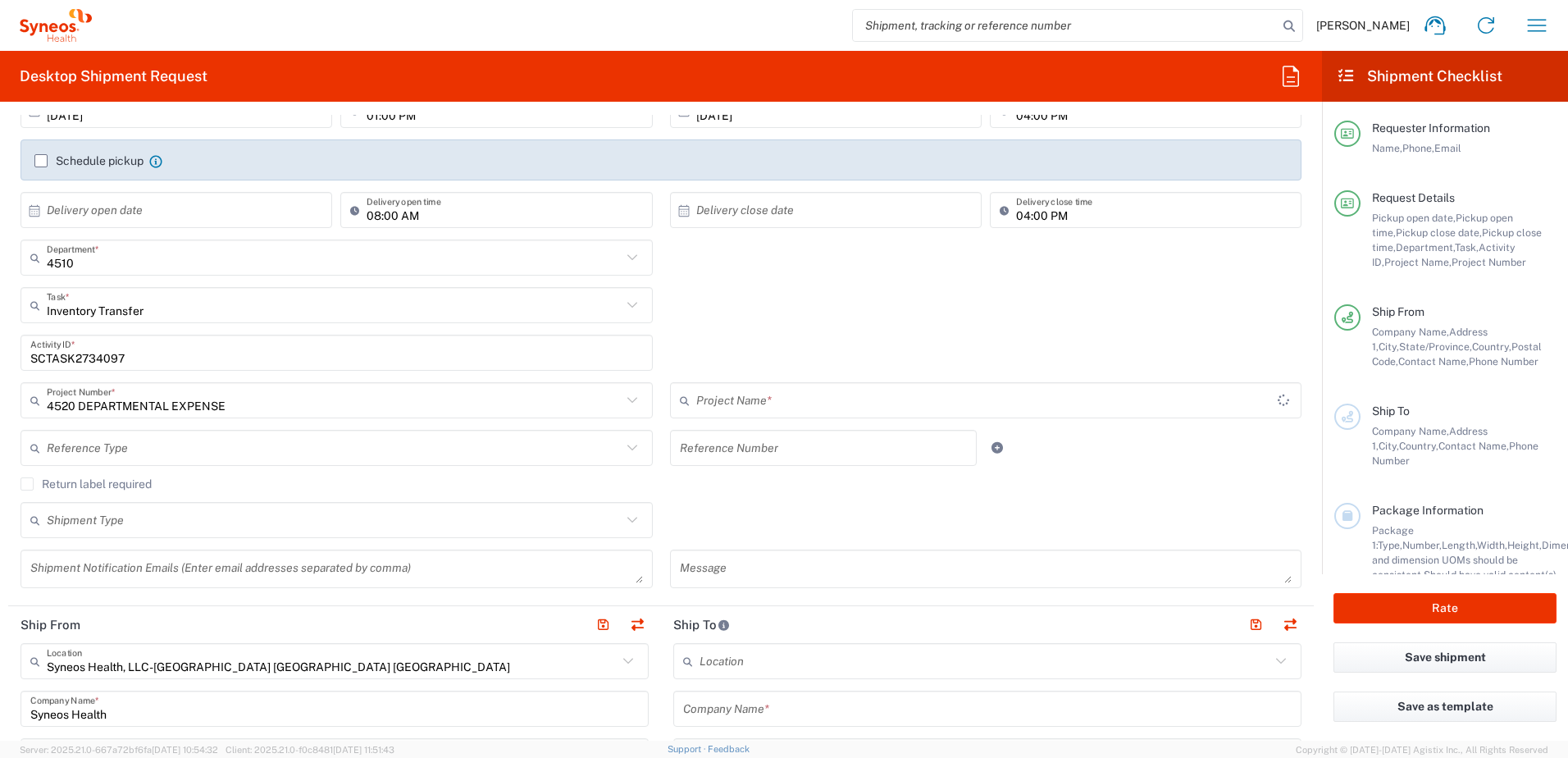
type input "4520 DEPARTMENTAL EXPENSE"
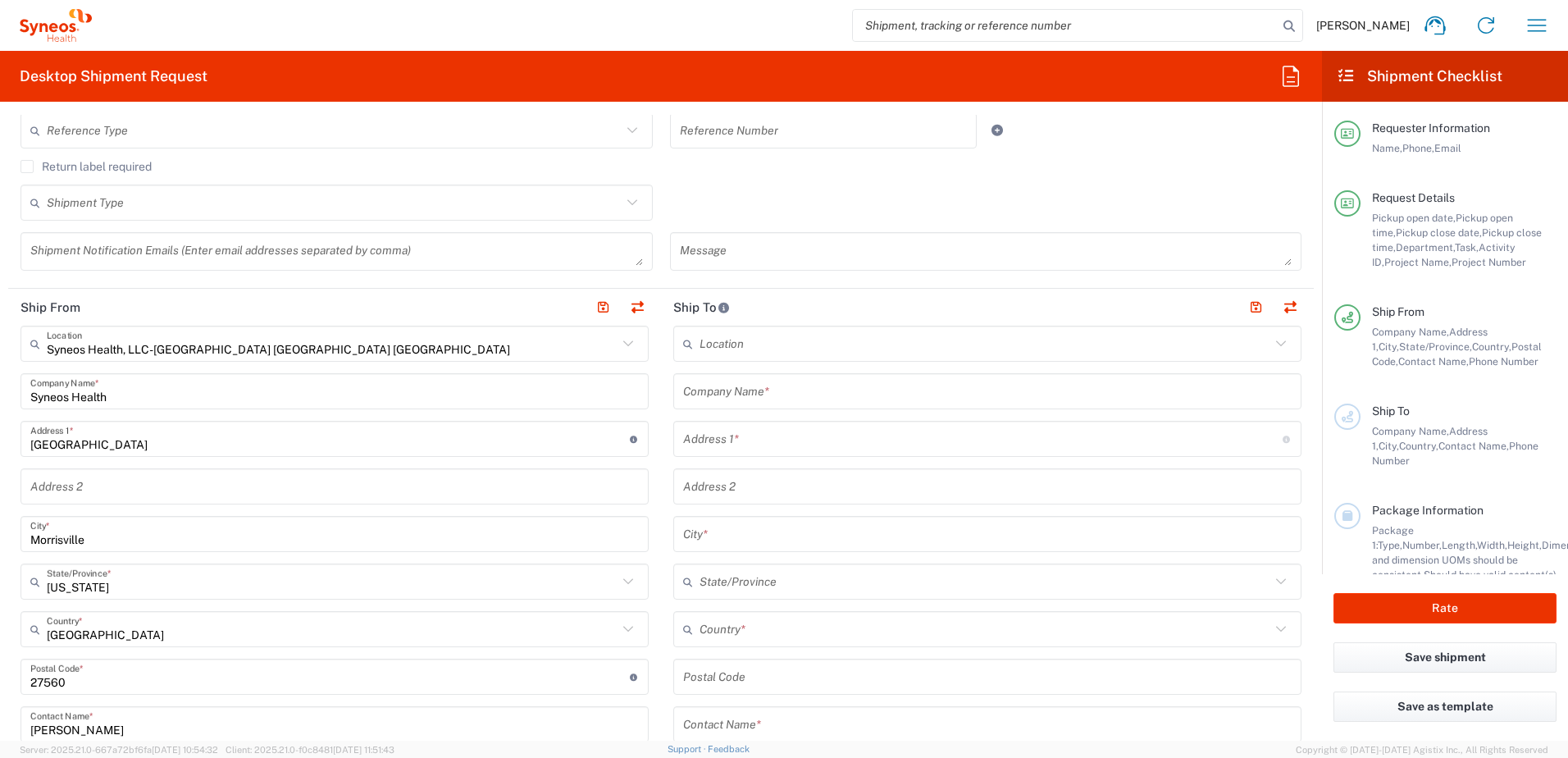
scroll to position [656, 0]
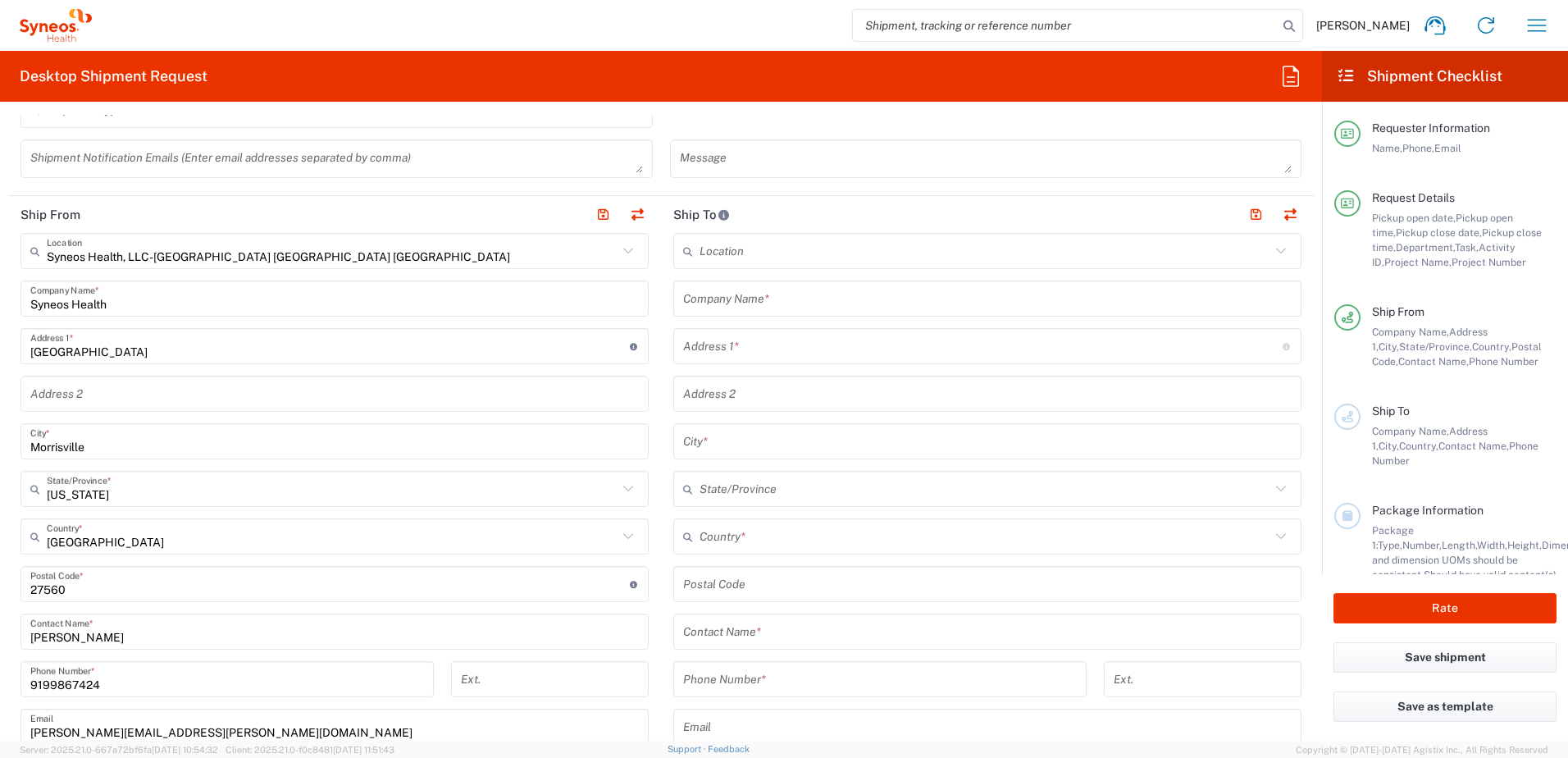
click at [810, 301] on input "text" at bounding box center [987, 299] width 609 height 29
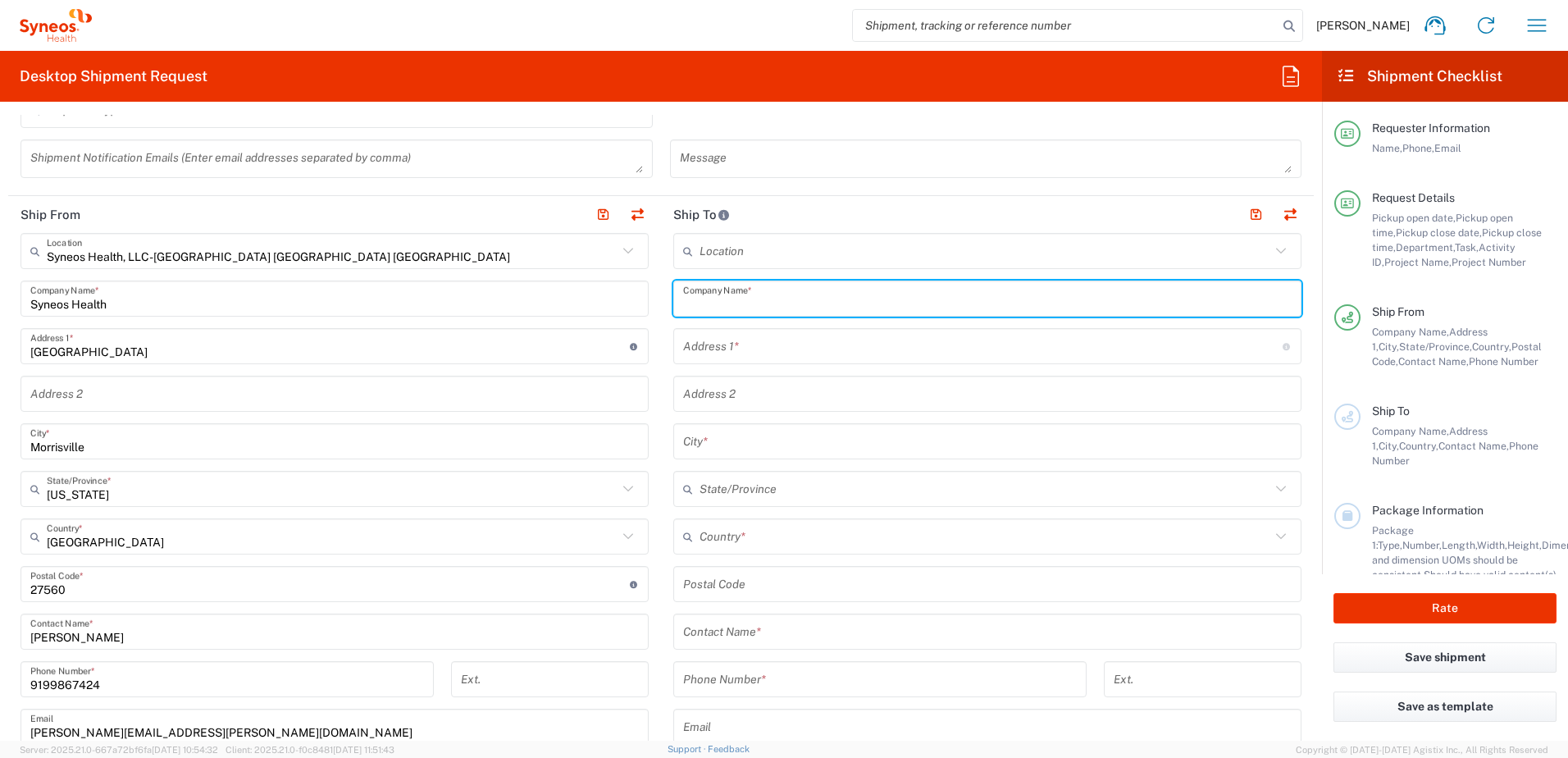
click at [809, 297] on input "text" at bounding box center [987, 299] width 609 height 29
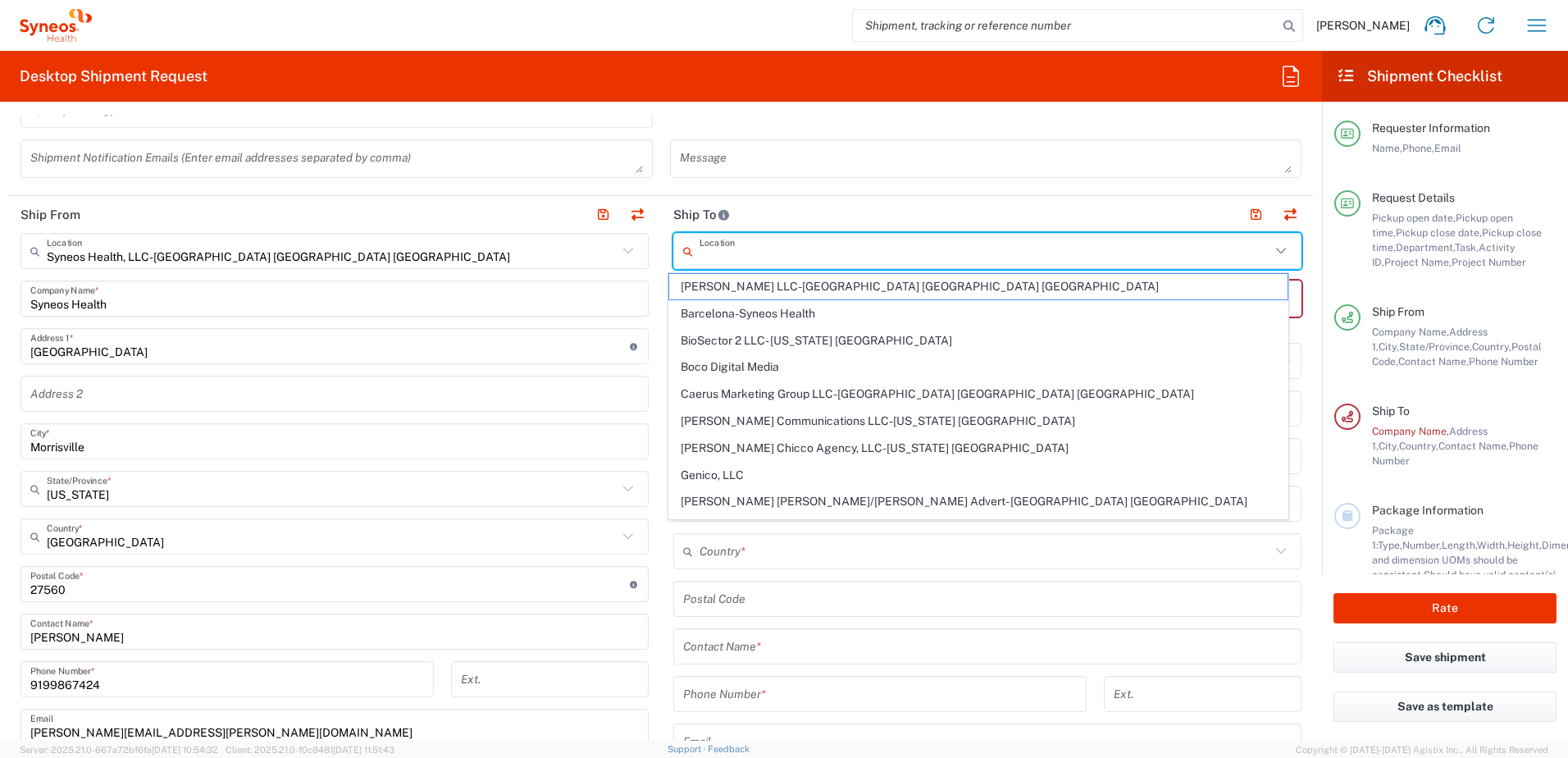
click at [816, 250] on input "text" at bounding box center [984, 251] width 570 height 29
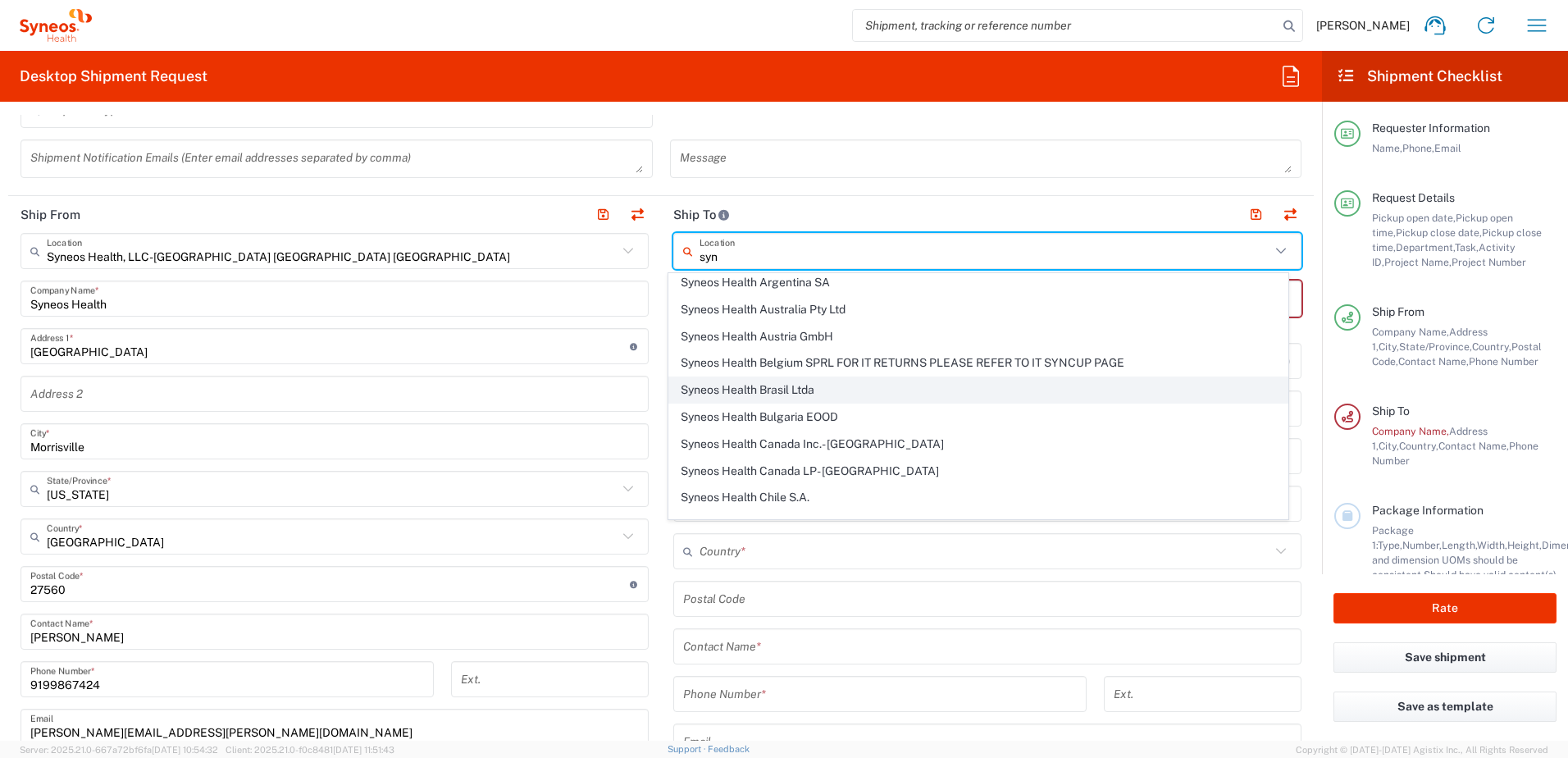
scroll to position [164, 0]
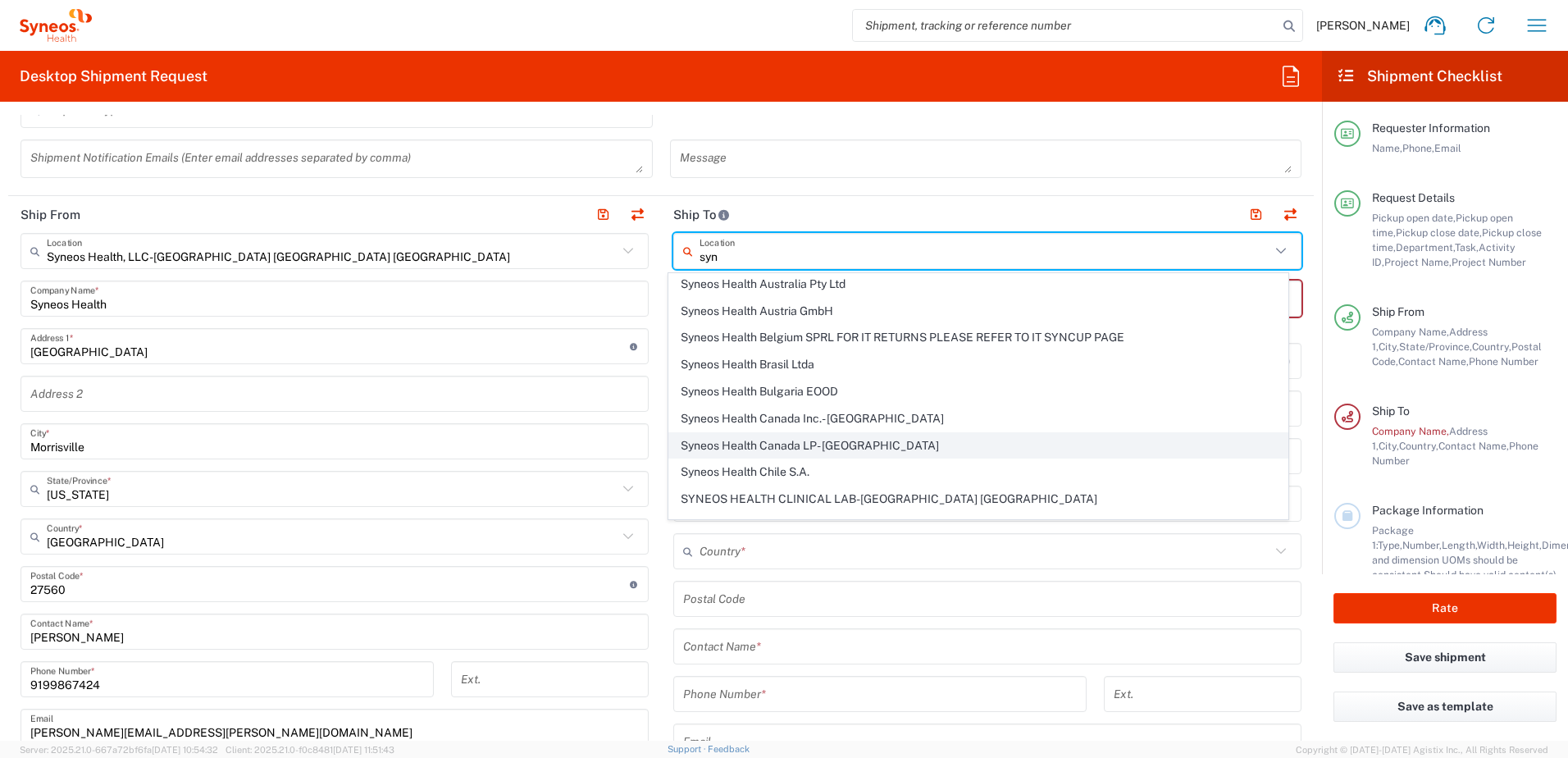
click at [820, 438] on span "Syneos Health Canada LP- [GEOGRAPHIC_DATA]" at bounding box center [979, 445] width 620 height 25
type input "Syneos Health Canada LP- [GEOGRAPHIC_DATA]"
type input "Syneos Health Canada LP"
type input "895 [PERSON_NAME] Rd"
type input "Building [GEOGRAPHIC_DATA]"
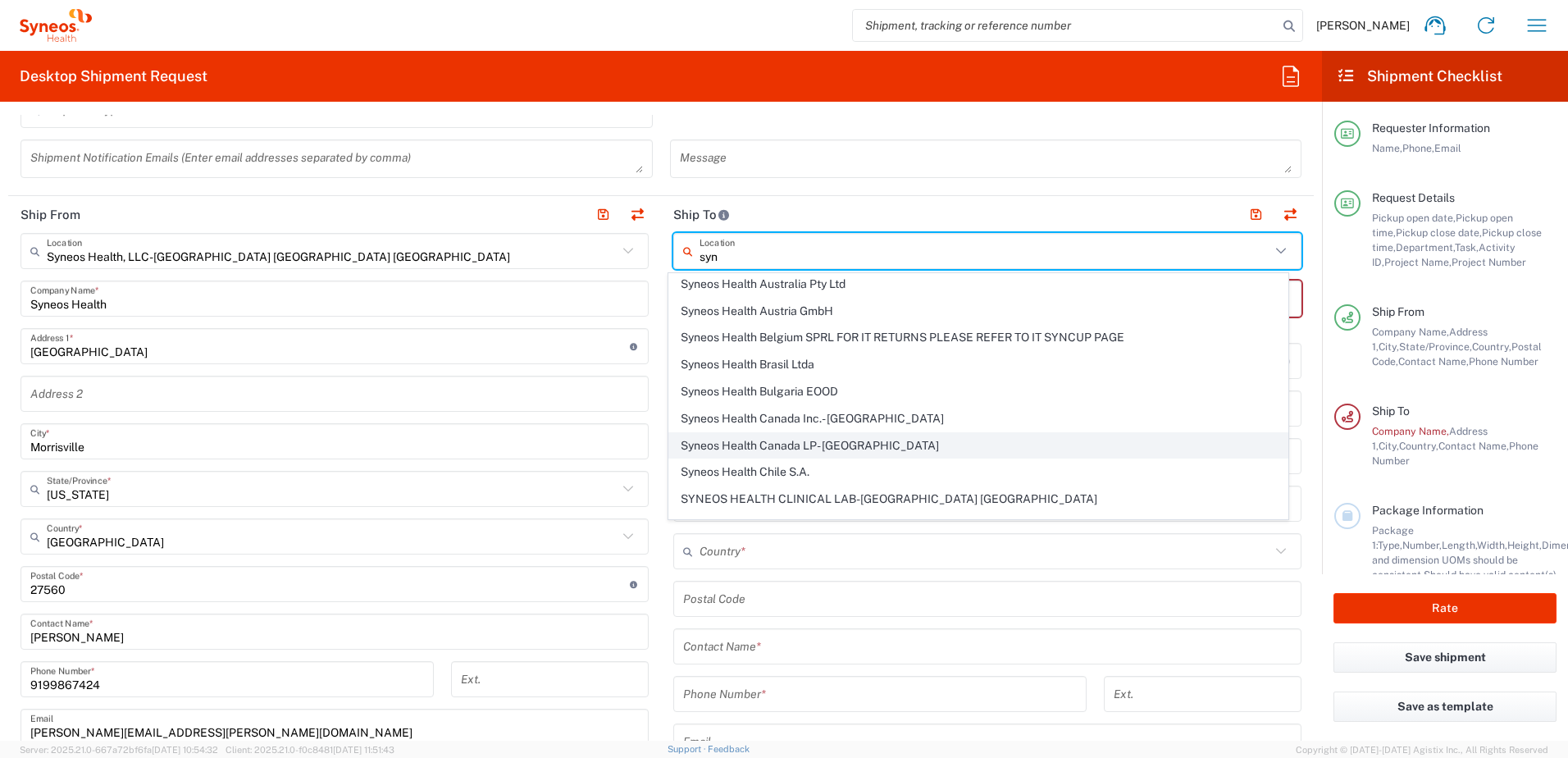
type input "[GEOGRAPHIC_DATA]"
type input "M3C 1W3"
type input "Sender/Shipper"
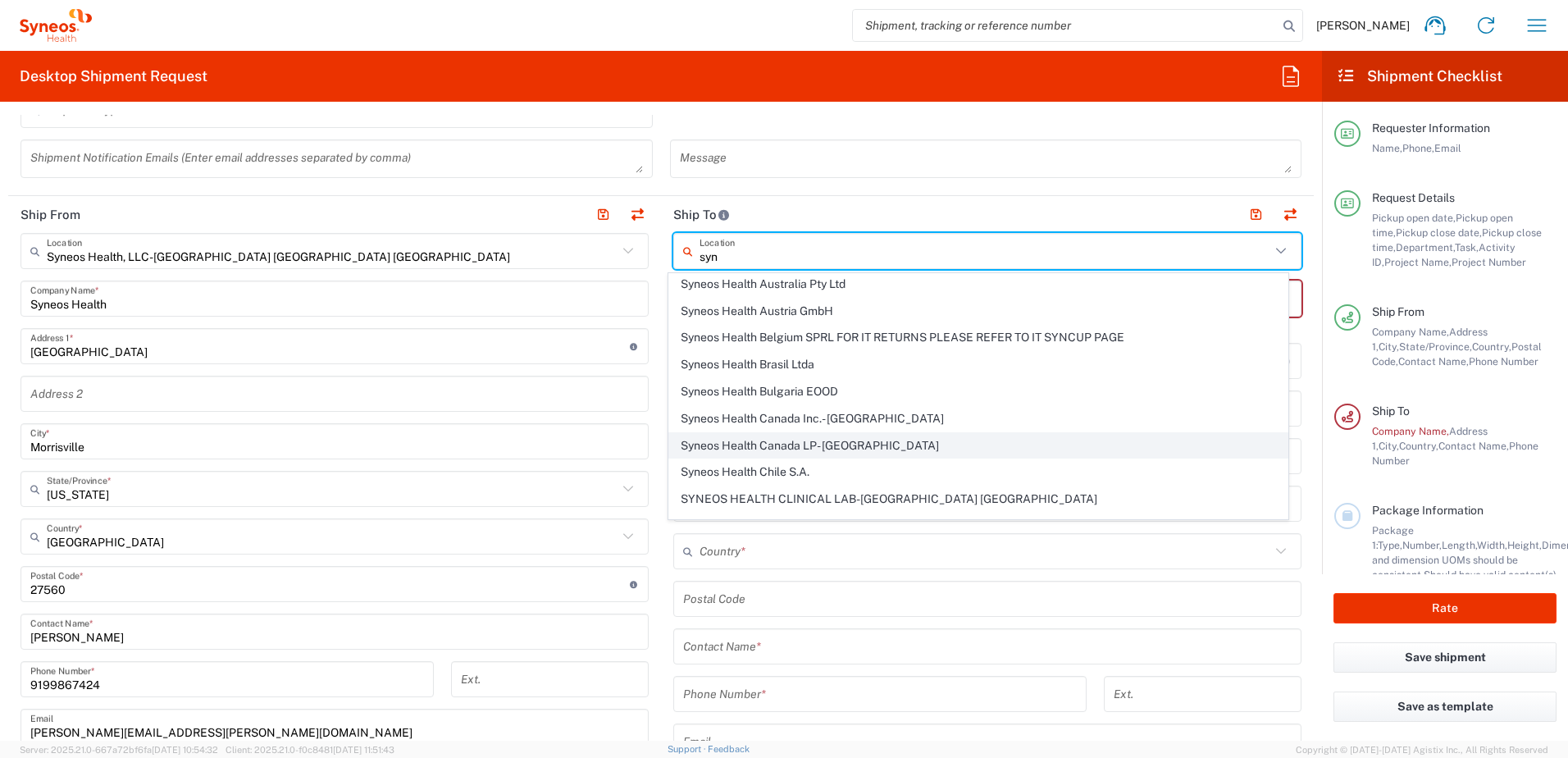
type input "Delivery Duty Paid"
type input "[GEOGRAPHIC_DATA]"
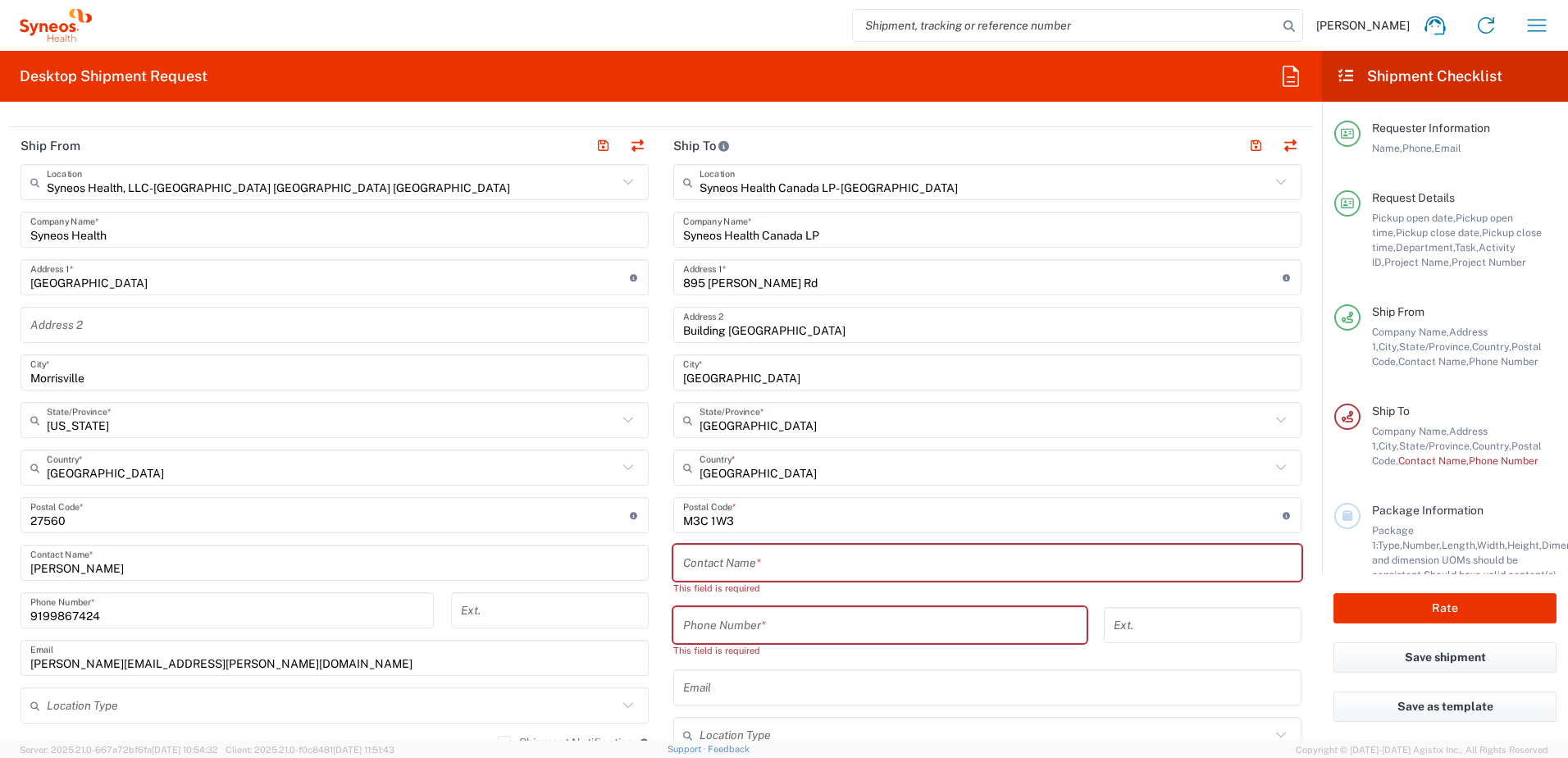
scroll to position [821, 0]
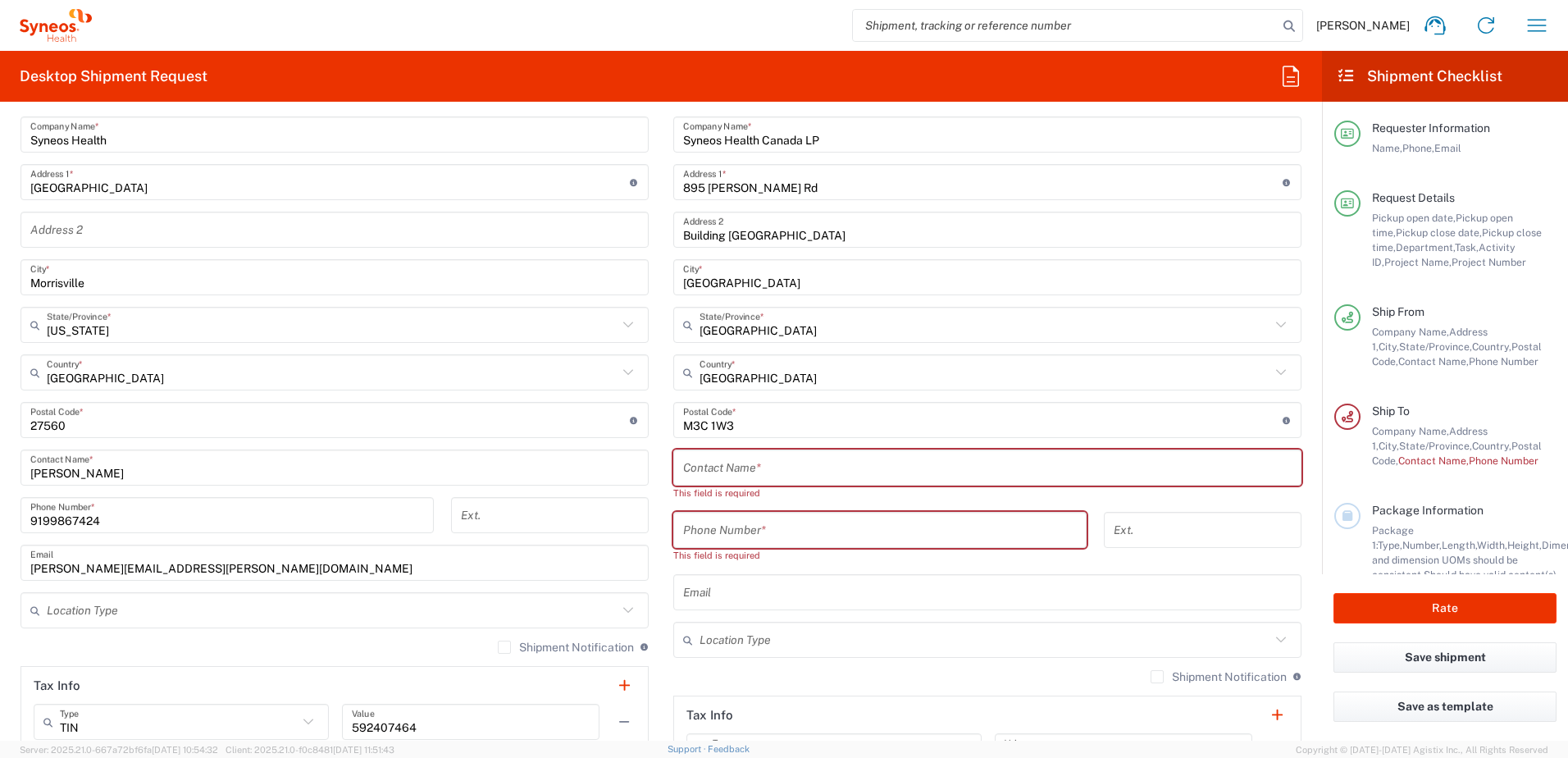
click at [776, 470] on input "text" at bounding box center [987, 468] width 609 height 29
paste input "[PERSON_NAME]"
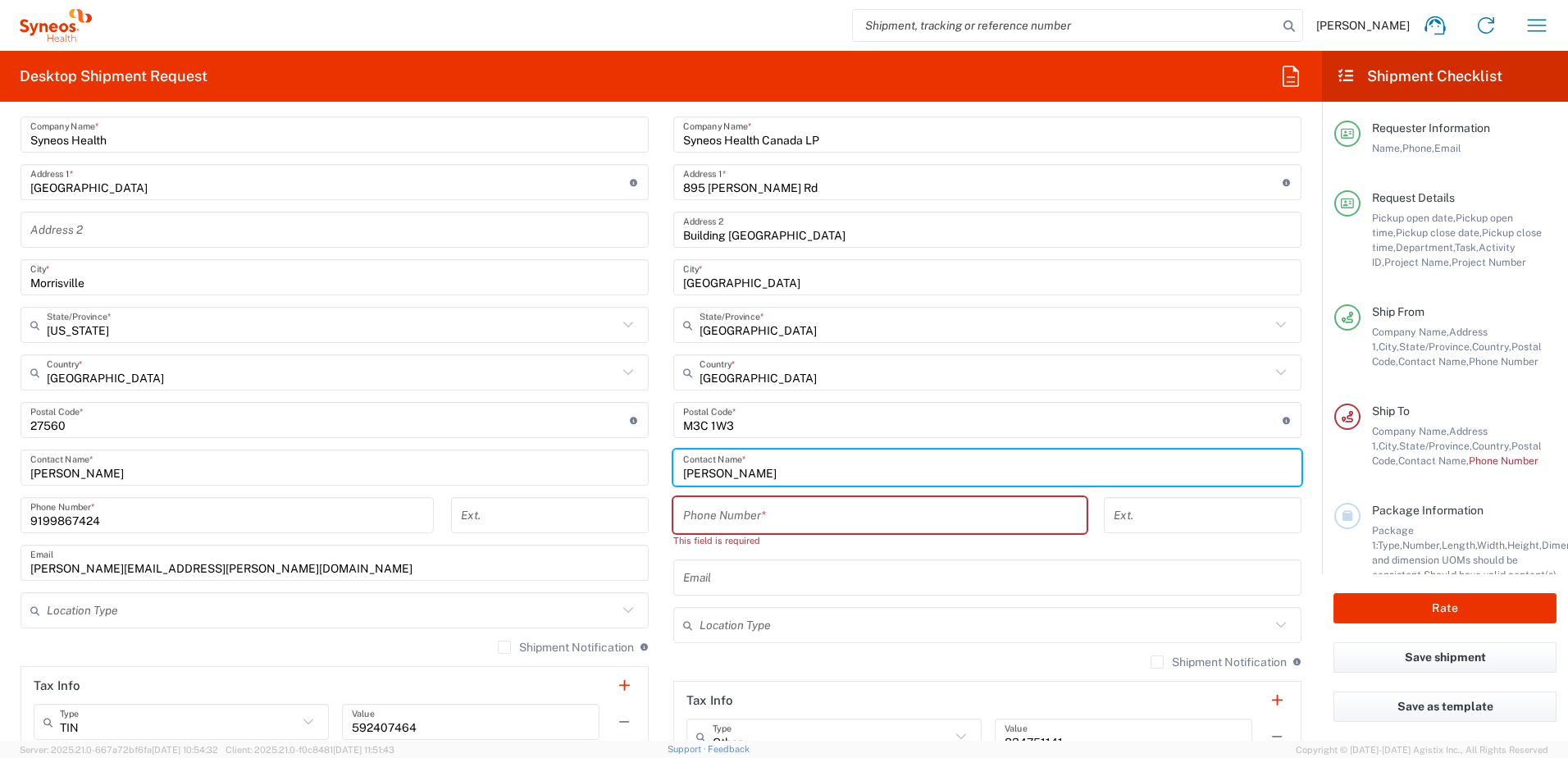
type input "[PERSON_NAME]"
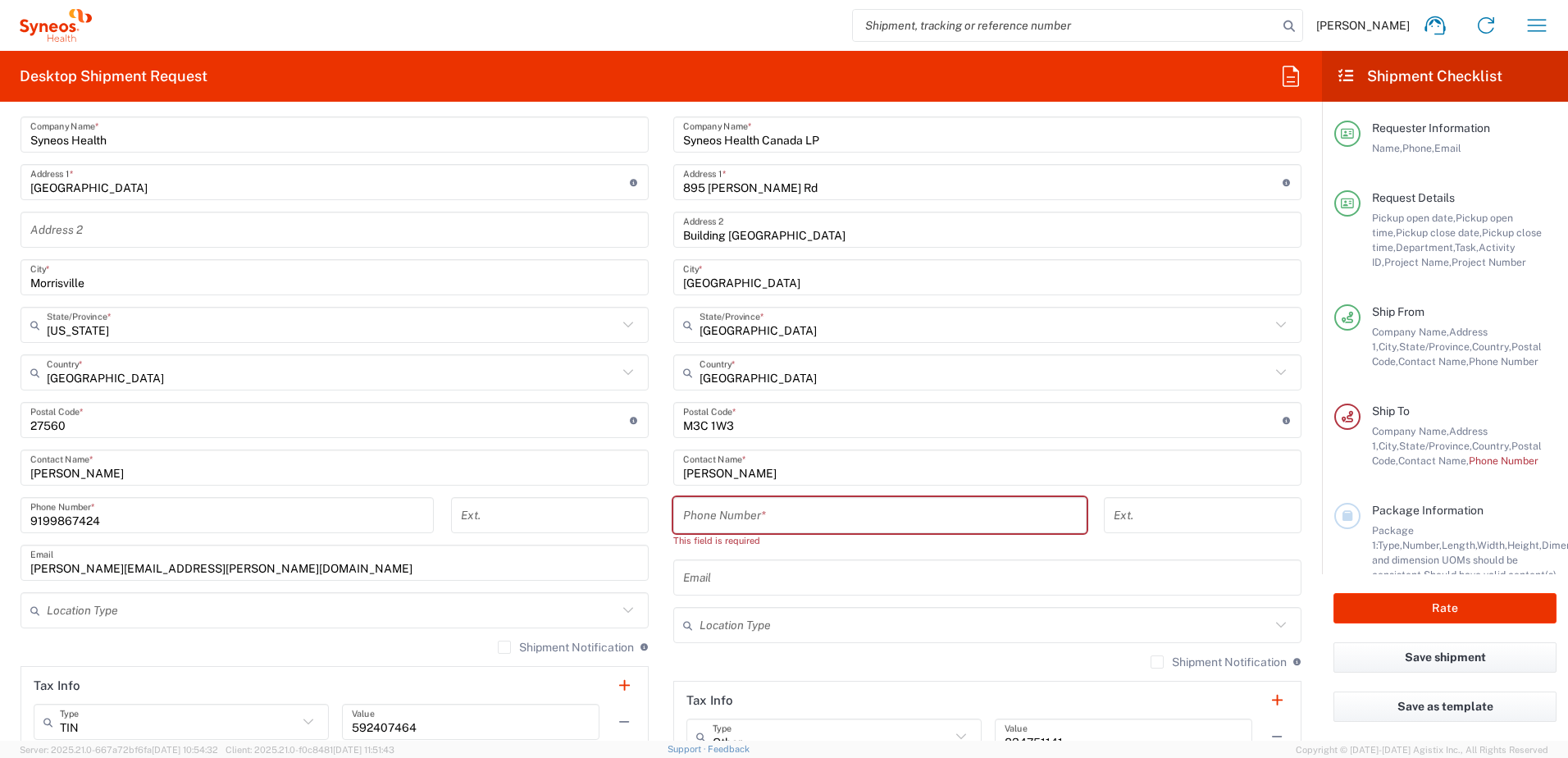
click at [734, 520] on input "tel" at bounding box center [879, 516] width 393 height 29
paste input "6472554824"
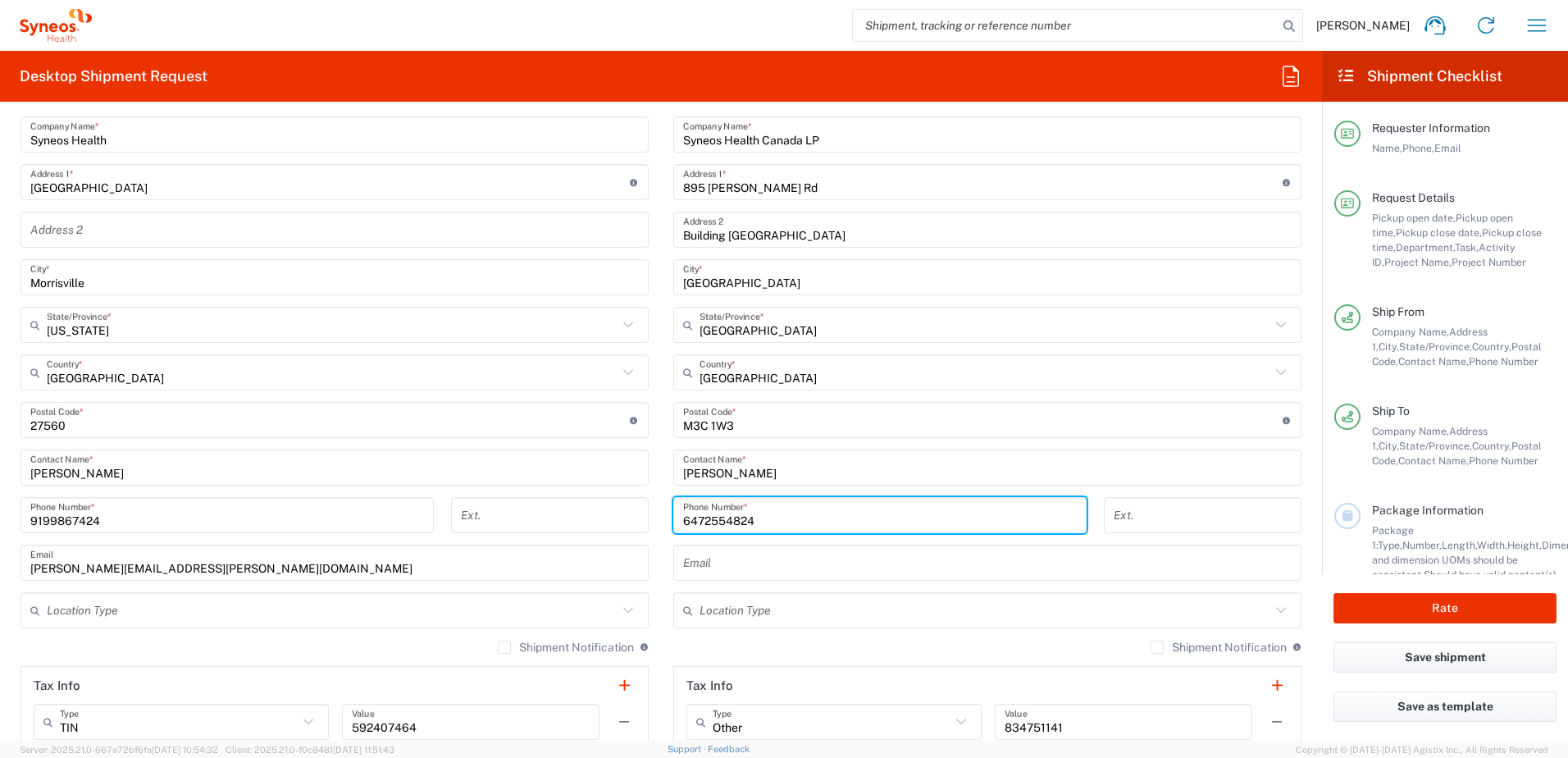
type input "6472554824"
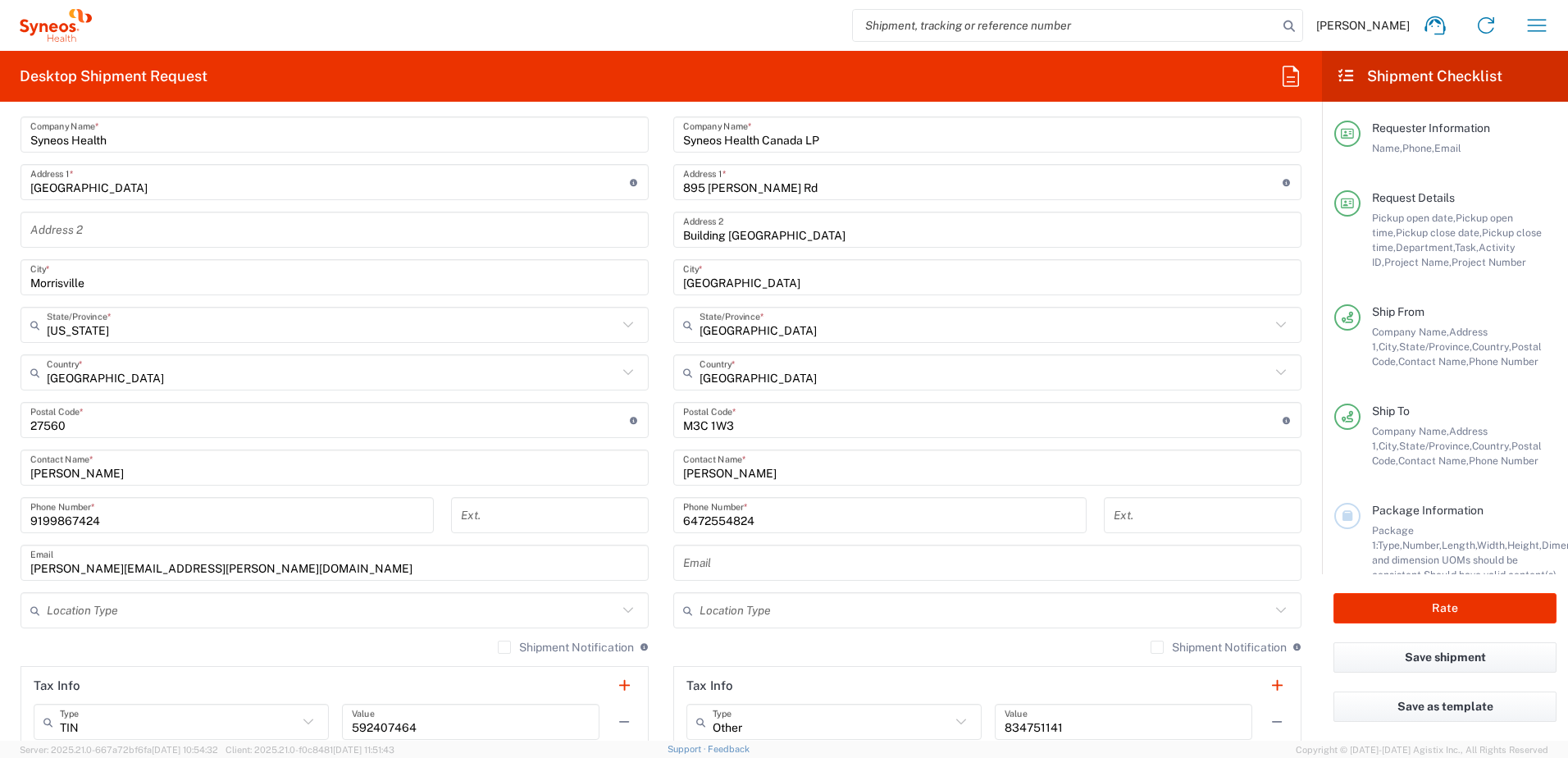
click at [768, 578] on div "Email" at bounding box center [987, 563] width 628 height 37
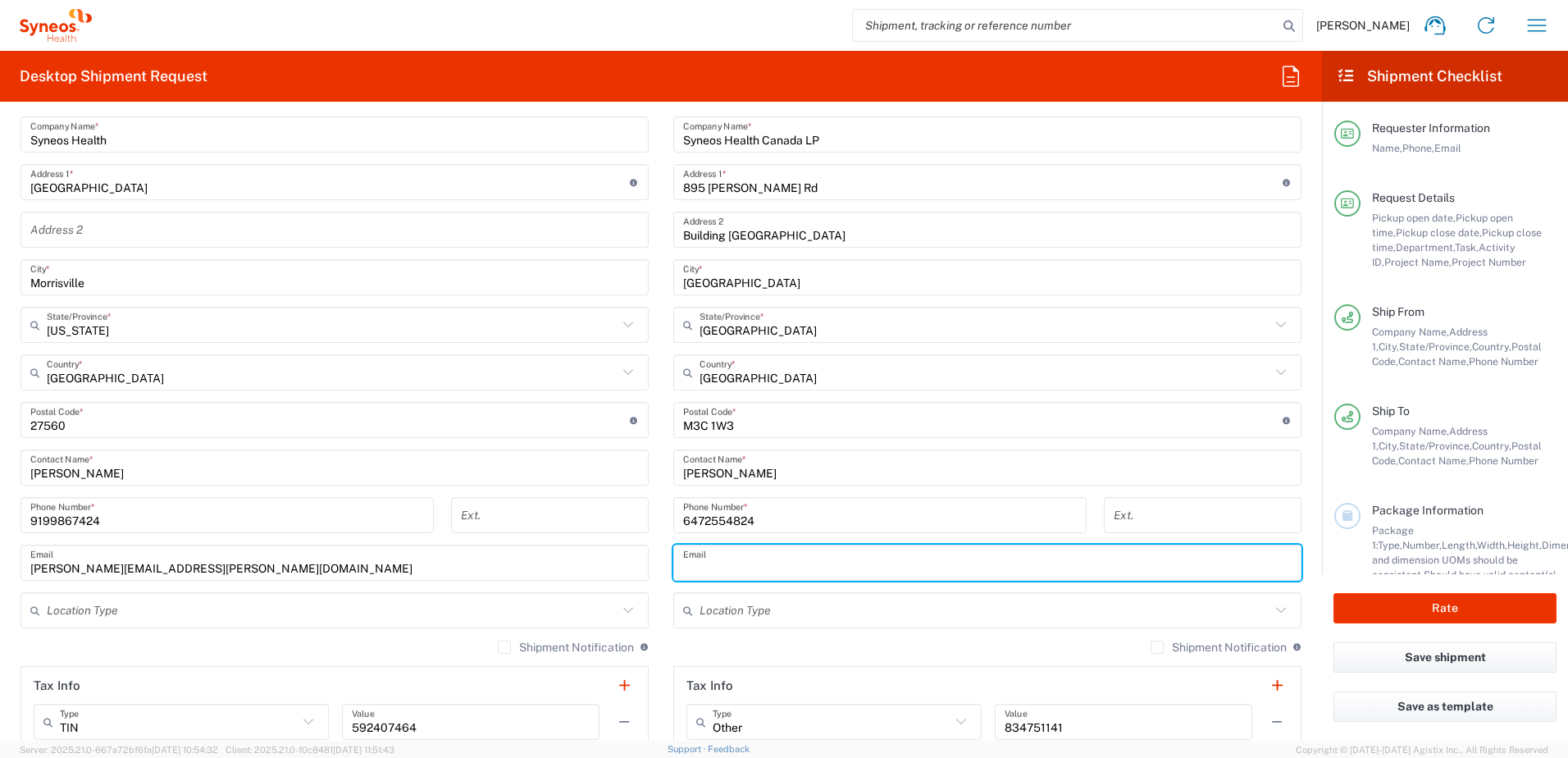
click at [770, 570] on input "text" at bounding box center [987, 563] width 609 height 29
paste input "[PERSON_NAME][EMAIL_ADDRESS][PERSON_NAME][DOMAIN_NAME]"
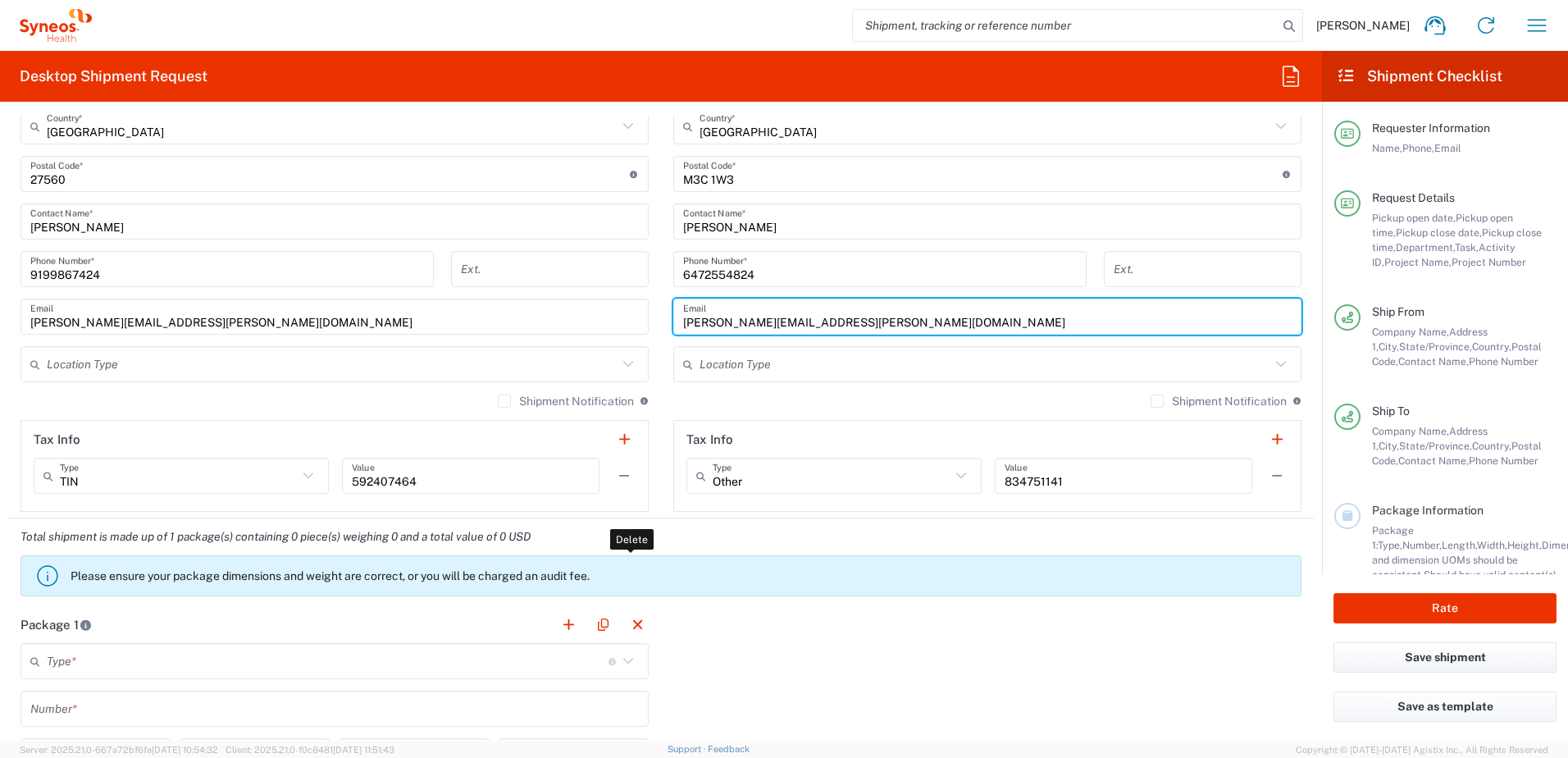
scroll to position [1395, 0]
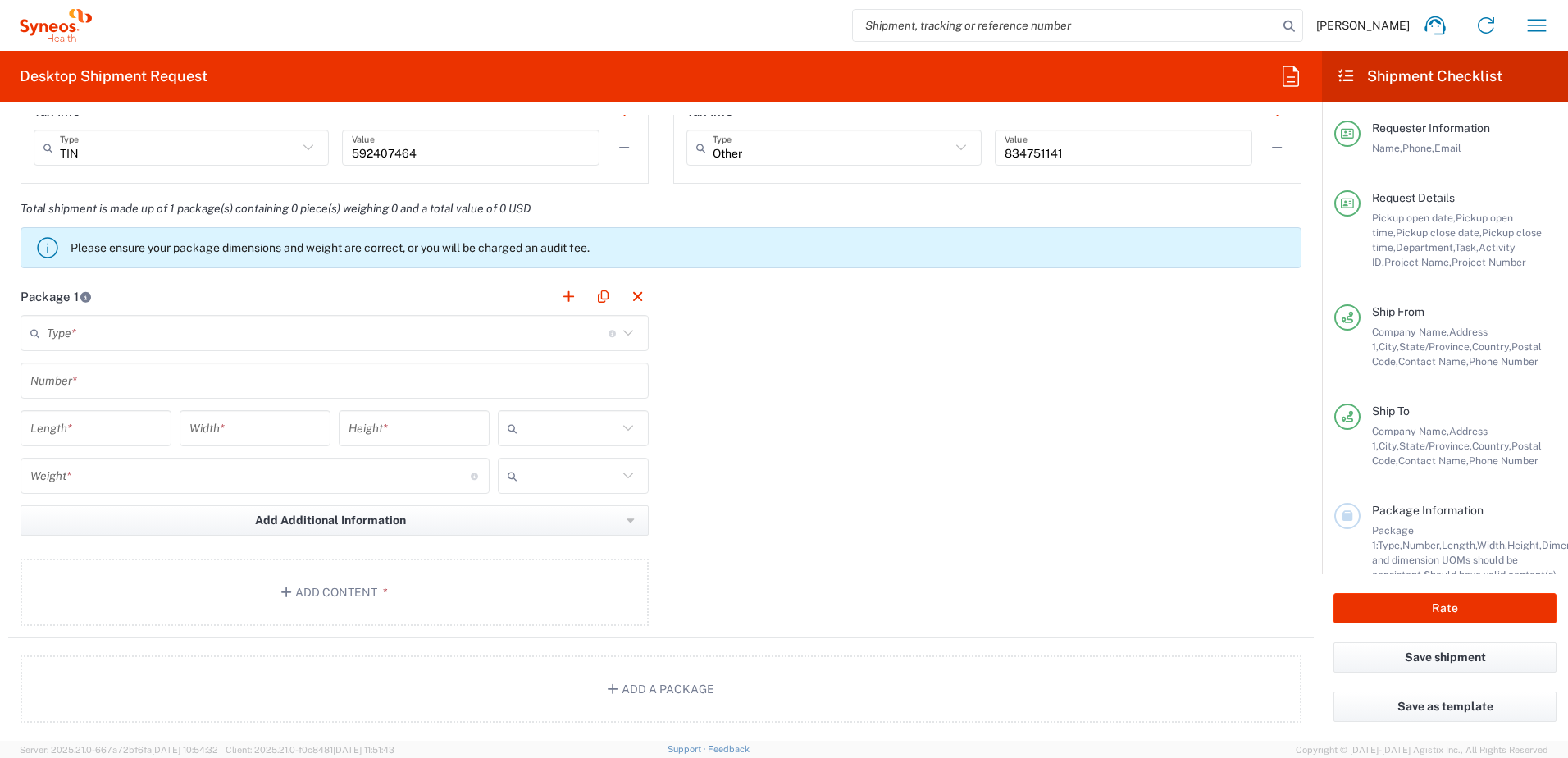
type input "[PERSON_NAME][EMAIL_ADDRESS][PERSON_NAME][DOMAIN_NAME]"
click at [170, 320] on input "text" at bounding box center [328, 334] width 562 height 29
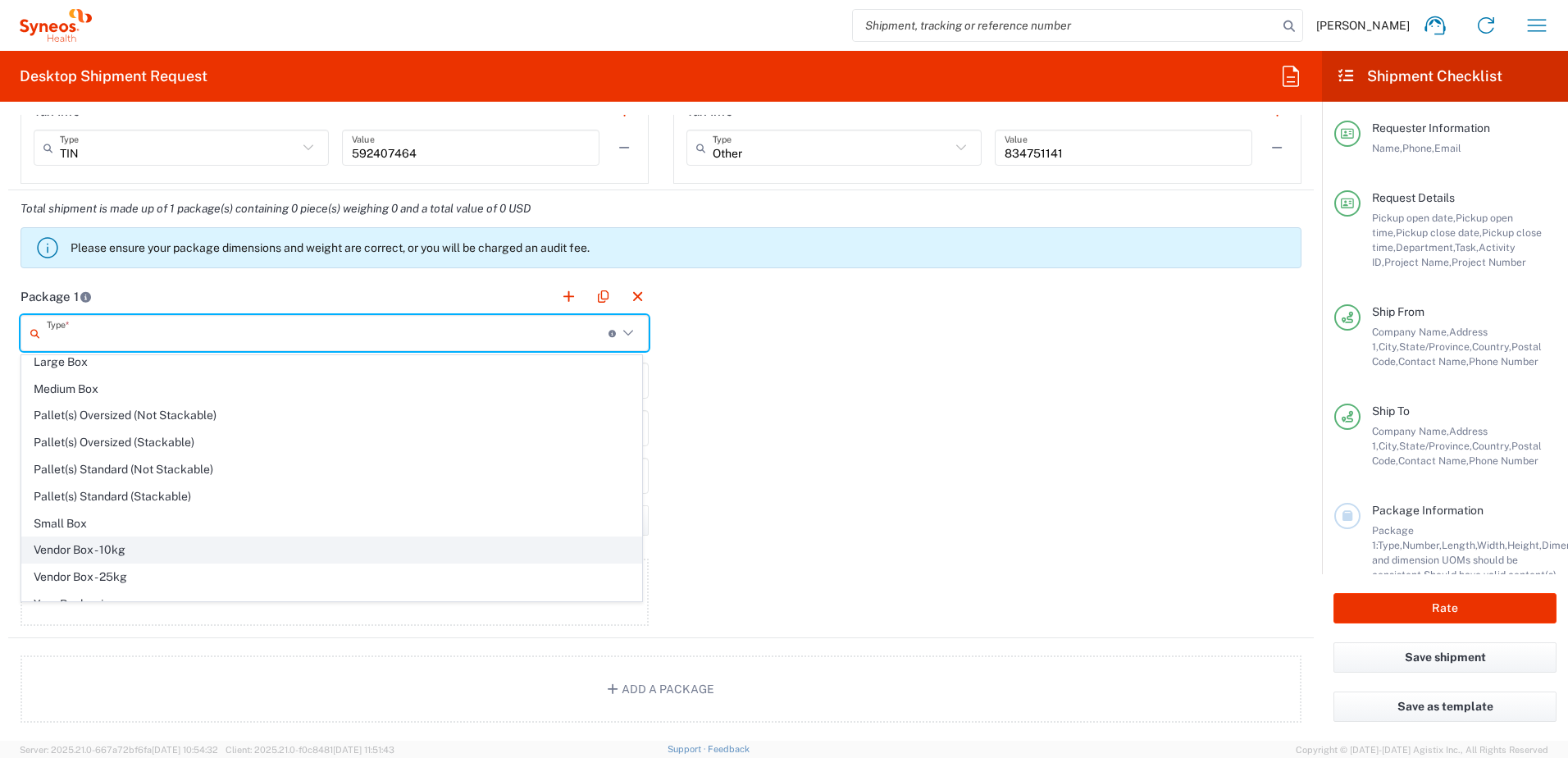
scroll to position [50, 0]
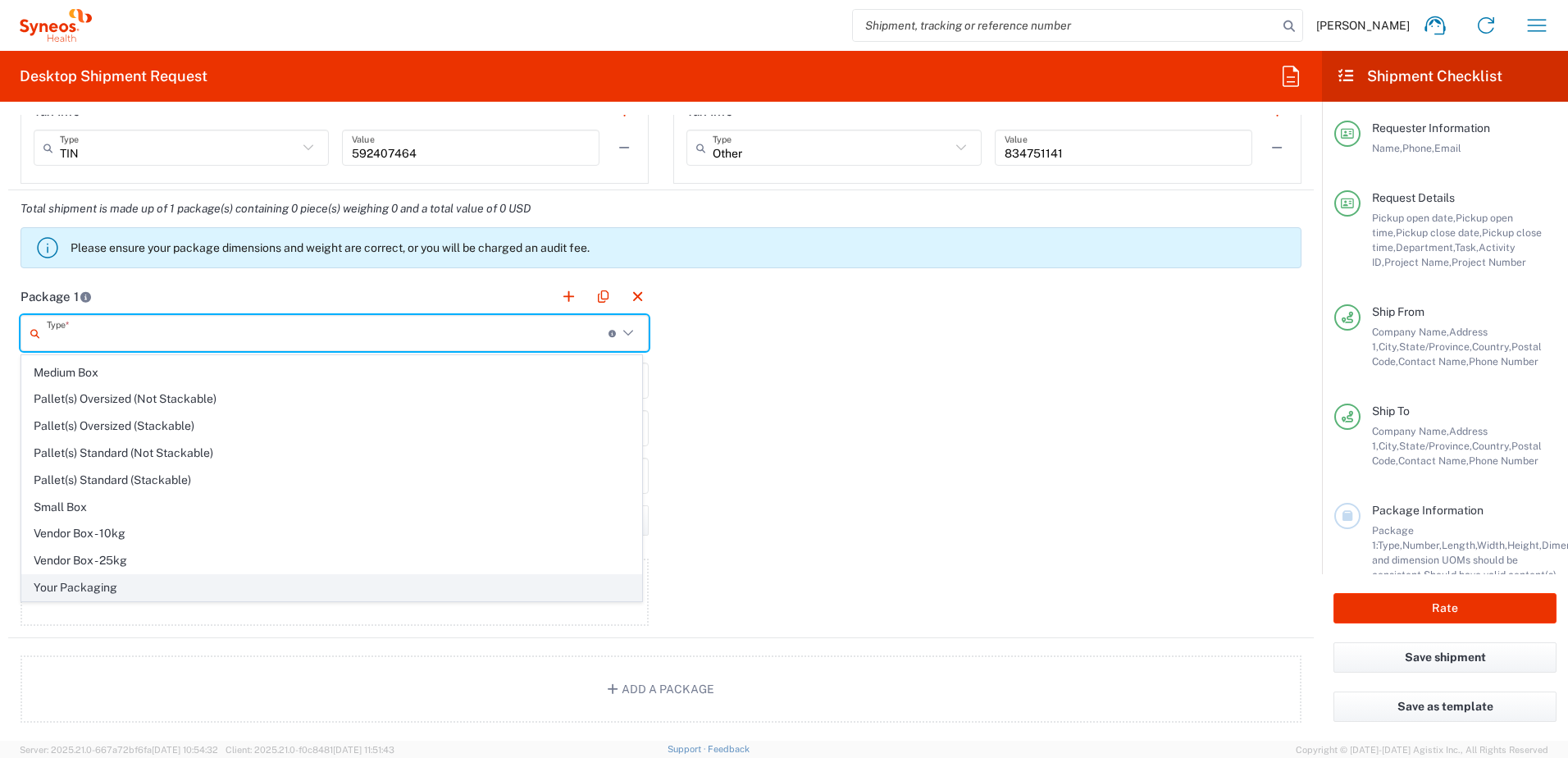
click at [113, 578] on span "Your Packaging" at bounding box center [332, 588] width 620 height 25
type input "Your Packaging"
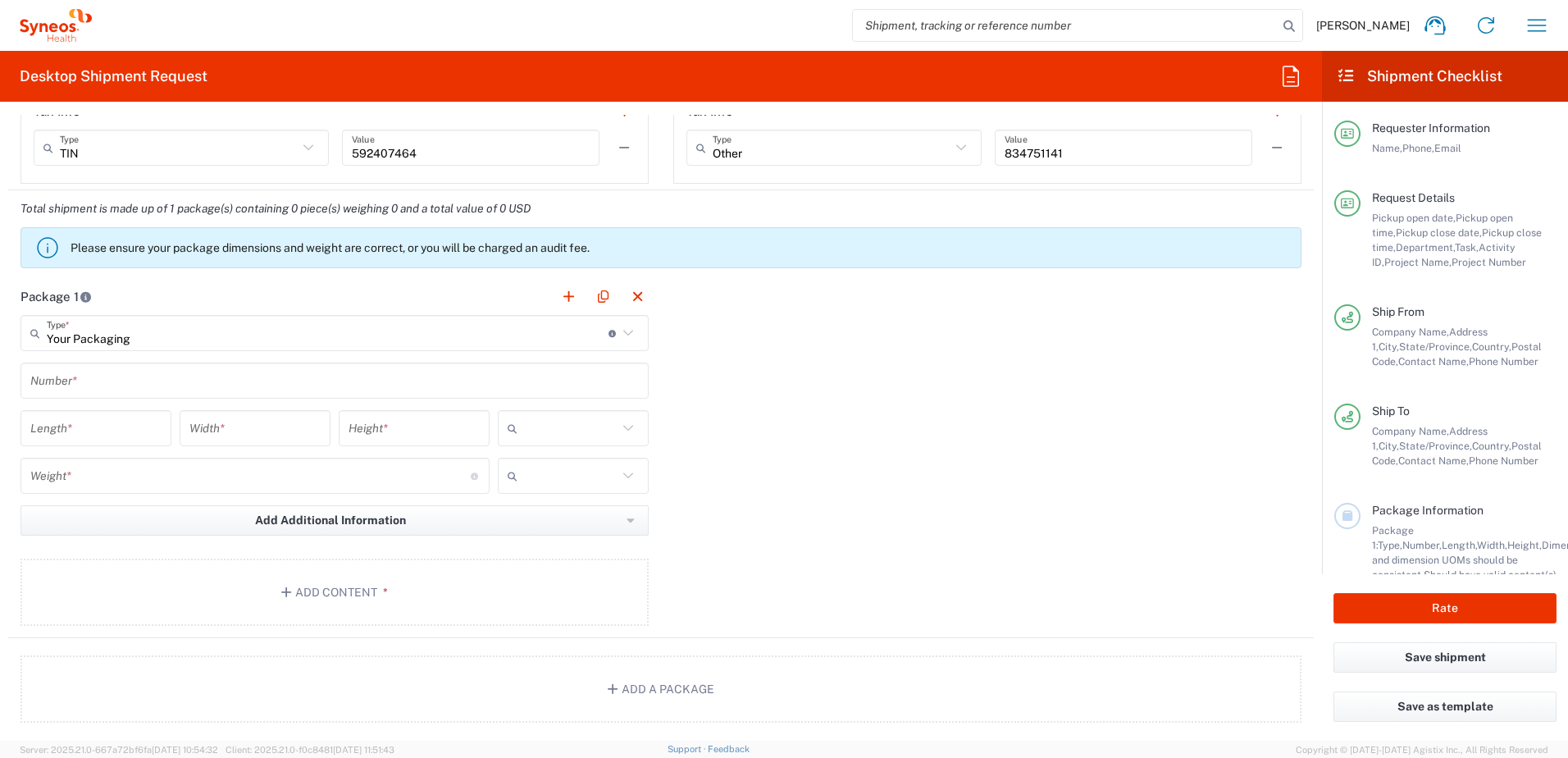
click at [127, 379] on input "text" at bounding box center [335, 381] width 609 height 29
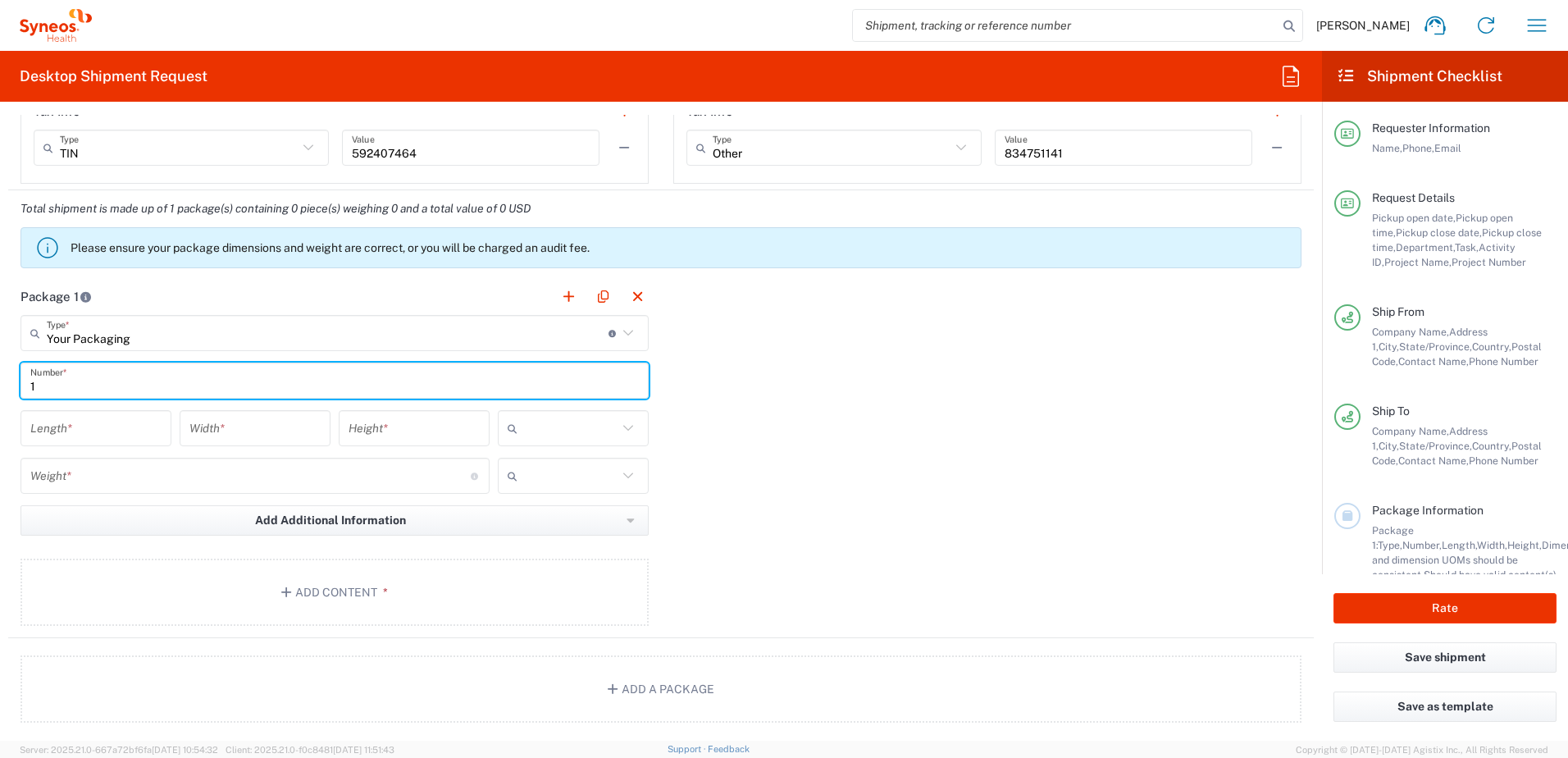
type input "1"
click at [89, 428] on input "number" at bounding box center [96, 429] width 131 height 29
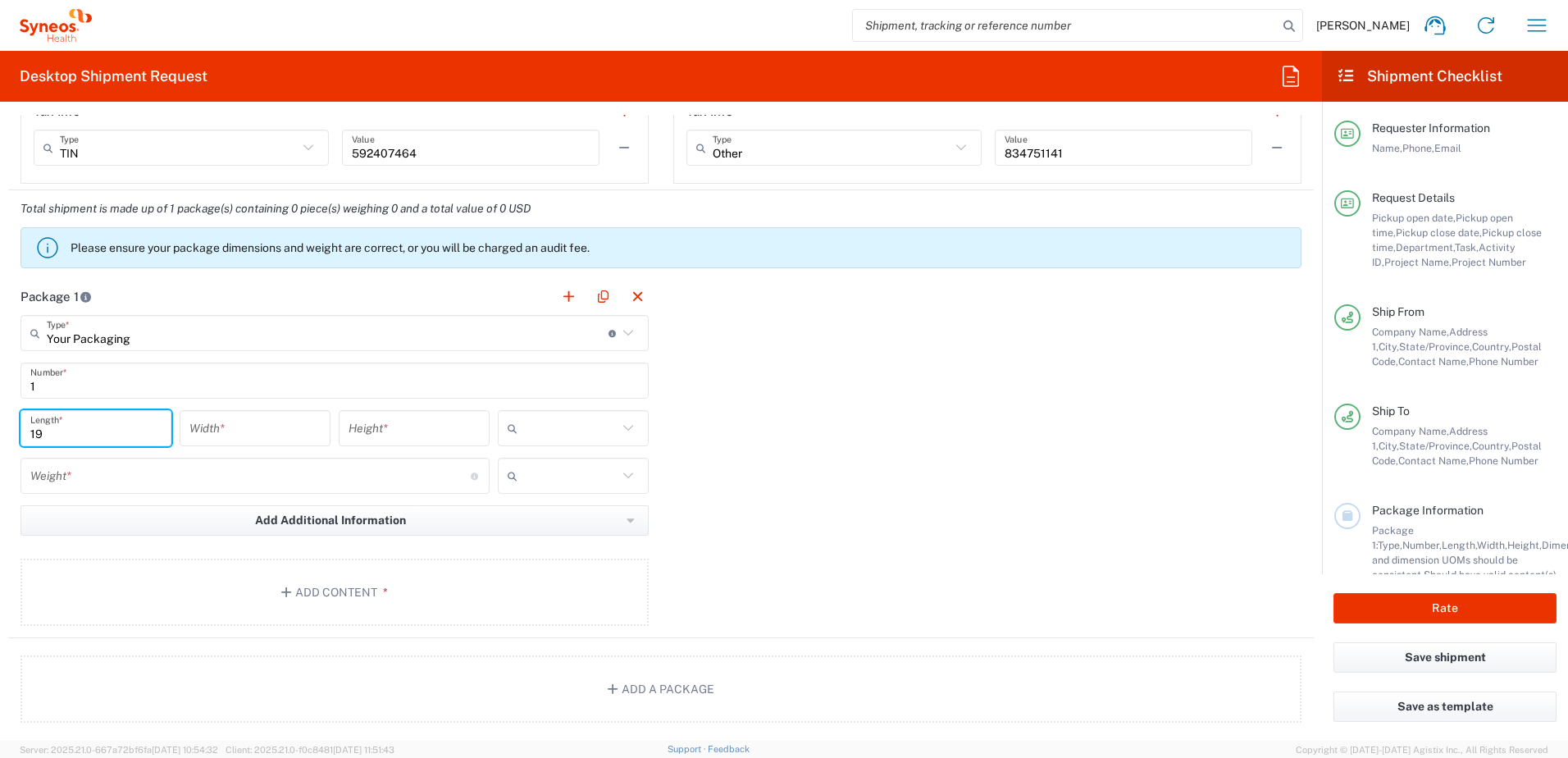
type input "19"
type input "13"
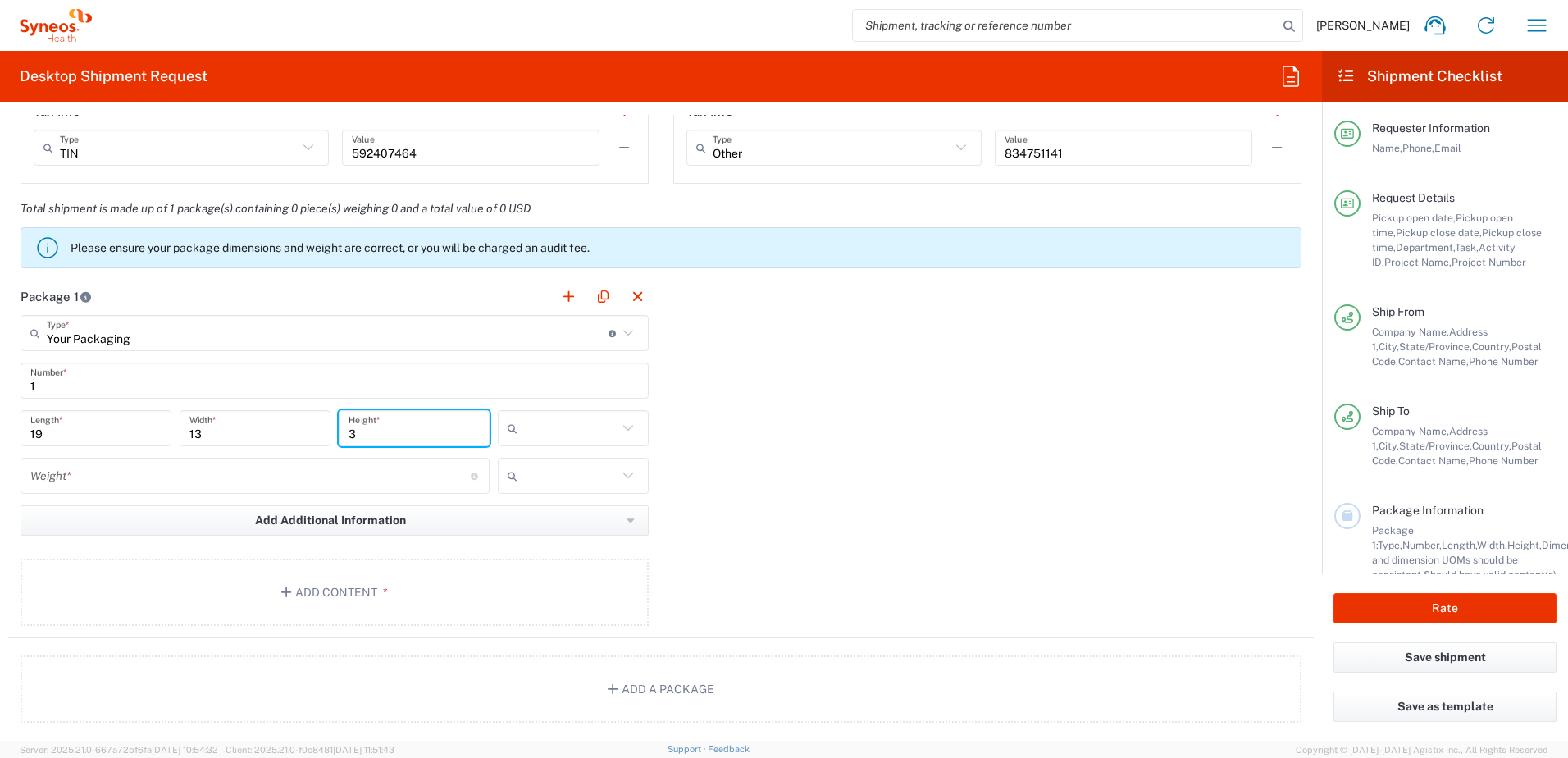
type input "3"
click at [594, 432] on input "text" at bounding box center [570, 427] width 93 height 26
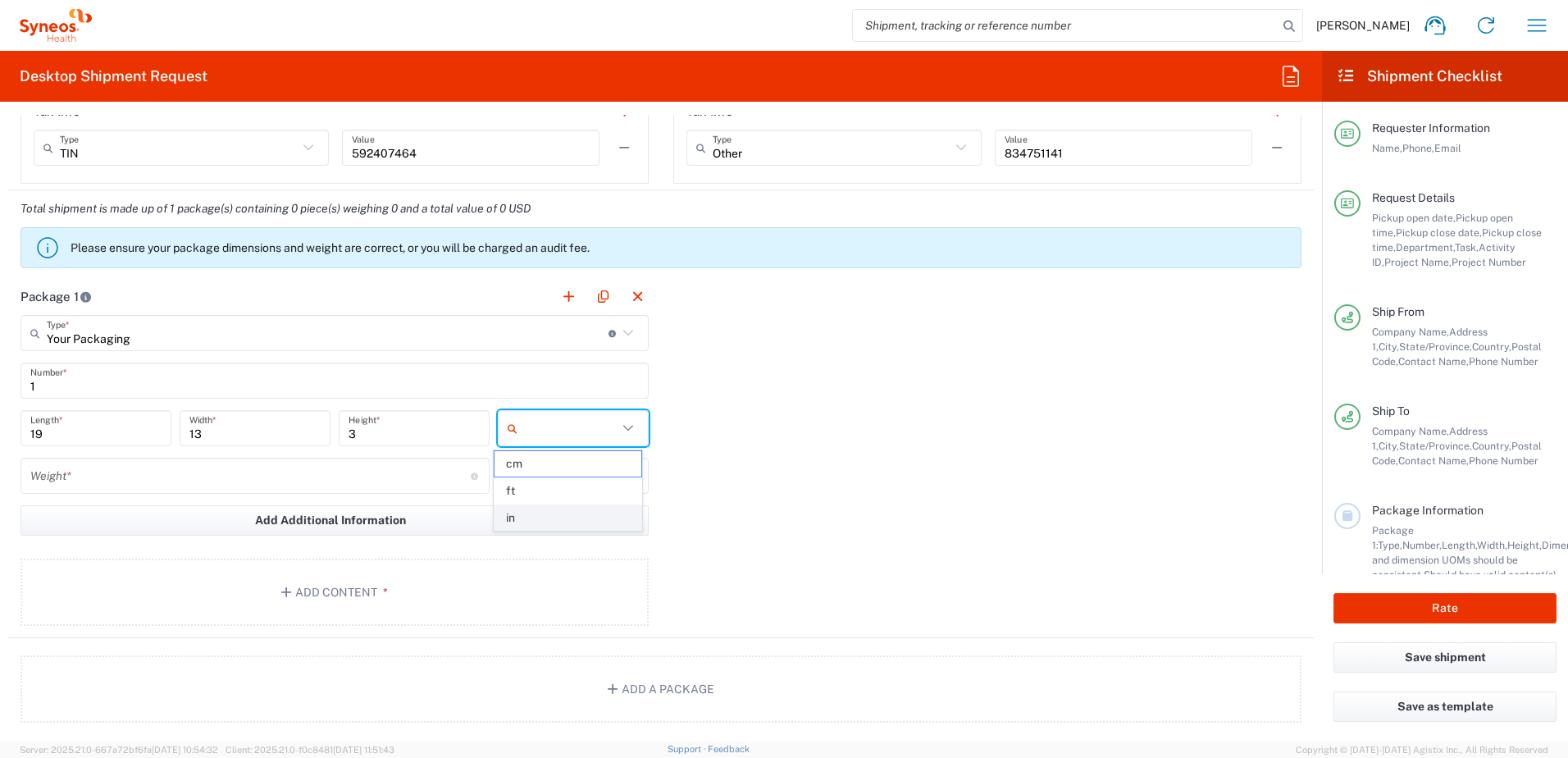
click at [540, 509] on span "in" at bounding box center [568, 518] width 146 height 25
type input "in"
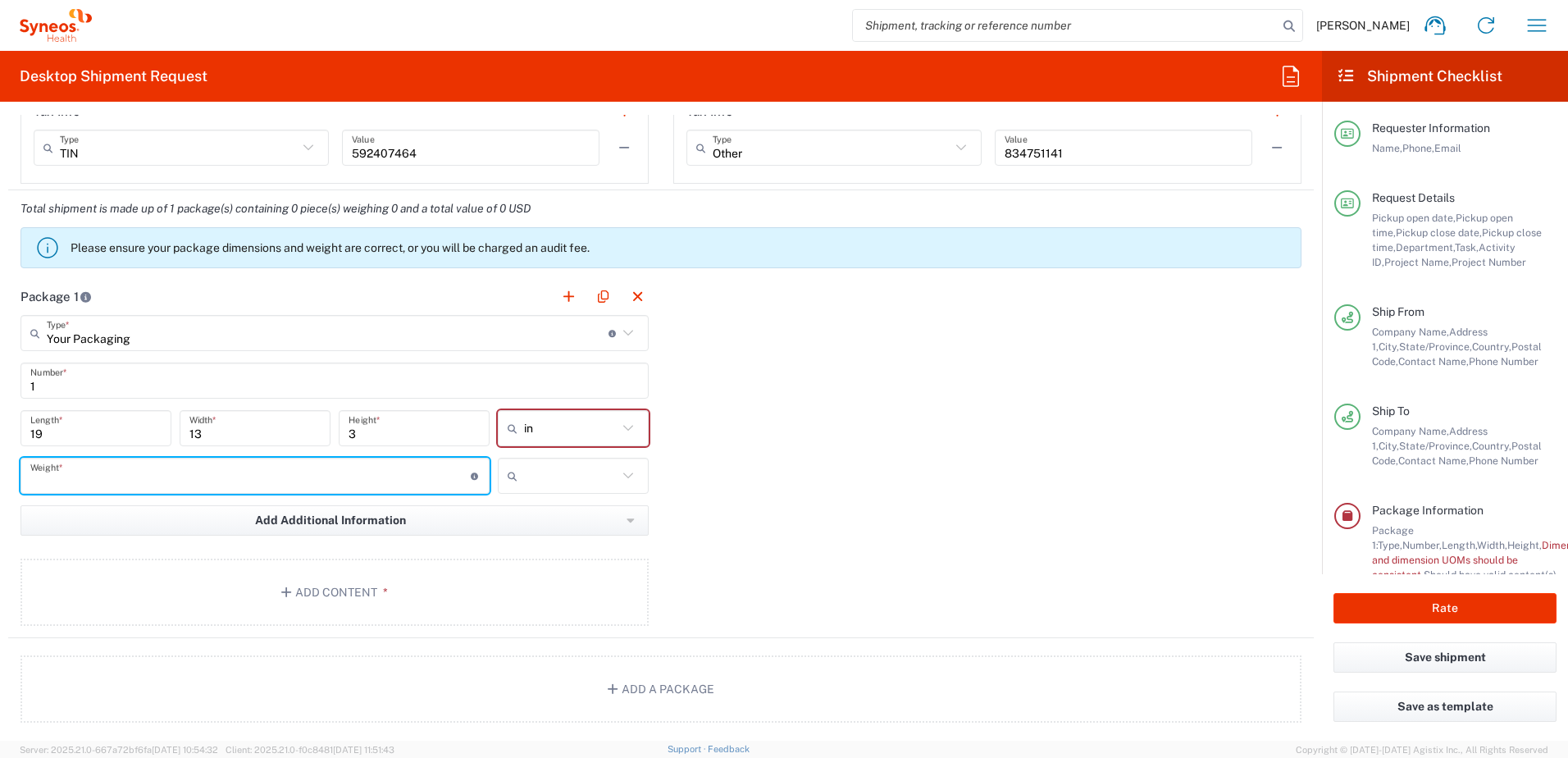
click at [184, 466] on input "number" at bounding box center [251, 476] width 441 height 29
type input "5"
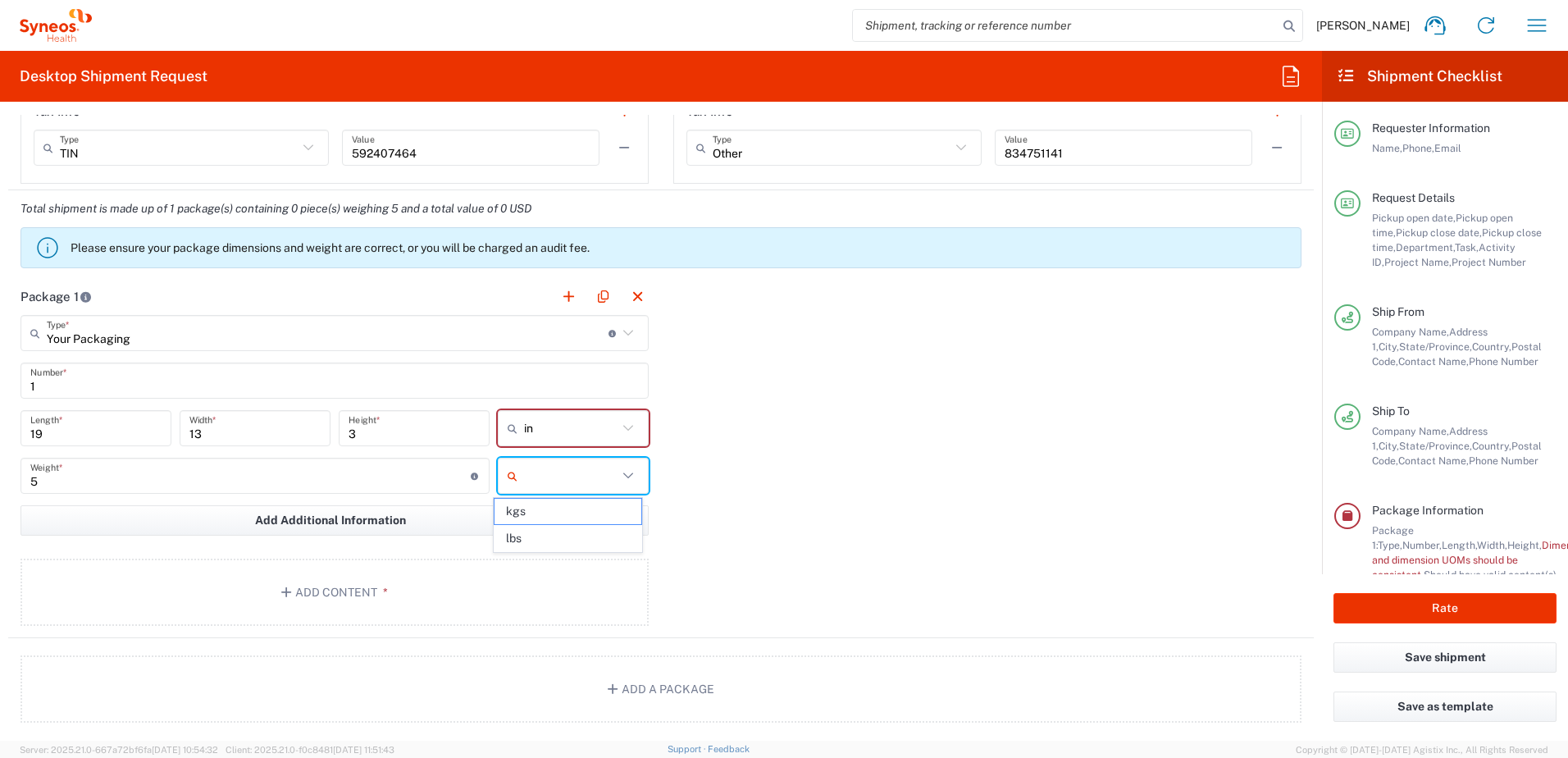
click at [566, 482] on input "text" at bounding box center [570, 475] width 93 height 26
click at [540, 526] on span "lbs" at bounding box center [568, 539] width 146 height 25
type input "lbs"
click at [322, 567] on button "Add Content *" at bounding box center [334, 593] width 628 height 67
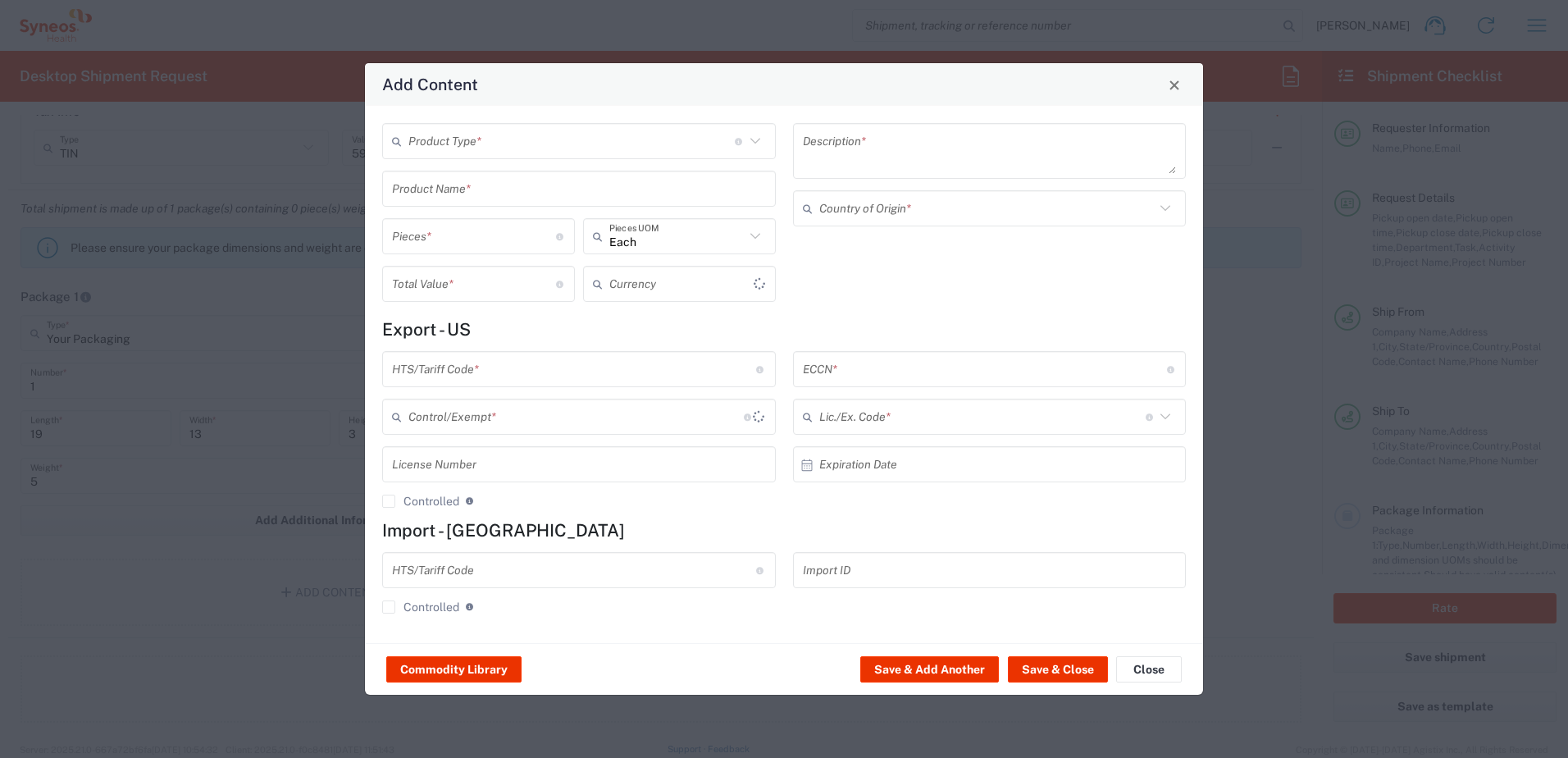
type input "US Dollar"
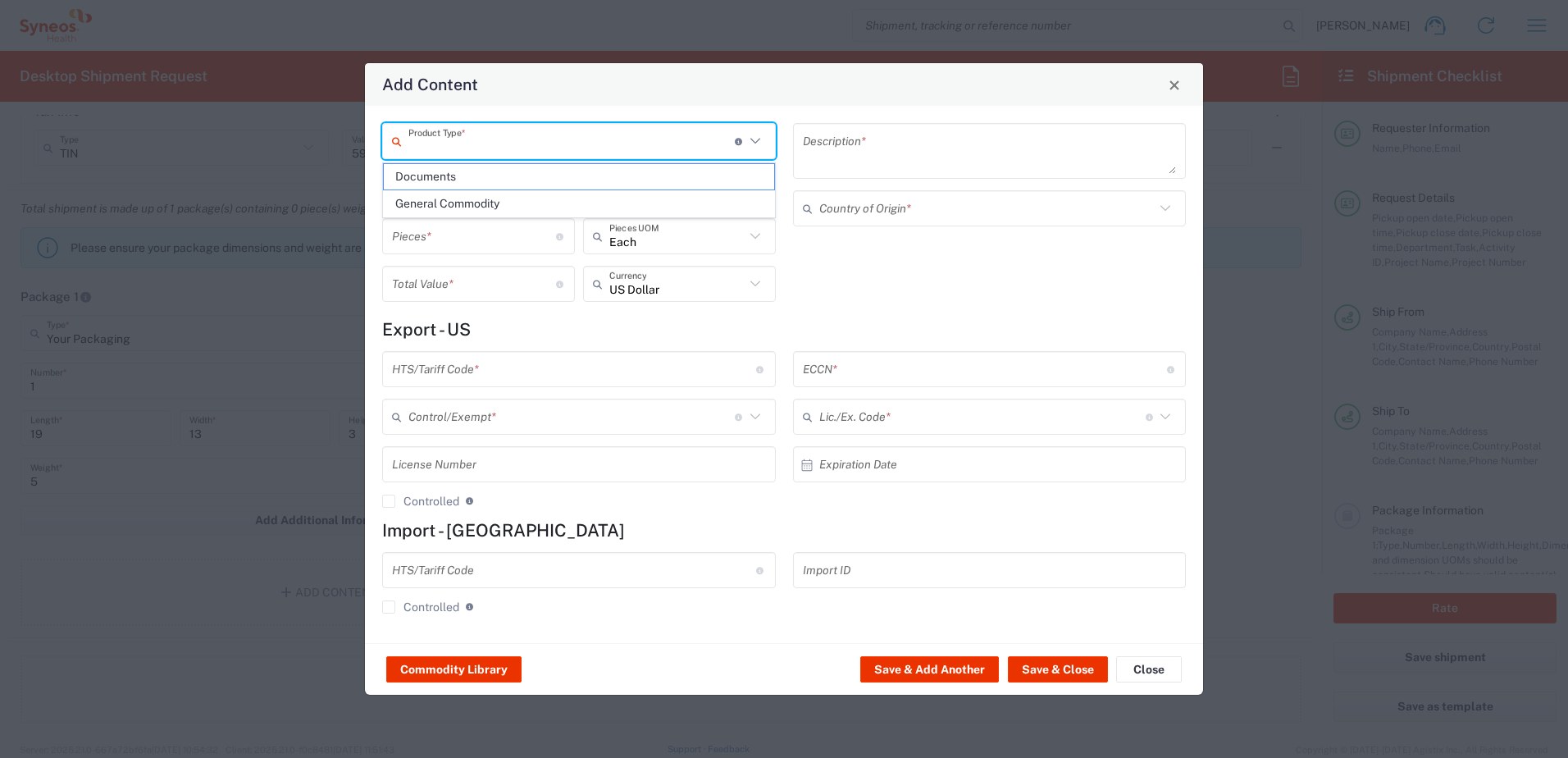
click at [448, 142] on input "text" at bounding box center [571, 141] width 326 height 29
click at [442, 198] on span "General Commodity" at bounding box center [579, 204] width 391 height 25
type input "General Commodity"
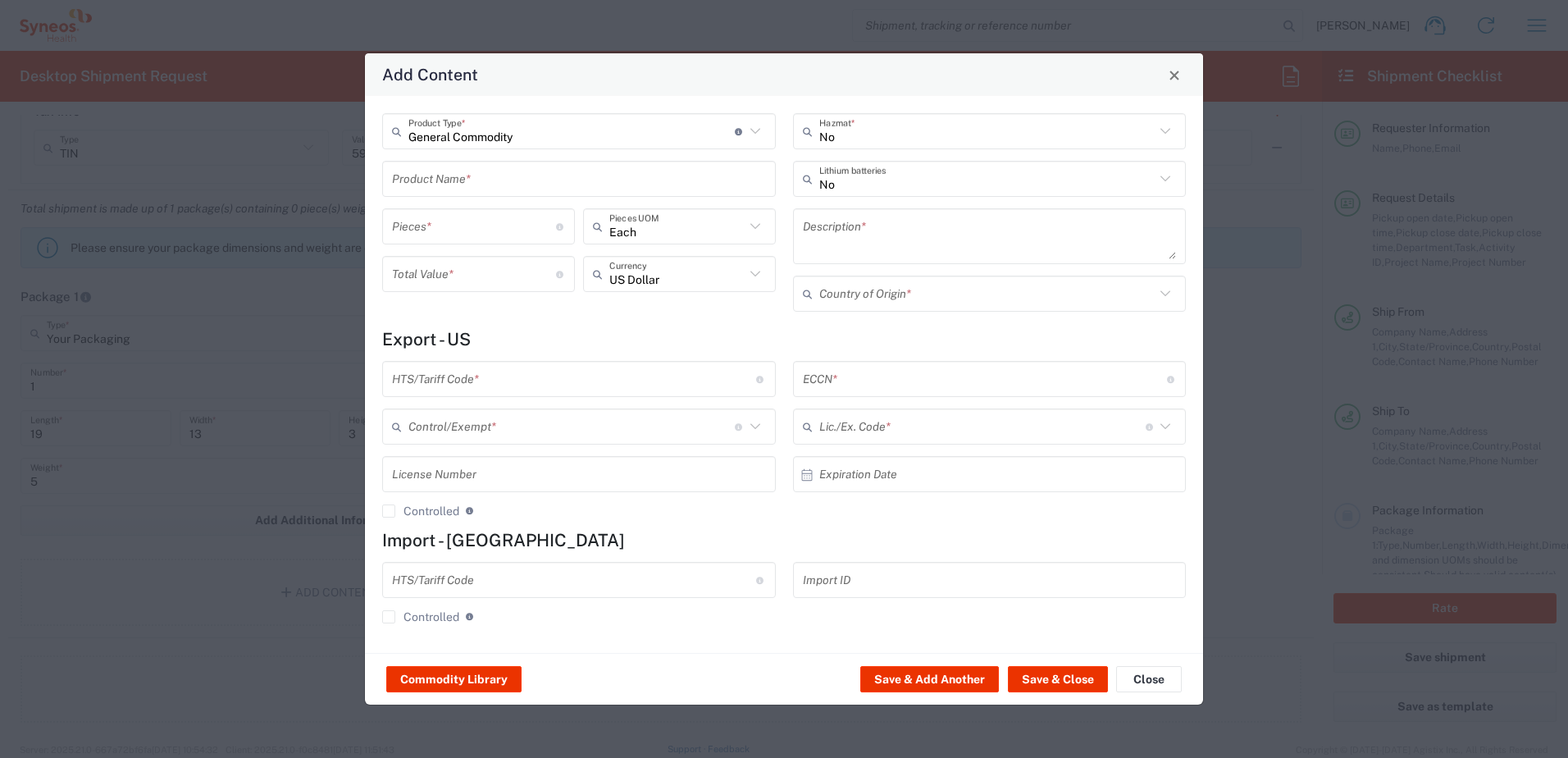
click at [443, 182] on input "text" at bounding box center [579, 179] width 374 height 29
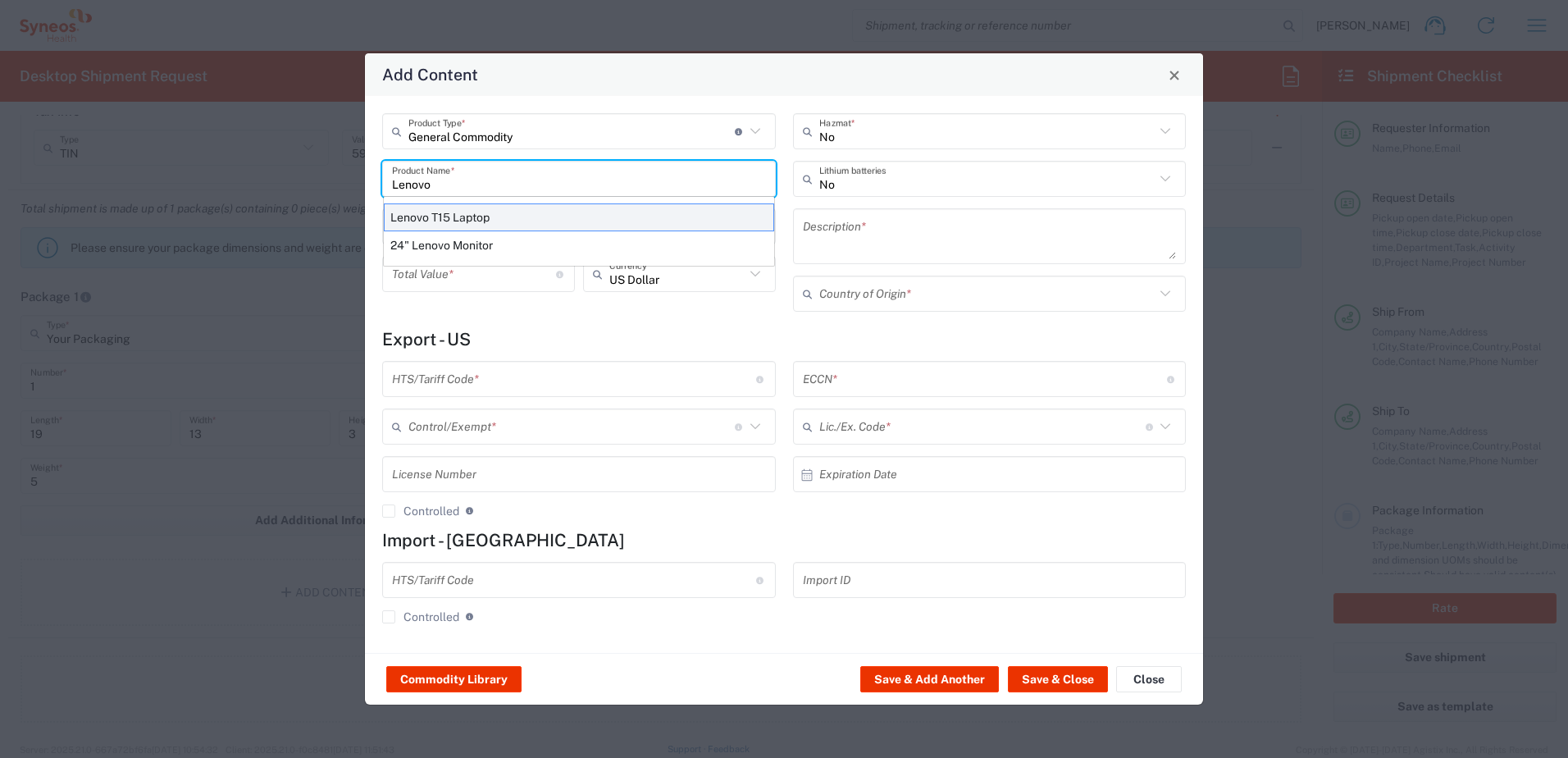
click at [460, 210] on div "Lenovo T15 Laptop" at bounding box center [579, 216] width 391 height 28
type input "Lenovo T15 Laptop"
type textarea "Lenovo T15 Laptop"
type input "[GEOGRAPHIC_DATA]"
type input "8471.30.0100"
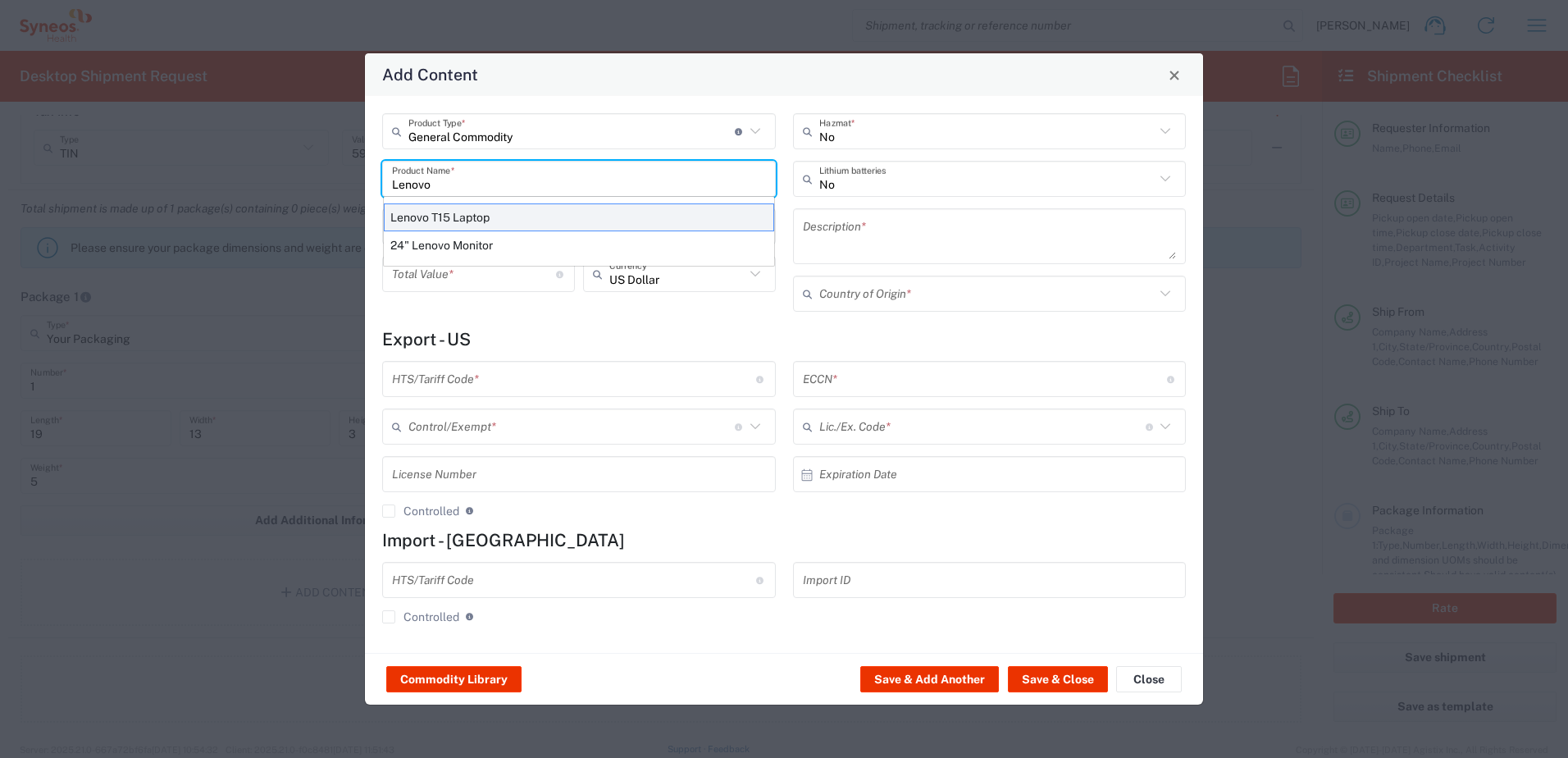
type input "BIS"
type input "5A992"
type input "Yes"
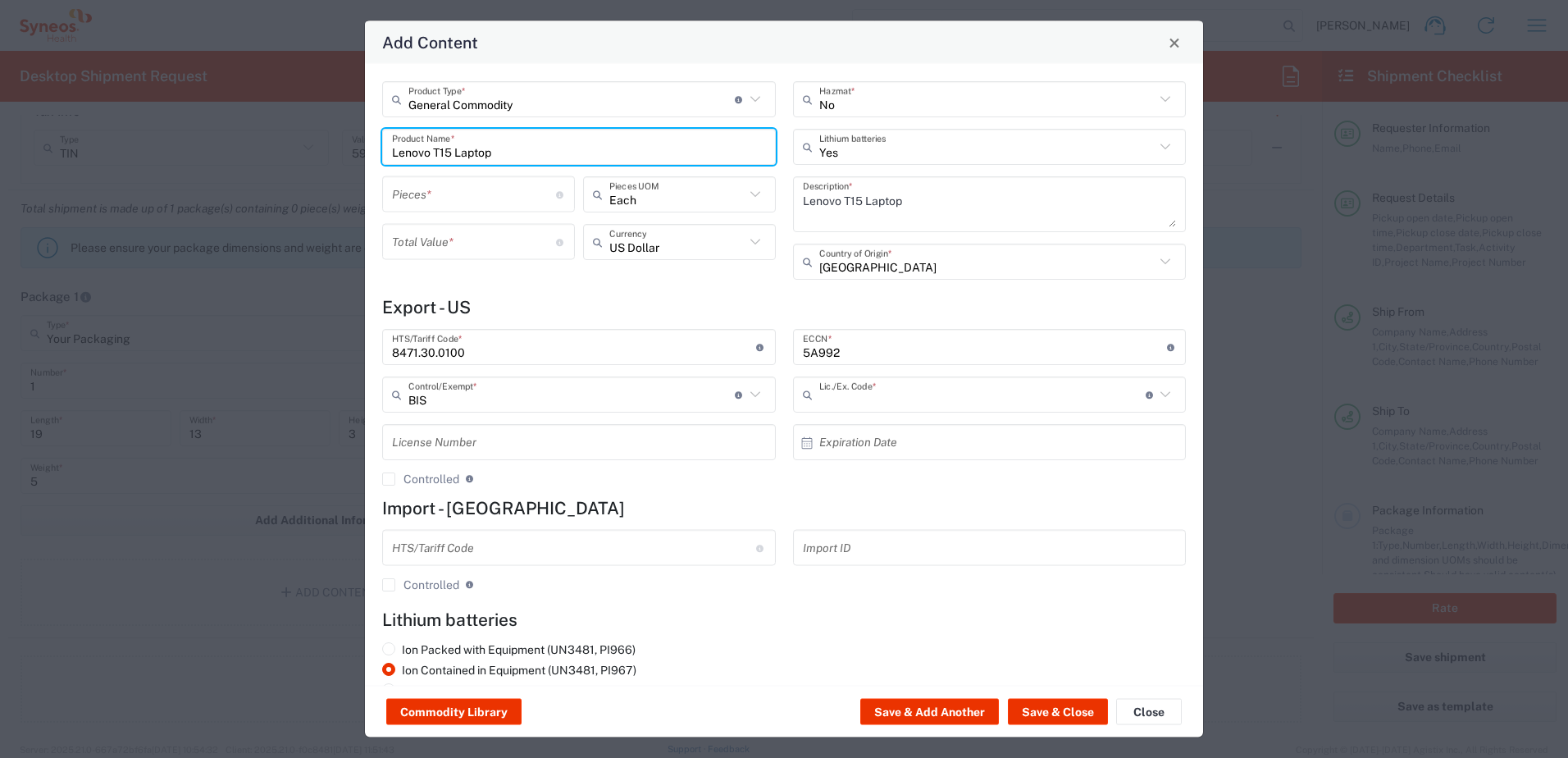
type input "NLR - No License Required"
click at [472, 198] on input "number" at bounding box center [474, 194] width 164 height 29
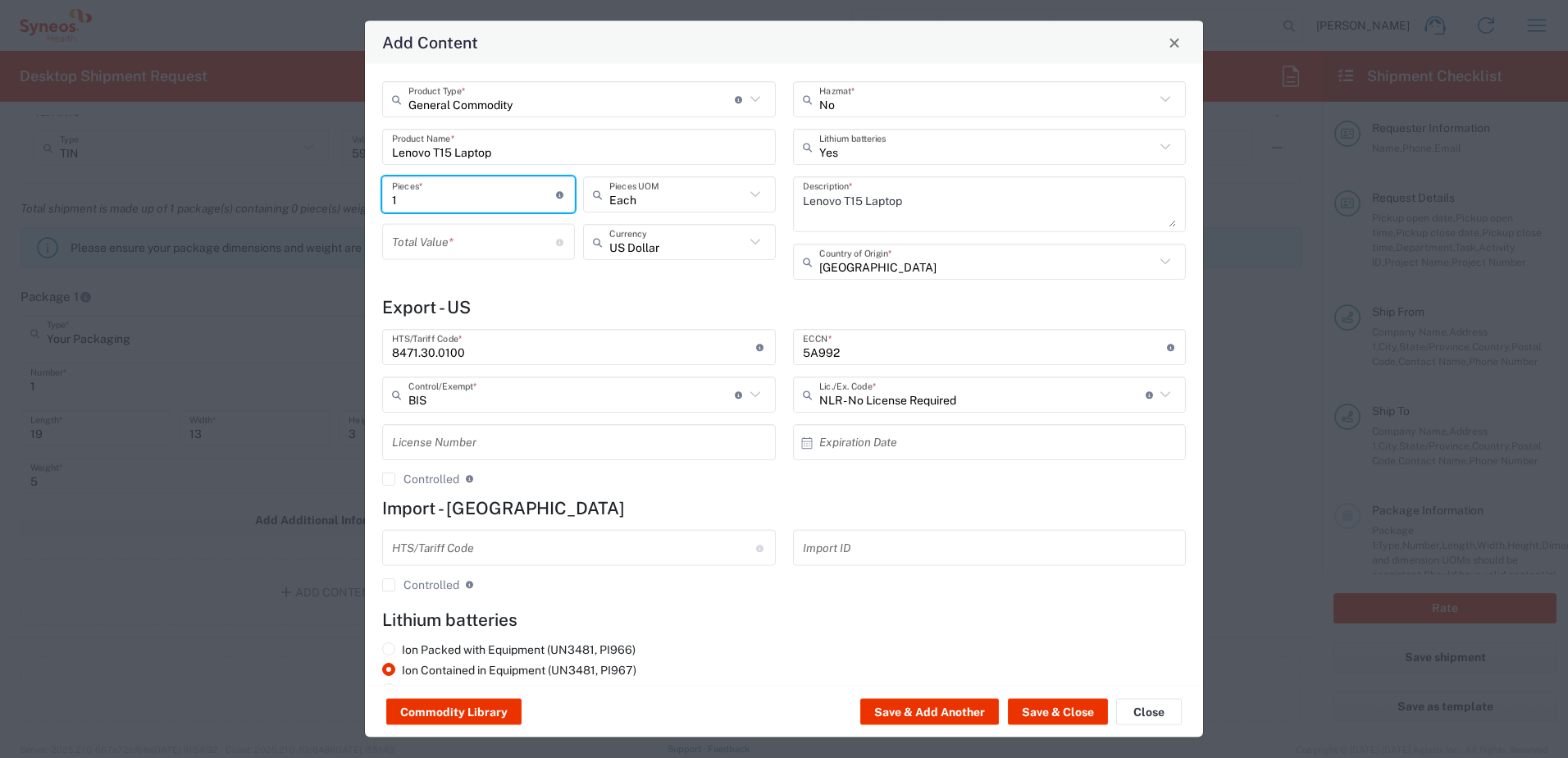
type input "1"
click at [439, 247] on input "number" at bounding box center [474, 241] width 164 height 29
type input "1200"
click at [549, 274] on div "General Commodity Product Type * Document: Paper document generated internally …" at bounding box center [579, 186] width 411 height 210
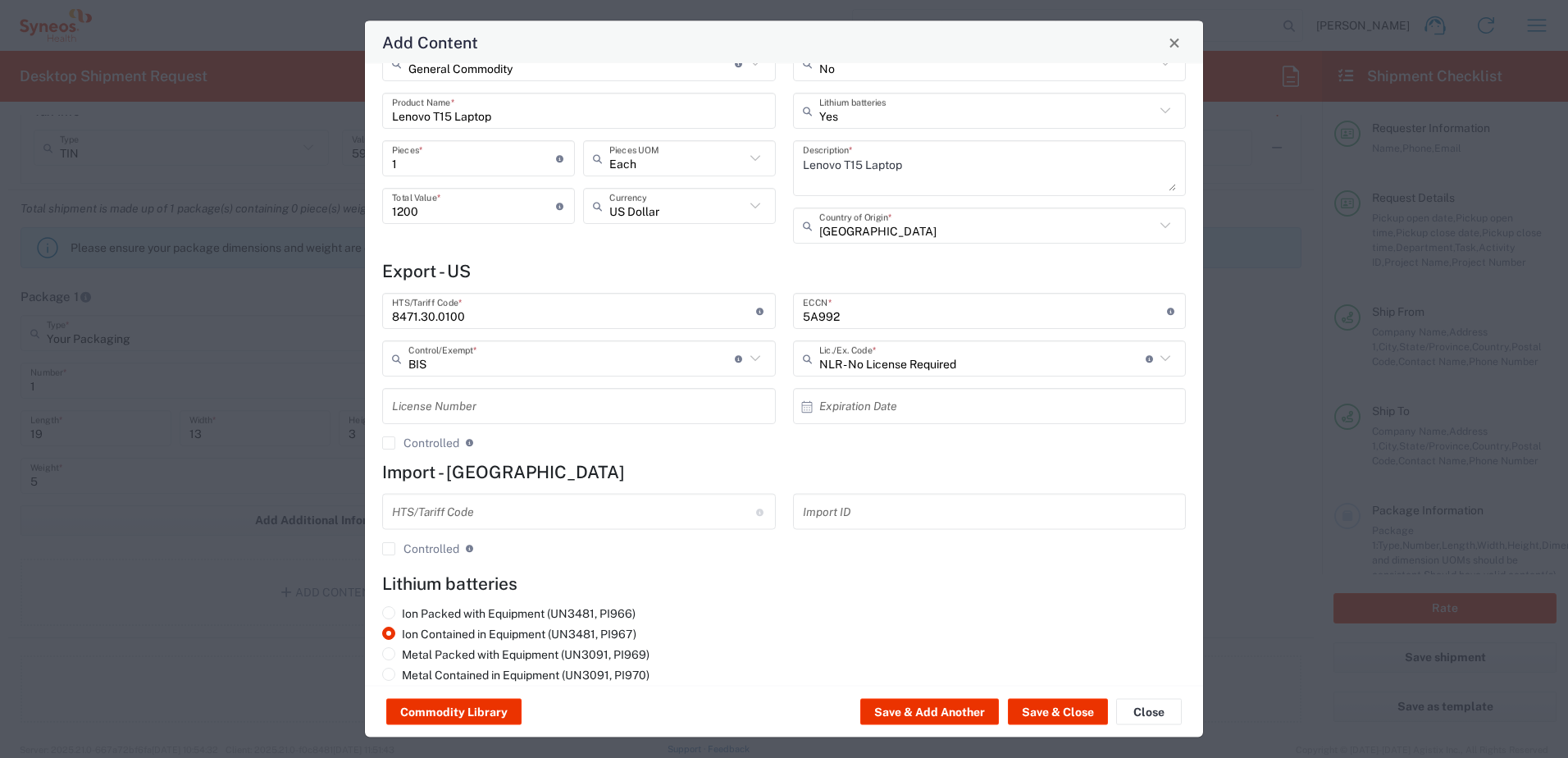
scroll to position [56, 0]
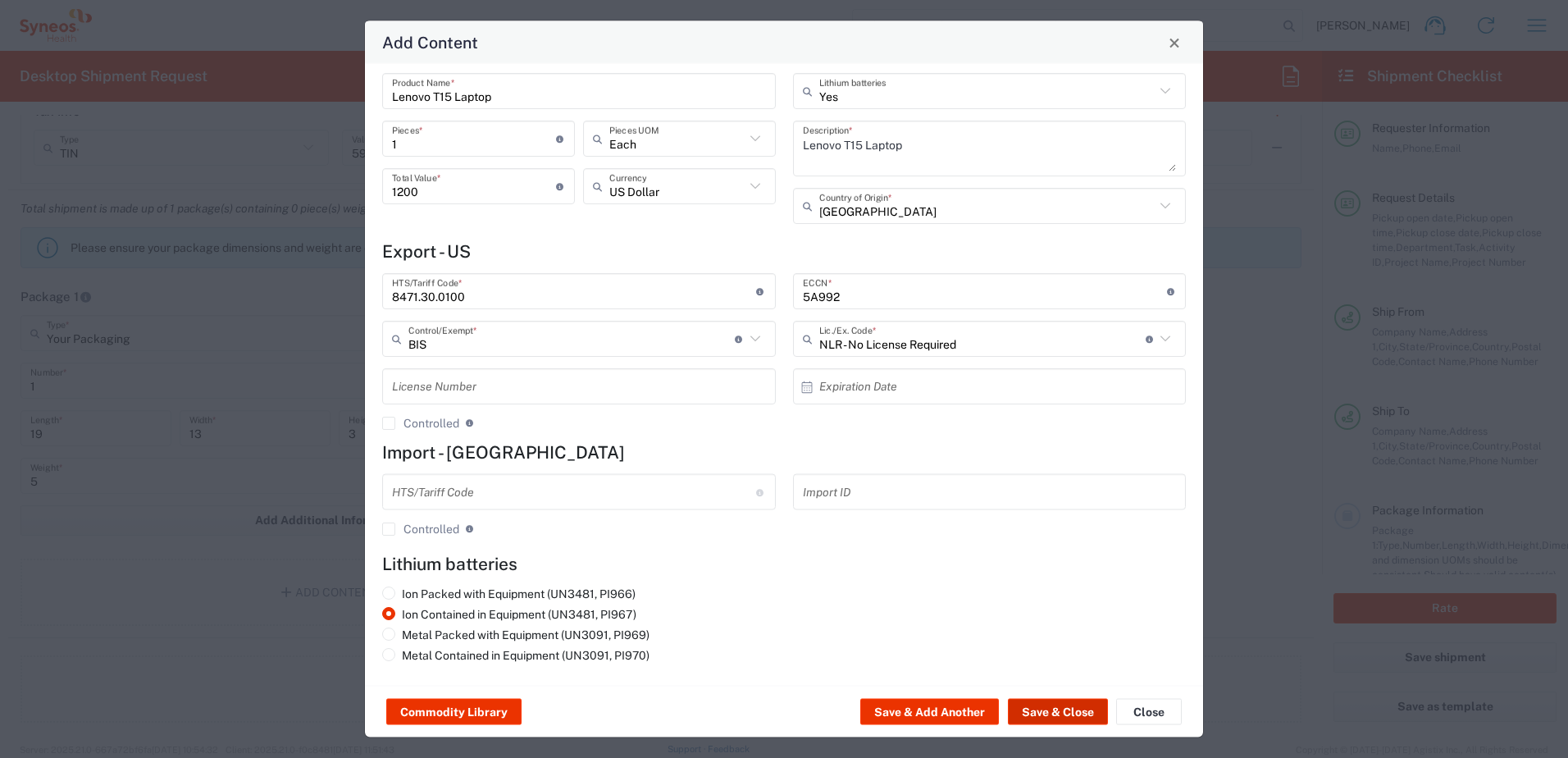
click at [1064, 716] on button "Save & Close" at bounding box center [1058, 712] width 100 height 26
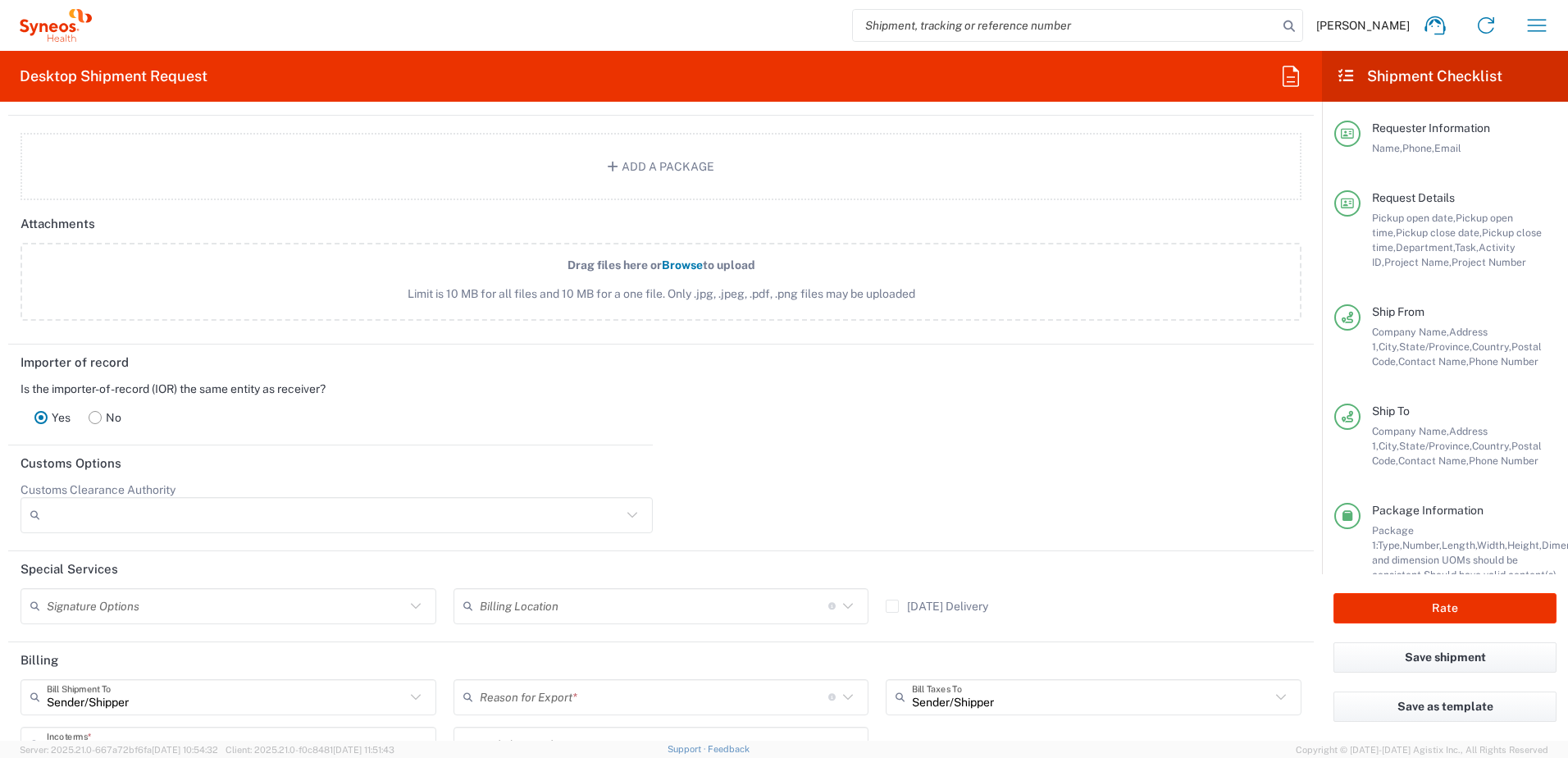
scroll to position [2160, 0]
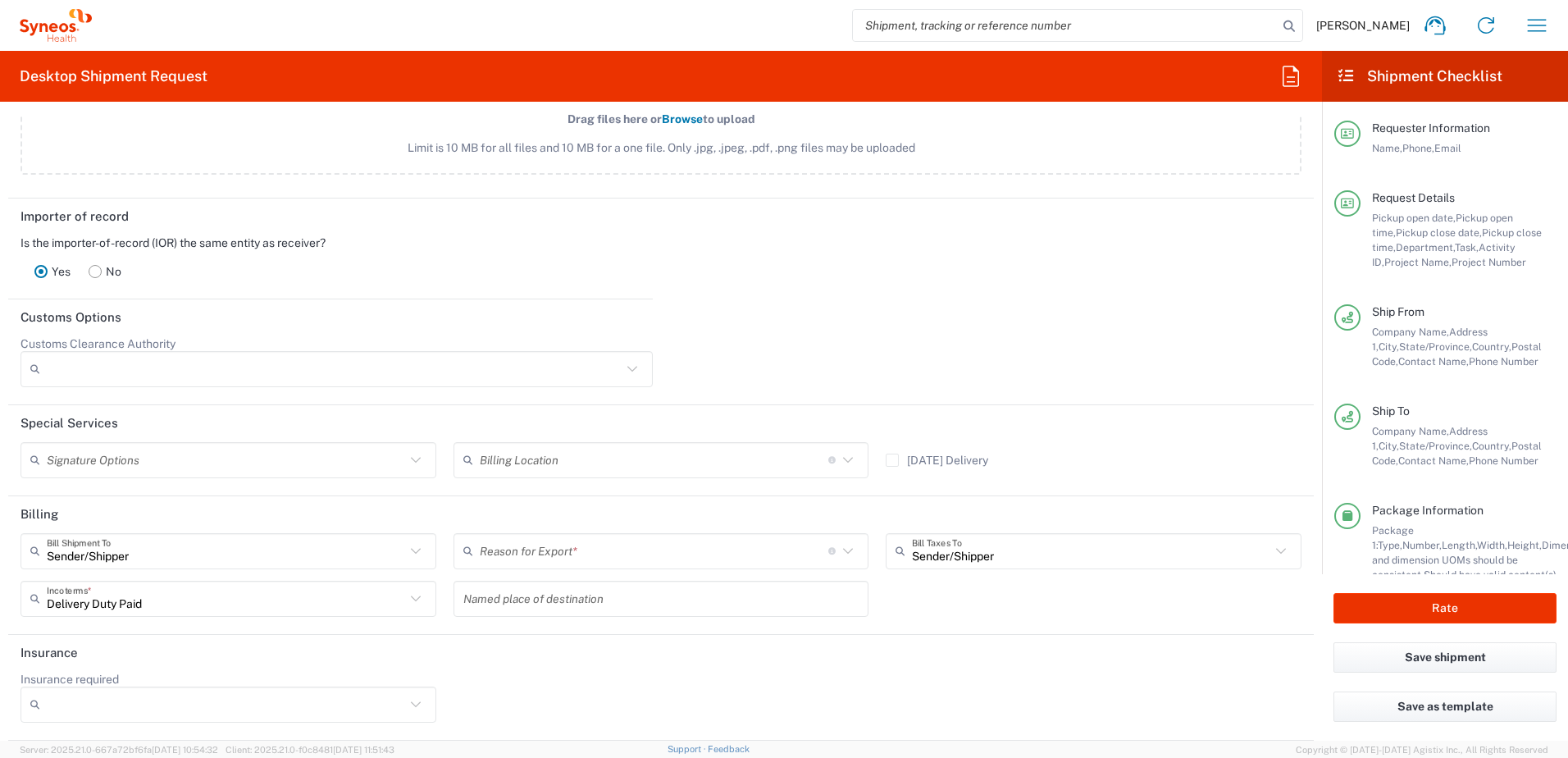
click at [561, 545] on input "text" at bounding box center [654, 551] width 348 height 29
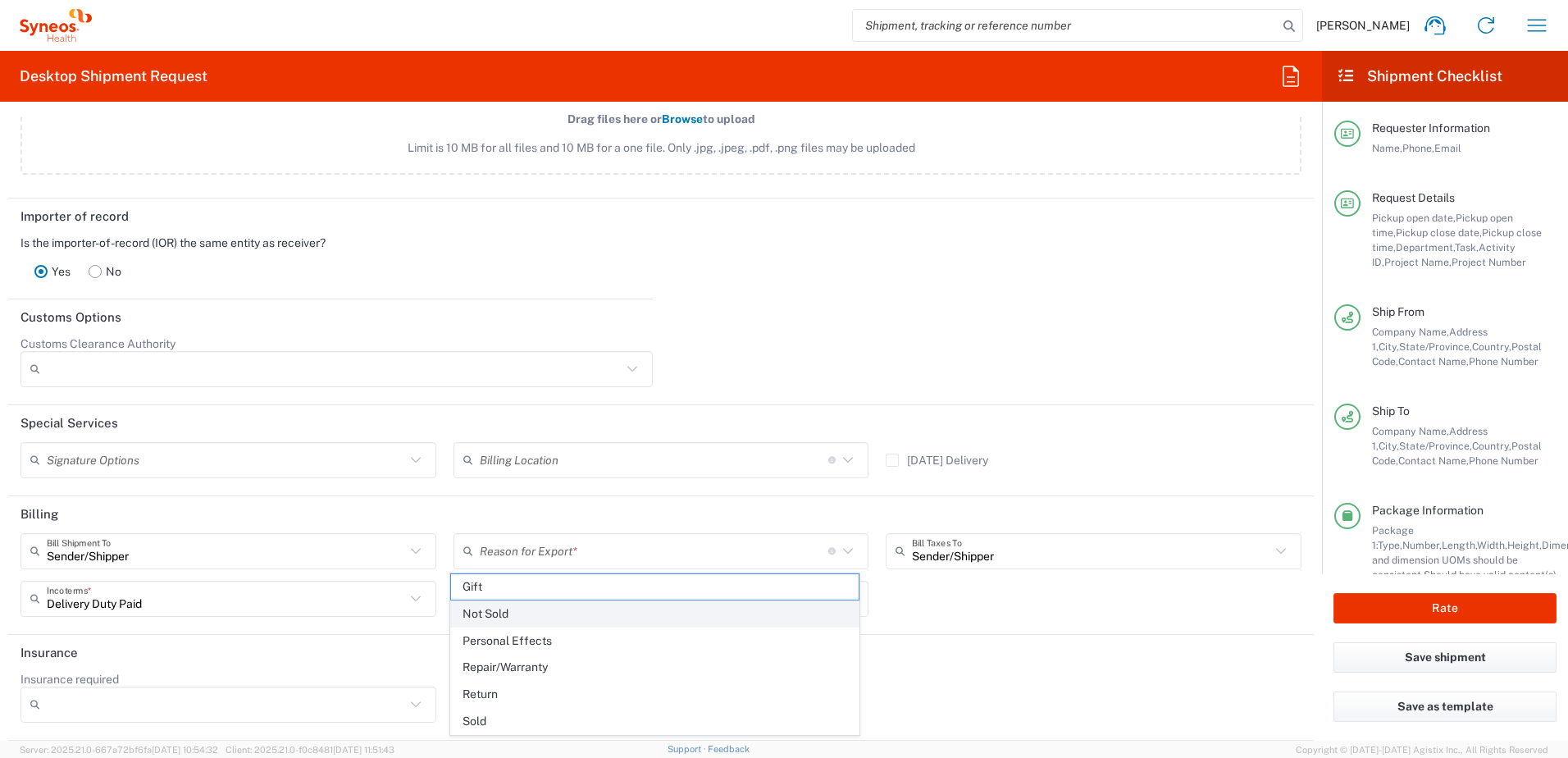
click at [525, 621] on span "Not Sold" at bounding box center [655, 614] width 409 height 25
type input "Not Sold"
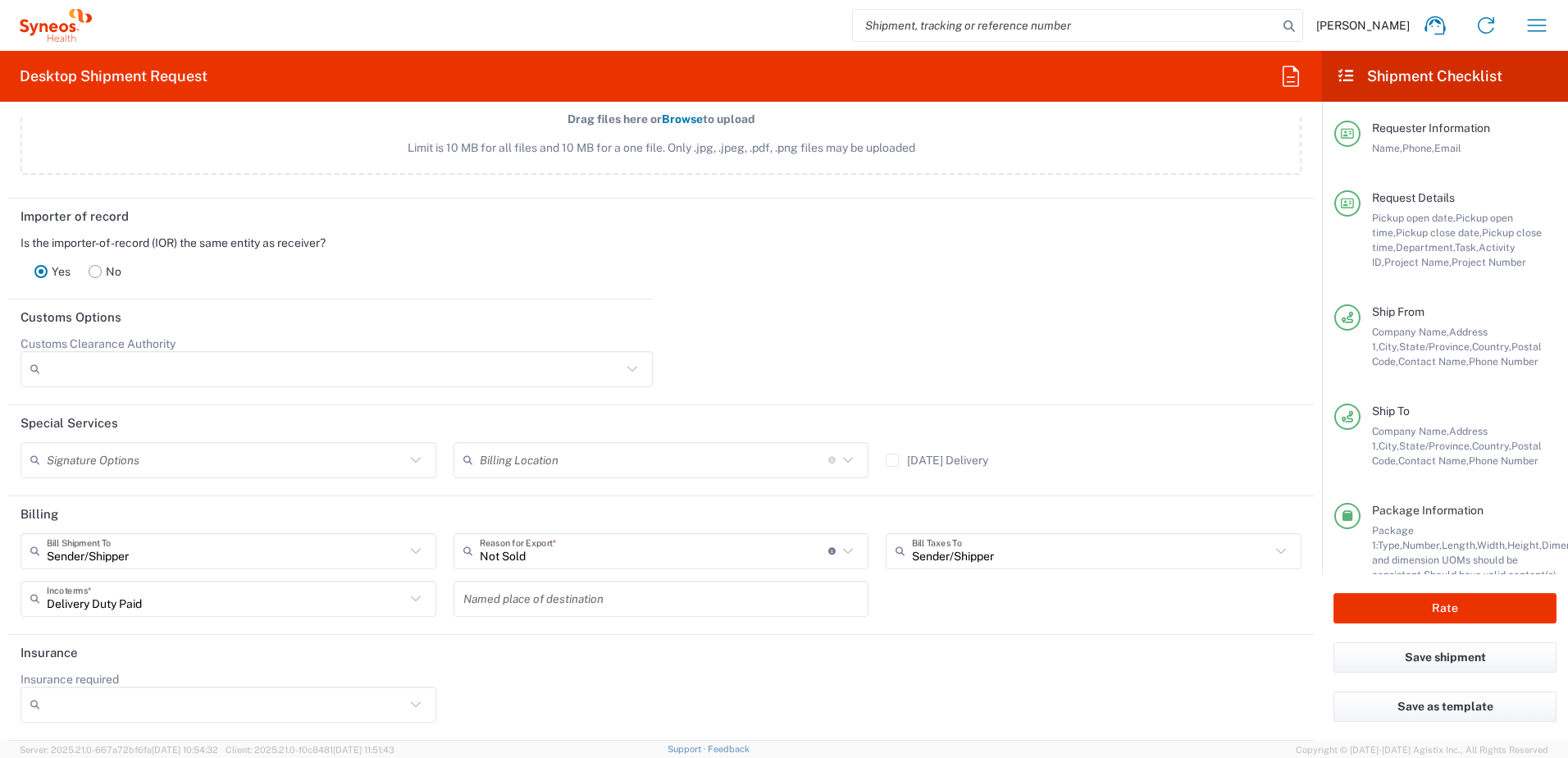
click at [775, 716] on div "Insurance required No Yes" at bounding box center [662, 702] width 1299 height 63
click at [1412, 618] on button "Rate" at bounding box center [1446, 609] width 223 height 31
type input "4510"
type input "4520 DEPARTMENTAL EXPENSE"
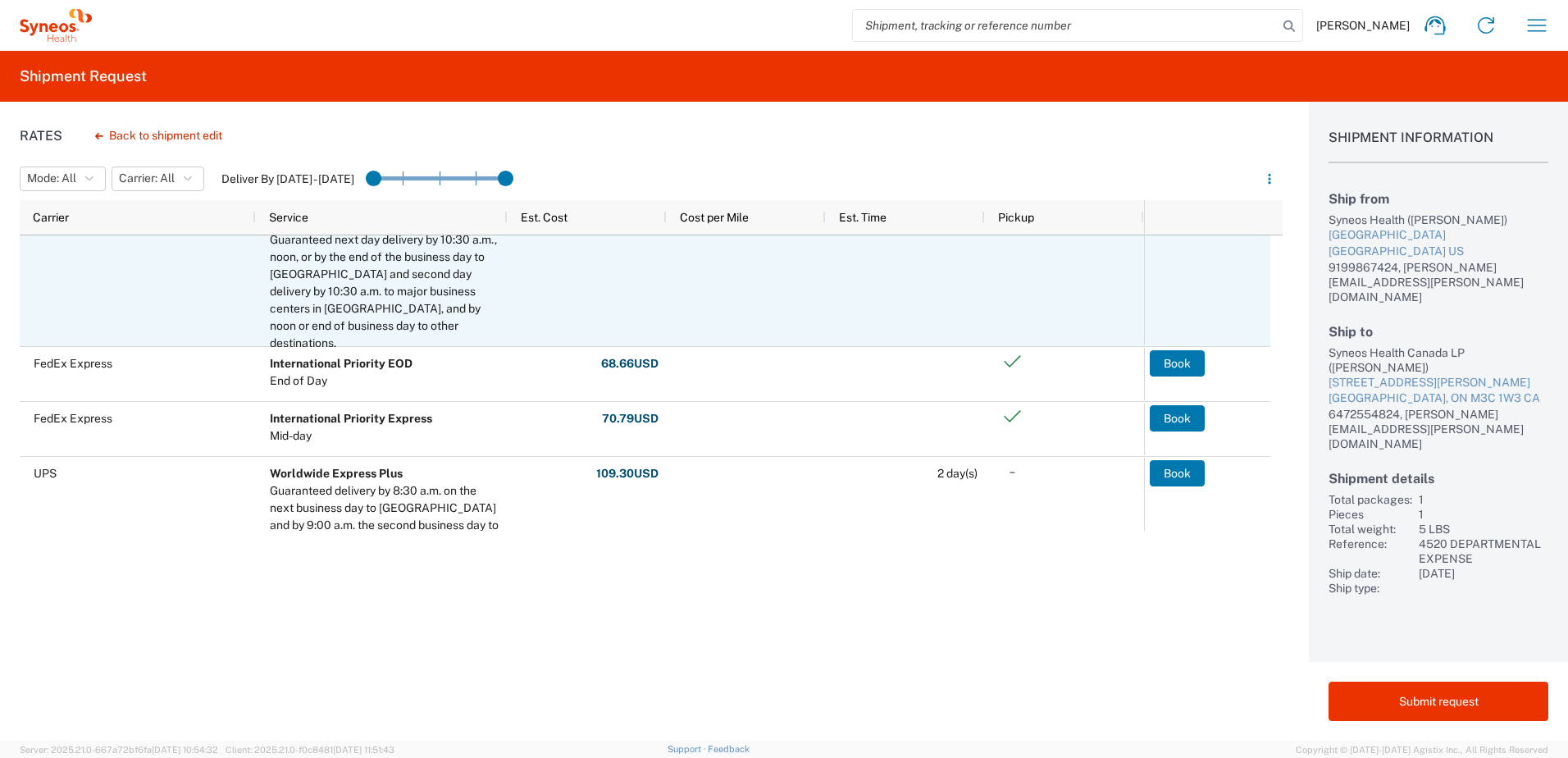
scroll to position [423, 0]
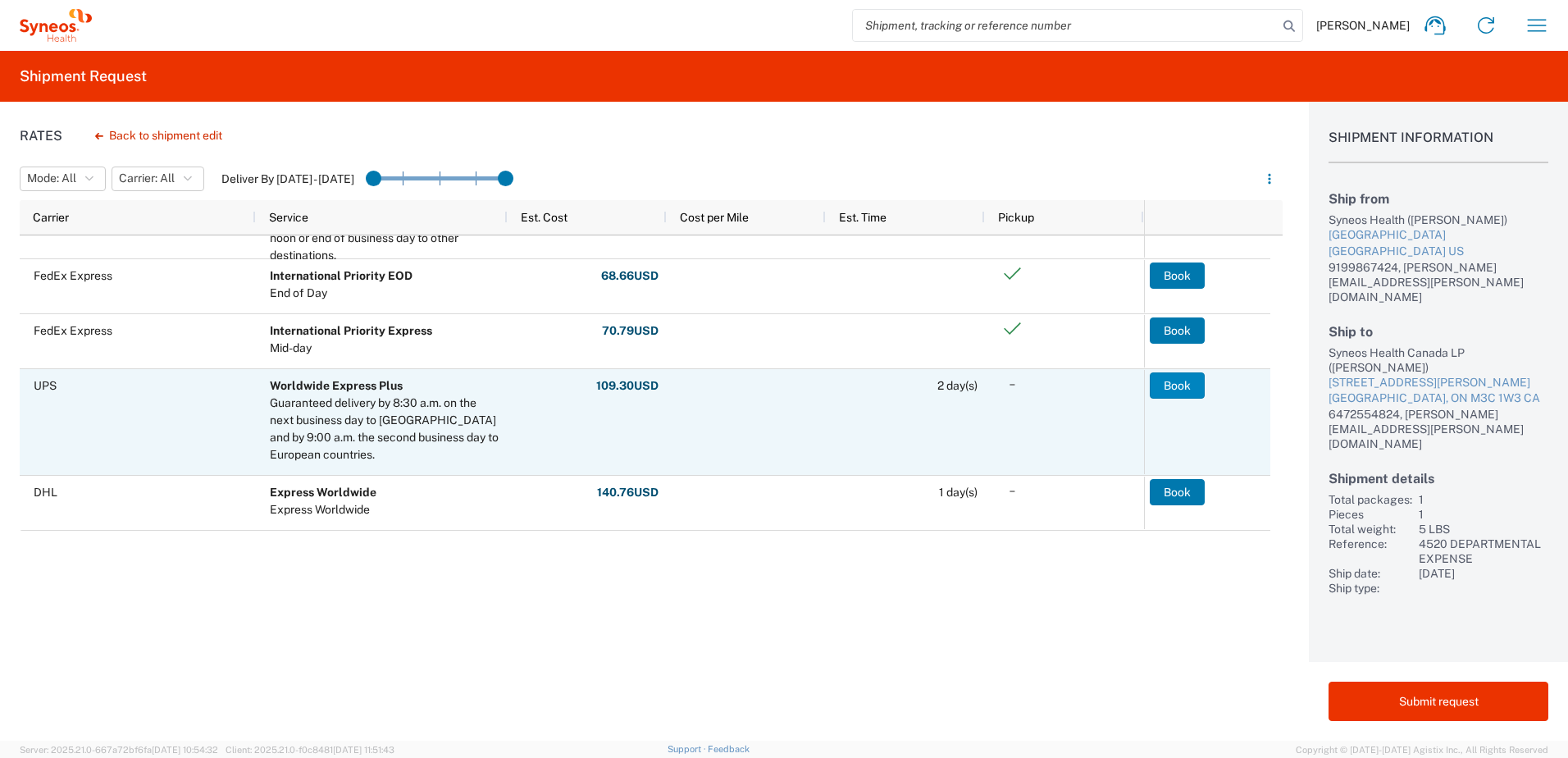
click at [1196, 379] on button "Book" at bounding box center [1177, 385] width 55 height 26
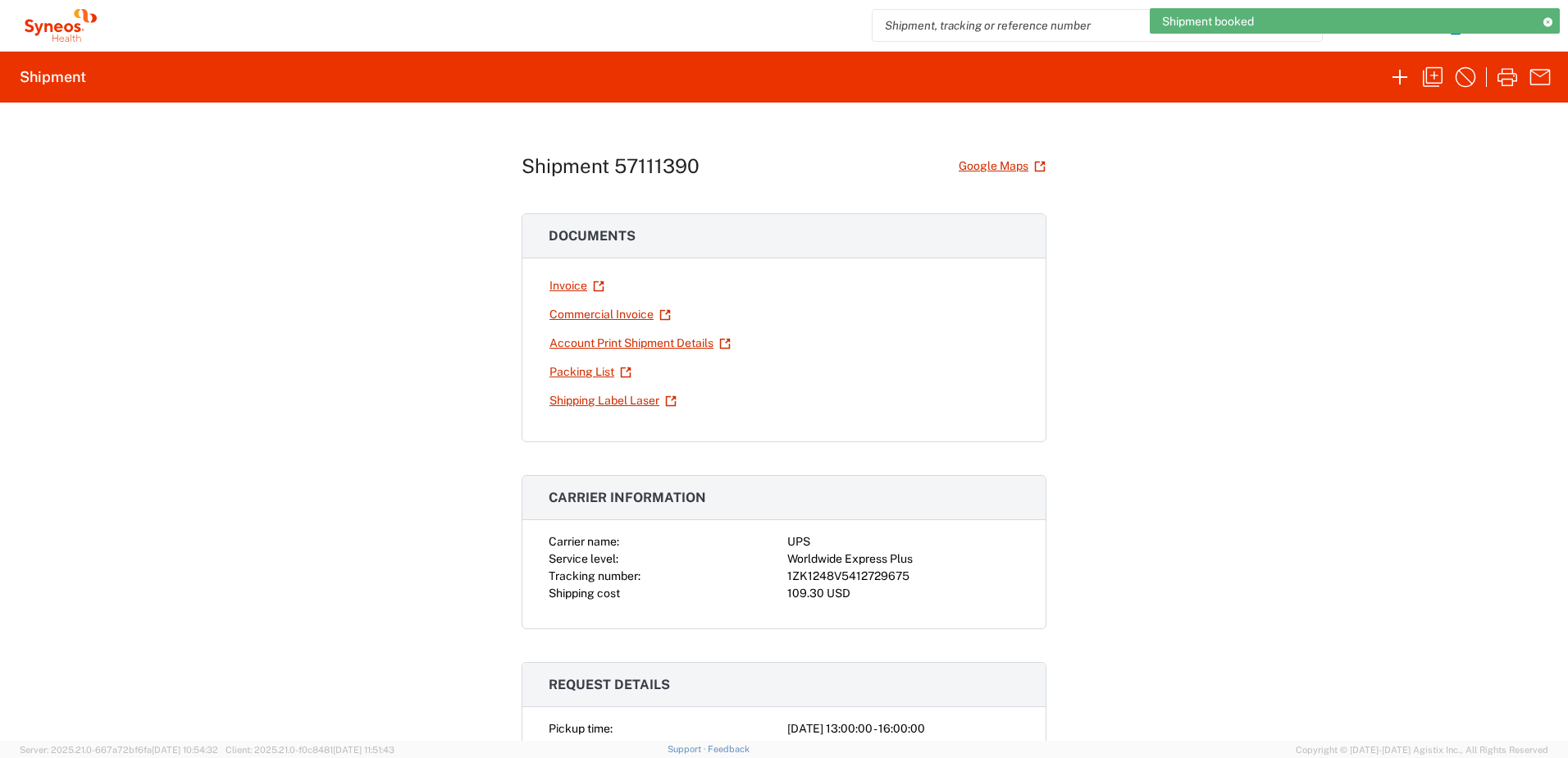
click at [873, 576] on div "1ZK1248V5412729675" at bounding box center [903, 576] width 232 height 17
click at [876, 576] on div "1ZK1248V5412729675" at bounding box center [903, 576] width 232 height 17
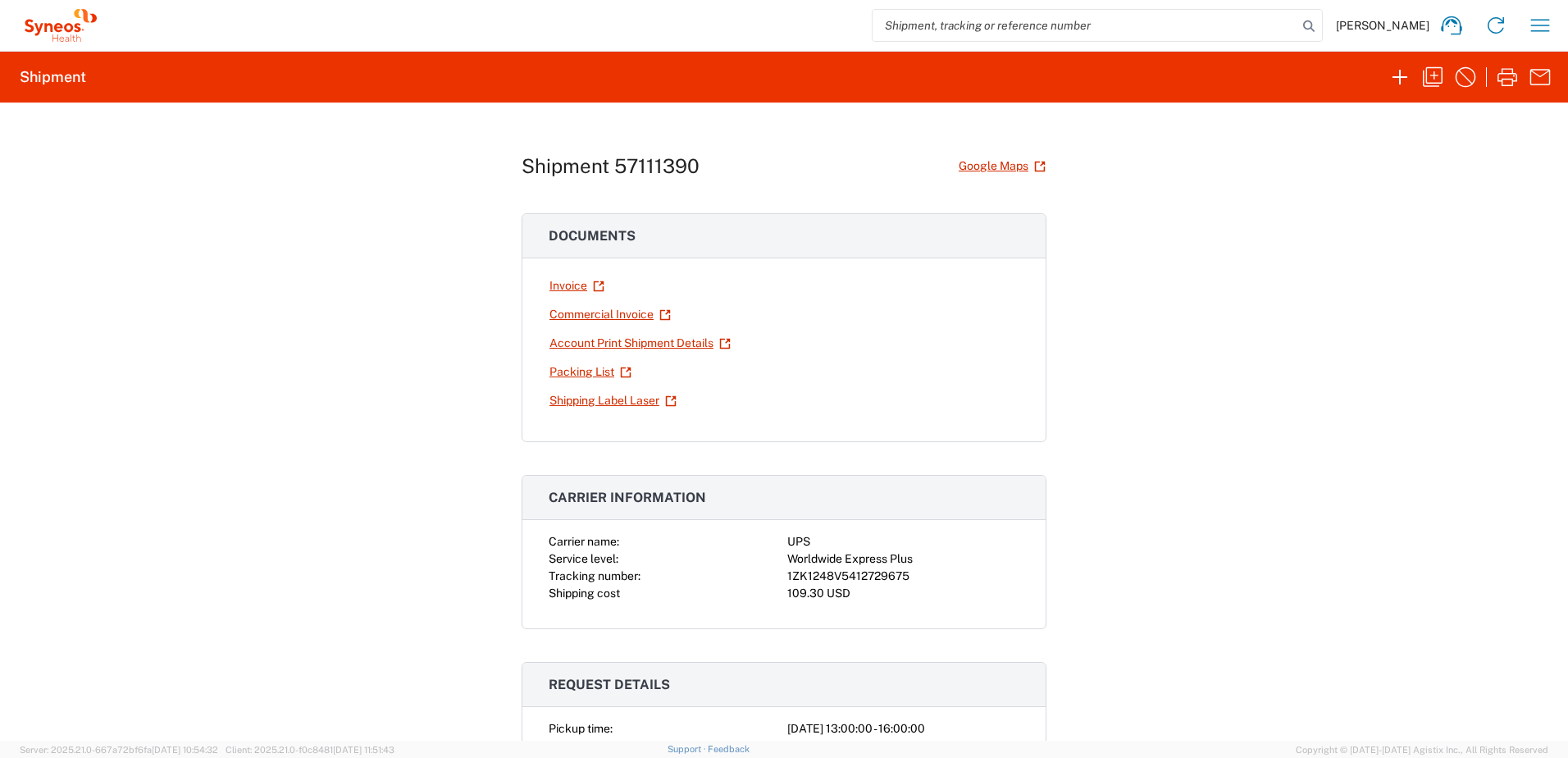
click at [874, 578] on div "1ZK1248V5412729675" at bounding box center [903, 576] width 232 height 17
click at [875, 577] on div "1ZK1248V5412729675" at bounding box center [903, 576] width 232 height 17
copy div "1ZK1248V5412729675"
click at [1145, 404] on div "Shipment 57111390 Google Maps Documents Invoice Commercial Invoice Account Prin…" at bounding box center [784, 421] width 1568 height 638
